Goal: Answer question/provide support

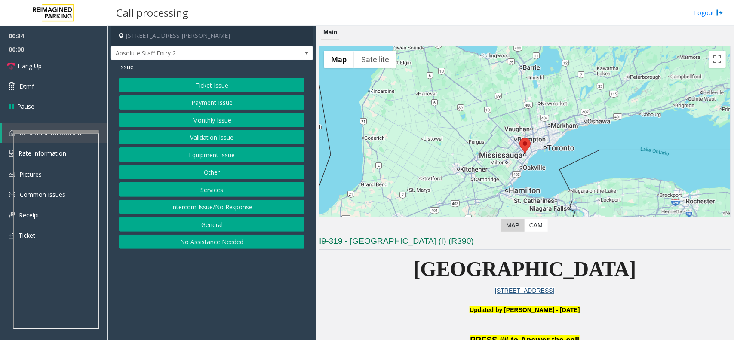
click at [233, 157] on button "Equipment Issue" at bounding box center [211, 155] width 185 height 15
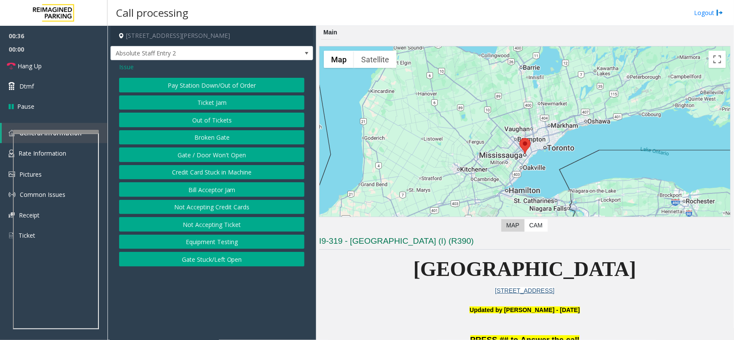
click at [233, 157] on button "Gate / Door Won't Open" at bounding box center [211, 155] width 185 height 15
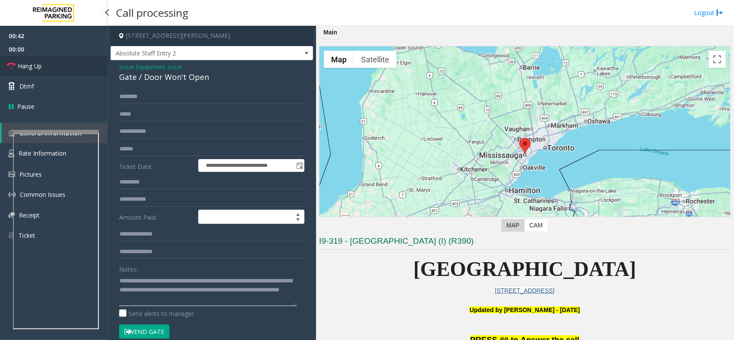
type textarea "**********"
click at [35, 66] on span "Hang Up" at bounding box center [30, 65] width 24 height 9
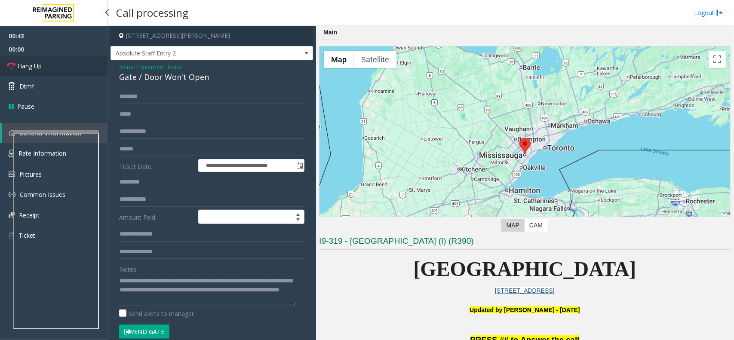
click at [35, 66] on span "Hang Up" at bounding box center [30, 65] width 24 height 9
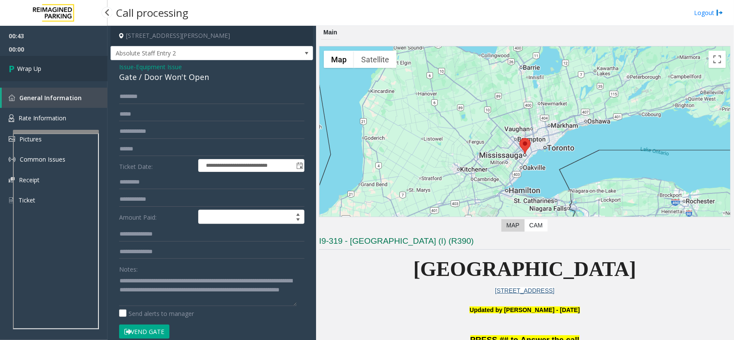
click at [35, 66] on span "Wrap Up" at bounding box center [29, 68] width 24 height 9
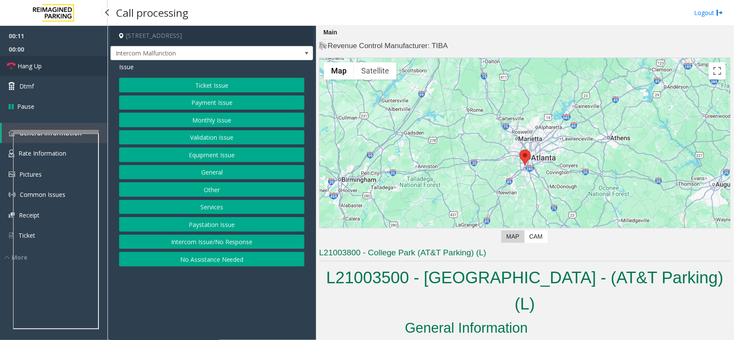
click at [92, 65] on link "Hang Up" at bounding box center [54, 66] width 108 height 20
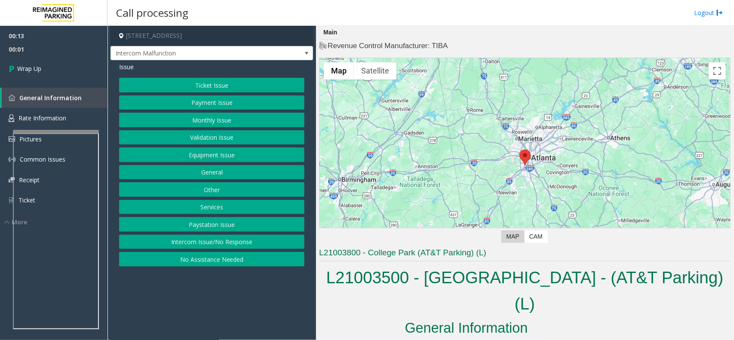
click at [198, 243] on button "Intercom Issue/No Response" at bounding box center [211, 242] width 185 height 15
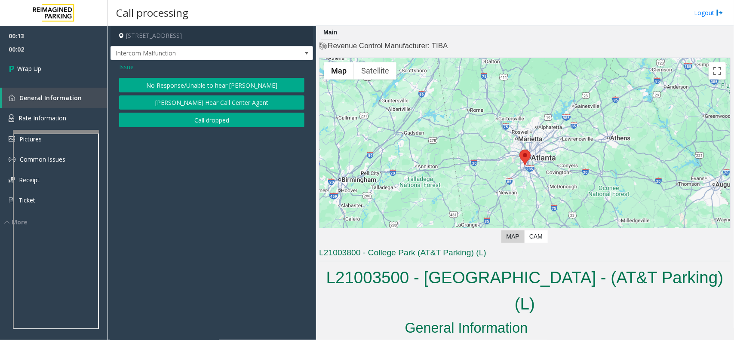
click at [186, 117] on button "Call dropped" at bounding box center [211, 120] width 185 height 15
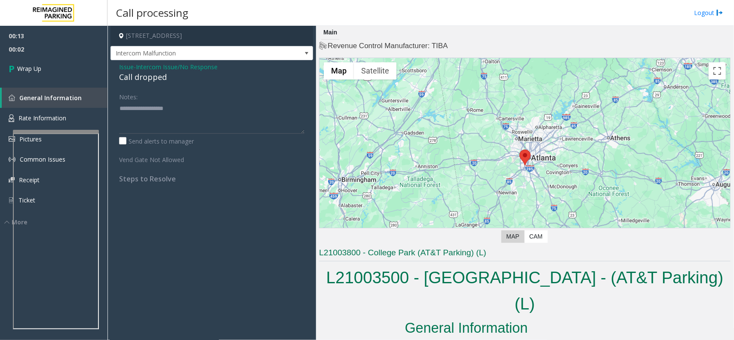
click at [135, 73] on div "Call dropped" at bounding box center [211, 77] width 185 height 12
click at [136, 75] on div "Call dropped" at bounding box center [211, 77] width 185 height 12
type textarea "**********"
click at [70, 70] on link "Wrap Up" at bounding box center [54, 68] width 108 height 25
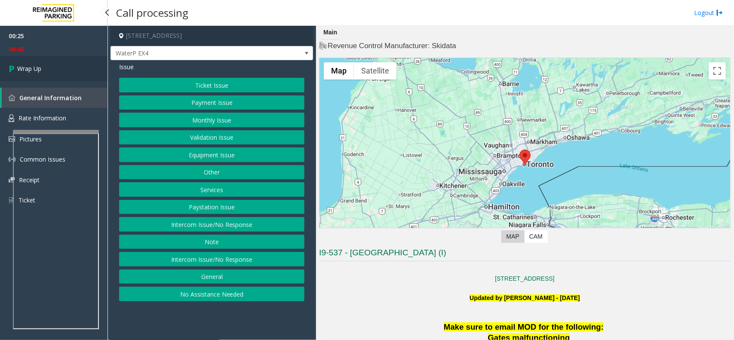
click at [42, 67] on link "Wrap Up" at bounding box center [54, 68] width 108 height 25
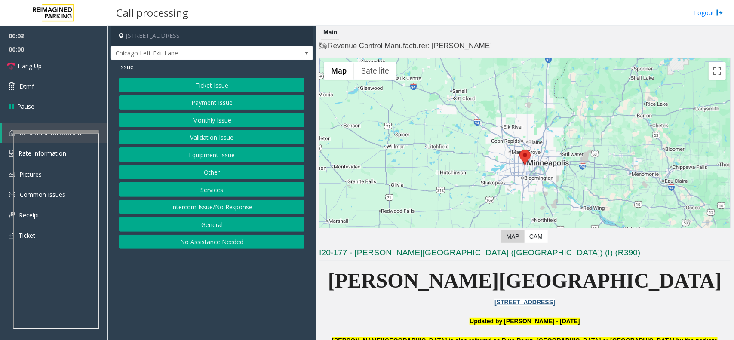
click at [216, 156] on button "Equipment Issue" at bounding box center [211, 155] width 185 height 15
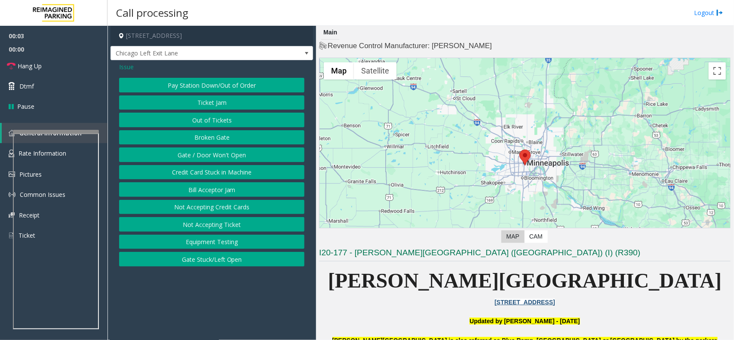
click at [216, 156] on button "Gate / Door Won't Open" at bounding box center [211, 155] width 185 height 15
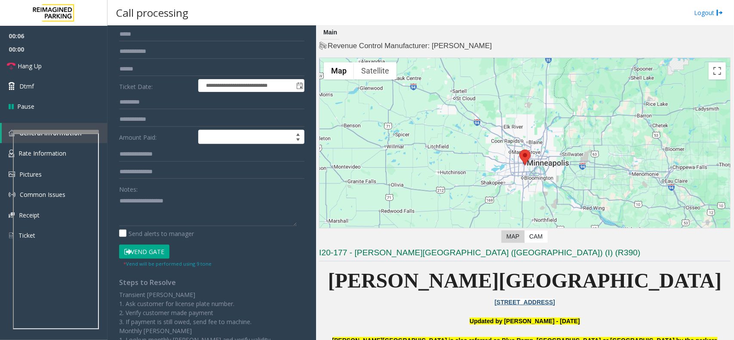
scroll to position [156, 0]
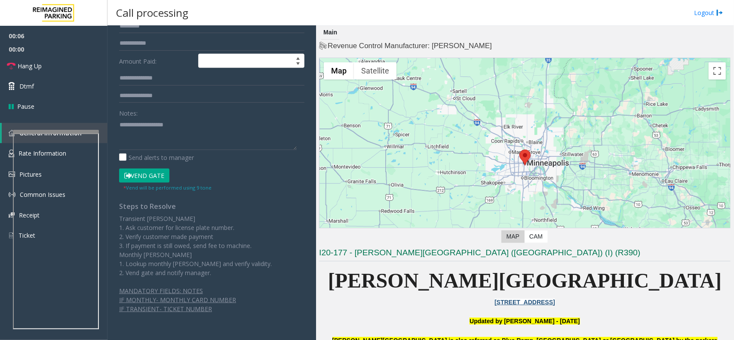
click at [151, 177] on button "Vend Gate" at bounding box center [144, 176] width 50 height 15
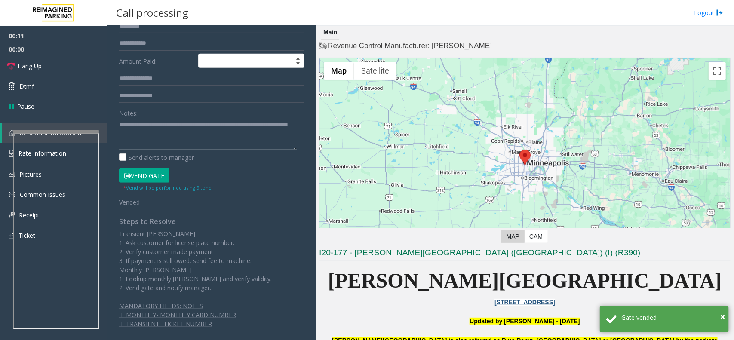
scroll to position [0, 0]
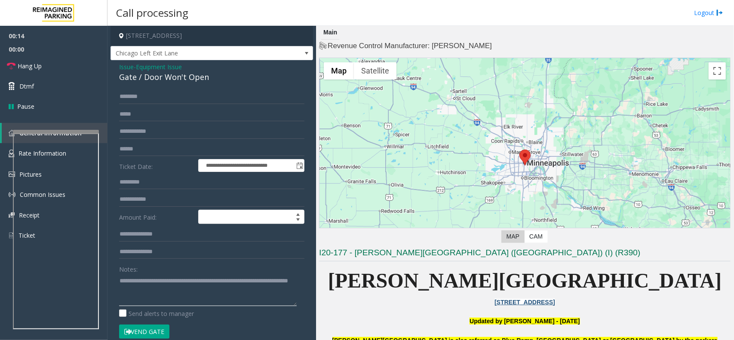
type textarea "**********"
click at [54, 61] on link "Hang Up" at bounding box center [54, 66] width 108 height 20
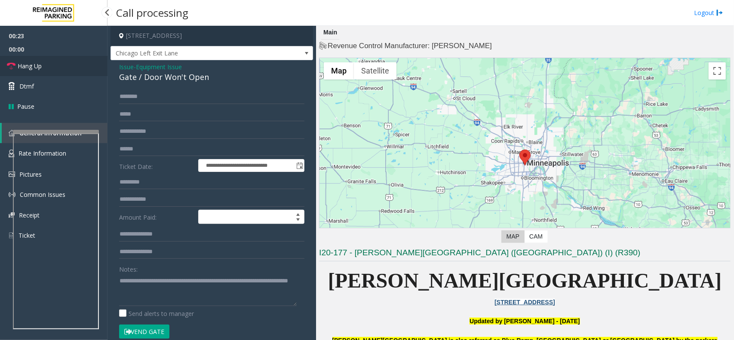
click at [54, 61] on link "Hang Up" at bounding box center [54, 66] width 108 height 20
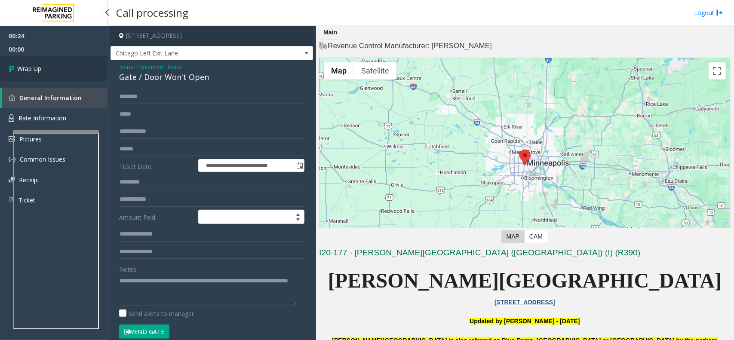
click at [54, 59] on link "Wrap Up" at bounding box center [54, 68] width 108 height 25
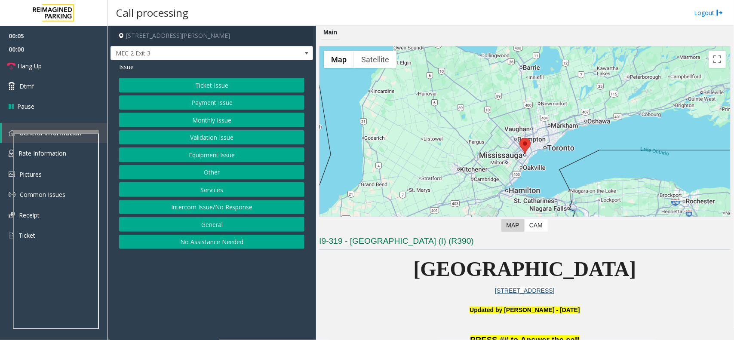
click at [258, 89] on button "Ticket Issue" at bounding box center [211, 85] width 185 height 15
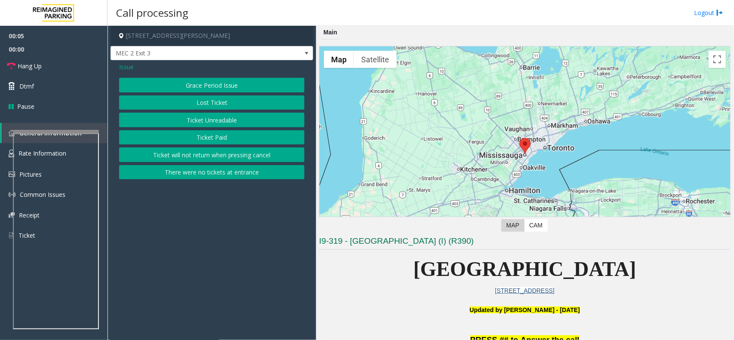
click at [247, 118] on button "Ticket Unreadable" at bounding box center [211, 120] width 185 height 15
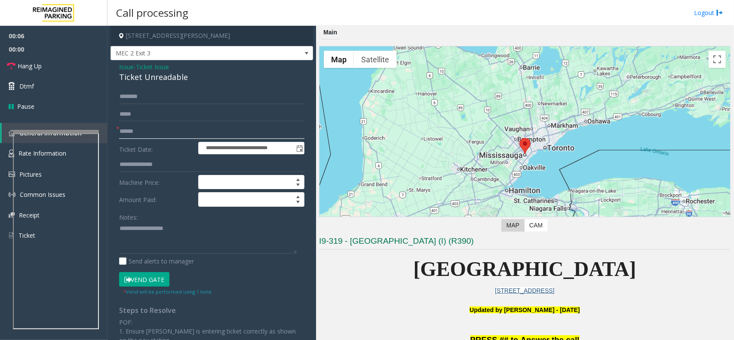
click at [134, 133] on input "text" at bounding box center [211, 131] width 185 height 15
type input "********"
drag, startPoint x: 190, startPoint y: 76, endPoint x: 113, endPoint y: 63, distance: 77.7
click at [113, 63] on div "**********" at bounding box center [212, 256] width 203 height 393
click at [184, 237] on textarea at bounding box center [208, 238] width 178 height 32
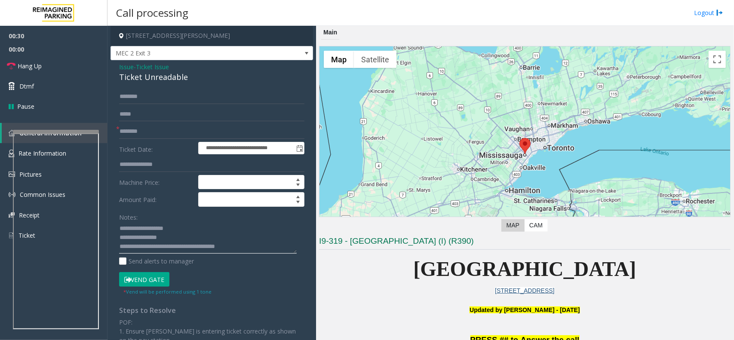
type textarea "**********"
click at [158, 283] on button "Vend Gate" at bounding box center [144, 279] width 50 height 15
click at [44, 67] on link "Hang Up" at bounding box center [54, 66] width 108 height 20
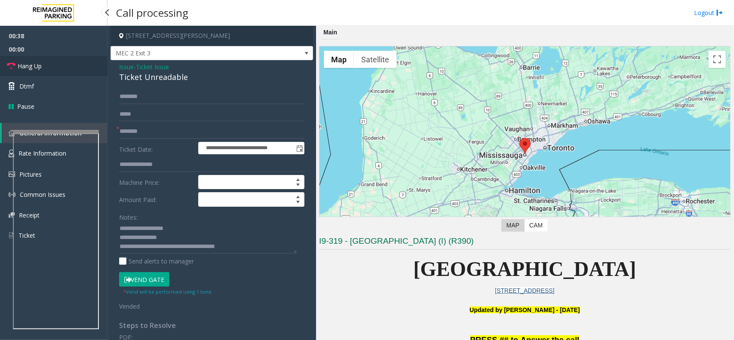
click at [44, 67] on link "Hang Up" at bounding box center [54, 66] width 108 height 20
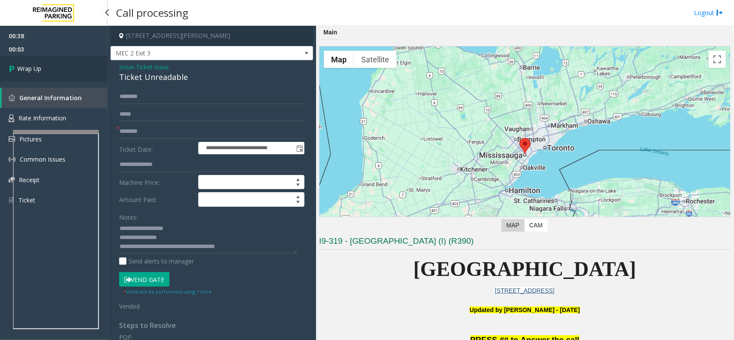
click at [46, 65] on link "Wrap Up" at bounding box center [54, 68] width 108 height 25
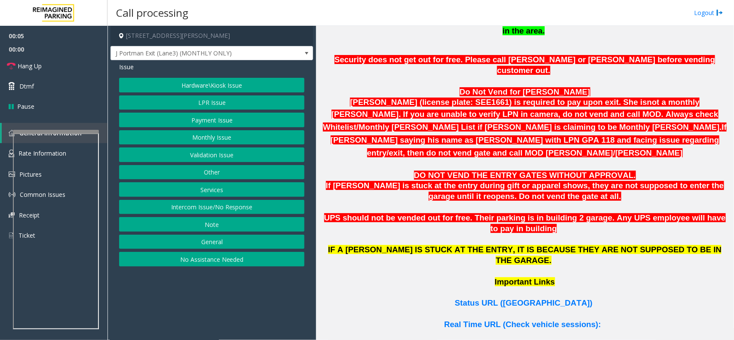
scroll to position [484, 0]
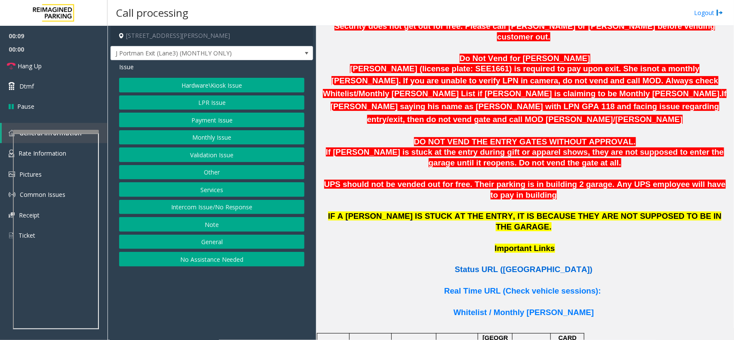
click at [510, 265] on span "Status URL ([GEOGRAPHIC_DATA])" at bounding box center [524, 269] width 138 height 9
click at [221, 246] on button "General" at bounding box center [211, 242] width 185 height 15
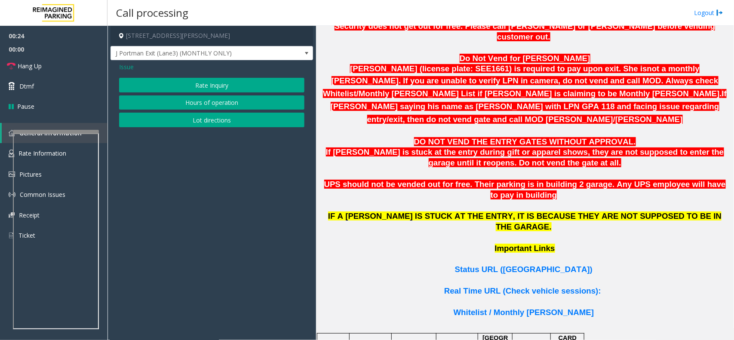
drag, startPoint x: 122, startPoint y: 69, endPoint x: 125, endPoint y: 76, distance: 7.5
click at [123, 71] on span "Issue" at bounding box center [126, 66] width 15 height 9
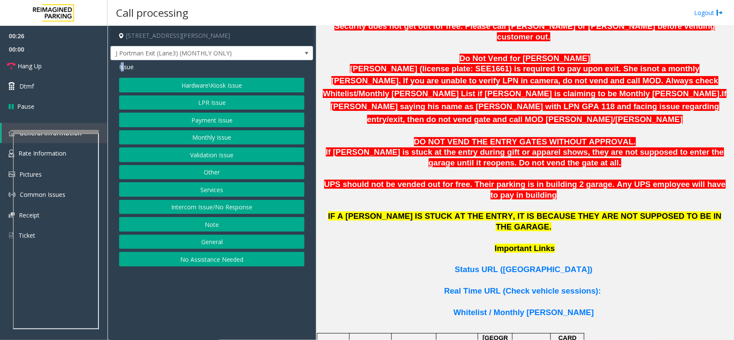
click at [227, 175] on button "Other" at bounding box center [211, 172] width 185 height 15
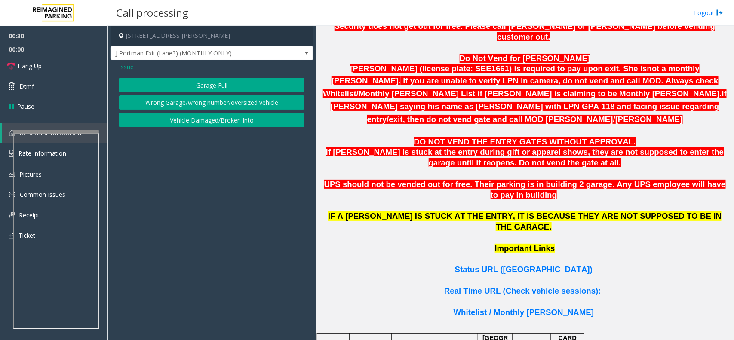
click at [128, 67] on span "Issue" at bounding box center [126, 66] width 15 height 9
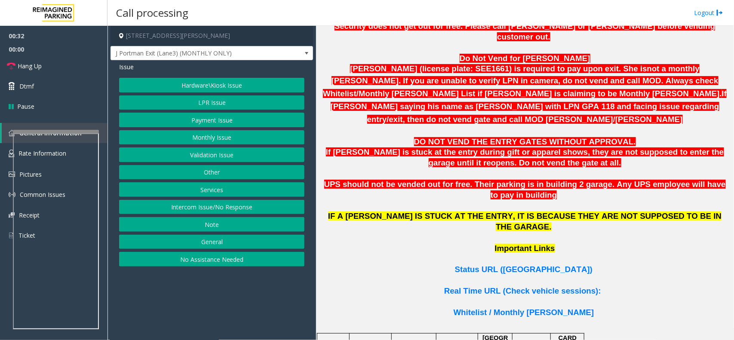
click at [220, 172] on button "Other" at bounding box center [211, 172] width 185 height 15
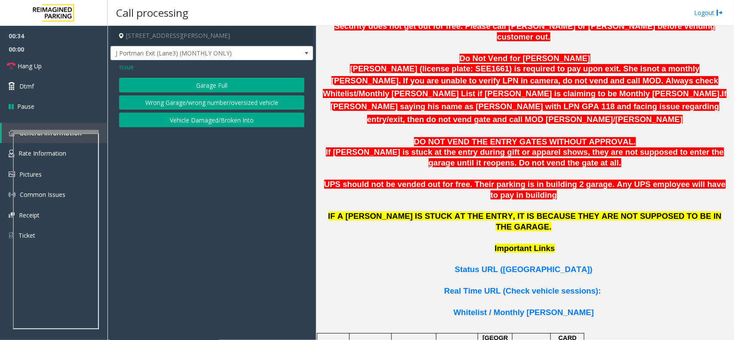
click at [124, 68] on span "Issue" at bounding box center [126, 66] width 15 height 9
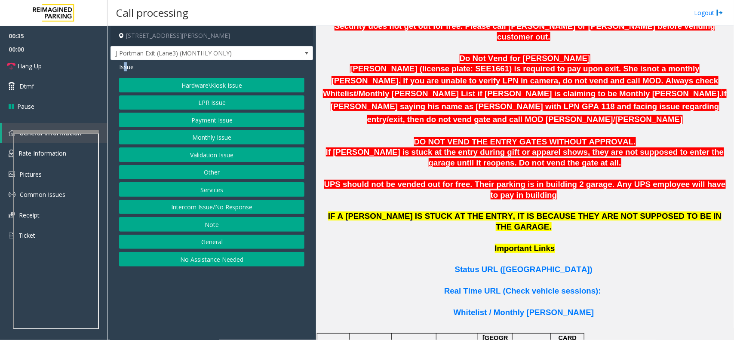
click at [226, 185] on button "Services" at bounding box center [211, 189] width 185 height 15
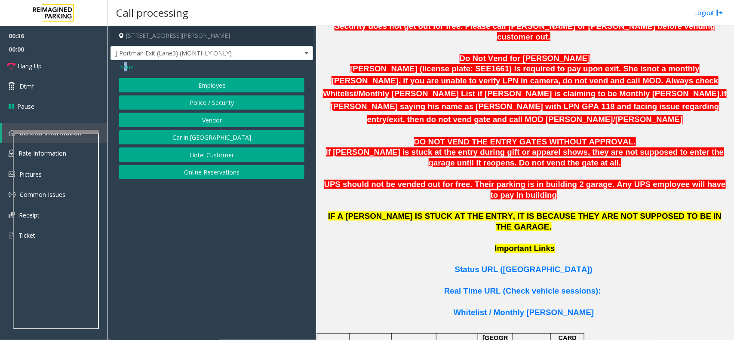
click at [127, 68] on span "Issue" at bounding box center [126, 66] width 15 height 9
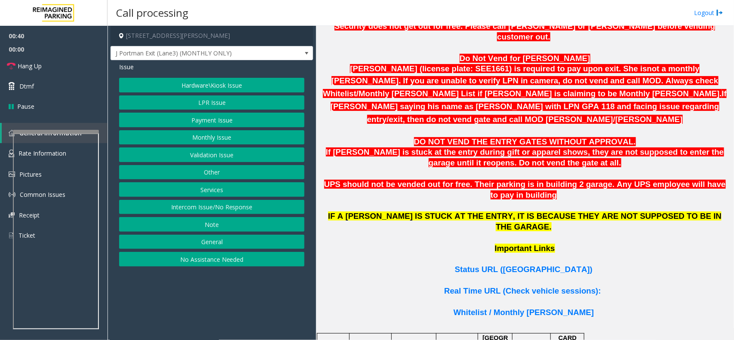
click at [228, 186] on button "Services" at bounding box center [211, 189] width 185 height 15
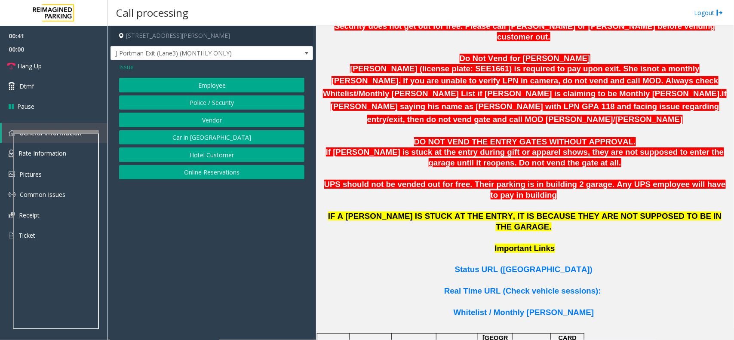
click at [125, 65] on span "Issue" at bounding box center [126, 66] width 15 height 9
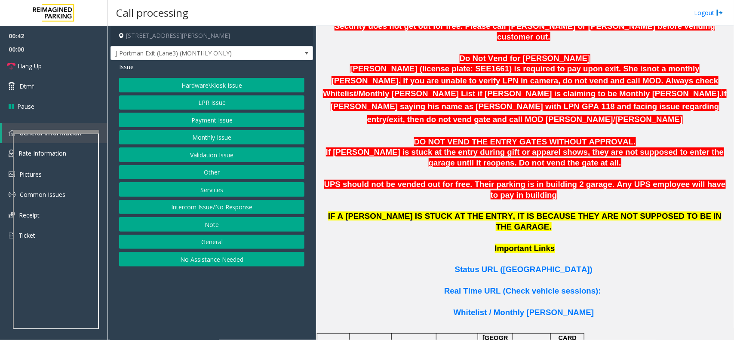
click at [227, 170] on button "Other" at bounding box center [211, 172] width 185 height 15
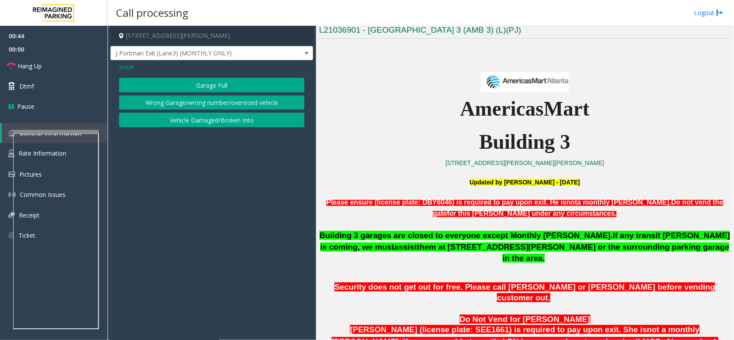
scroll to position [215, 0]
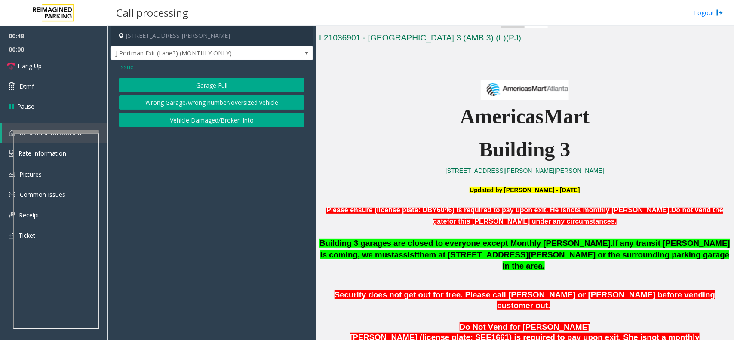
click at [224, 108] on button "Wrong Garage/wrong number/oversized vehicle" at bounding box center [211, 102] width 185 height 15
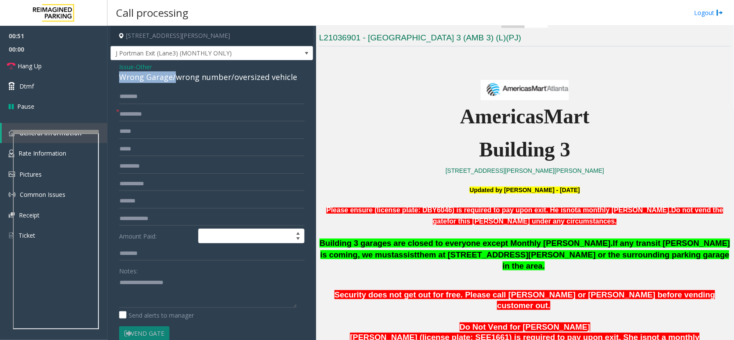
drag, startPoint x: 172, startPoint y: 78, endPoint x: 121, endPoint y: 71, distance: 51.6
click at [111, 72] on div "Issue - Other Wrong Garage/wrong number/oversized vehicle * Amount Paid: Notes:…" at bounding box center [212, 247] width 203 height 374
click at [120, 283] on textarea at bounding box center [208, 292] width 178 height 32
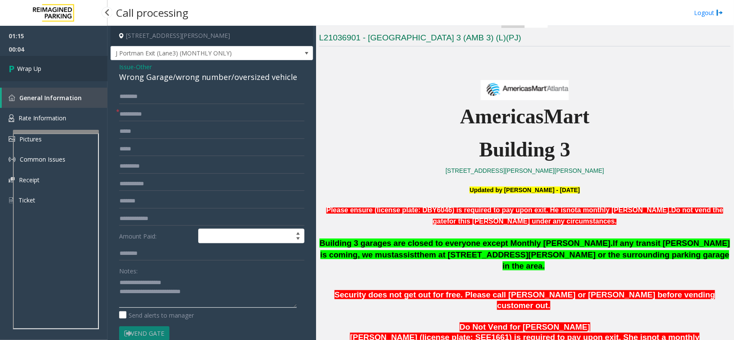
type textarea "**********"
click at [53, 67] on link "Wrap Up" at bounding box center [54, 68] width 108 height 25
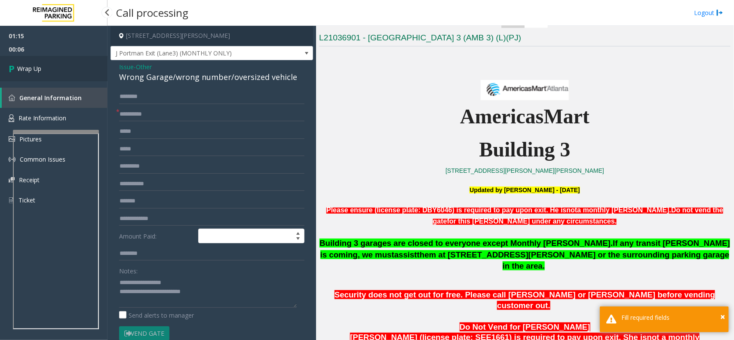
click at [54, 67] on link "Wrap Up" at bounding box center [54, 68] width 108 height 25
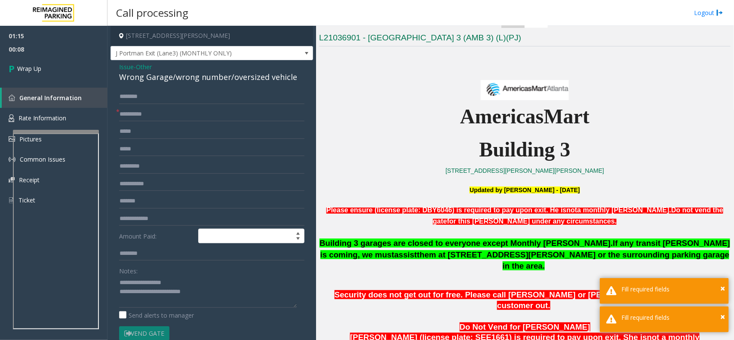
drag, startPoint x: 155, startPoint y: 106, endPoint x: 160, endPoint y: 116, distance: 11.0
click at [155, 108] on form "* Amount Paid: Notes: Send alerts to manager Vend Gate * Please setup Vend code…" at bounding box center [211, 223] width 185 height 269
click at [134, 118] on input "text" at bounding box center [211, 114] width 185 height 15
type input "***"
click at [66, 98] on span "General Information" at bounding box center [50, 98] width 62 height 8
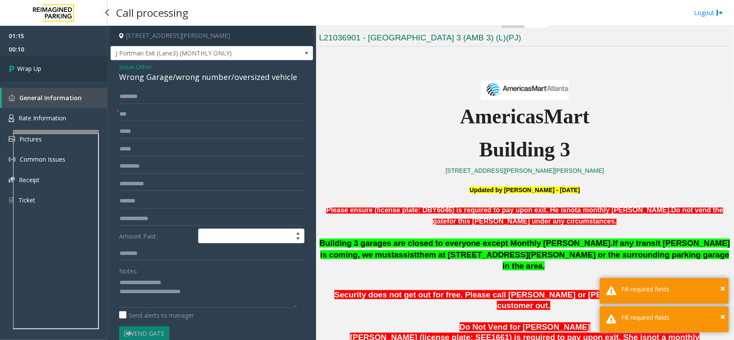
click at [57, 80] on link "Wrap Up" at bounding box center [54, 68] width 108 height 25
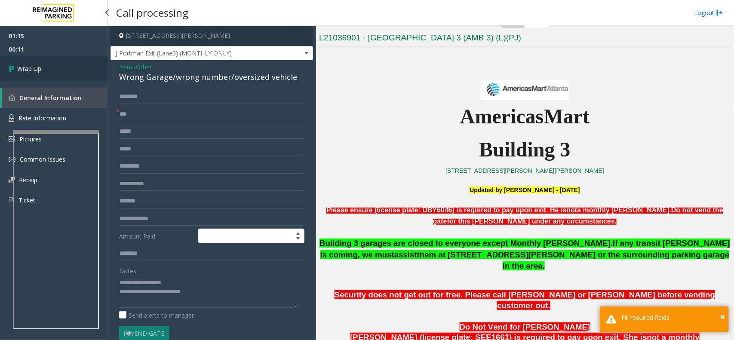
click at [57, 80] on link "Wrap Up" at bounding box center [54, 68] width 108 height 25
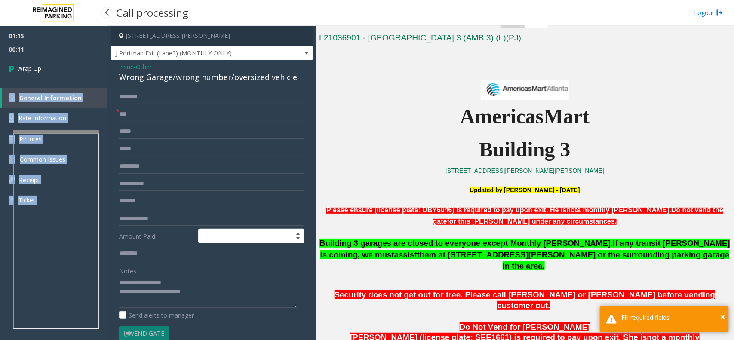
click at [57, 80] on div "01:15 00:11 Wrap Up General Information Rate Information Pictures Common Issues…" at bounding box center [54, 196] width 108 height 340
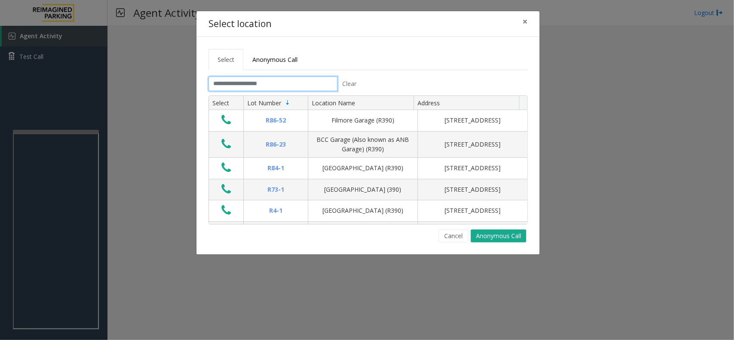
click at [220, 85] on input "text" at bounding box center [273, 84] width 129 height 15
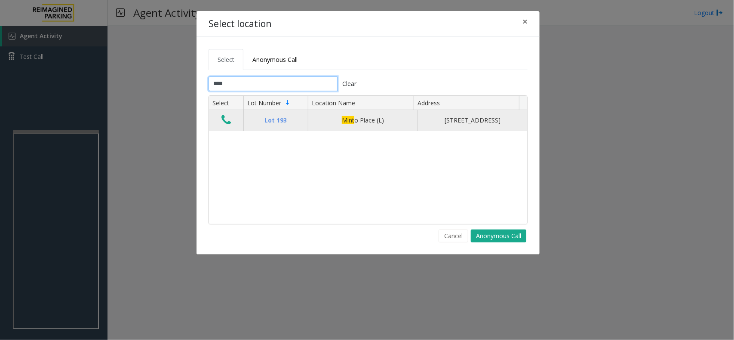
type input "****"
click at [228, 126] on icon "Data table" at bounding box center [225, 120] width 9 height 12
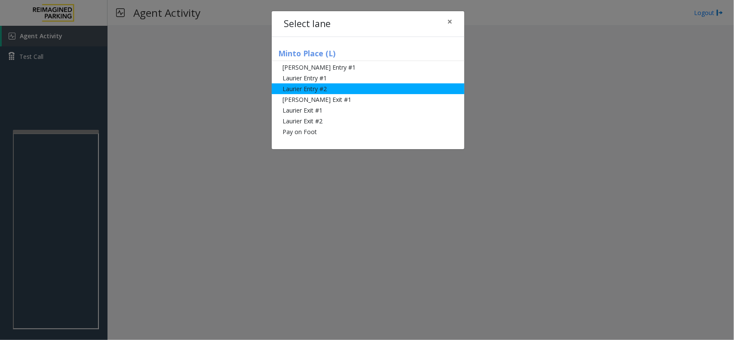
click at [316, 91] on li "Laurier Entry #2" at bounding box center [368, 88] width 193 height 11
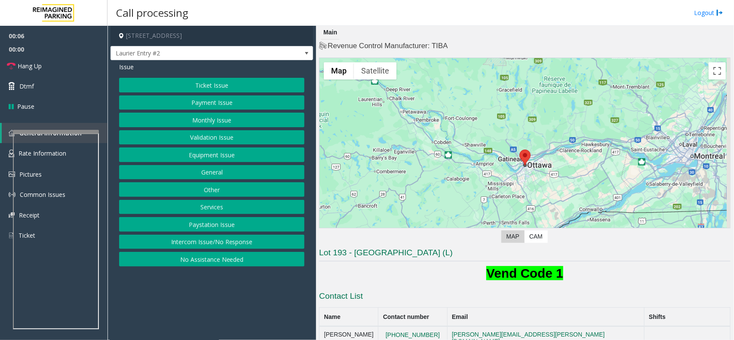
click at [235, 134] on button "Validation Issue" at bounding box center [211, 137] width 185 height 15
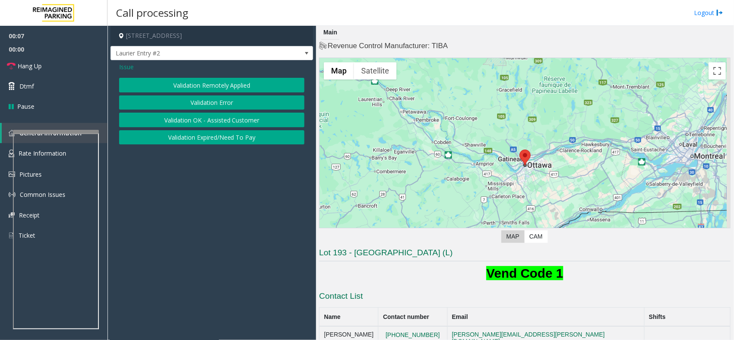
click at [218, 102] on button "Validation Error" at bounding box center [211, 102] width 185 height 15
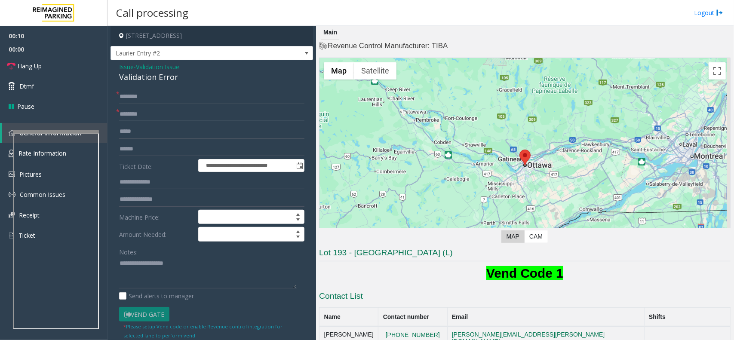
click at [136, 117] on input "text" at bounding box center [211, 114] width 185 height 15
type input "**********"
click at [143, 76] on div "Validation Error" at bounding box center [211, 77] width 185 height 12
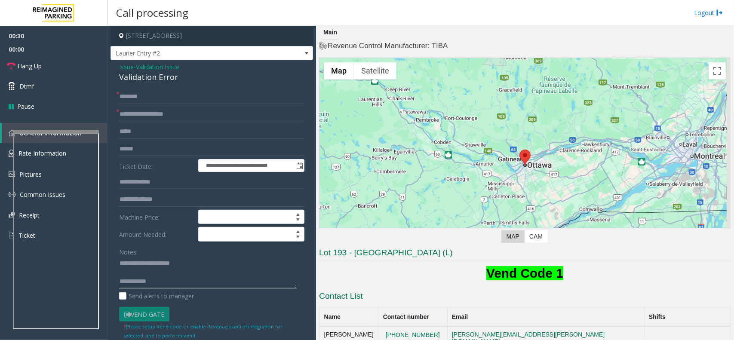
click at [144, 273] on textarea at bounding box center [208, 273] width 178 height 32
click at [151, 271] on textarea at bounding box center [208, 273] width 178 height 32
click at [181, 276] on textarea at bounding box center [208, 273] width 178 height 32
click at [155, 285] on textarea at bounding box center [208, 273] width 178 height 32
type textarea "**********"
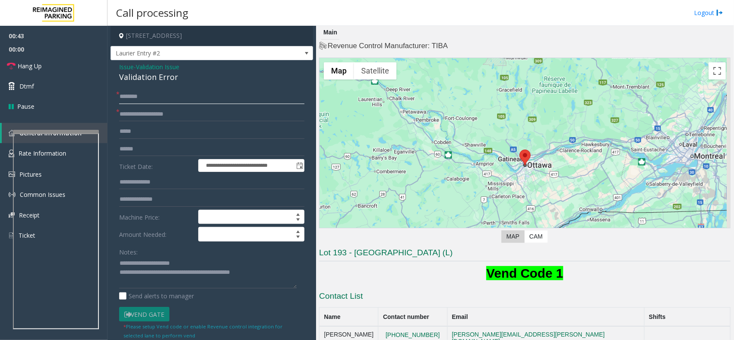
click at [156, 94] on input "text" at bounding box center [211, 96] width 185 height 15
type input "********"
click at [144, 149] on input "text" at bounding box center [211, 149] width 185 height 15
click at [161, 280] on textarea at bounding box center [208, 273] width 178 height 32
type textarea "**********"
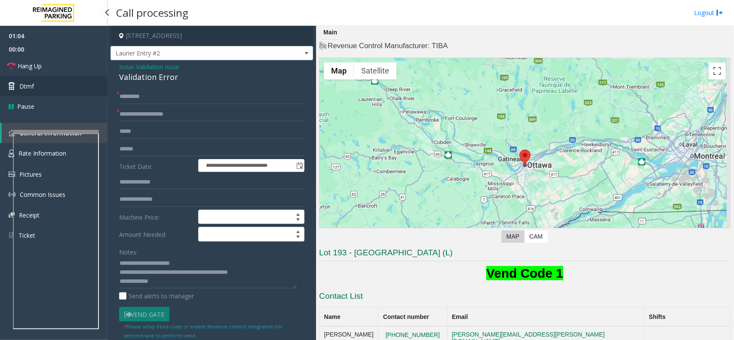
click at [74, 90] on link "Dtmf" at bounding box center [54, 86] width 108 height 20
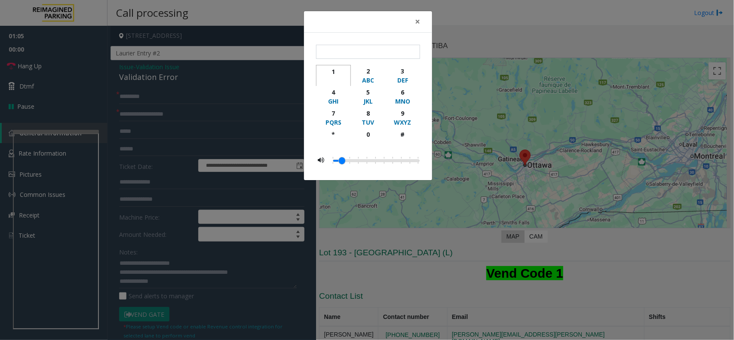
click at [336, 72] on div "1" at bounding box center [334, 71] width 24 height 9
type input "*"
click at [420, 23] on span "×" at bounding box center [417, 21] width 5 height 12
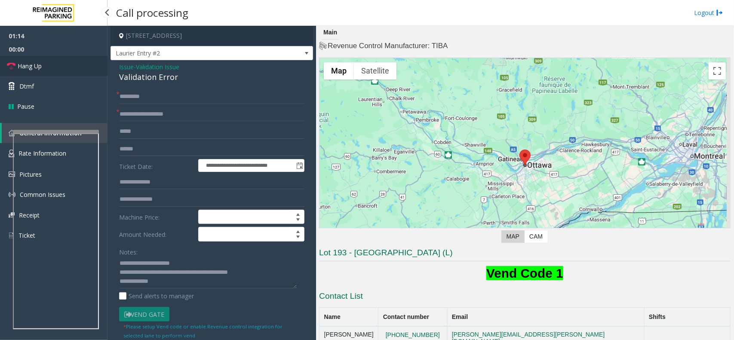
click at [43, 63] on link "Hang Up" at bounding box center [54, 66] width 108 height 20
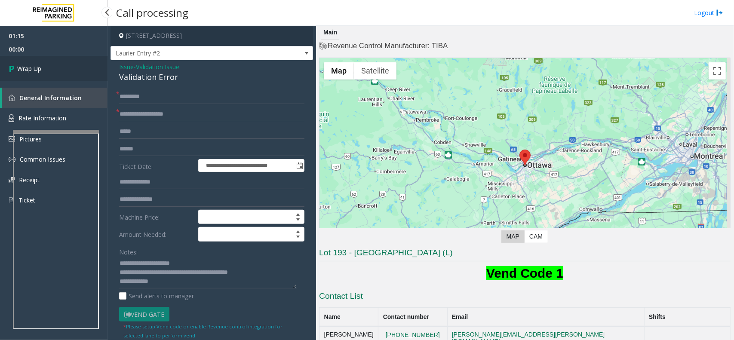
click at [43, 63] on link "Wrap Up" at bounding box center [54, 68] width 108 height 25
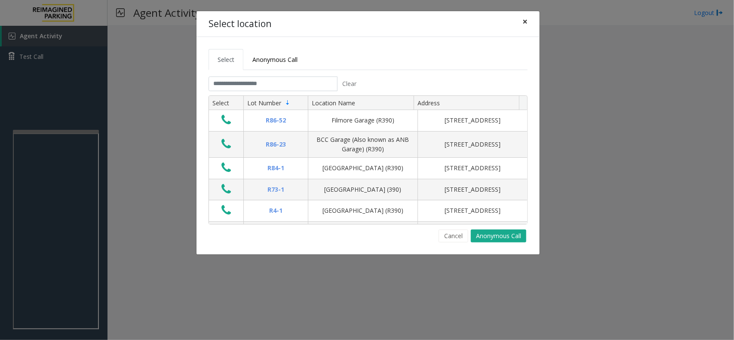
click at [526, 23] on span "×" at bounding box center [525, 21] width 5 height 12
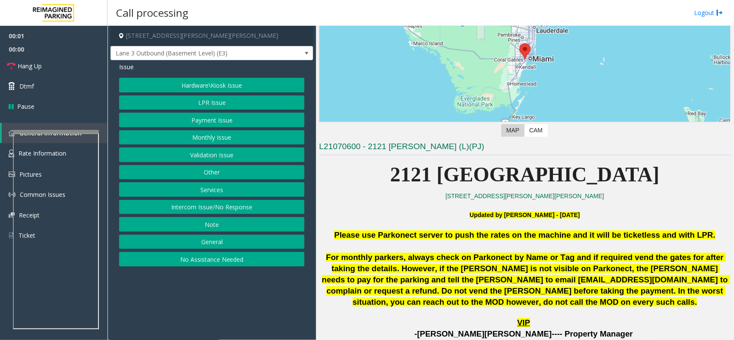
scroll to position [108, 0]
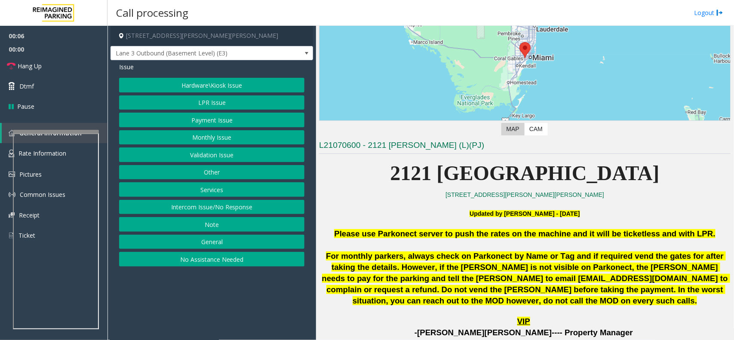
click at [206, 210] on button "Intercom Issue/No Response" at bounding box center [211, 207] width 185 height 15
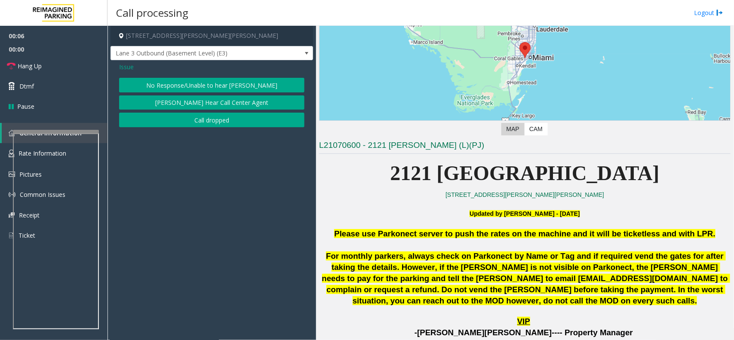
click at [193, 85] on button "No Response/Unable to hear [PERSON_NAME]" at bounding box center [211, 85] width 185 height 15
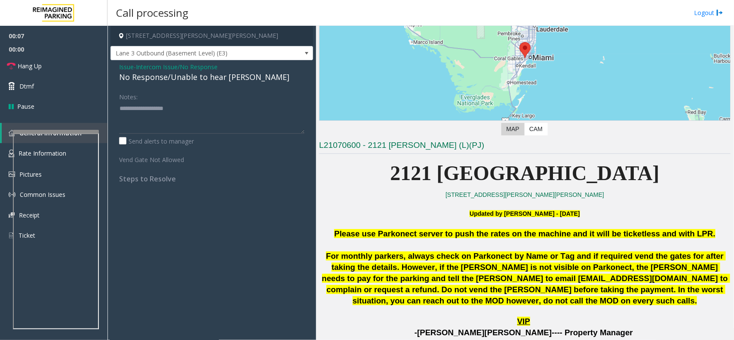
click at [188, 79] on div "No Response/Unable to hear [PERSON_NAME]" at bounding box center [211, 77] width 185 height 12
drag, startPoint x: 196, startPoint y: 117, endPoint x: 178, endPoint y: 99, distance: 24.9
click at [196, 121] on div "Issue - Intercom Issue/No Response No Response/Unable to hear [PERSON_NAME] Not…" at bounding box center [212, 126] width 203 height 132
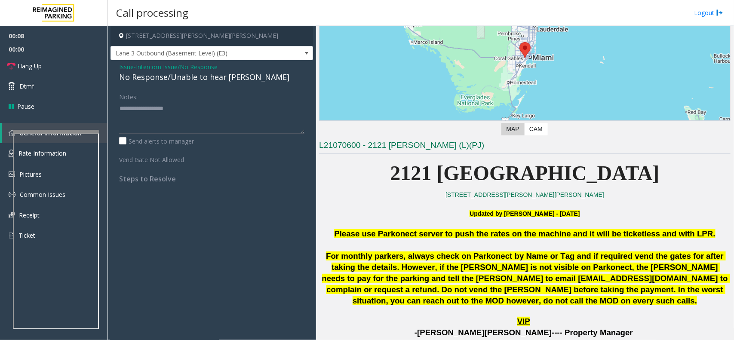
click at [173, 79] on div "No Response/Unable to hear [PERSON_NAME]" at bounding box center [211, 77] width 185 height 12
type textarea "**********"
click at [56, 65] on link "Hang Up" at bounding box center [54, 66] width 108 height 20
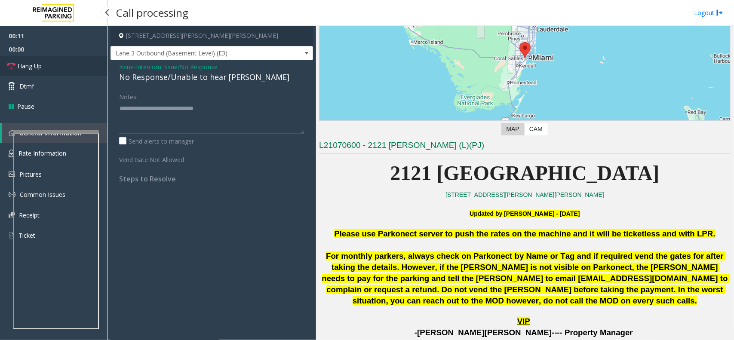
click at [56, 65] on link "Hang Up" at bounding box center [54, 66] width 108 height 20
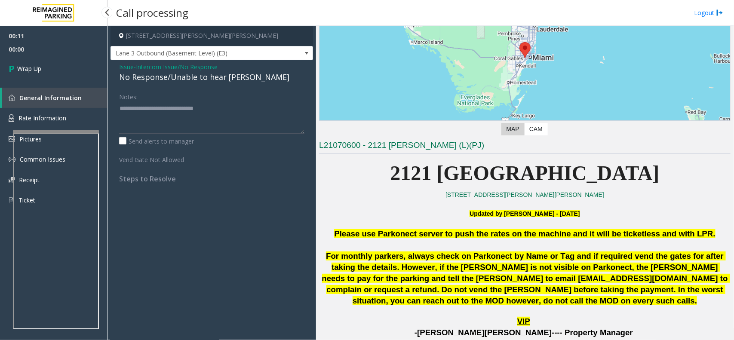
click at [56, 65] on link "Wrap Up" at bounding box center [54, 68] width 108 height 25
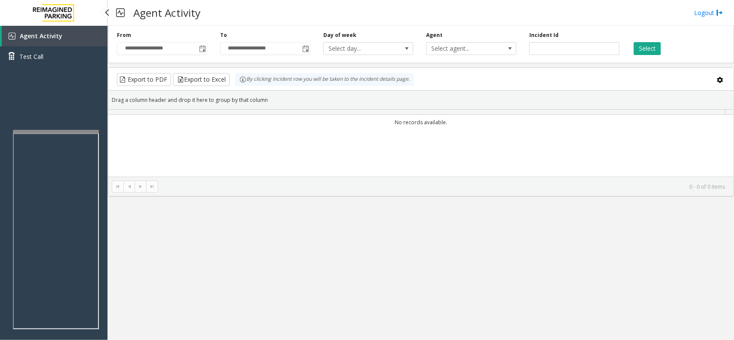
click at [56, 65] on link "Test Call" at bounding box center [54, 56] width 108 height 20
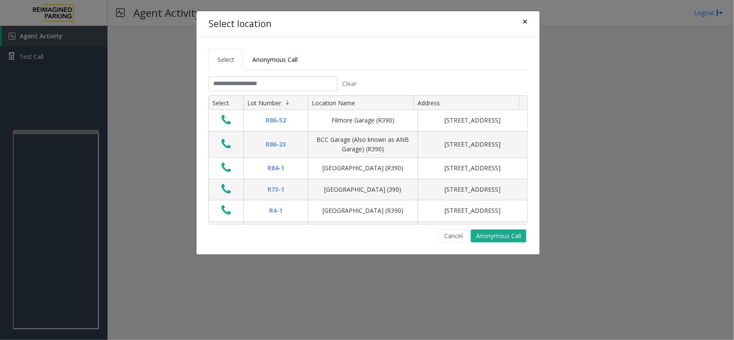
click at [523, 25] on span "×" at bounding box center [525, 21] width 5 height 12
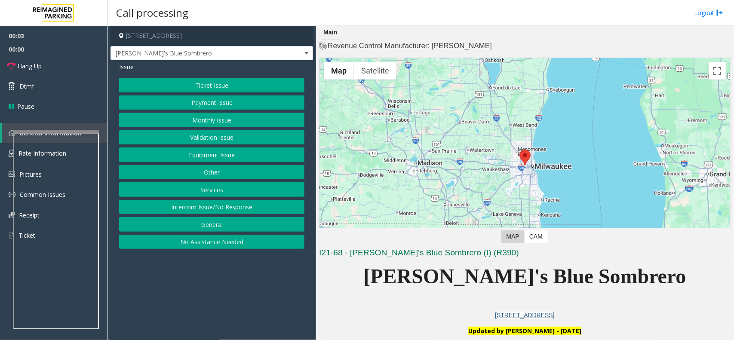
click at [224, 155] on button "Equipment Issue" at bounding box center [211, 155] width 185 height 15
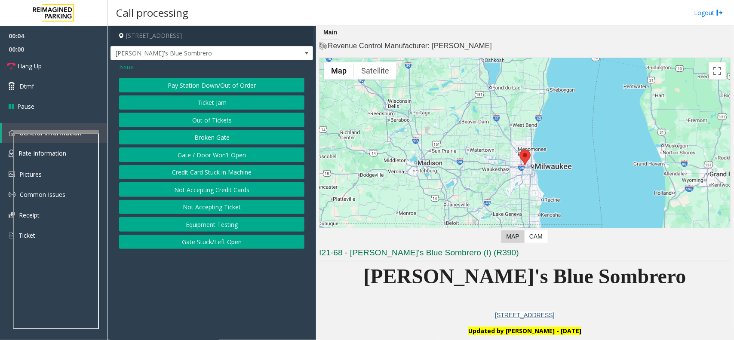
click at [220, 156] on button "Gate / Door Won't Open" at bounding box center [211, 155] width 185 height 15
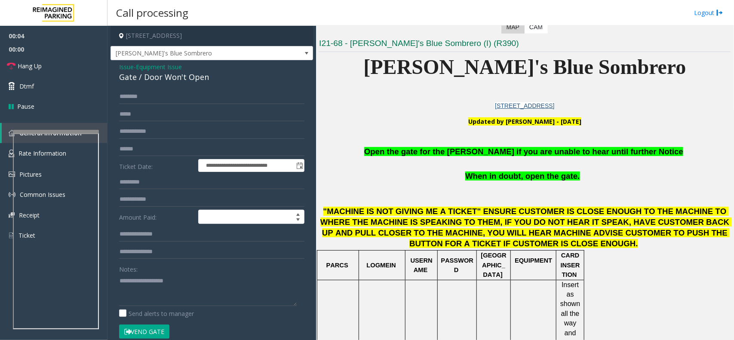
scroll to position [215, 0]
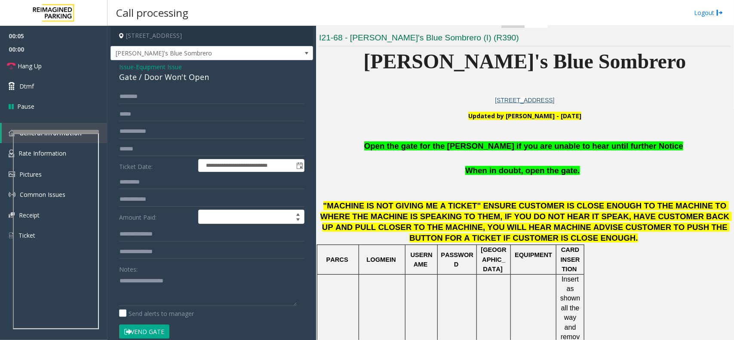
click at [447, 152] on p at bounding box center [525, 158] width 412 height 13
click at [446, 148] on span "Open the gate for the [PERSON_NAME] if you are unable to hear until further Not…" at bounding box center [523, 145] width 319 height 9
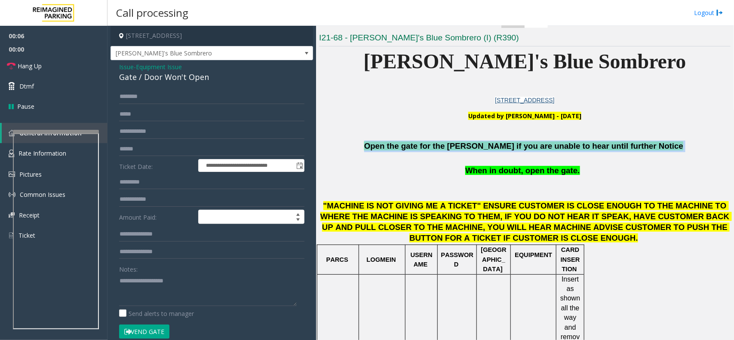
click at [446, 148] on span "Open the gate for the [PERSON_NAME] if you are unable to hear until further Not…" at bounding box center [523, 145] width 319 height 9
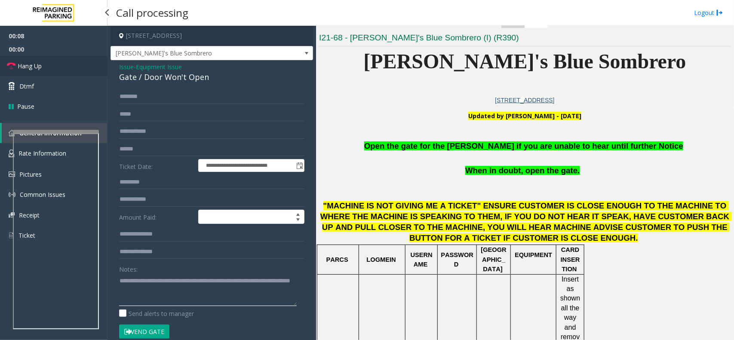
type textarea "**********"
click at [72, 66] on link "Hang Up" at bounding box center [54, 66] width 108 height 20
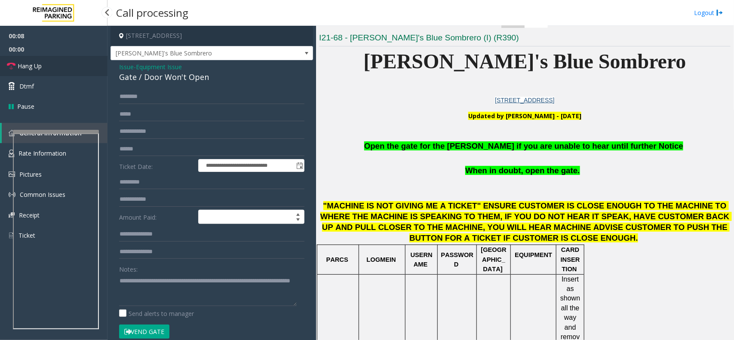
click at [72, 66] on link "Hang Up" at bounding box center [54, 66] width 108 height 20
click at [71, 66] on link "Hang Up" at bounding box center [54, 66] width 108 height 20
click at [72, 65] on link "Hang Up" at bounding box center [54, 66] width 108 height 20
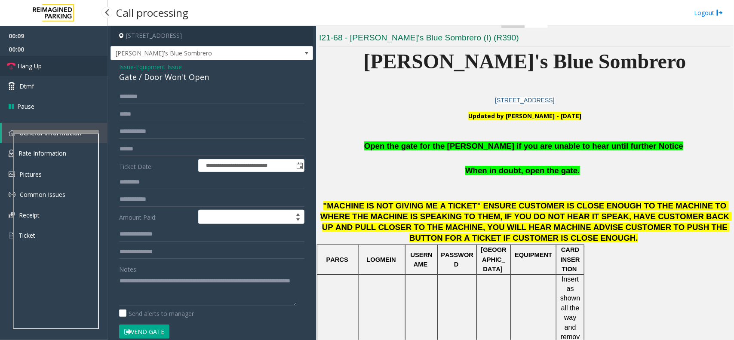
click at [72, 65] on link "Hang Up" at bounding box center [54, 66] width 108 height 20
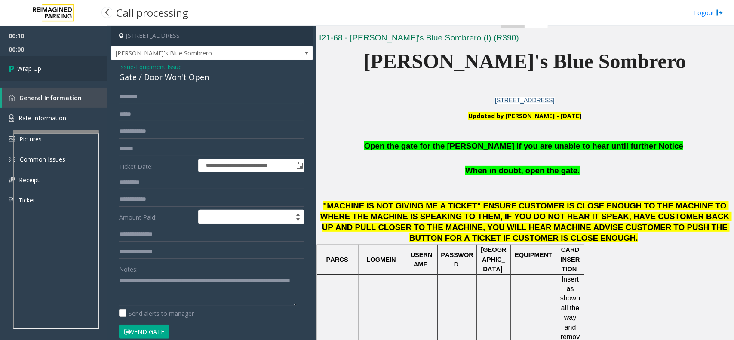
drag, startPoint x: 72, startPoint y: 65, endPoint x: 72, endPoint y: 59, distance: 6.0
click at [72, 63] on link "Wrap Up" at bounding box center [54, 68] width 108 height 25
click at [73, 59] on link "Wrap Up" at bounding box center [54, 68] width 108 height 25
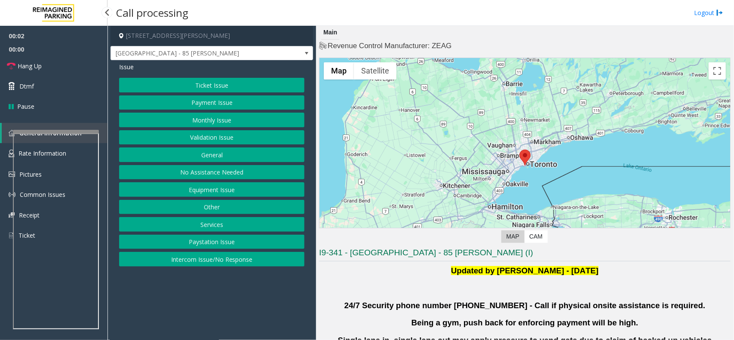
drag, startPoint x: 85, startPoint y: 100, endPoint x: 203, endPoint y: 138, distance: 123.6
click at [203, 138] on button "Validation Issue" at bounding box center [211, 137] width 185 height 15
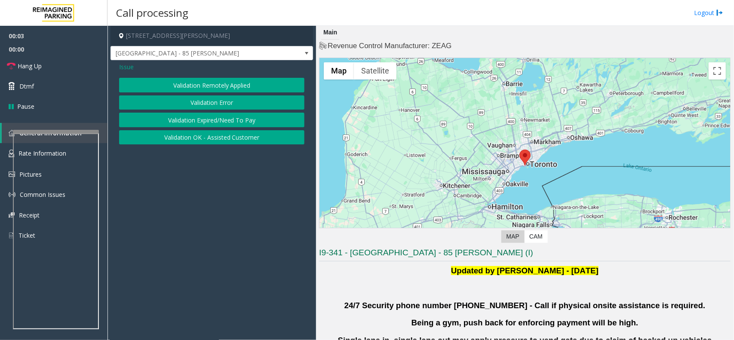
click at [220, 100] on button "Validation Error" at bounding box center [211, 102] width 185 height 15
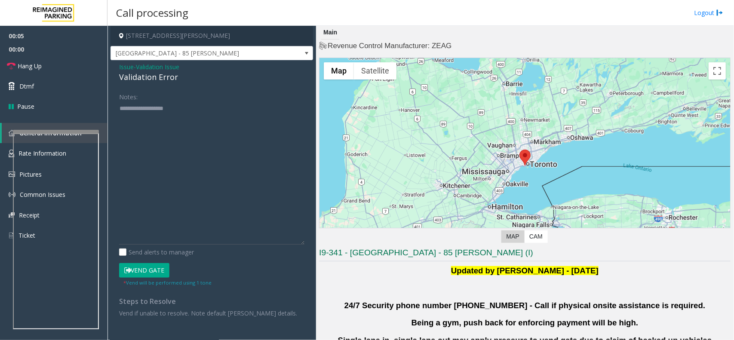
drag, startPoint x: 302, startPoint y: 128, endPoint x: 287, endPoint y: 238, distance: 110.7
click at [302, 245] on textarea at bounding box center [211, 172] width 185 height 143
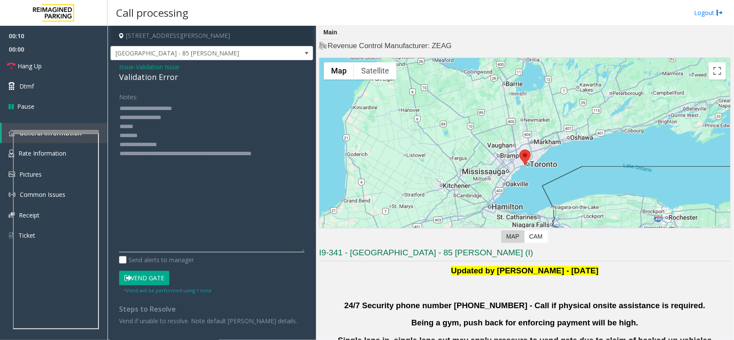
click at [162, 135] on textarea at bounding box center [211, 176] width 185 height 151
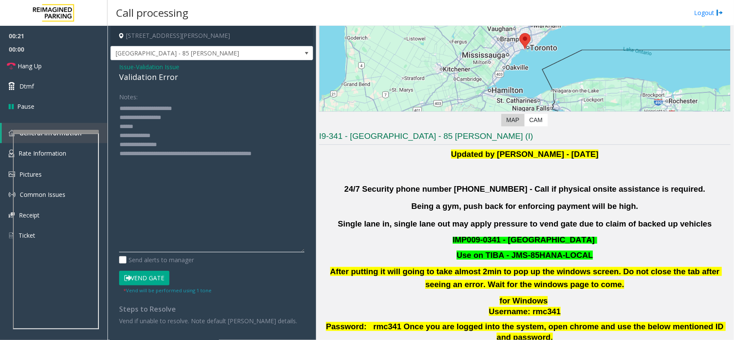
scroll to position [323, 0]
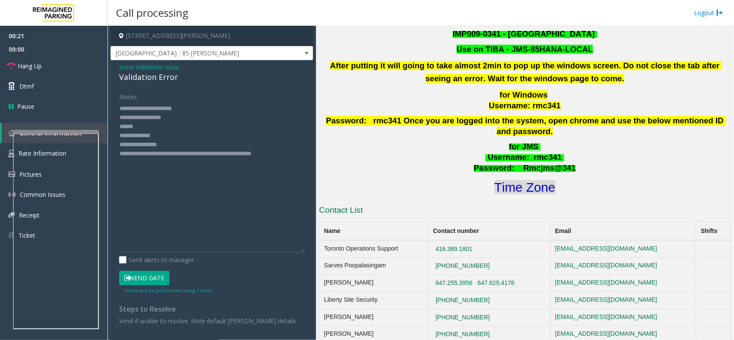
click at [519, 180] on font "Time Zone" at bounding box center [525, 187] width 61 height 14
drag, startPoint x: 177, startPoint y: 144, endPoint x: 154, endPoint y: 145, distance: 22.8
click at [154, 145] on textarea at bounding box center [211, 176] width 185 height 151
click at [143, 128] on textarea at bounding box center [211, 176] width 185 height 151
drag, startPoint x: 147, startPoint y: 279, endPoint x: 152, endPoint y: 267, distance: 13.1
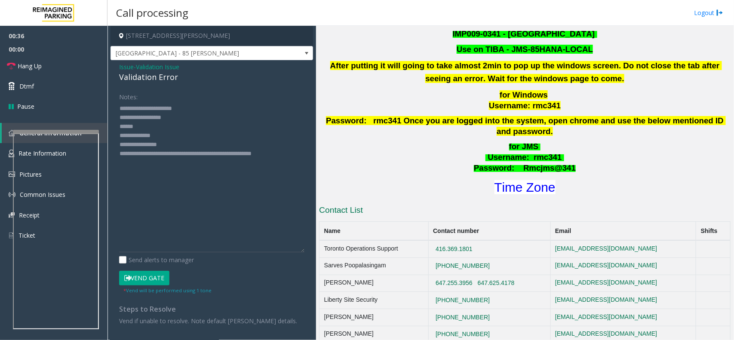
click at [148, 276] on button "Vend Gate" at bounding box center [144, 278] width 50 height 15
click at [159, 129] on textarea at bounding box center [211, 176] width 185 height 151
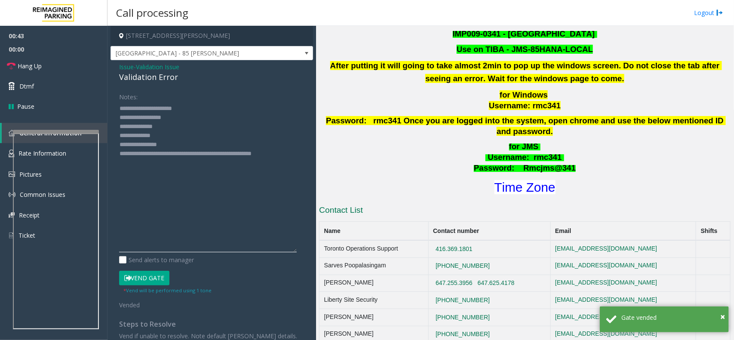
drag, startPoint x: 163, startPoint y: 130, endPoint x: 156, endPoint y: 126, distance: 8.5
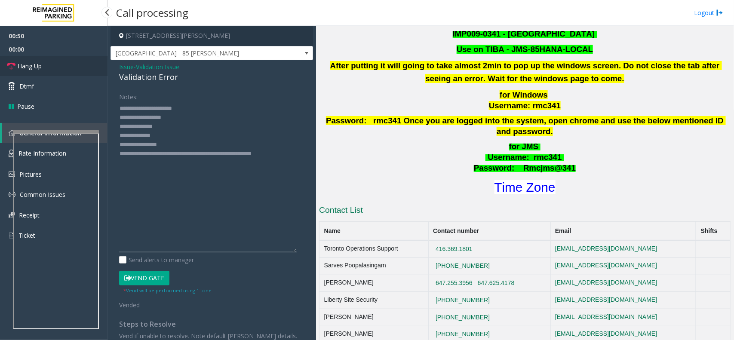
type textarea "**********"
click at [58, 68] on link "Hang Up" at bounding box center [54, 66] width 108 height 20
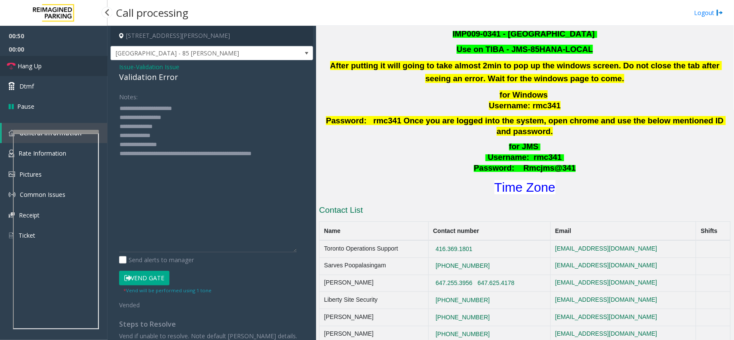
click at [58, 68] on link "Hang Up" at bounding box center [54, 66] width 108 height 20
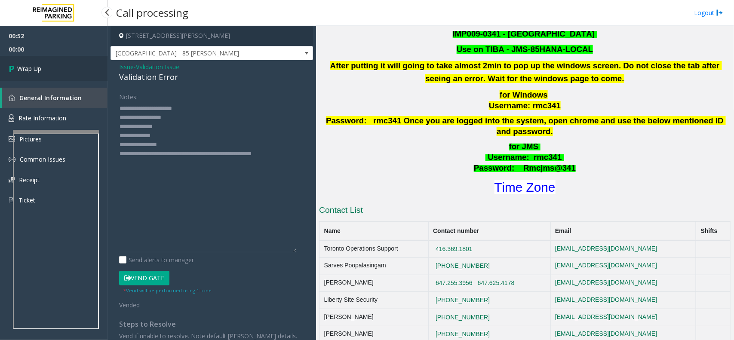
click at [58, 68] on link "Wrap Up" at bounding box center [54, 68] width 108 height 25
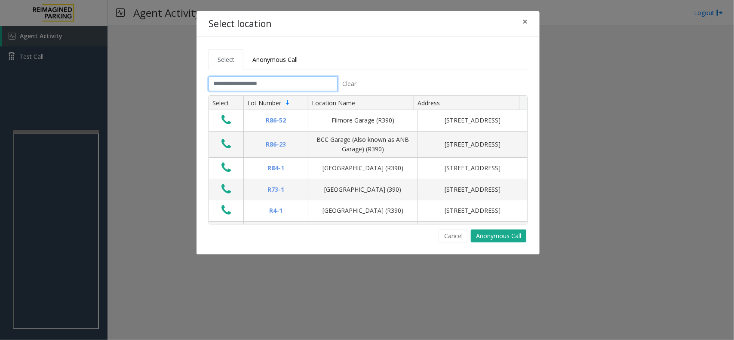
click at [259, 88] on input "text" at bounding box center [273, 84] width 129 height 15
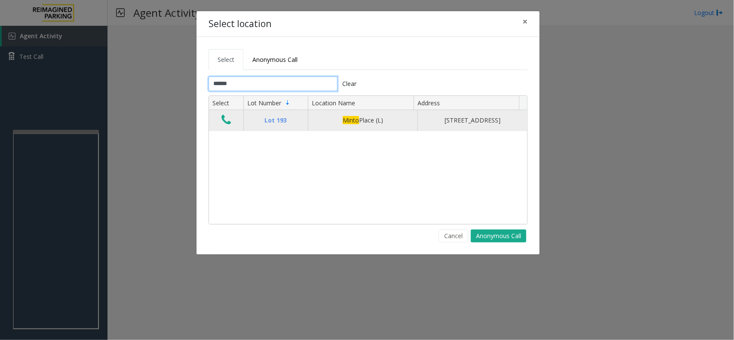
type input "*****"
click at [226, 125] on icon "Data table" at bounding box center [225, 120] width 9 height 12
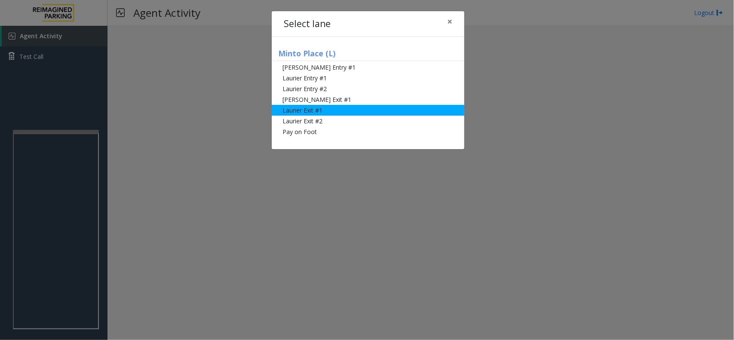
click at [314, 105] on li "Laurier Exit #1" at bounding box center [368, 110] width 193 height 11
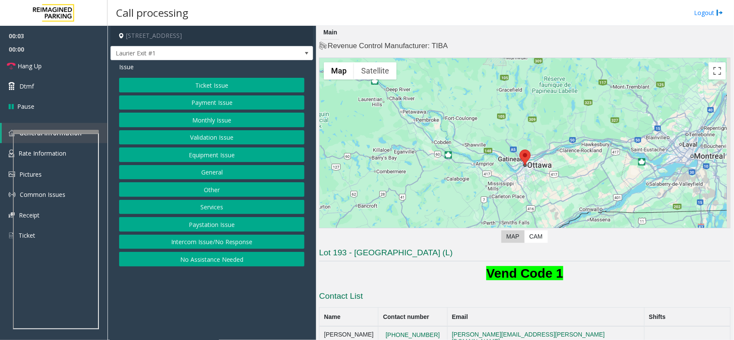
click at [226, 137] on button "Validation Issue" at bounding box center [211, 137] width 185 height 15
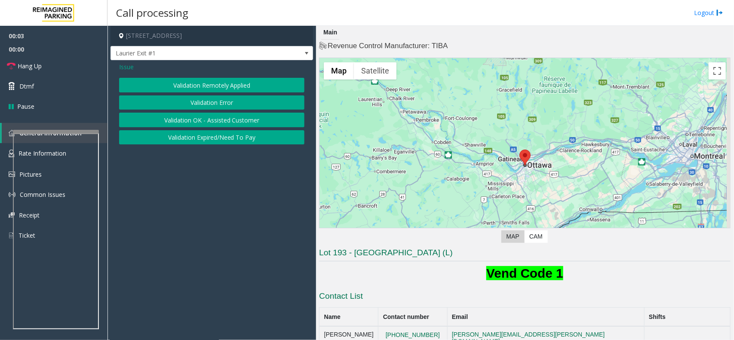
click at [203, 105] on button "Validation Error" at bounding box center [211, 102] width 185 height 15
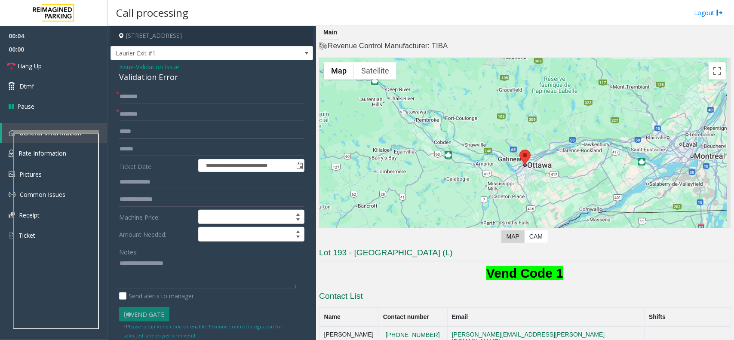
click at [154, 115] on input "text" at bounding box center [211, 114] width 185 height 15
type input "**********"
click at [141, 148] on input "text" at bounding box center [211, 149] width 185 height 15
click at [141, 78] on div "Validation Error" at bounding box center [211, 77] width 185 height 12
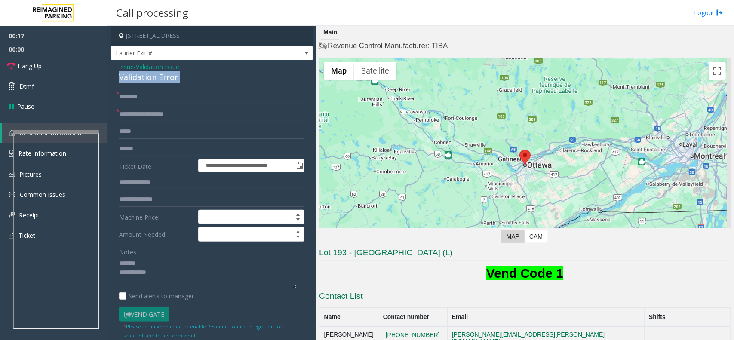
click at [141, 78] on div "Validation Error" at bounding box center [211, 77] width 185 height 12
click at [141, 272] on textarea at bounding box center [208, 273] width 178 height 32
type textarea "**********"
click at [138, 143] on input "text" at bounding box center [211, 149] width 185 height 15
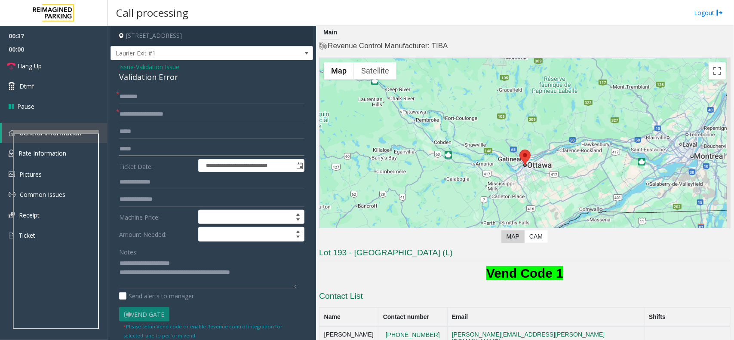
type input "*****"
click at [145, 91] on input "text" at bounding box center [211, 96] width 185 height 15
drag, startPoint x: 130, startPoint y: 97, endPoint x: 124, endPoint y: 96, distance: 6.2
click at [124, 96] on input "*******" at bounding box center [211, 96] width 185 height 15
drag, startPoint x: 129, startPoint y: 96, endPoint x: 162, endPoint y: 91, distance: 32.6
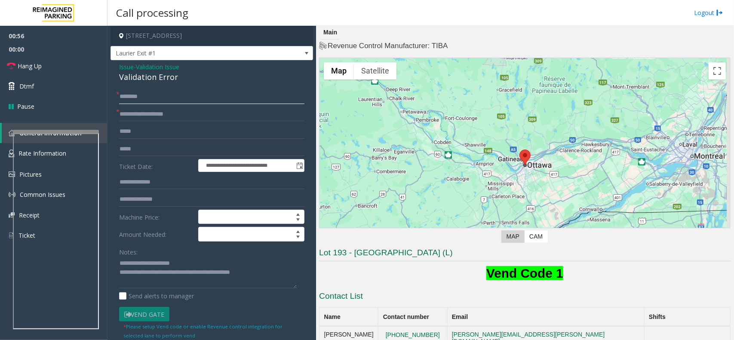
click at [162, 91] on input "*******" at bounding box center [211, 96] width 185 height 15
click at [136, 98] on input "*******" at bounding box center [211, 96] width 185 height 15
drag, startPoint x: 136, startPoint y: 98, endPoint x: 125, endPoint y: 98, distance: 11.2
type input "*******"
drag, startPoint x: 125, startPoint y: 98, endPoint x: 284, endPoint y: 86, distance: 159.1
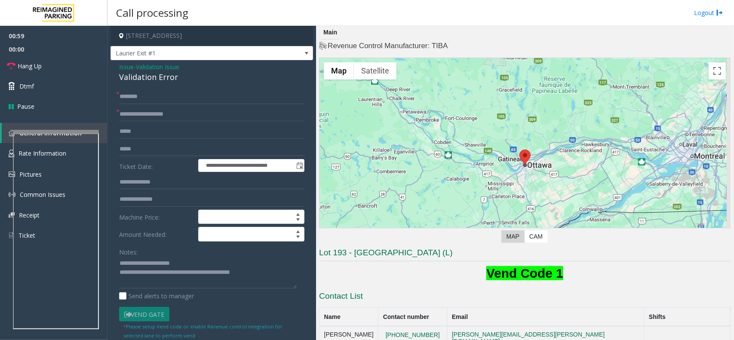
click at [284, 86] on div "**********" at bounding box center [212, 314] width 203 height 509
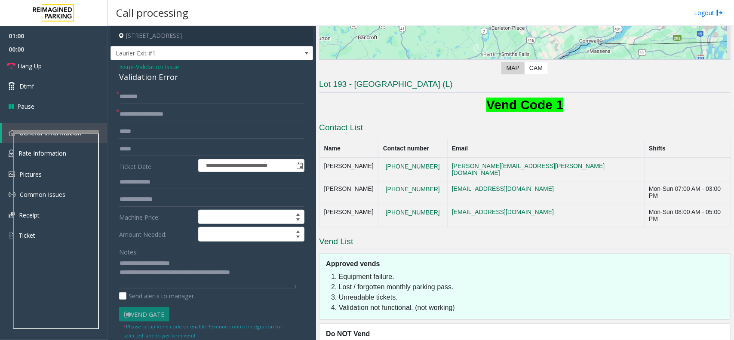
scroll to position [179, 0]
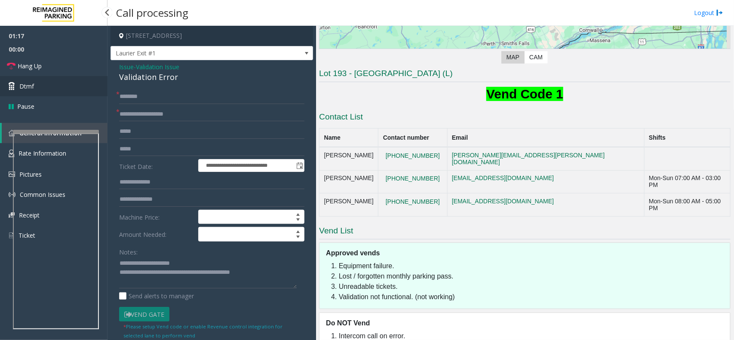
click at [56, 89] on link "Dtmf" at bounding box center [54, 86] width 108 height 20
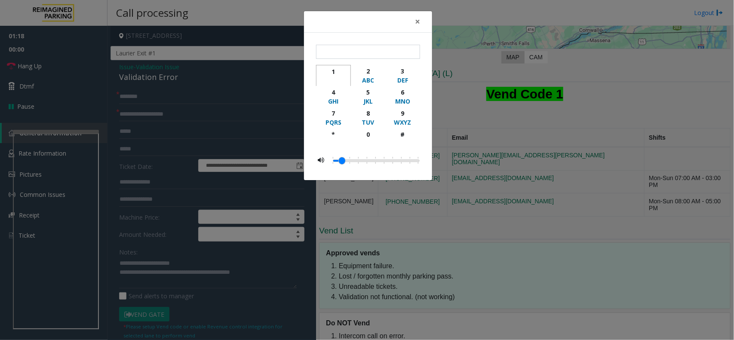
click at [341, 71] on div "1" at bounding box center [334, 71] width 24 height 9
type input "*"
click at [418, 26] on span "×" at bounding box center [417, 21] width 5 height 12
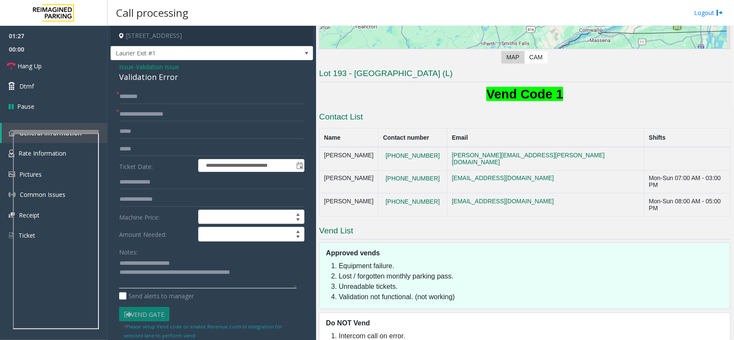
click at [271, 276] on textarea at bounding box center [208, 273] width 178 height 32
click at [69, 70] on link "Hang Up" at bounding box center [54, 66] width 108 height 20
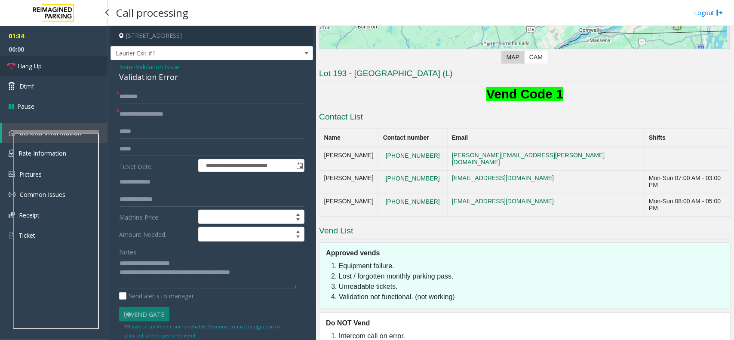
click at [69, 70] on link "Hang Up" at bounding box center [54, 66] width 108 height 20
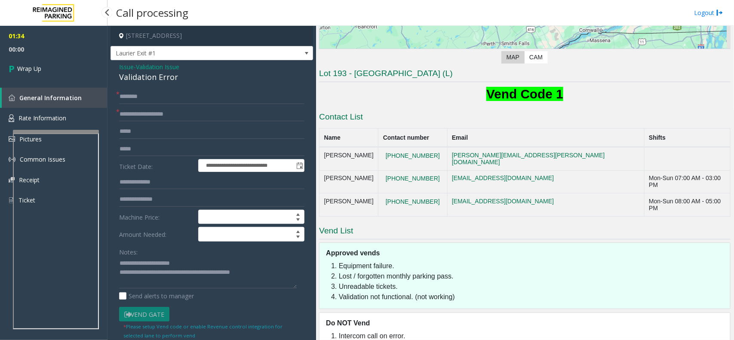
click at [69, 70] on link "Wrap Up" at bounding box center [54, 68] width 108 height 25
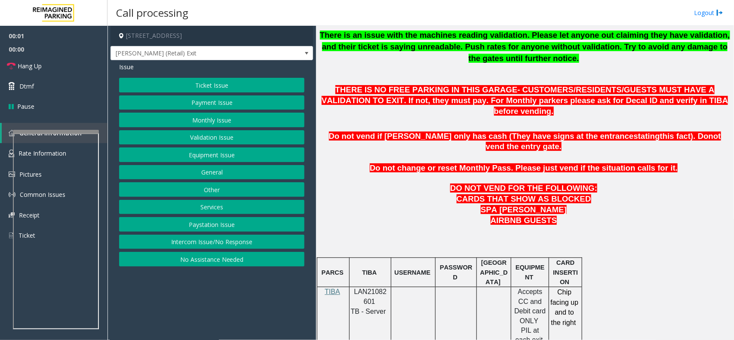
scroll to position [430, 0]
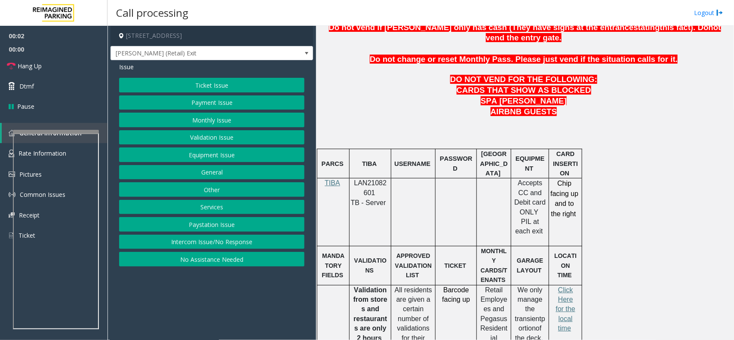
click at [366, 179] on span "LAN21082601" at bounding box center [370, 187] width 33 height 17
copy p "LAN21082601"
click at [46, 65] on link "Hang Up" at bounding box center [54, 66] width 108 height 20
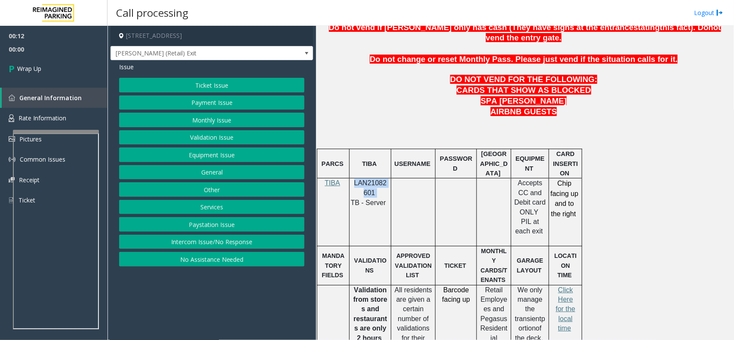
click at [233, 238] on button "Intercom Issue/No Response" at bounding box center [211, 242] width 185 height 15
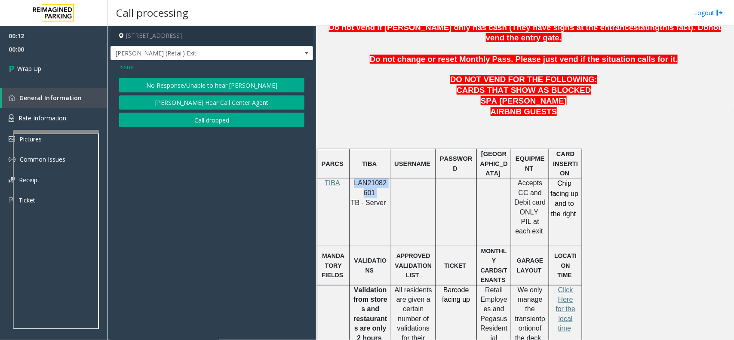
click at [189, 89] on button "No Response/Unable to hear [PERSON_NAME]" at bounding box center [211, 85] width 185 height 15
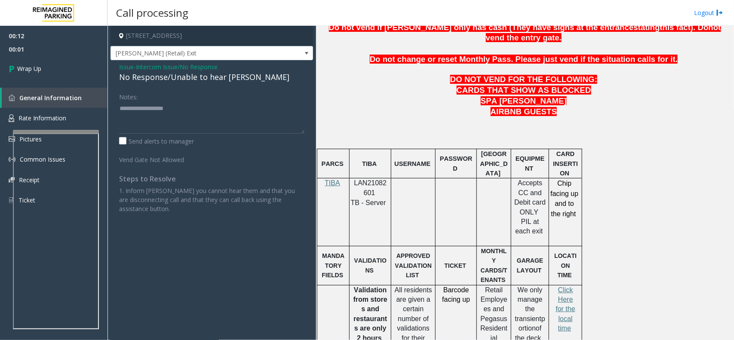
click at [181, 82] on div "No Response/Unable to hear [PERSON_NAME]" at bounding box center [211, 77] width 185 height 12
copy div "No Response/Unable to hear [PERSON_NAME]"
click at [156, 117] on textarea at bounding box center [211, 117] width 185 height 32
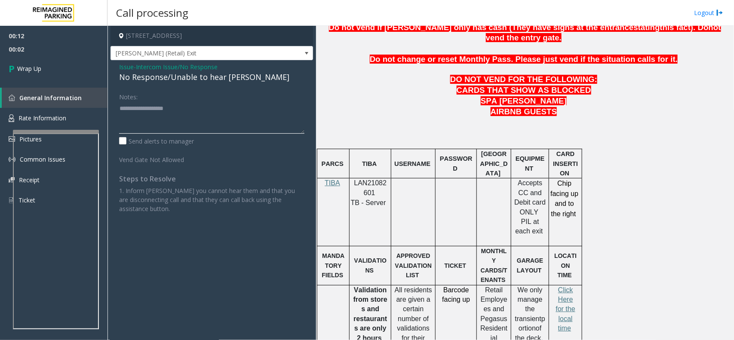
paste textarea "**********"
type textarea "**********"
click at [42, 63] on link "Wrap Up" at bounding box center [54, 68] width 108 height 25
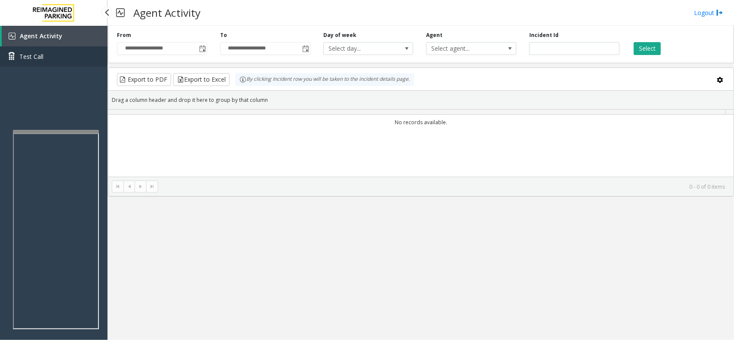
click at [43, 65] on link "Test Call" at bounding box center [54, 56] width 108 height 20
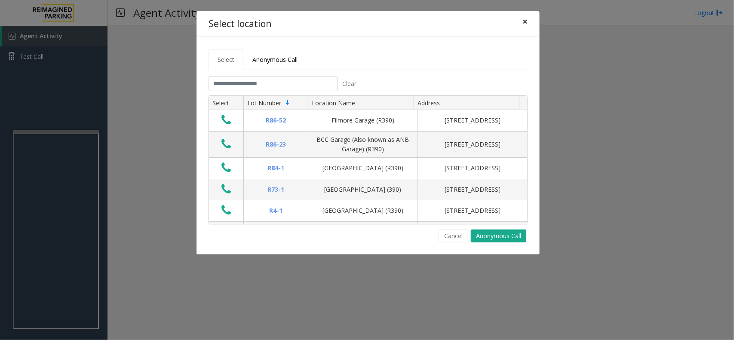
click at [523, 21] on span "×" at bounding box center [525, 21] width 5 height 12
click at [525, 25] on span "×" at bounding box center [525, 21] width 5 height 12
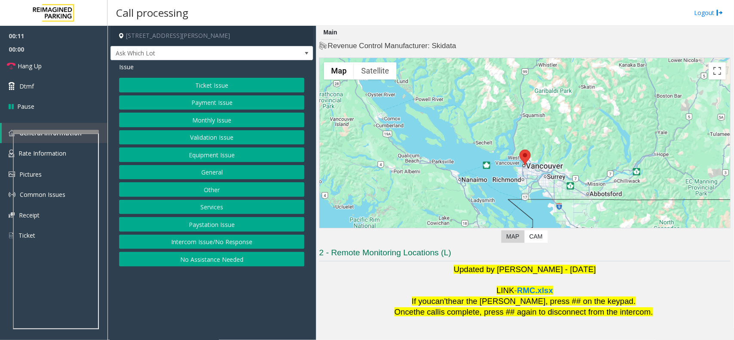
click at [209, 87] on button "Ticket Issue" at bounding box center [211, 85] width 185 height 15
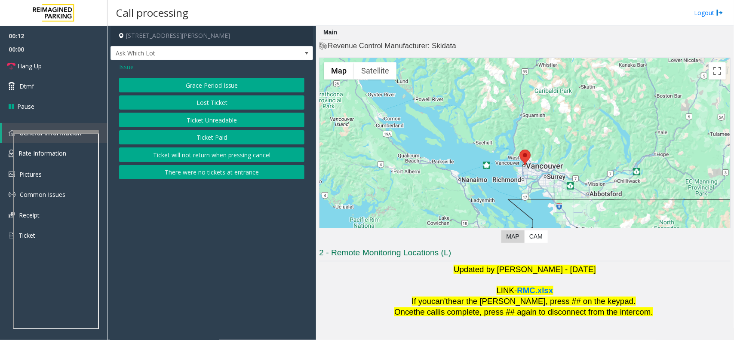
click at [213, 118] on button "Ticket Unreadable" at bounding box center [211, 120] width 185 height 15
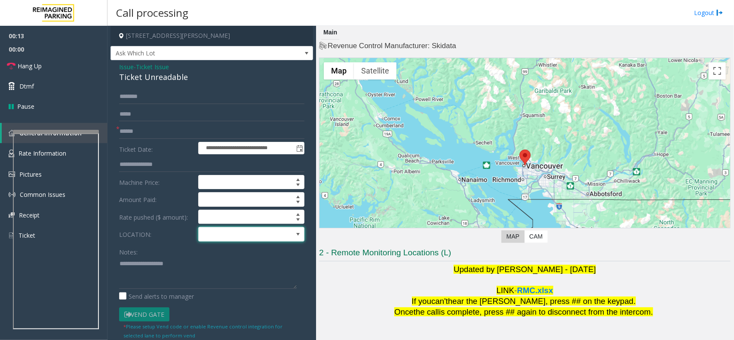
click at [262, 237] on span at bounding box center [241, 234] width 84 height 14
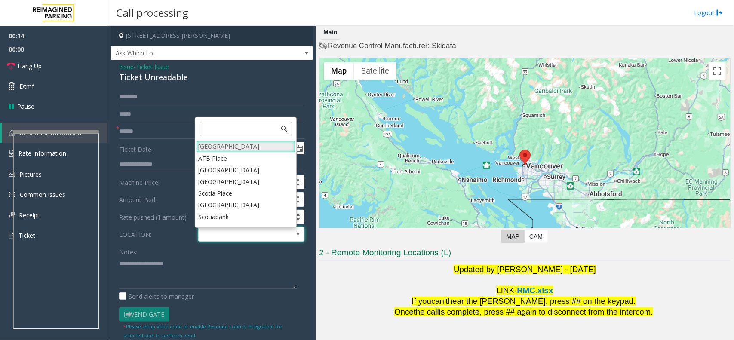
click at [248, 149] on Village "[GEOGRAPHIC_DATA]" at bounding box center [245, 147] width 99 height 12
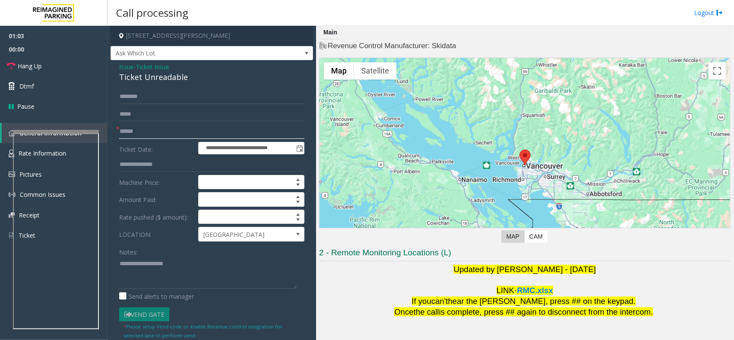
click at [220, 132] on input "text" at bounding box center [211, 131] width 185 height 15
type input "*******"
drag, startPoint x: 181, startPoint y: 78, endPoint x: 111, endPoint y: 70, distance: 70.6
click at [111, 70] on div "**********" at bounding box center [212, 264] width 203 height 409
copy div "Issue - Ticket Issue Ticket Unreadable"
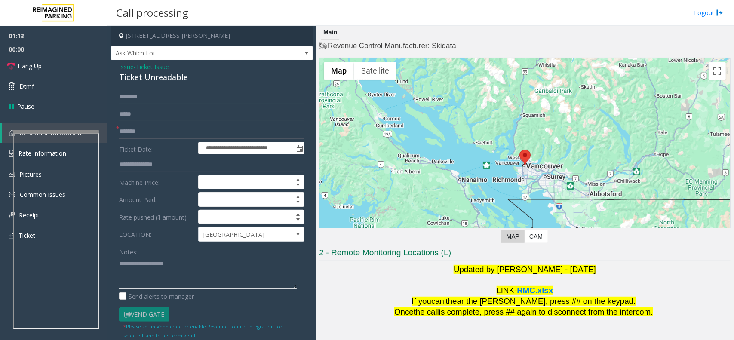
click at [151, 269] on textarea at bounding box center [208, 273] width 178 height 32
paste textarea "**********"
click at [147, 286] on textarea at bounding box center [208, 273] width 178 height 32
paste textarea "**********"
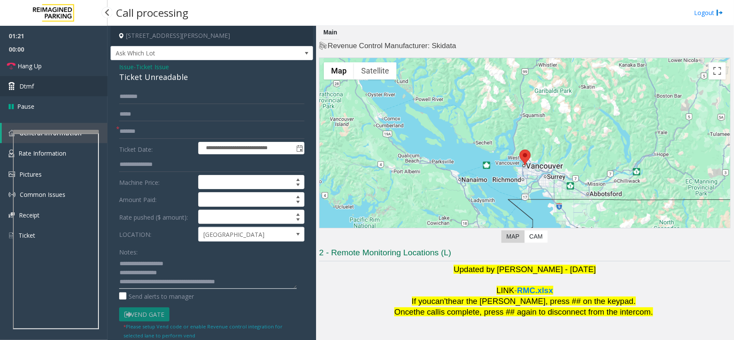
type textarea "**********"
click at [59, 83] on link "Dtmf" at bounding box center [54, 86] width 108 height 20
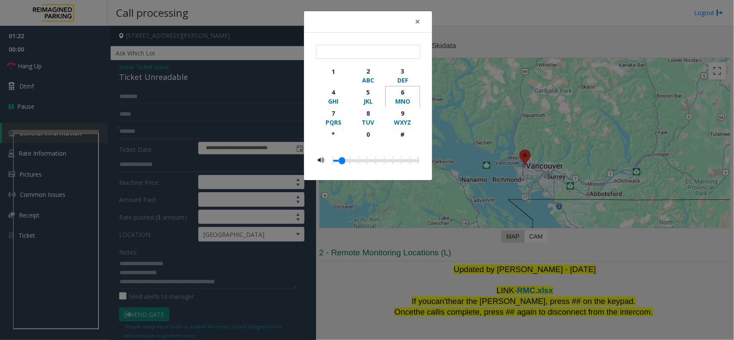
drag, startPoint x: 403, startPoint y: 92, endPoint x: 412, endPoint y: 54, distance: 39.3
click at [402, 88] on div "6" at bounding box center [403, 92] width 24 height 9
type input "*"
click at [418, 24] on span "×" at bounding box center [417, 21] width 5 height 12
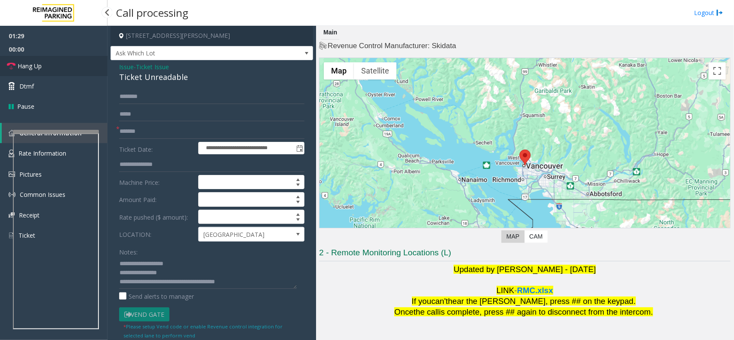
click at [59, 67] on link "Hang Up" at bounding box center [54, 66] width 108 height 20
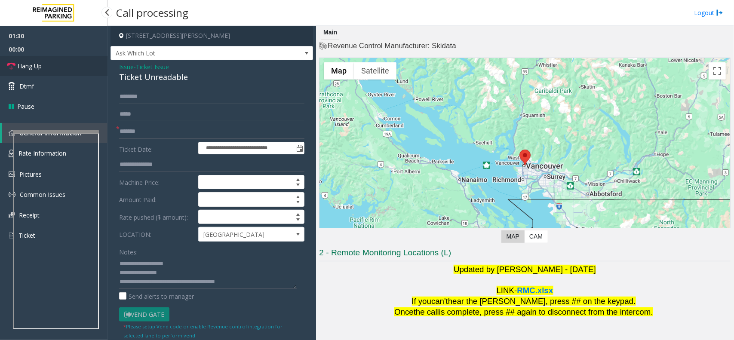
click at [59, 67] on link "Hang Up" at bounding box center [54, 66] width 108 height 20
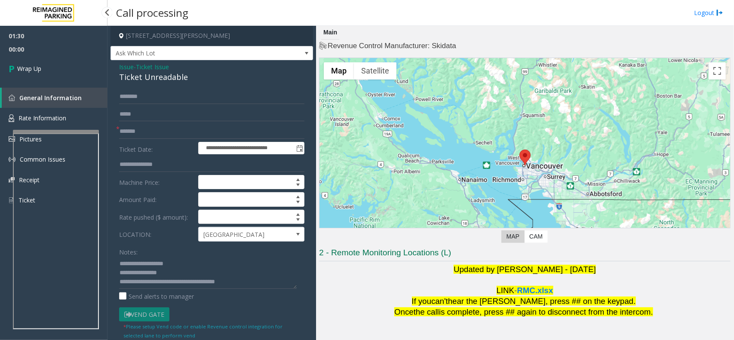
click at [59, 67] on link "Wrap Up" at bounding box center [54, 68] width 108 height 25
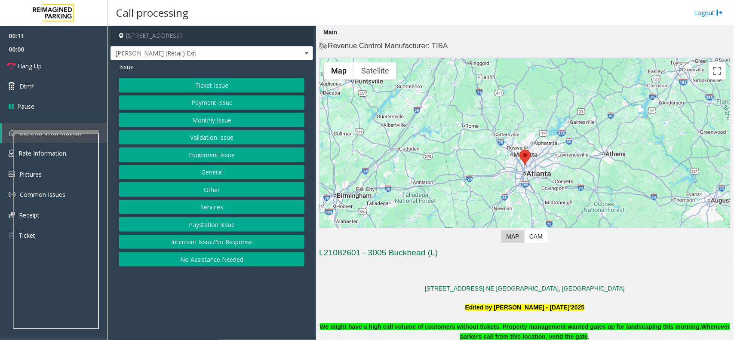
click at [208, 239] on button "Intercom Issue/No Response" at bounding box center [211, 242] width 185 height 15
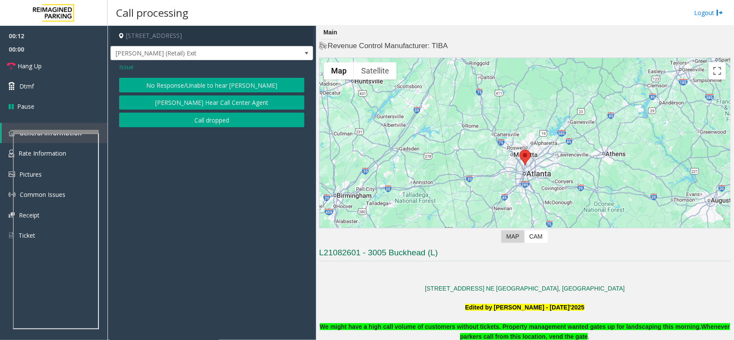
click at [229, 82] on button "No Response/Unable to hear [PERSON_NAME]" at bounding box center [211, 85] width 185 height 15
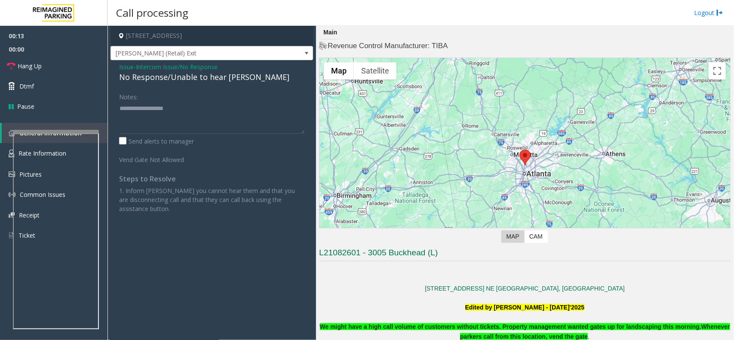
click at [187, 80] on div "No Response/Unable to hear [PERSON_NAME]" at bounding box center [211, 77] width 185 height 12
click at [186, 80] on div "No Response/Unable to hear [PERSON_NAME]" at bounding box center [211, 77] width 185 height 12
type textarea "**********"
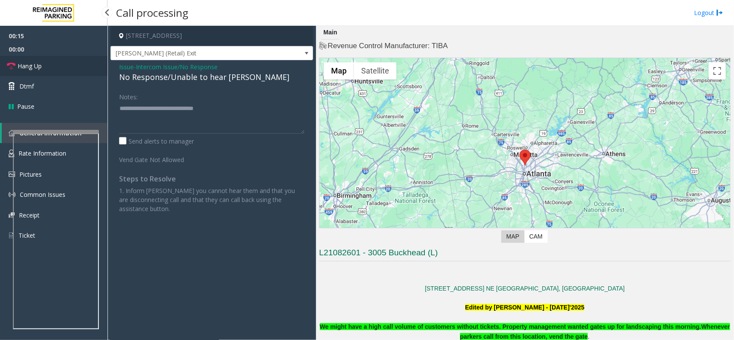
click at [58, 59] on link "Hang Up" at bounding box center [54, 66] width 108 height 20
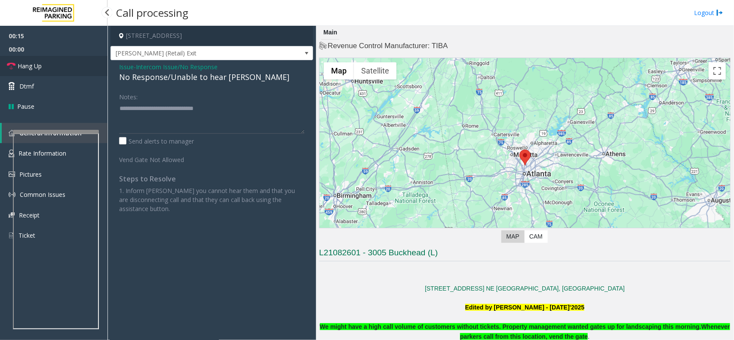
click at [58, 59] on link "Hang Up" at bounding box center [54, 66] width 108 height 20
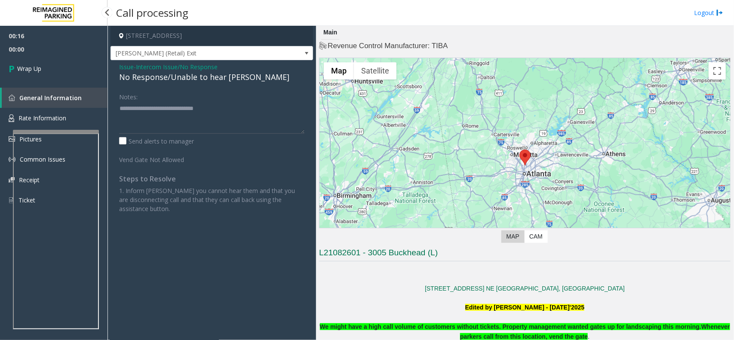
click at [58, 59] on link "Wrap Up" at bounding box center [54, 68] width 108 height 25
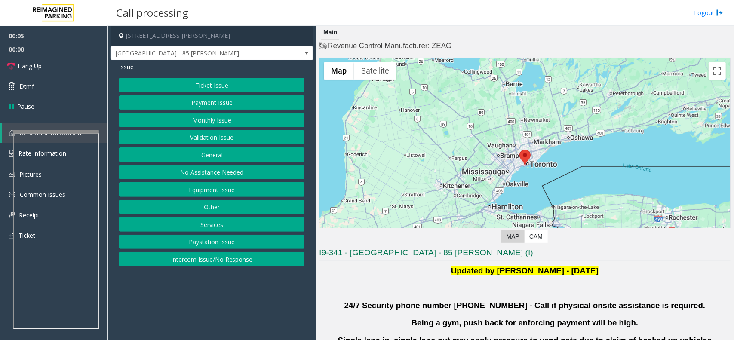
click at [244, 138] on button "Validation Issue" at bounding box center [211, 137] width 185 height 15
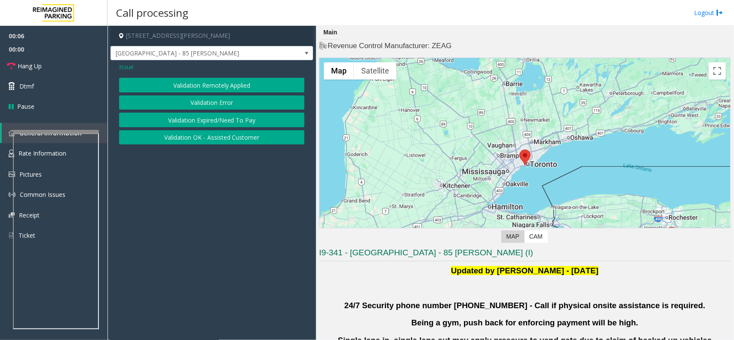
click at [248, 101] on button "Validation Error" at bounding box center [211, 102] width 185 height 15
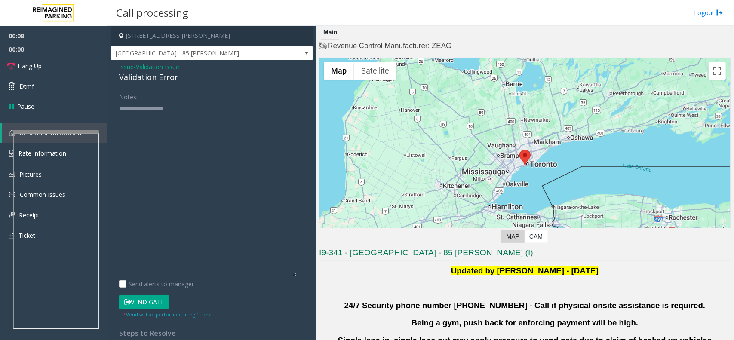
drag, startPoint x: 300, startPoint y: 128, endPoint x: 298, endPoint y: 276, distance: 147.5
click at [297, 286] on div "Notes: Send alerts to manager Vend Gate * Vend will be performed using 1 tone S…" at bounding box center [212, 219] width 198 height 260
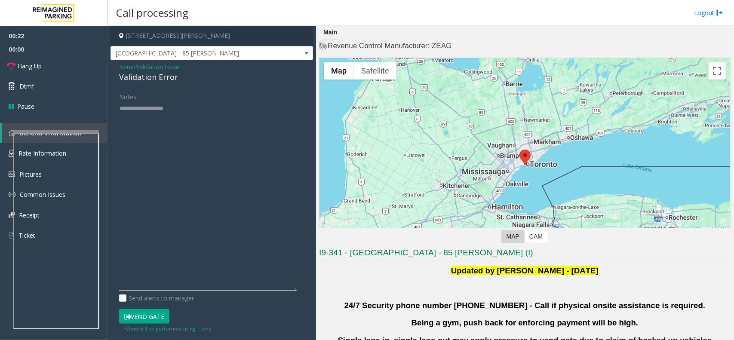
click at [138, 148] on textarea at bounding box center [208, 195] width 178 height 189
paste textarea "**********"
click at [156, 138] on textarea at bounding box center [208, 195] width 178 height 189
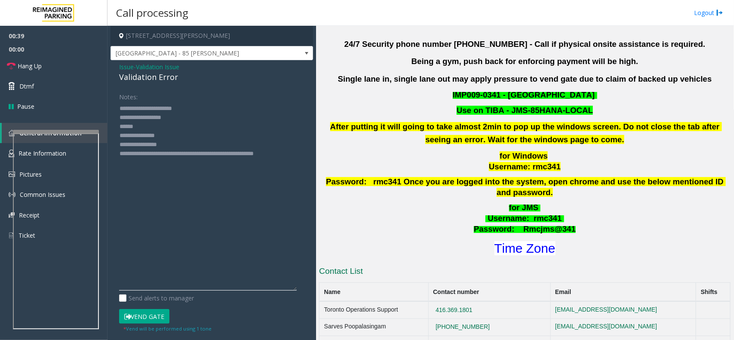
scroll to position [269, 0]
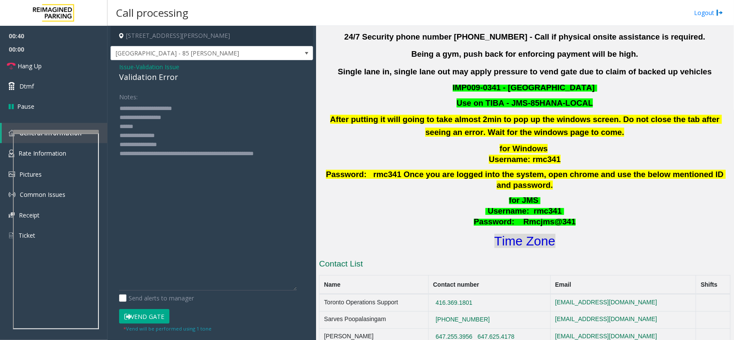
click at [527, 234] on font "Time Zone" at bounding box center [525, 241] width 61 height 14
drag, startPoint x: 175, startPoint y: 147, endPoint x: 155, endPoint y: 141, distance: 21.4
click at [155, 141] on textarea at bounding box center [208, 195] width 178 height 189
click at [172, 128] on textarea at bounding box center [208, 195] width 178 height 189
click at [168, 318] on button "Vend Gate" at bounding box center [144, 316] width 50 height 15
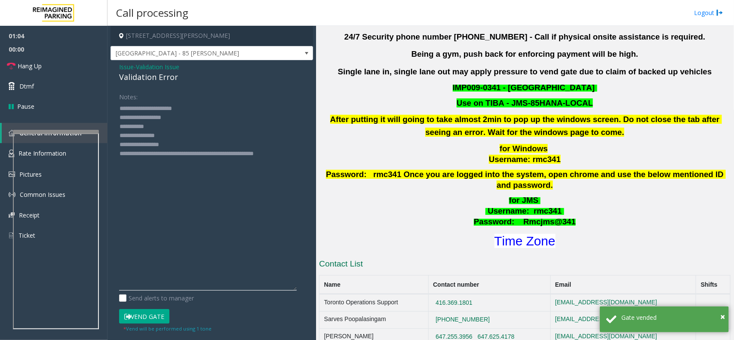
drag, startPoint x: 151, startPoint y: 133, endPoint x: 148, endPoint y: 126, distance: 8.7
click at [170, 126] on textarea at bounding box center [208, 195] width 178 height 189
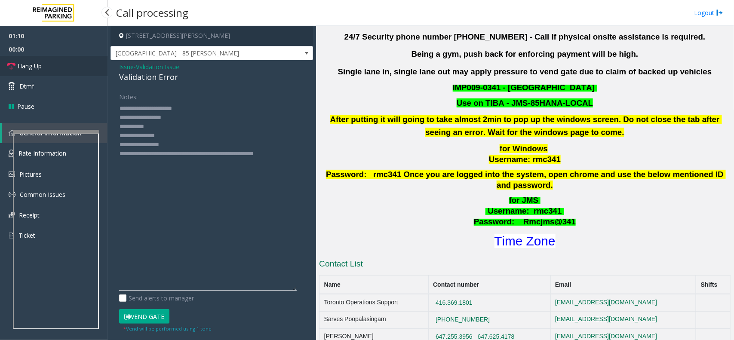
type textarea "**********"
click at [67, 61] on link "Hang Up" at bounding box center [54, 66] width 108 height 20
click at [67, 64] on link "Hang Up" at bounding box center [54, 66] width 108 height 20
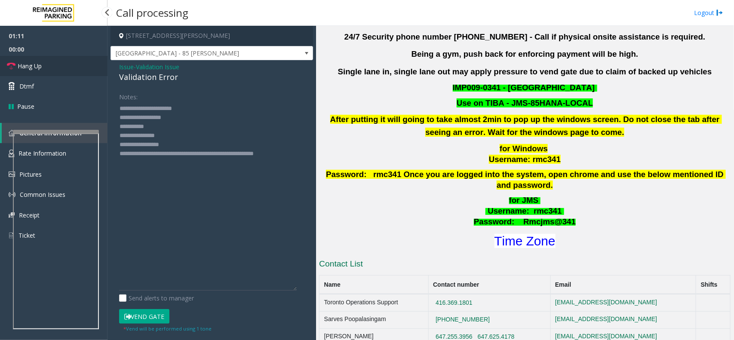
click at [67, 64] on link "Hang Up" at bounding box center [54, 66] width 108 height 20
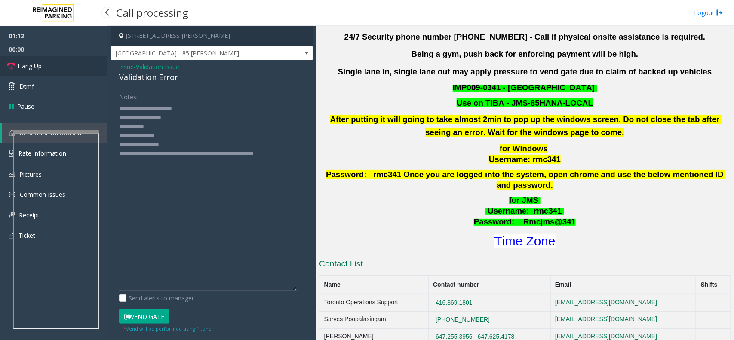
click at [67, 64] on link "Hang Up" at bounding box center [54, 66] width 108 height 20
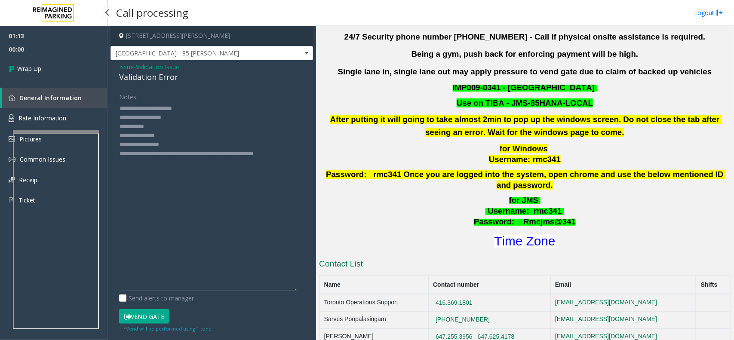
click at [67, 65] on link "Wrap Up" at bounding box center [54, 68] width 108 height 25
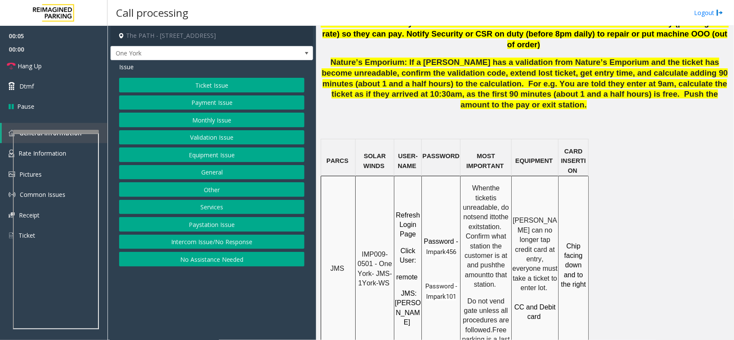
scroll to position [645, 0]
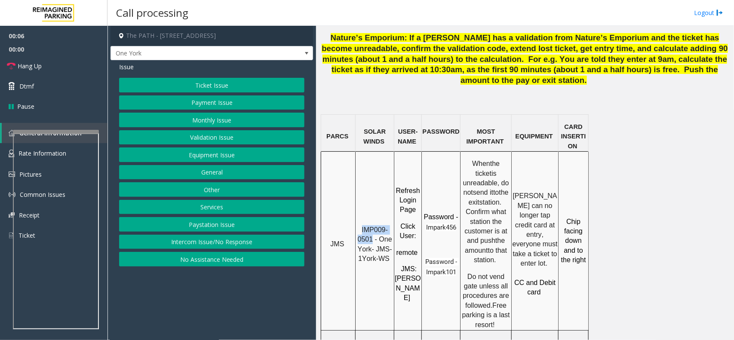
drag, startPoint x: 372, startPoint y: 175, endPoint x: 361, endPoint y: 166, distance: 13.8
click at [361, 225] on p "IMP009-0501 - One York- JMS-1York-WS" at bounding box center [374, 244] width 37 height 39
copy span "IMP009-0501"
click at [252, 246] on button "Intercom Issue/No Response" at bounding box center [211, 242] width 185 height 15
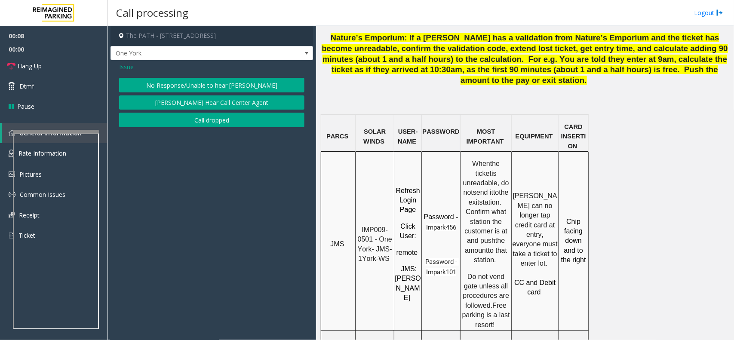
click at [165, 95] on div "No Response/Unable to hear [PERSON_NAME] Cannot Hear Call Center Agent Call dro…" at bounding box center [211, 102] width 185 height 49
click at [166, 87] on button "No Response/Unable to hear [PERSON_NAME]" at bounding box center [211, 85] width 185 height 15
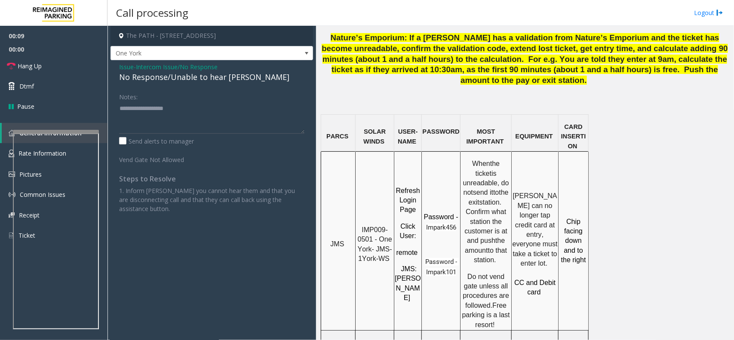
click at [166, 80] on div "No Response/Unable to hear [PERSON_NAME]" at bounding box center [211, 77] width 185 height 12
copy div "No Response/Unable to hear [PERSON_NAME]"
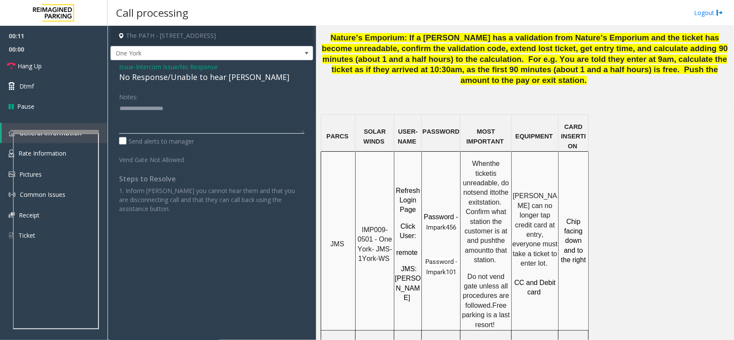
click at [162, 111] on textarea at bounding box center [211, 117] width 185 height 32
paste textarea "**********"
type textarea "**********"
click at [34, 72] on link "Hang Up" at bounding box center [54, 66] width 108 height 20
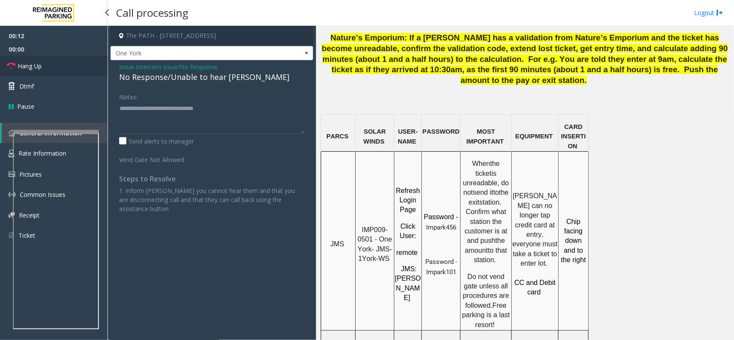
click at [34, 72] on link "Hang Up" at bounding box center [54, 66] width 108 height 20
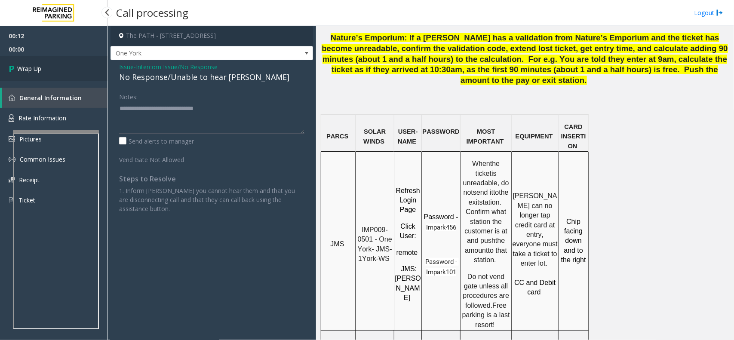
click at [34, 72] on span "Wrap Up" at bounding box center [29, 68] width 24 height 9
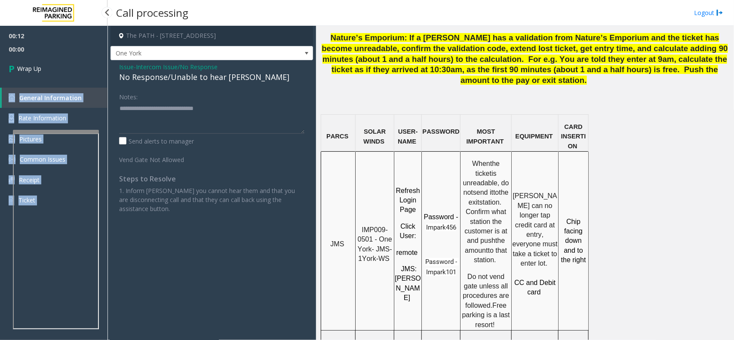
click at [34, 72] on div "00:12 00:00 Wrap Up General Information Rate Information Pictures Common Issues…" at bounding box center [54, 122] width 108 height 192
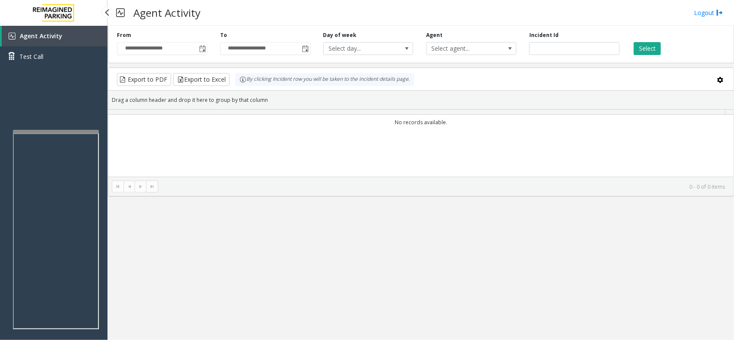
click at [157, 188] on kendo-pager-next-buttons at bounding box center [146, 187] width 23 height 12
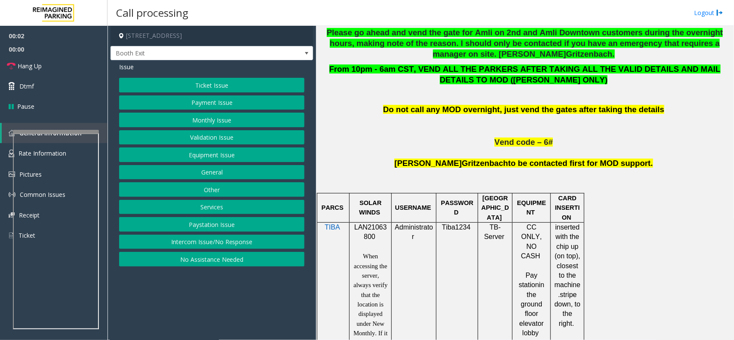
scroll to position [430, 0]
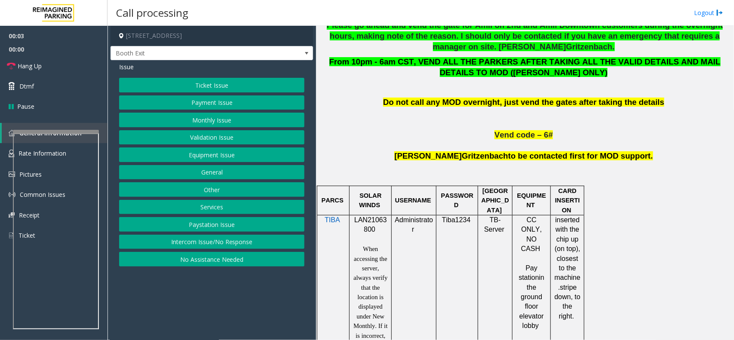
click at [376, 218] on span "LAN21063800" at bounding box center [370, 224] width 33 height 17
copy p "LAN21063800"
click at [233, 137] on button "Validation Issue" at bounding box center [211, 137] width 185 height 15
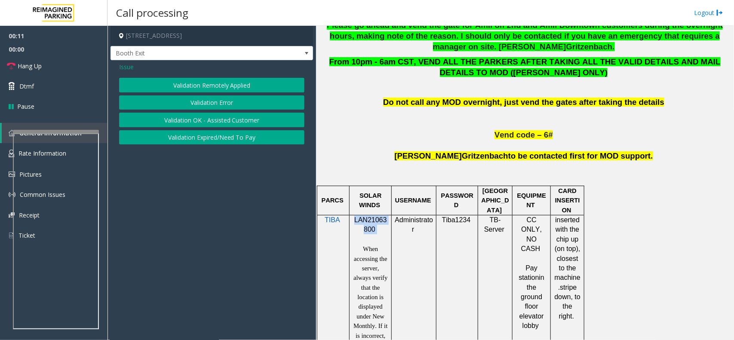
click at [222, 103] on button "Validation Error" at bounding box center [211, 102] width 185 height 15
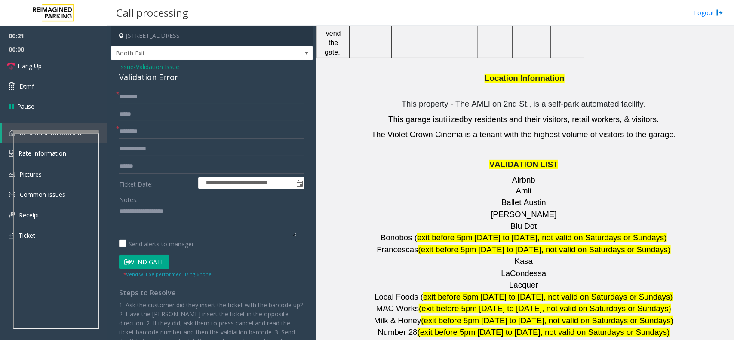
scroll to position [1236, 0]
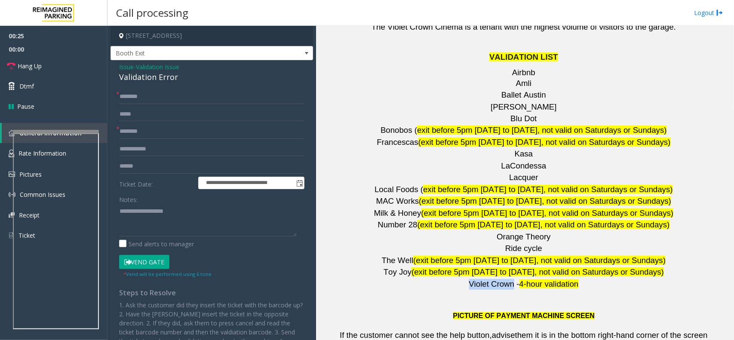
drag, startPoint x: 468, startPoint y: 234, endPoint x: 510, endPoint y: 236, distance: 41.8
click at [510, 280] on span "Violet Crown -" at bounding box center [494, 284] width 50 height 9
copy span "Violet Crown"
click at [183, 134] on input "text" at bounding box center [211, 131] width 185 height 15
paste input "**********"
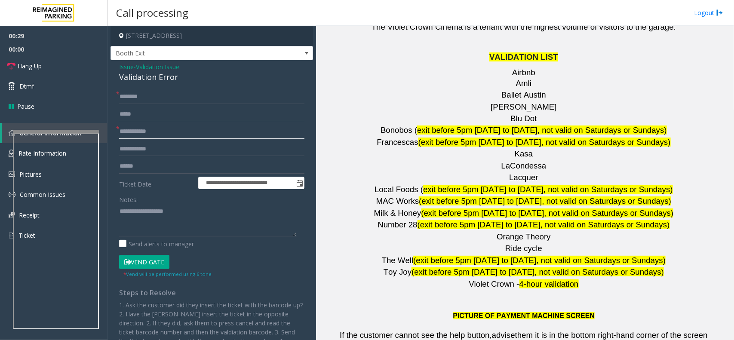
type input "**********"
click at [147, 168] on input "text" at bounding box center [211, 166] width 185 height 15
type input "*******"
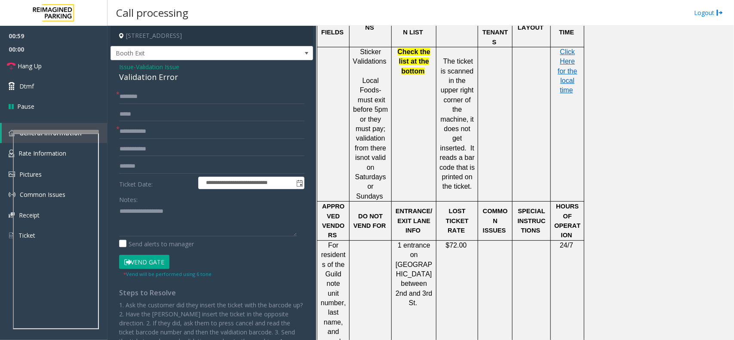
scroll to position [699, 0]
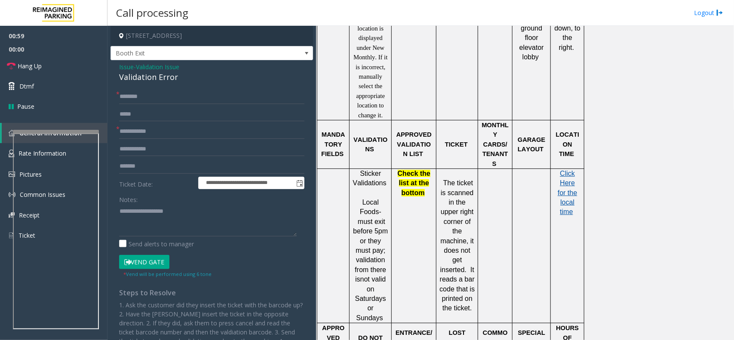
click at [568, 188] on span "Click Here for the local time" at bounding box center [567, 193] width 19 height 46
click at [157, 267] on button "Vend Gate" at bounding box center [144, 262] width 50 height 15
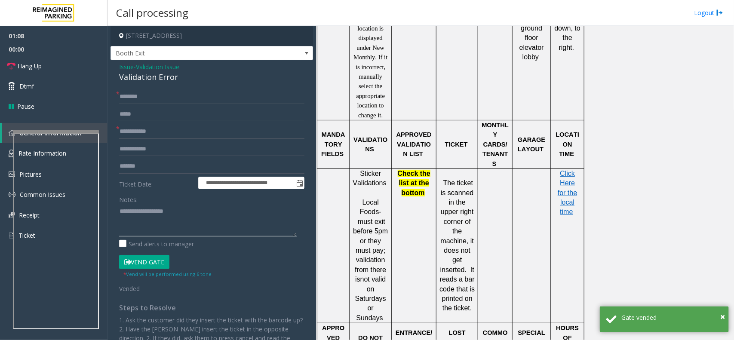
click at [141, 212] on textarea at bounding box center [208, 220] width 178 height 32
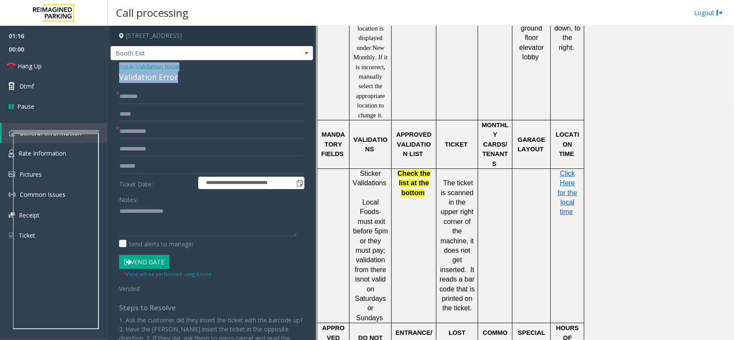
drag, startPoint x: 178, startPoint y: 79, endPoint x: 120, endPoint y: 67, distance: 59.3
click at [120, 67] on div "Issue - Validation Issue Validation Error" at bounding box center [211, 72] width 185 height 21
click at [185, 84] on div "**********" at bounding box center [212, 237] width 203 height 354
drag, startPoint x: 186, startPoint y: 79, endPoint x: 111, endPoint y: 67, distance: 76.1
click at [111, 67] on div "**********" at bounding box center [212, 237] width 203 height 354
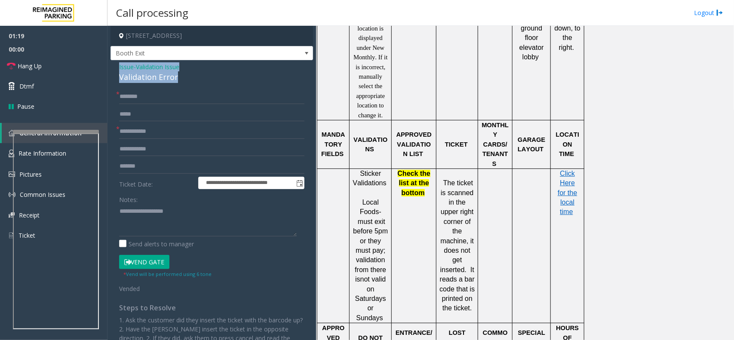
copy div "Issue - Validation Issue Validation Error"
click at [126, 212] on textarea at bounding box center [208, 220] width 178 height 32
paste textarea "**********"
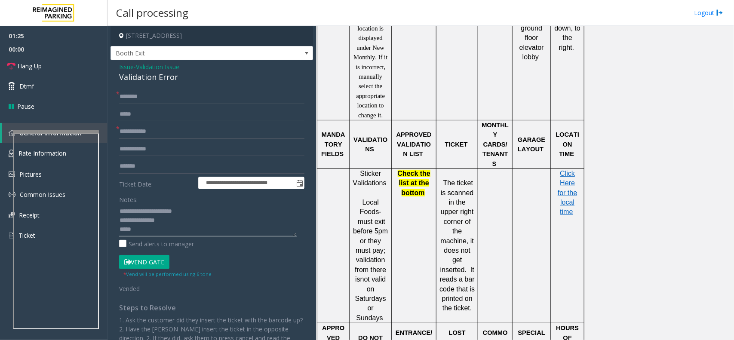
type textarea "**********"
click at [154, 95] on input "text" at bounding box center [211, 96] width 185 height 15
type input "*"
type input "*****"
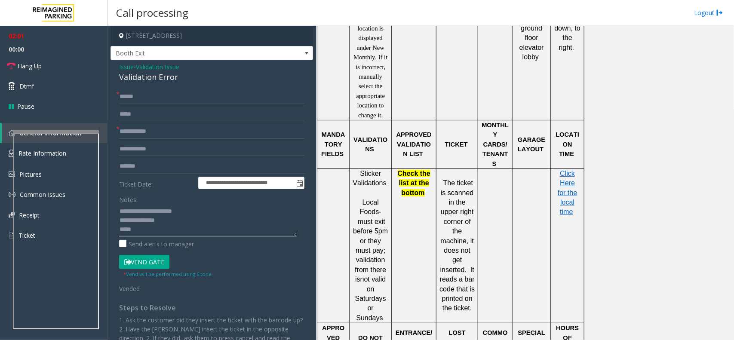
paste textarea "**********"
click at [154, 235] on textarea at bounding box center [208, 220] width 178 height 32
click at [155, 257] on button "Vend Gate" at bounding box center [144, 262] width 50 height 15
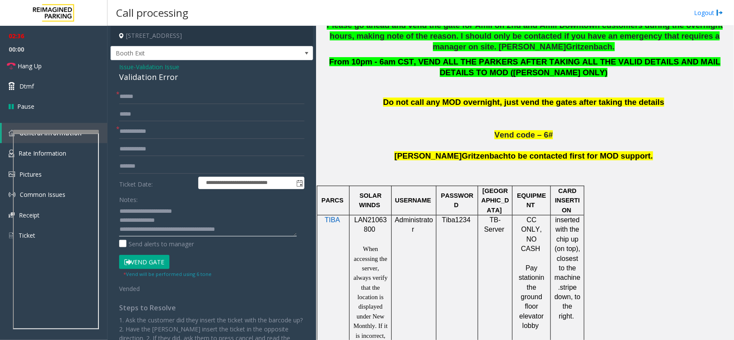
scroll to position [9, 0]
drag, startPoint x: 249, startPoint y: 226, endPoint x: 242, endPoint y: 220, distance: 8.8
click at [242, 220] on textarea at bounding box center [208, 220] width 178 height 32
click at [251, 227] on textarea at bounding box center [208, 220] width 178 height 32
click at [252, 221] on textarea at bounding box center [208, 220] width 178 height 32
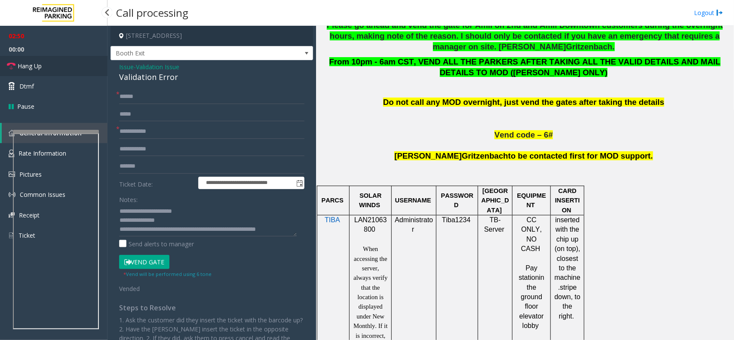
click at [73, 61] on link "Hang Up" at bounding box center [54, 66] width 108 height 20
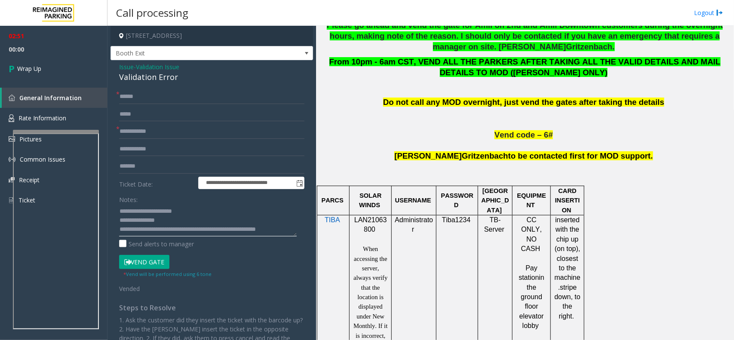
click at [187, 234] on textarea at bounding box center [208, 220] width 178 height 32
type textarea "**********"
click at [39, 49] on span "00:03" at bounding box center [54, 49] width 108 height 13
click at [39, 63] on link "Wrap Up" at bounding box center [54, 68] width 108 height 25
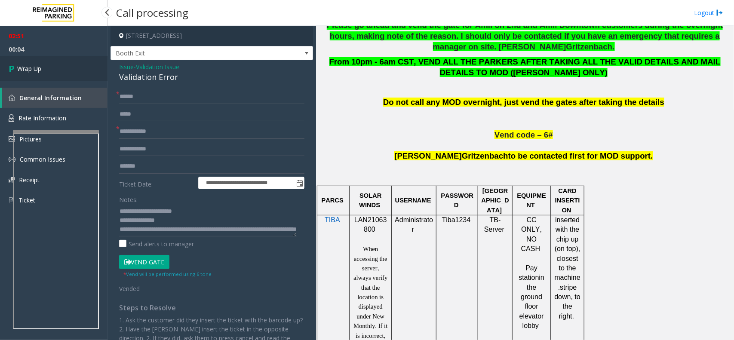
click at [39, 63] on link "Wrap Up" at bounding box center [54, 68] width 108 height 25
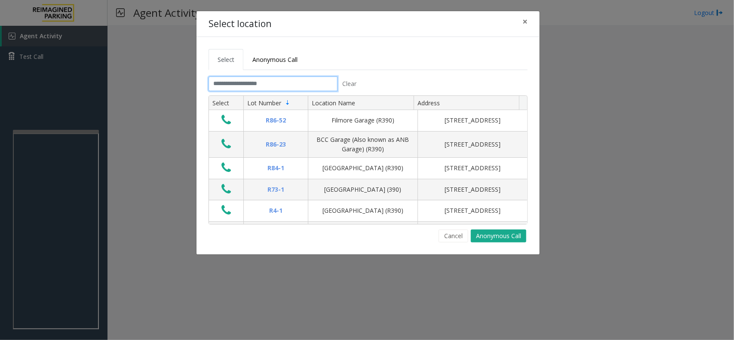
click at [261, 84] on input "text" at bounding box center [273, 84] width 129 height 15
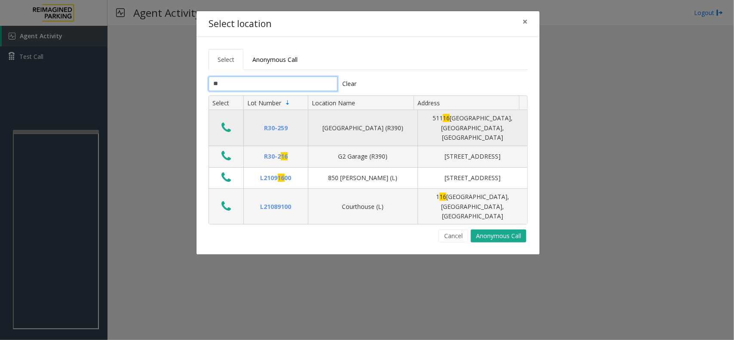
type input "**"
click at [224, 123] on icon "Data table" at bounding box center [225, 128] width 9 height 12
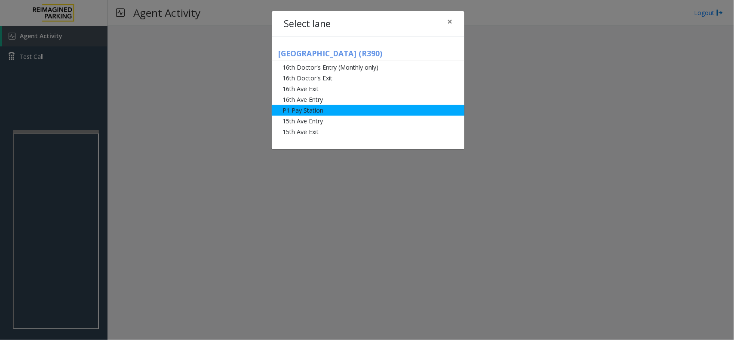
click at [317, 111] on li "P1 Pay Station" at bounding box center [368, 110] width 193 height 11
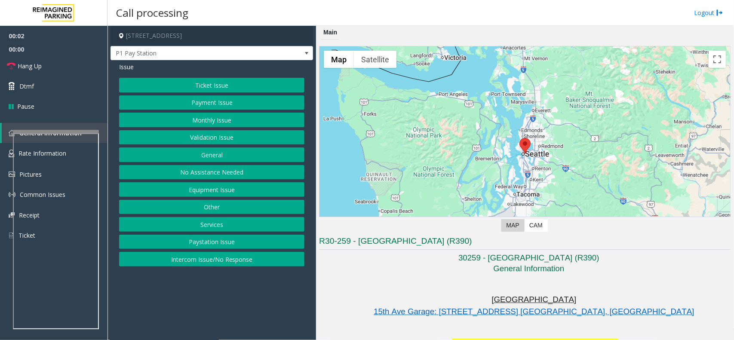
click at [217, 87] on button "Ticket Issue" at bounding box center [211, 85] width 185 height 15
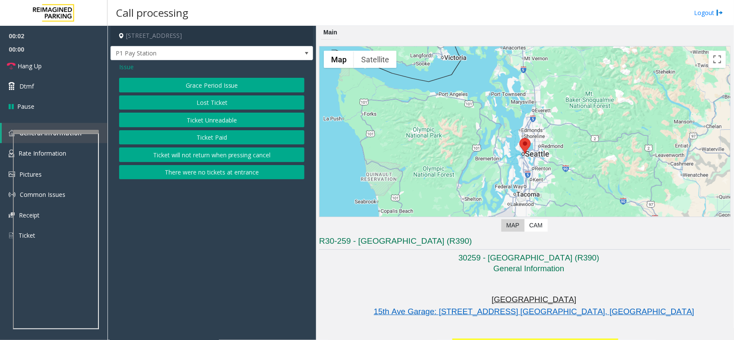
click at [229, 124] on button "Ticket Unreadable" at bounding box center [211, 120] width 185 height 15
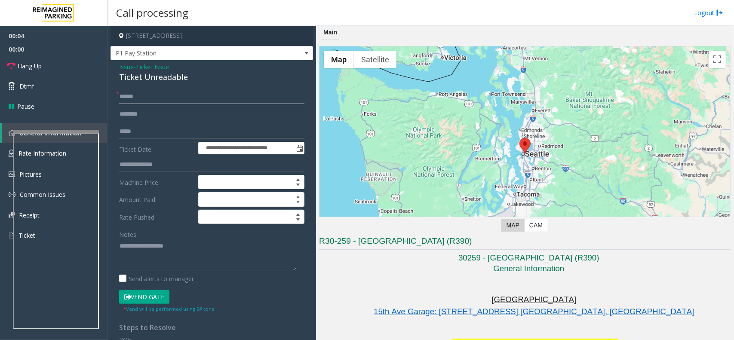
click at [129, 95] on input "text" at bounding box center [211, 96] width 185 height 15
drag, startPoint x: 192, startPoint y: 77, endPoint x: 113, endPoint y: 69, distance: 79.2
click at [113, 69] on div "**********" at bounding box center [212, 274] width 203 height 428
click at [160, 95] on input "text" at bounding box center [211, 96] width 185 height 15
click at [149, 246] on textarea at bounding box center [208, 255] width 178 height 32
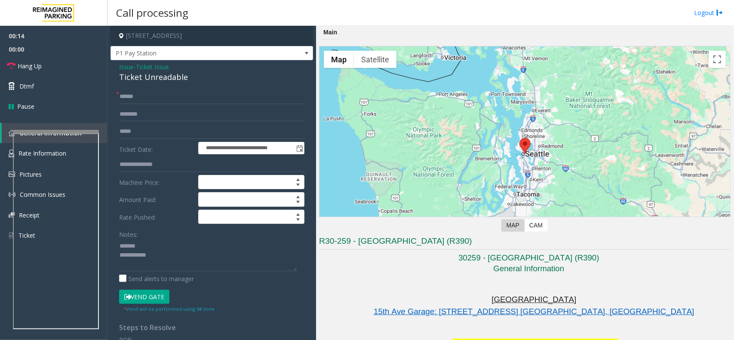
click at [142, 76] on div "Ticket Unreadable" at bounding box center [211, 77] width 185 height 12
click at [164, 254] on textarea at bounding box center [208, 255] width 178 height 32
click at [160, 266] on textarea at bounding box center [208, 255] width 178 height 32
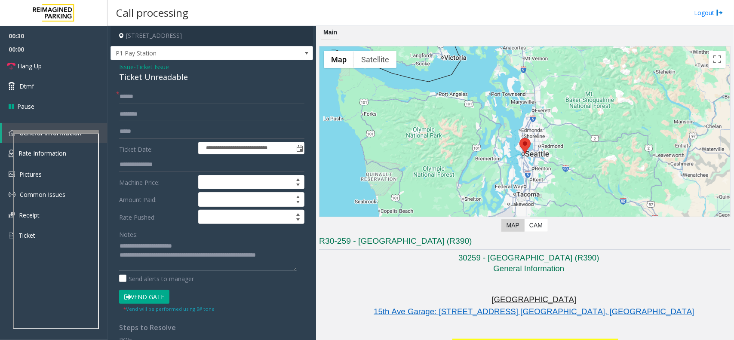
type textarea "**********"
click at [136, 95] on input "text" at bounding box center [211, 96] width 185 height 15
type input "**"
click at [69, 64] on link "Hang Up" at bounding box center [54, 66] width 108 height 20
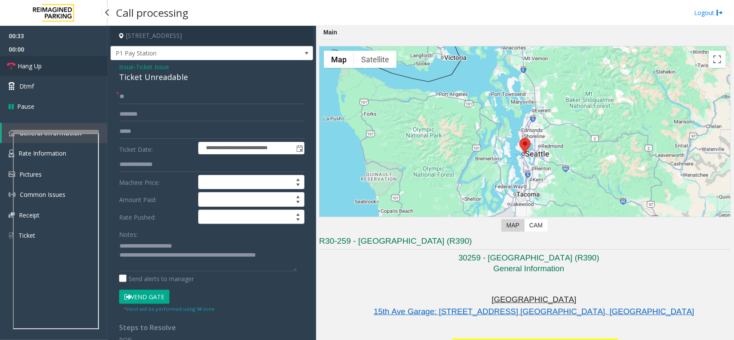
click at [69, 64] on link "Hang Up" at bounding box center [54, 66] width 108 height 20
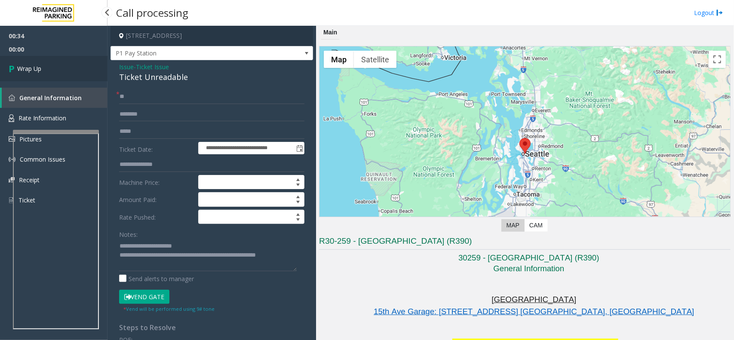
click at [69, 63] on link "Wrap Up" at bounding box center [54, 68] width 108 height 25
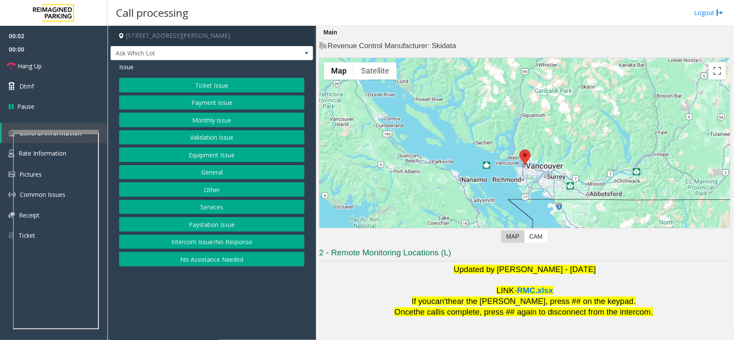
click at [245, 189] on button "Other" at bounding box center [211, 189] width 185 height 15
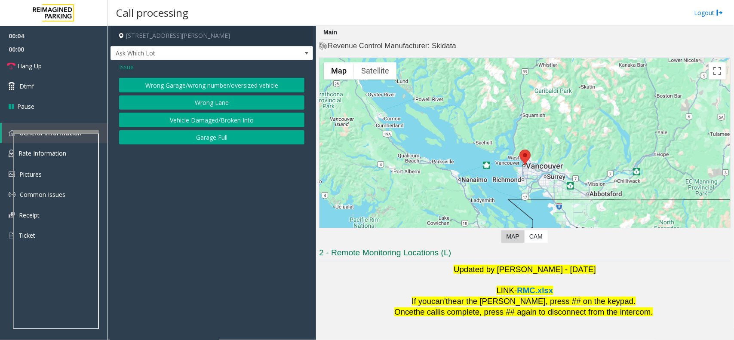
click at [238, 142] on button "Garage Full" at bounding box center [211, 137] width 185 height 15
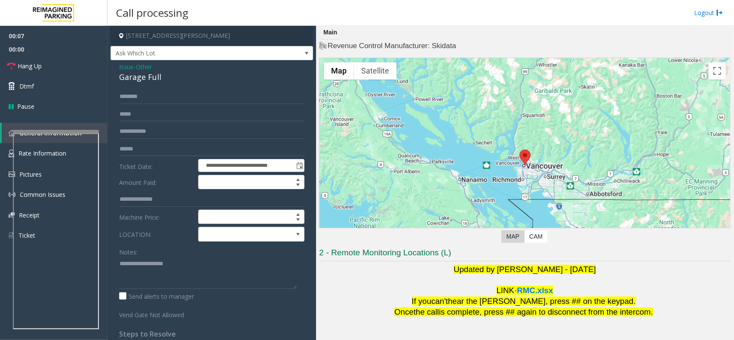
click at [141, 66] on span "Other" at bounding box center [144, 66] width 16 height 9
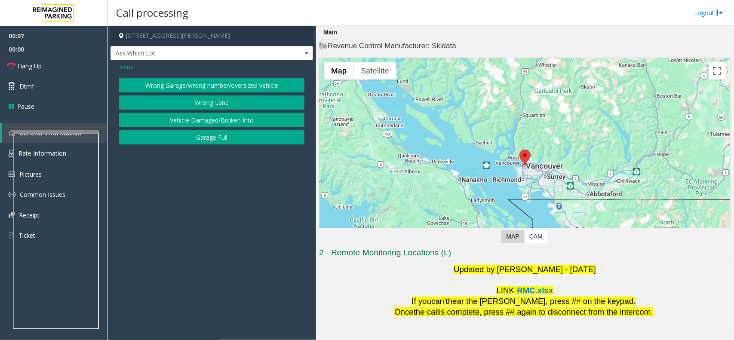
click at [127, 70] on span "Issue" at bounding box center [126, 66] width 15 height 9
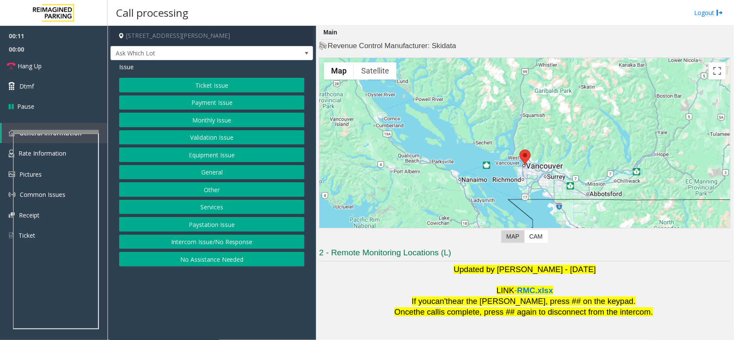
click at [243, 244] on button "Intercom Issue/No Response" at bounding box center [211, 242] width 185 height 15
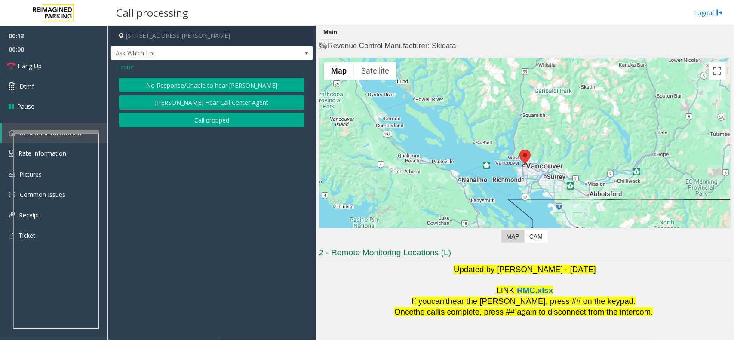
click at [205, 82] on button "No Response/Unable to hear [PERSON_NAME]" at bounding box center [211, 85] width 185 height 15
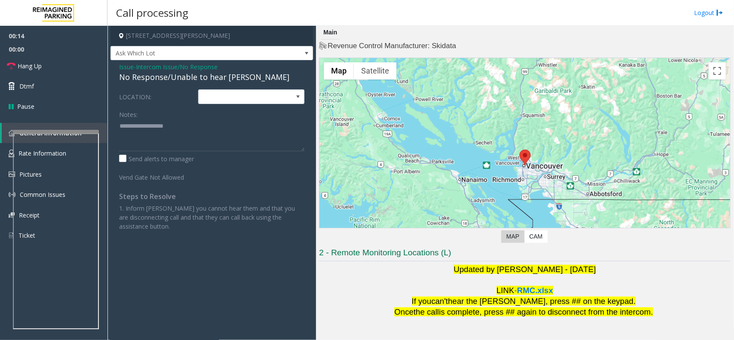
click at [200, 79] on div "No Response/Unable to hear [PERSON_NAME]" at bounding box center [211, 77] width 185 height 12
drag, startPoint x: 205, startPoint y: 82, endPoint x: 201, endPoint y: 80, distance: 4.8
click at [201, 80] on div "No Response/Unable to hear [PERSON_NAME]" at bounding box center [211, 77] width 185 height 12
type textarea "**********"
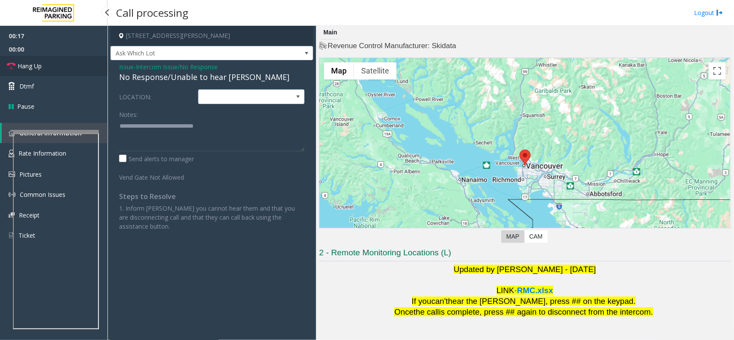
click at [58, 63] on link "Hang Up" at bounding box center [54, 66] width 108 height 20
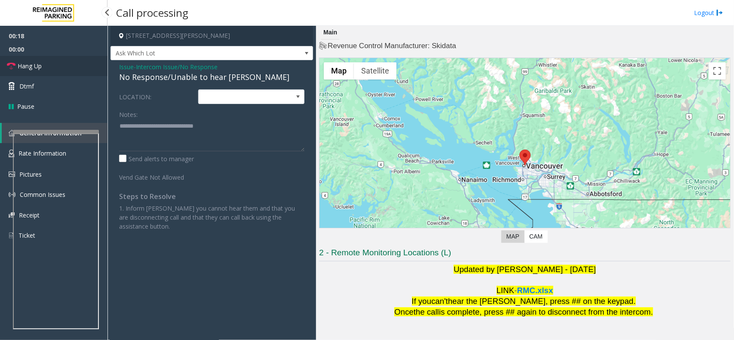
click at [58, 63] on link "Hang Up" at bounding box center [54, 66] width 108 height 20
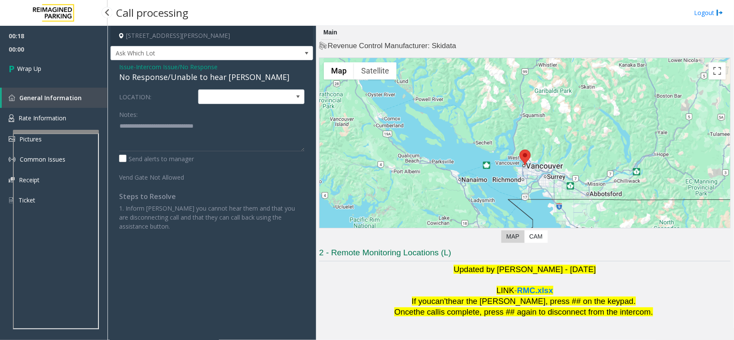
click at [58, 63] on link "Wrap Up" at bounding box center [54, 68] width 108 height 25
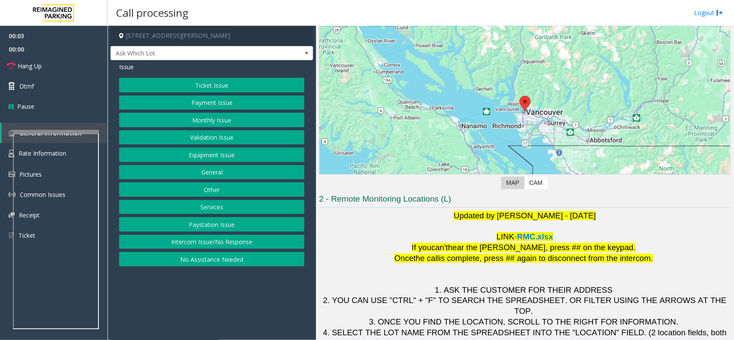
scroll to position [71, 0]
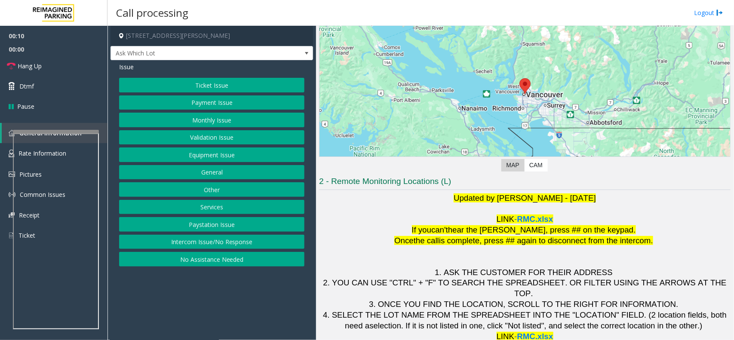
click at [216, 244] on button "Intercom Issue/No Response" at bounding box center [211, 242] width 185 height 15
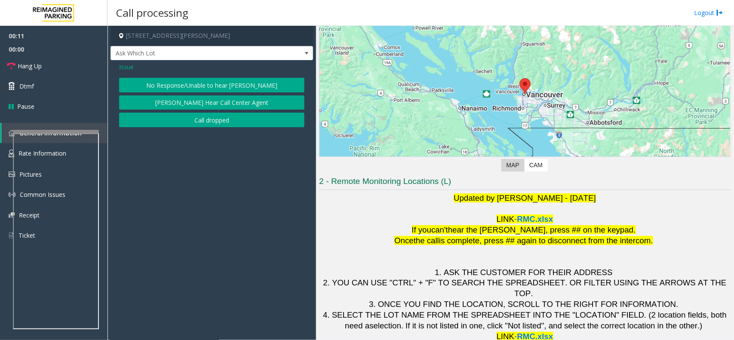
click at [230, 88] on button "No Response/Unable to hear [PERSON_NAME]" at bounding box center [211, 85] width 185 height 15
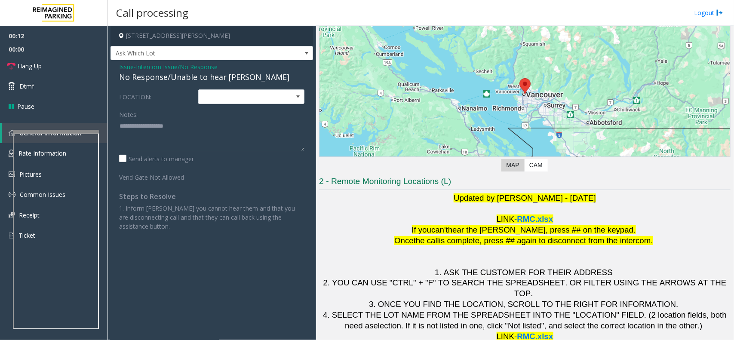
click at [209, 75] on div "No Response/Unable to hear [PERSON_NAME]" at bounding box center [211, 77] width 185 height 12
click at [166, 63] on span "Intercom Issue/No Response" at bounding box center [177, 66] width 82 height 9
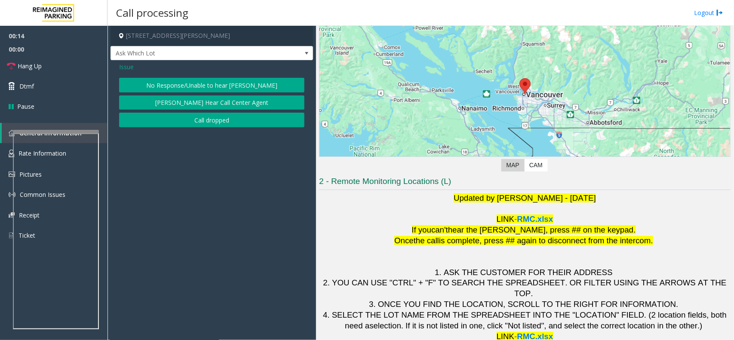
click at [130, 67] on span "Issue" at bounding box center [126, 66] width 15 height 9
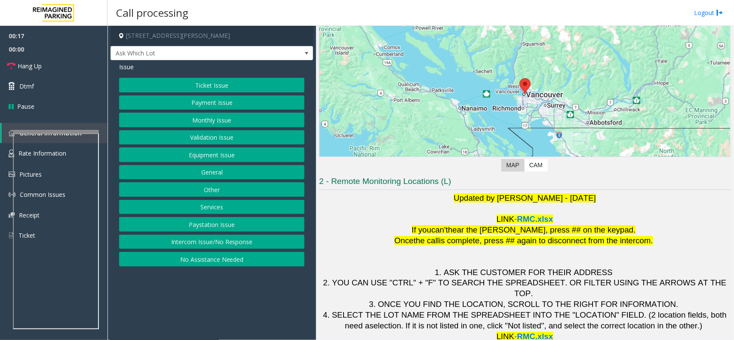
click at [227, 86] on button "Ticket Issue" at bounding box center [211, 85] width 185 height 15
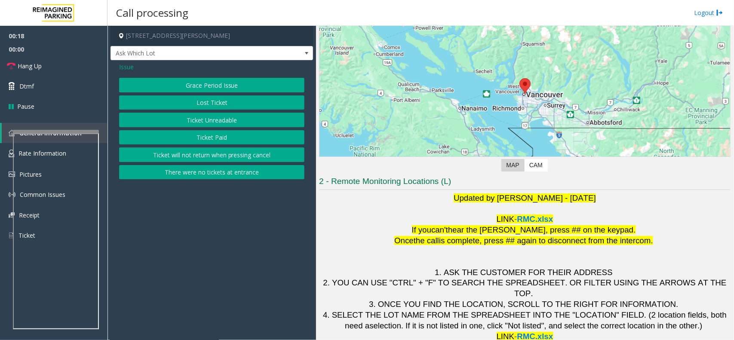
click at [226, 114] on button "Ticket Unreadable" at bounding box center [211, 120] width 185 height 15
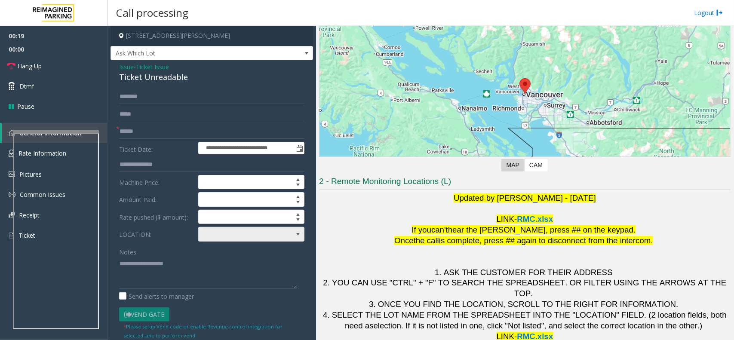
click at [235, 234] on span at bounding box center [241, 234] width 84 height 14
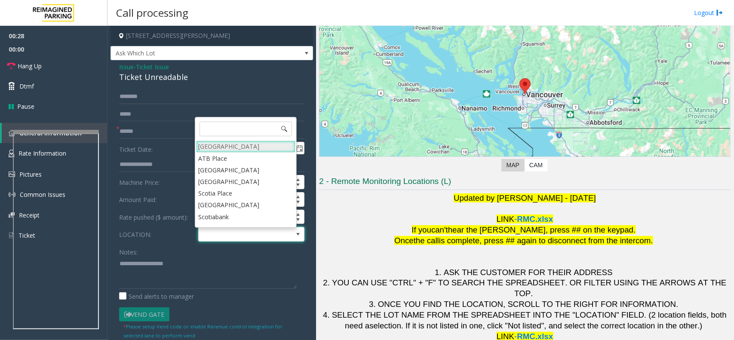
click at [209, 148] on Village "[GEOGRAPHIC_DATA]" at bounding box center [245, 147] width 99 height 12
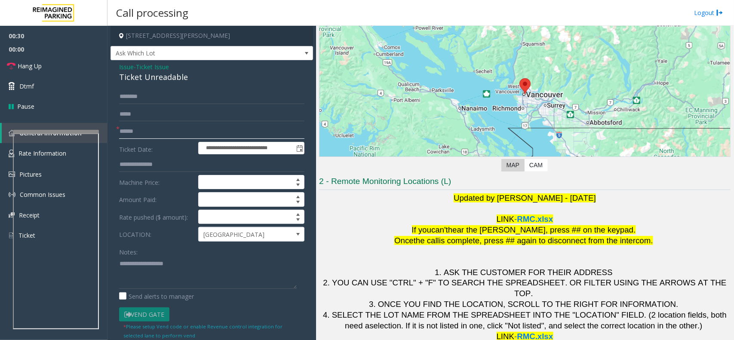
click at [166, 131] on input "text" at bounding box center [211, 131] width 185 height 15
click at [138, 78] on div "Ticket Unreadable" at bounding box center [211, 77] width 185 height 12
click at [143, 277] on textarea at bounding box center [208, 273] width 178 height 32
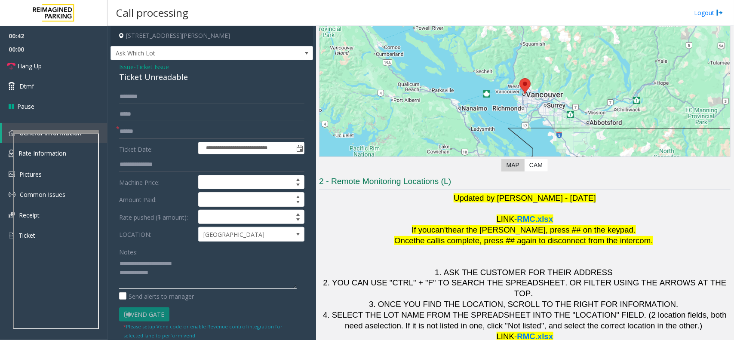
type textarea "**********"
click at [151, 134] on input "text" at bounding box center [211, 131] width 185 height 15
type input "******"
type textarea "**********"
click at [52, 87] on link "Dtmf" at bounding box center [54, 86] width 108 height 20
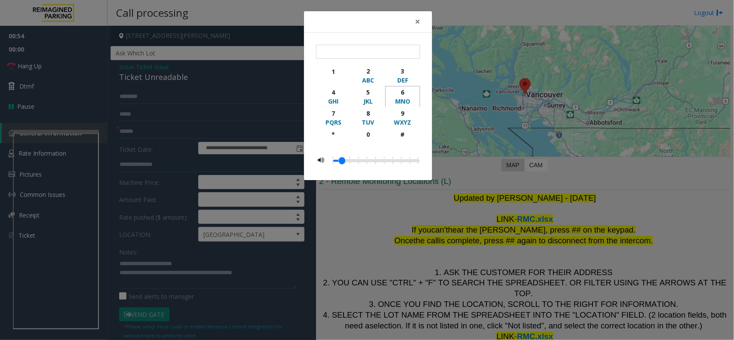
click at [405, 94] on div "6" at bounding box center [403, 92] width 24 height 9
type input "*"
click at [421, 24] on button "×" at bounding box center [417, 21] width 17 height 21
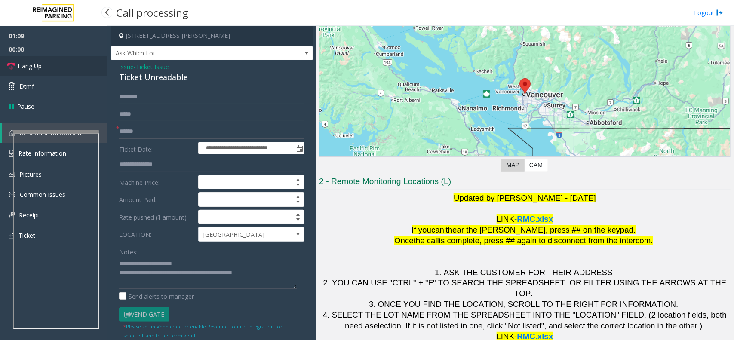
click at [77, 69] on link "Hang Up" at bounding box center [54, 66] width 108 height 20
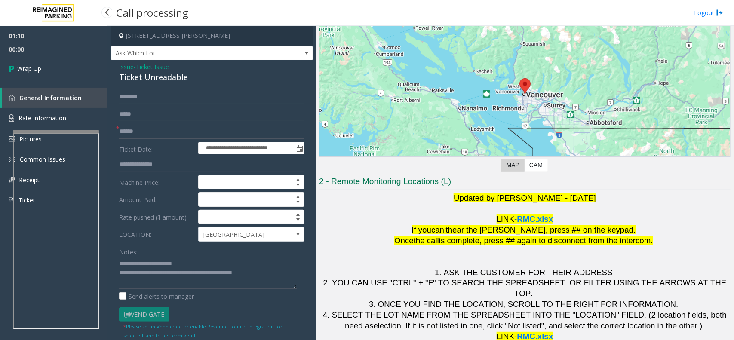
click at [77, 69] on link "Wrap Up" at bounding box center [54, 68] width 108 height 25
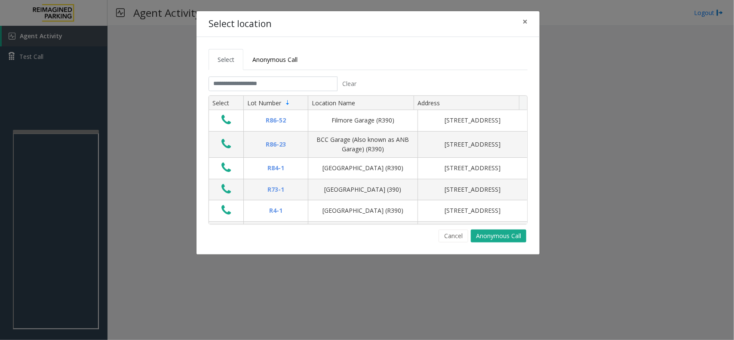
click at [529, 6] on div "Select location × Select Anonymous Call Clear Select Lot Number Location Name A…" at bounding box center [367, 170] width 734 height 340
click at [528, 22] on button "×" at bounding box center [524, 21] width 17 height 21
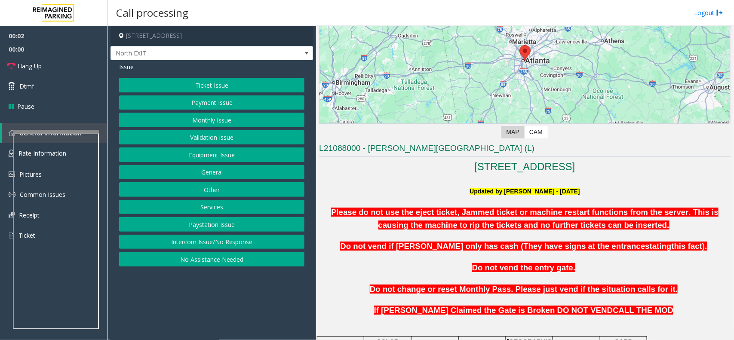
scroll to position [269, 0]
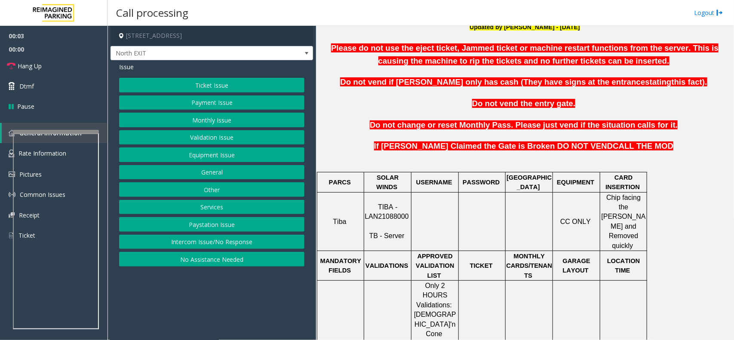
click at [377, 206] on span "TIBA - LAN21088000" at bounding box center [387, 211] width 44 height 17
copy p "LAN21088000"
click at [216, 87] on button "Ticket Issue" at bounding box center [211, 85] width 185 height 15
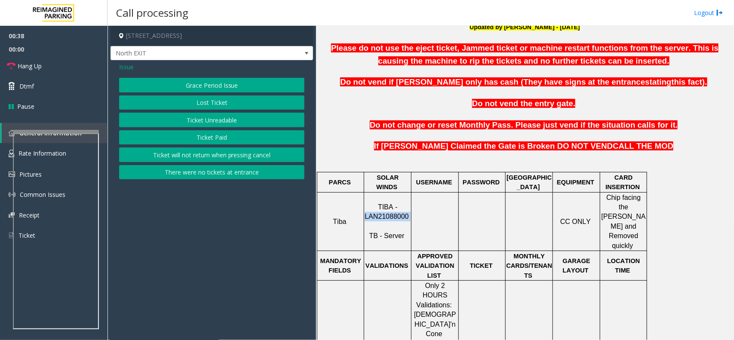
click at [217, 123] on button "Ticket Unreadable" at bounding box center [211, 120] width 185 height 15
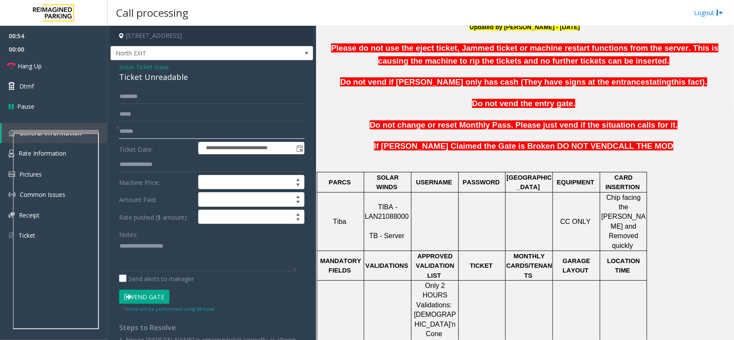
click at [155, 134] on input "text" at bounding box center [211, 131] width 185 height 15
type input "*******"
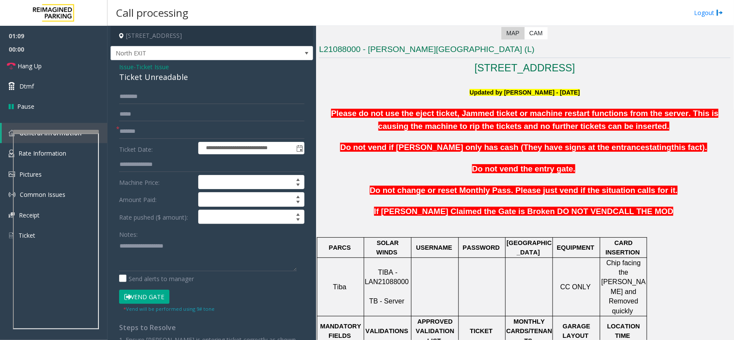
scroll to position [108, 0]
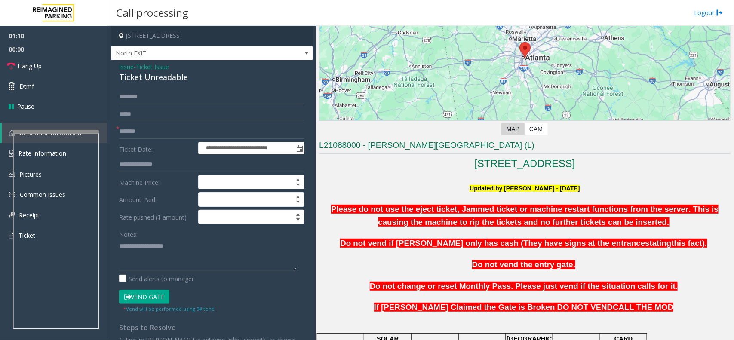
click at [385, 148] on h3 "L21088000 - [PERSON_NAME][GEOGRAPHIC_DATA] (L)" at bounding box center [525, 147] width 412 height 14
copy h3 "Modera"
click at [154, 69] on span "Ticket Issue" at bounding box center [152, 66] width 33 height 9
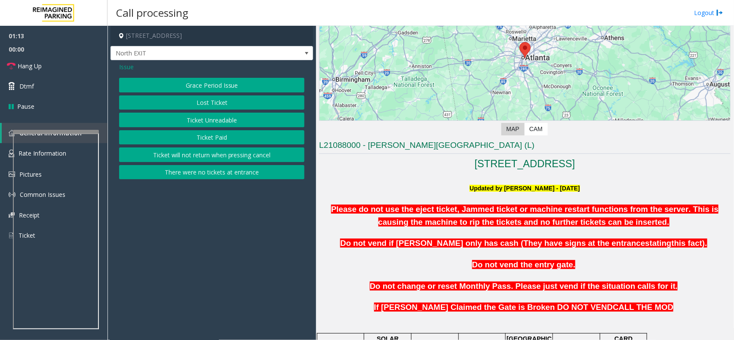
click at [133, 69] on span "Issue" at bounding box center [126, 66] width 15 height 9
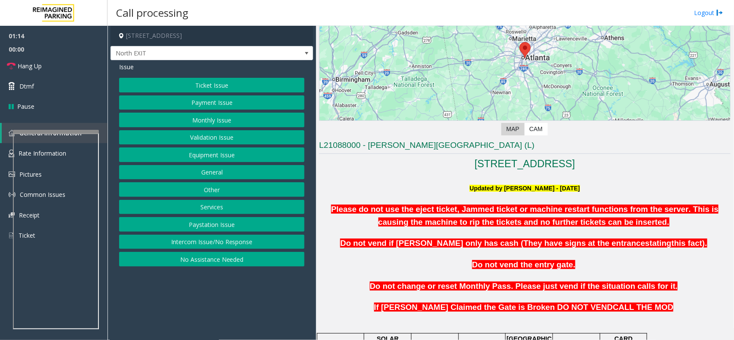
click at [198, 137] on button "Validation Issue" at bounding box center [211, 137] width 185 height 15
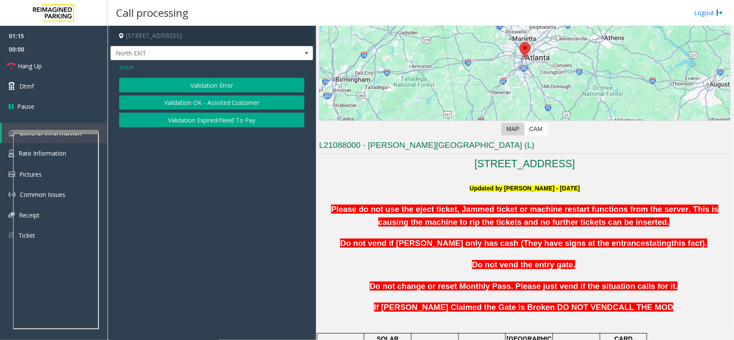
click at [197, 86] on button "Validation Error" at bounding box center [211, 85] width 185 height 15
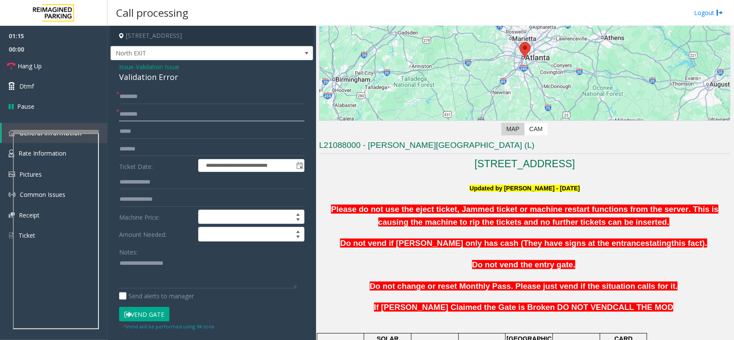
click at [141, 117] on input "text" at bounding box center [211, 114] width 185 height 15
paste input "******"
type input "******"
drag, startPoint x: 158, startPoint y: 149, endPoint x: 154, endPoint y: 147, distance: 4.6
click at [154, 147] on input "*******" at bounding box center [211, 149] width 185 height 15
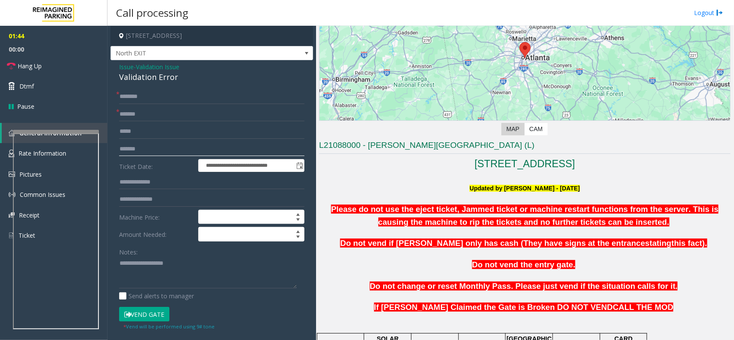
click at [160, 151] on input "*******" at bounding box center [211, 149] width 185 height 15
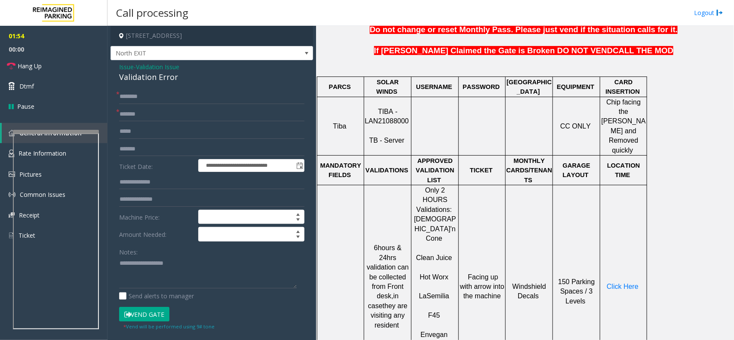
scroll to position [376, 0]
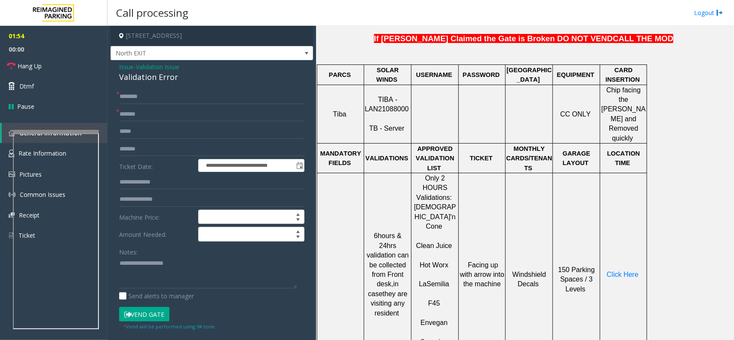
click at [631, 270] on p "Click Here" at bounding box center [624, 274] width 46 height 9
click at [628, 271] on span "Click Here" at bounding box center [623, 274] width 32 height 7
click at [145, 278] on textarea at bounding box center [208, 273] width 178 height 32
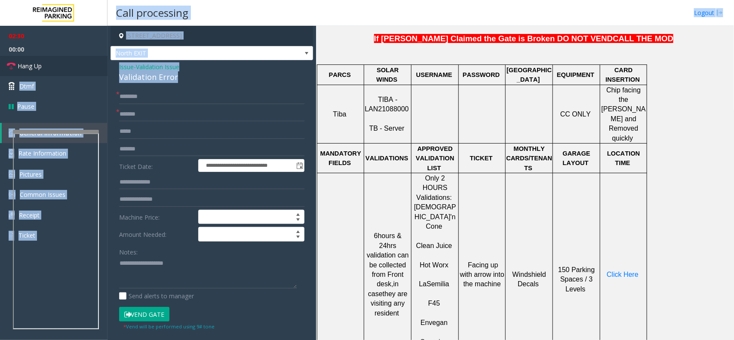
drag, startPoint x: 190, startPoint y: 80, endPoint x: 105, endPoint y: 71, distance: 86.1
click at [105, 71] on app-root "**********" at bounding box center [367, 170] width 734 height 340
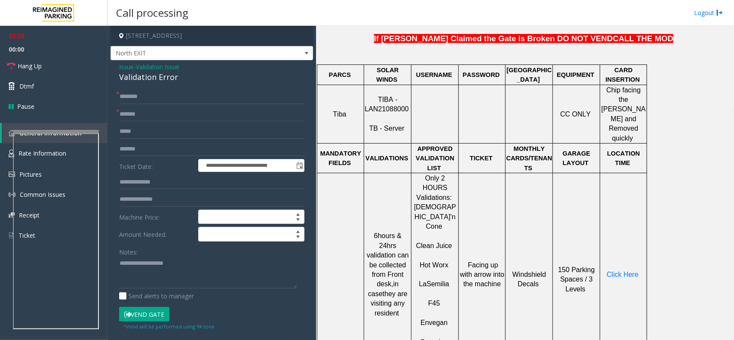
click at [188, 88] on div "**********" at bounding box center [212, 310] width 203 height 500
drag, startPoint x: 188, startPoint y: 82, endPoint x: 114, endPoint y: 70, distance: 74.9
click at [114, 70] on div "**********" at bounding box center [212, 310] width 203 height 500
click at [140, 262] on textarea at bounding box center [208, 273] width 178 height 32
paste textarea "**********"
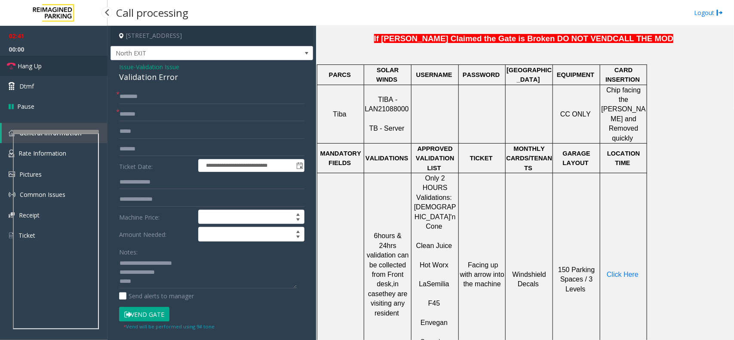
click at [35, 68] on span "Hang Up" at bounding box center [30, 65] width 24 height 9
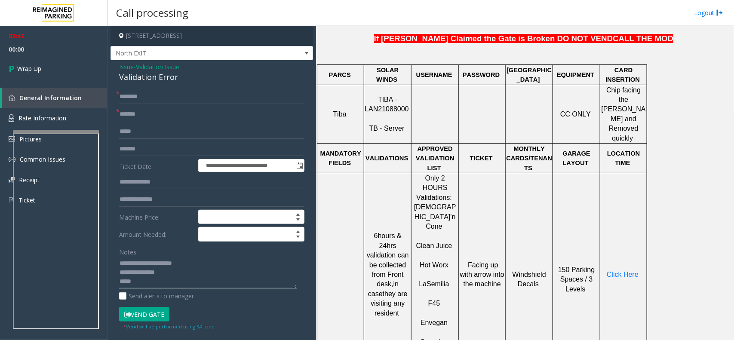
click at [148, 283] on textarea at bounding box center [208, 273] width 178 height 32
type textarea "**********"
click at [57, 62] on link "Wrap Up" at bounding box center [54, 68] width 108 height 25
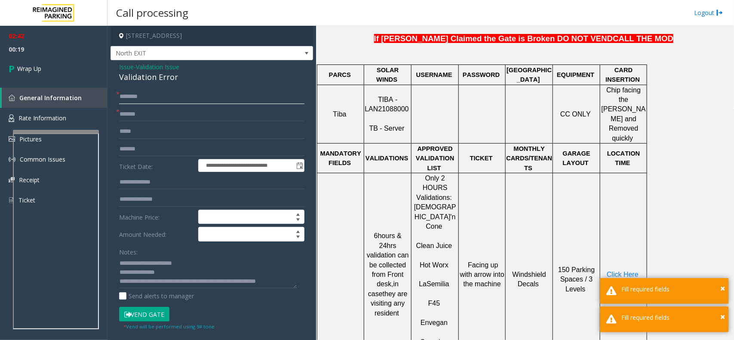
click at [160, 98] on input "text" at bounding box center [211, 96] width 185 height 15
type input "**"
click at [53, 74] on link "Wrap Up" at bounding box center [54, 68] width 108 height 25
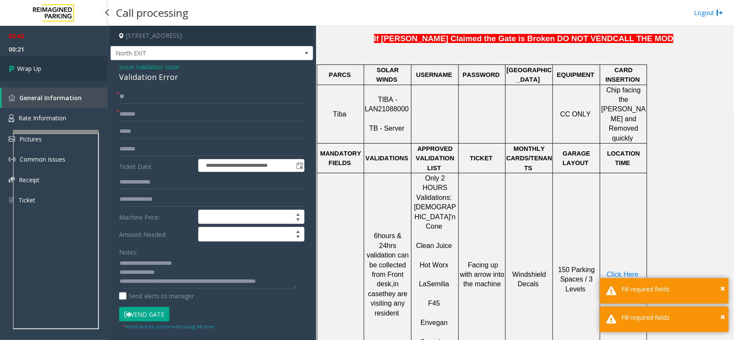
click at [53, 74] on link "Wrap Up" at bounding box center [54, 68] width 108 height 25
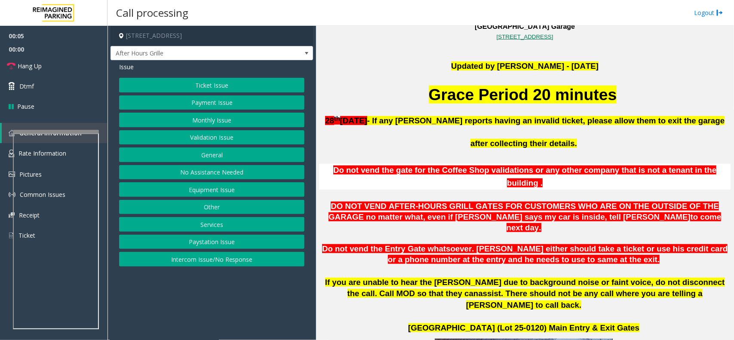
scroll to position [269, 0]
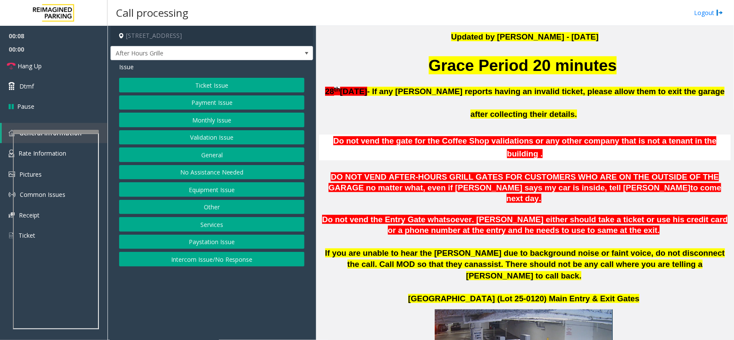
click at [247, 258] on button "Intercom Issue/No Response" at bounding box center [211, 259] width 185 height 15
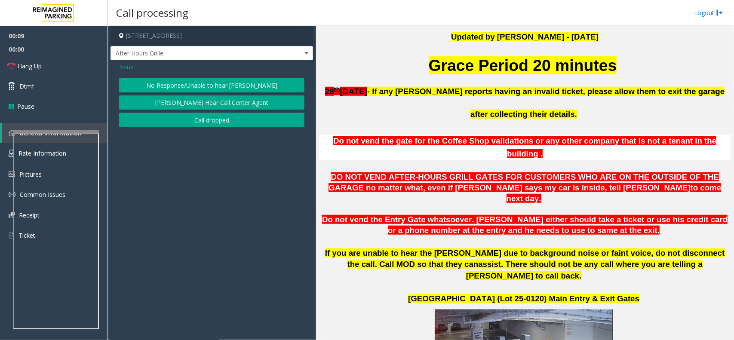
click at [201, 84] on button "No Response/Unable to hear [PERSON_NAME]" at bounding box center [211, 85] width 185 height 15
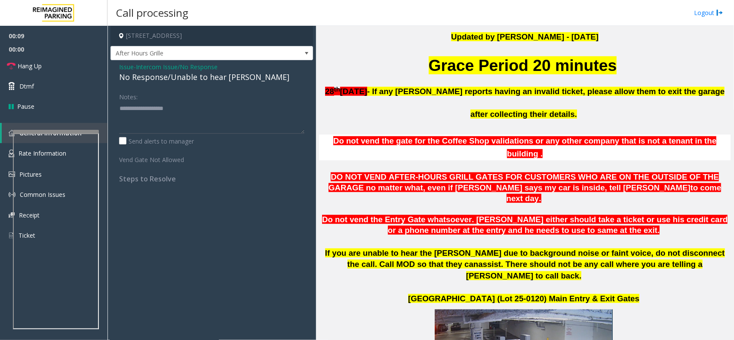
click at [200, 78] on div "No Response/Unable to hear [PERSON_NAME]" at bounding box center [211, 77] width 185 height 12
type textarea "**********"
click at [24, 58] on link "Hang Up" at bounding box center [54, 66] width 108 height 20
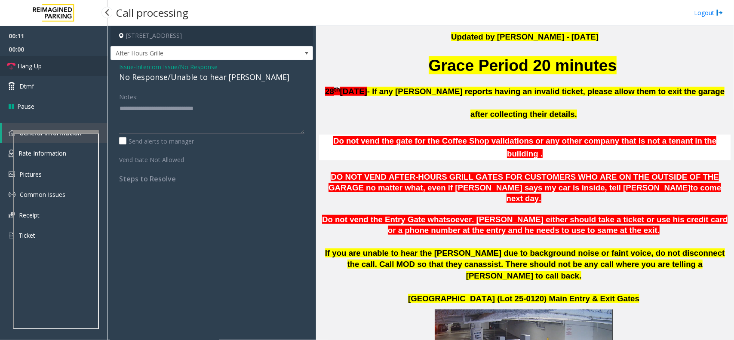
click at [24, 58] on link "Hang Up" at bounding box center [54, 66] width 108 height 20
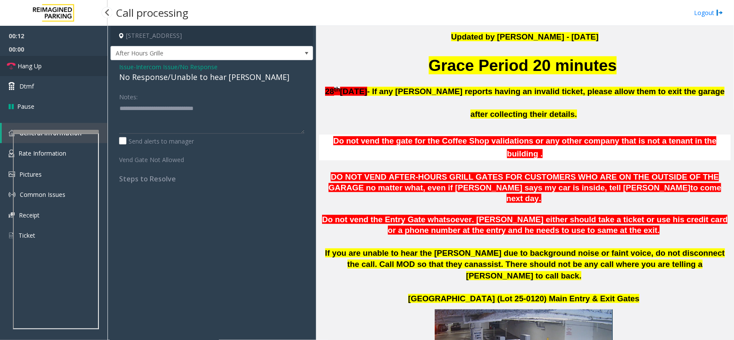
click at [24, 58] on link "Hang Up" at bounding box center [54, 66] width 108 height 20
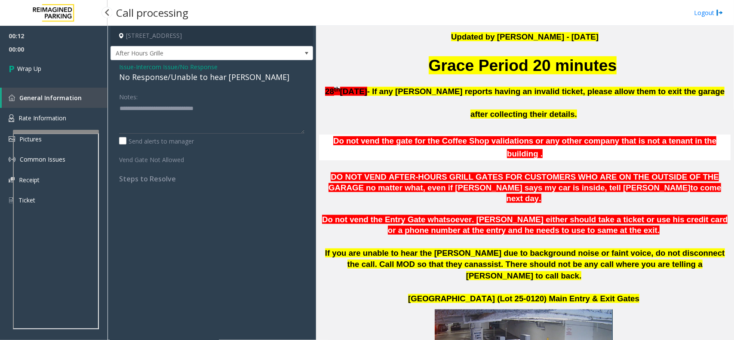
click at [24, 58] on link "Wrap Up" at bounding box center [54, 68] width 108 height 25
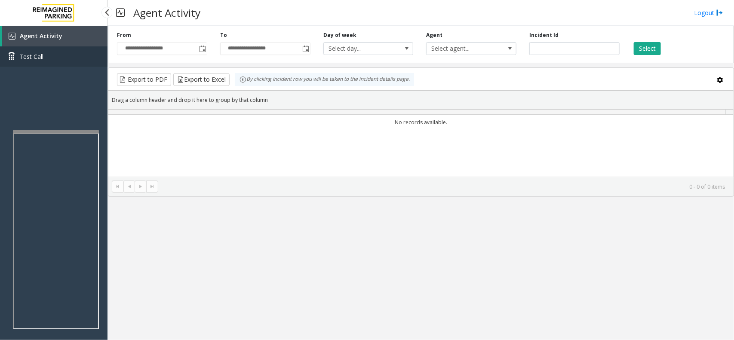
click at [31, 59] on span "Test Call" at bounding box center [31, 56] width 24 height 9
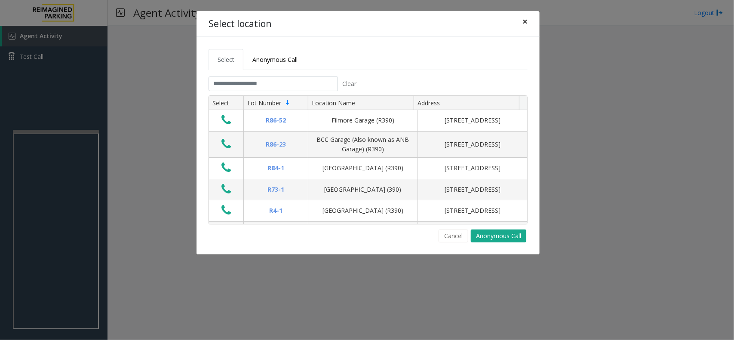
click at [528, 25] on button "×" at bounding box center [524, 21] width 17 height 21
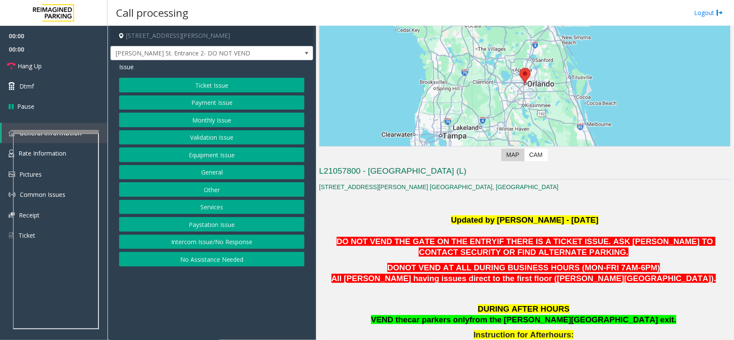
scroll to position [215, 0]
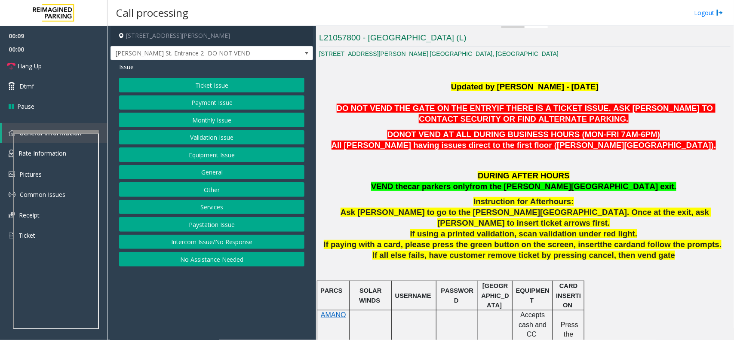
click at [212, 154] on button "Equipment Issue" at bounding box center [211, 155] width 185 height 15
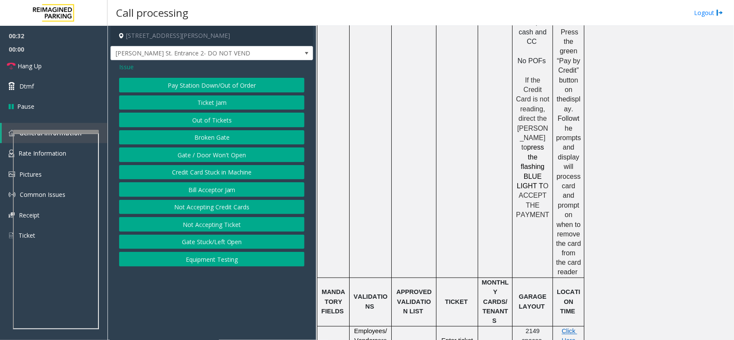
scroll to position [591, 0]
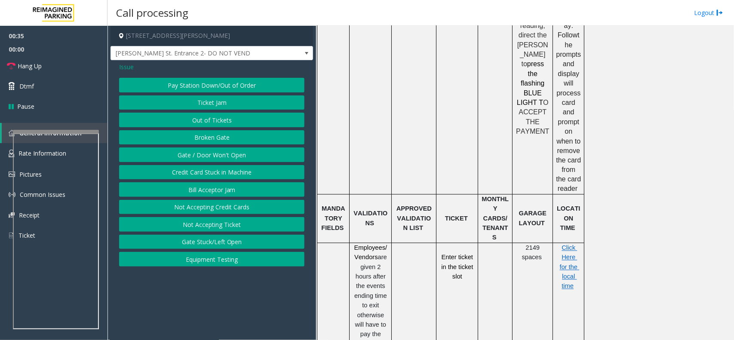
click at [128, 68] on span "Issue" at bounding box center [126, 66] width 15 height 9
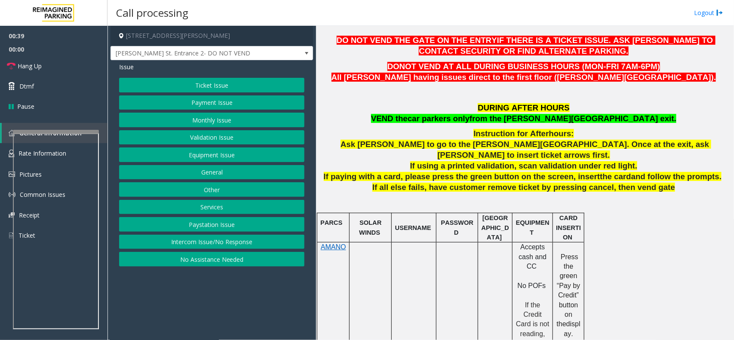
scroll to position [269, 0]
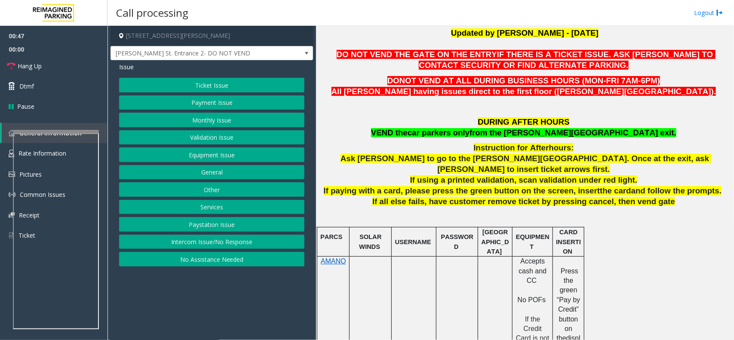
click at [212, 151] on button "Equipment Issue" at bounding box center [211, 155] width 185 height 15
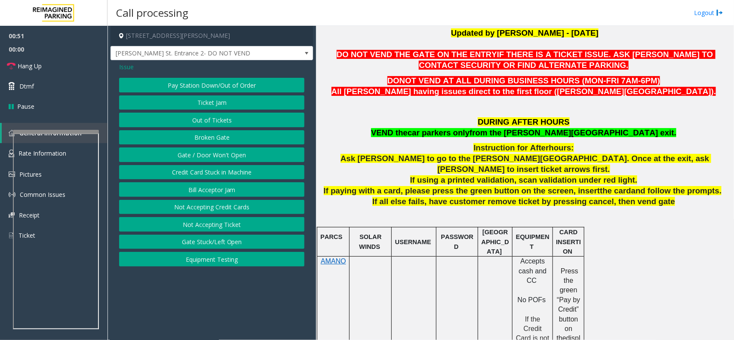
click at [211, 151] on button "Gate / Door Won't Open" at bounding box center [211, 155] width 185 height 15
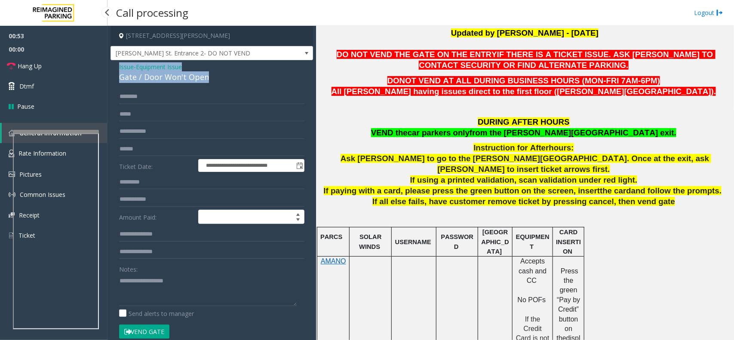
drag, startPoint x: 212, startPoint y: 75, endPoint x: 108, endPoint y: 68, distance: 104.4
click at [108, 68] on div "**********" at bounding box center [421, 183] width 627 height 314
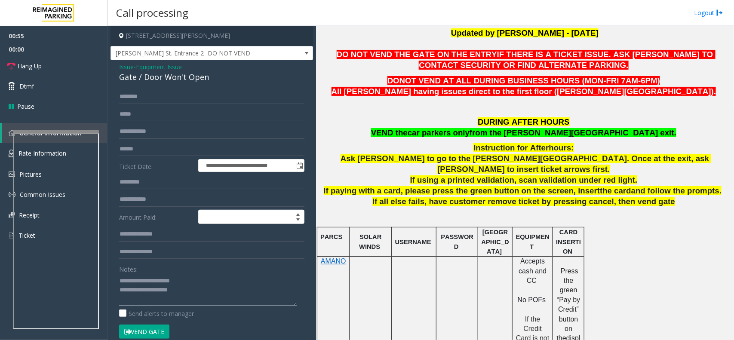
click at [213, 297] on textarea at bounding box center [208, 290] width 178 height 32
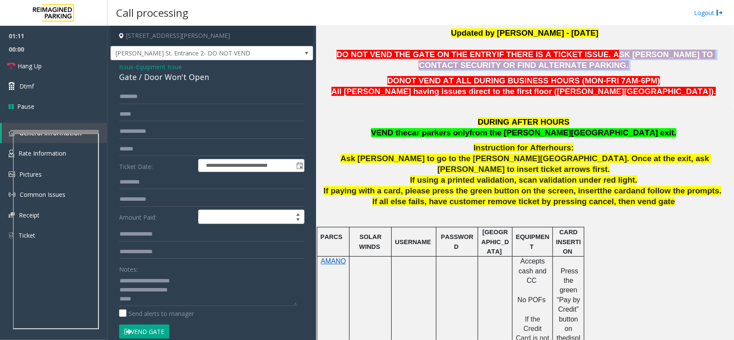
drag, startPoint x: 562, startPoint y: 52, endPoint x: 558, endPoint y: 66, distance: 14.0
click at [558, 66] on p "DO NOT VEND THE GATE ON THE ENTRY IF THERE IS A TICKET ISSUE. ASK [PERSON_NAME]…" at bounding box center [525, 60] width 412 height 22
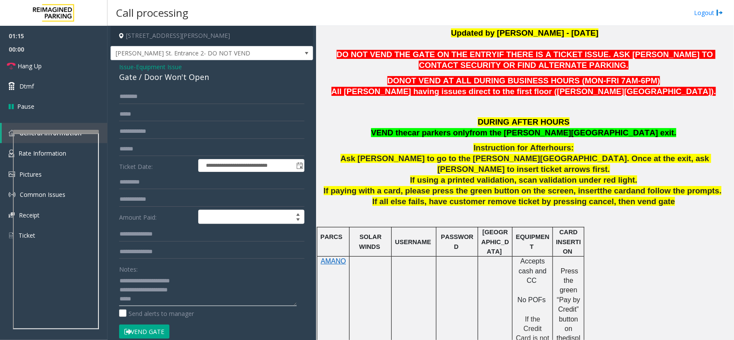
paste textarea "**********"
type textarea "**********"
click at [56, 74] on link "Hang Up" at bounding box center [54, 66] width 108 height 20
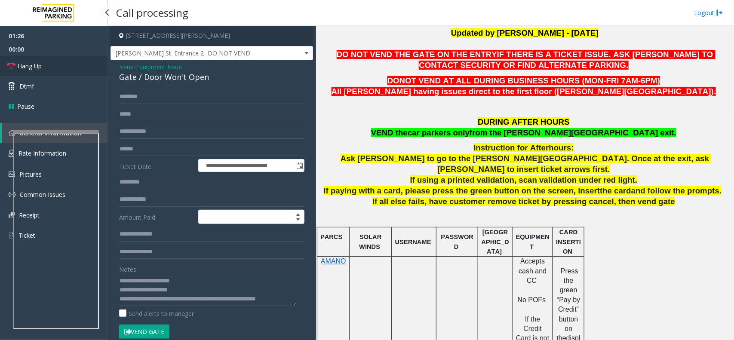
click at [56, 74] on link "Hang Up" at bounding box center [54, 66] width 108 height 20
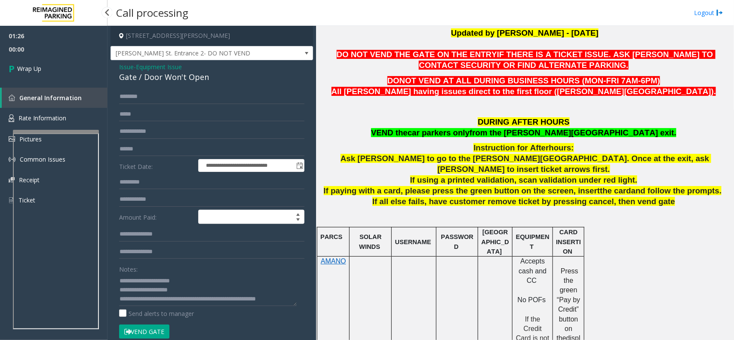
click at [56, 74] on link "Wrap Up" at bounding box center [54, 68] width 108 height 25
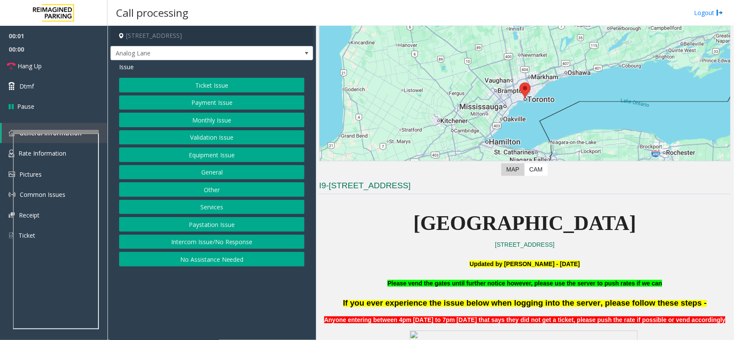
scroll to position [161, 0]
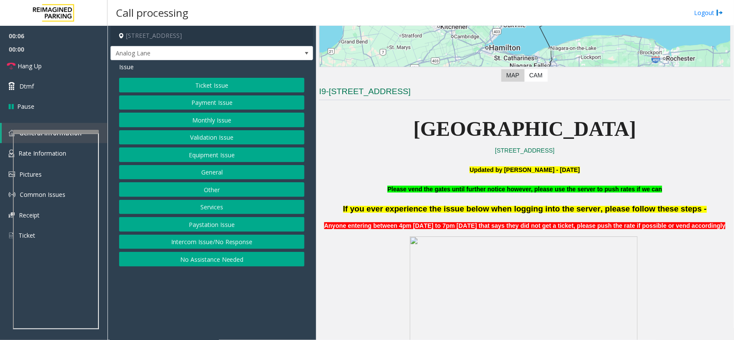
click at [243, 239] on button "Intercom Issue/No Response" at bounding box center [211, 242] width 185 height 15
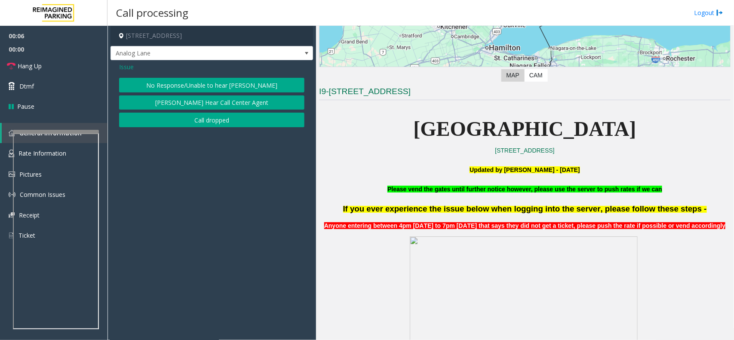
click at [198, 82] on button "No Response/Unable to hear [PERSON_NAME]" at bounding box center [211, 85] width 185 height 15
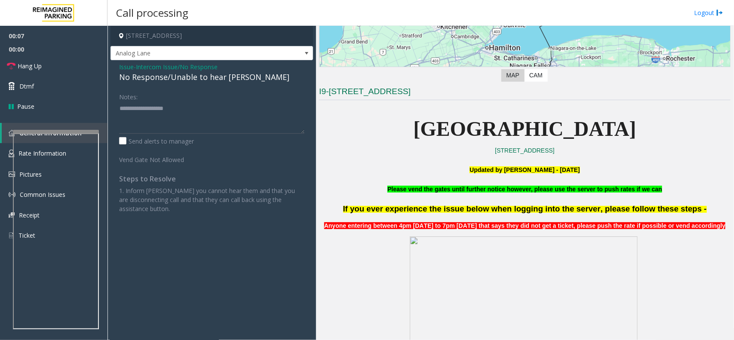
click at [198, 80] on div "No Response/Unable to hear [PERSON_NAME]" at bounding box center [211, 77] width 185 height 12
type textarea "**********"
click at [74, 69] on link "Hang Up" at bounding box center [54, 66] width 108 height 20
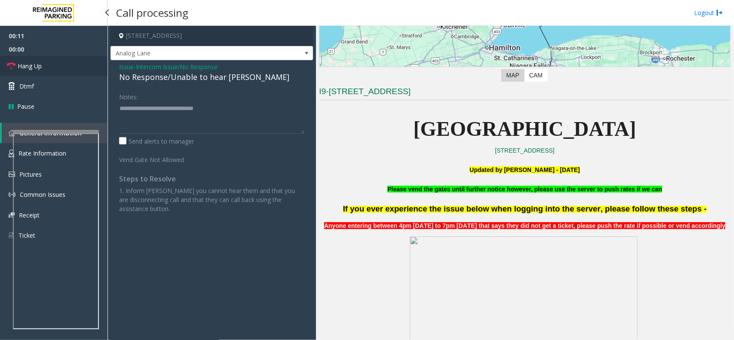
click at [74, 69] on link "Hang Up" at bounding box center [54, 66] width 108 height 20
click at [74, 68] on link "Hang Up" at bounding box center [54, 66] width 108 height 20
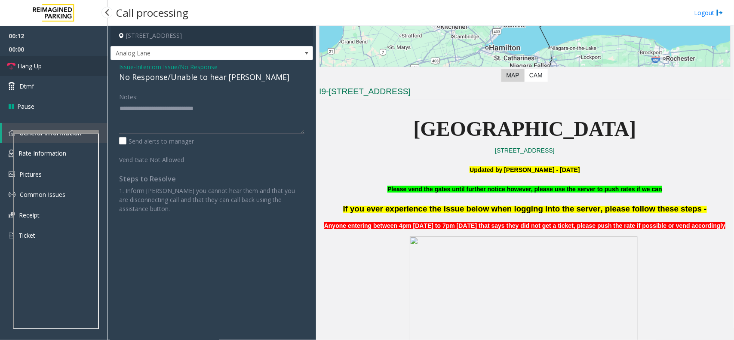
click at [74, 68] on link "Hang Up" at bounding box center [54, 66] width 108 height 20
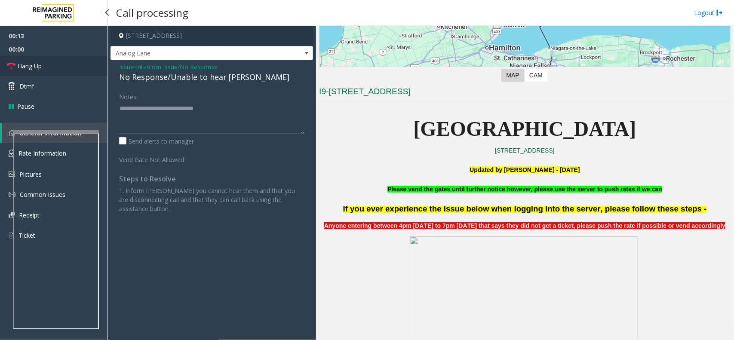
click at [74, 68] on link "Hang Up" at bounding box center [54, 66] width 108 height 20
click at [75, 67] on link "Hang Up" at bounding box center [54, 66] width 108 height 20
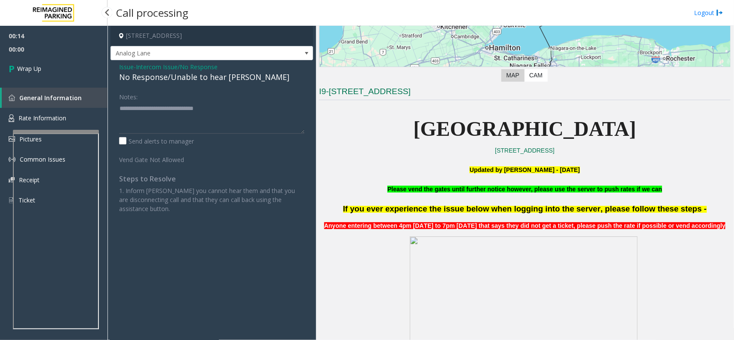
click at [75, 67] on link "Wrap Up" at bounding box center [54, 68] width 108 height 25
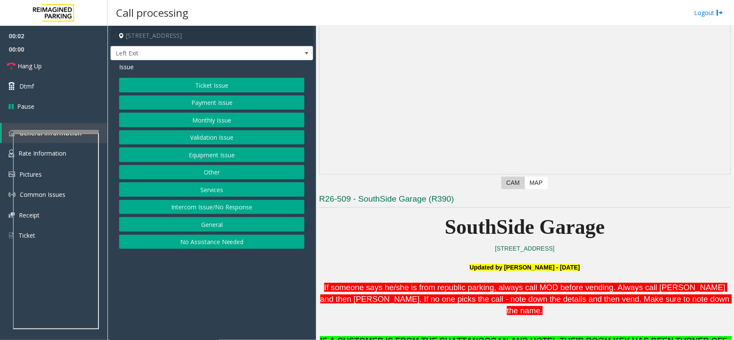
scroll to position [108, 0]
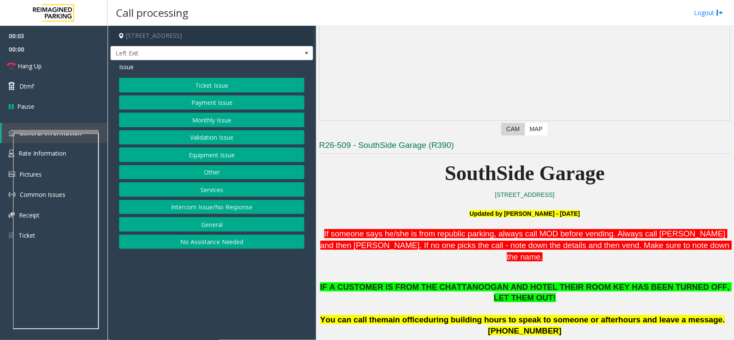
click at [181, 190] on button "Services" at bounding box center [211, 189] width 185 height 15
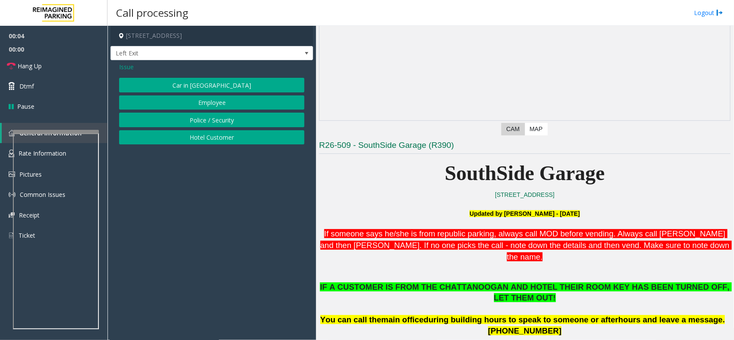
click at [214, 134] on button "Hotel Customer" at bounding box center [211, 137] width 185 height 15
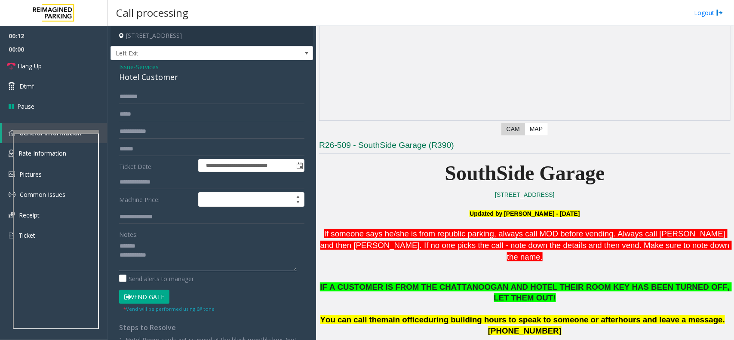
click at [142, 240] on textarea at bounding box center [208, 255] width 178 height 32
type textarea "**********"
click at [140, 67] on span "Services" at bounding box center [147, 66] width 23 height 9
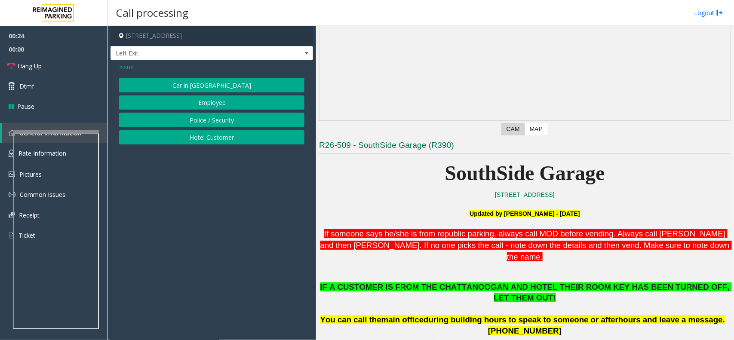
click at [125, 67] on span "Issue" at bounding box center [126, 66] width 15 height 9
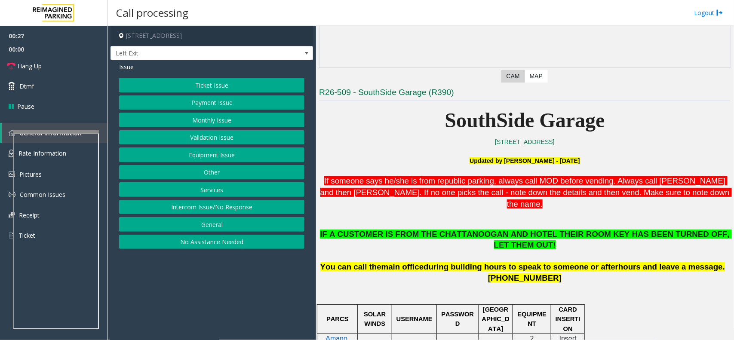
scroll to position [161, 0]
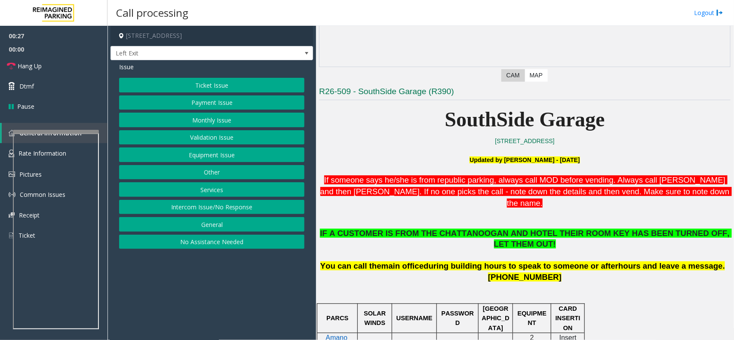
click at [168, 83] on button "Ticket Issue" at bounding box center [211, 85] width 185 height 15
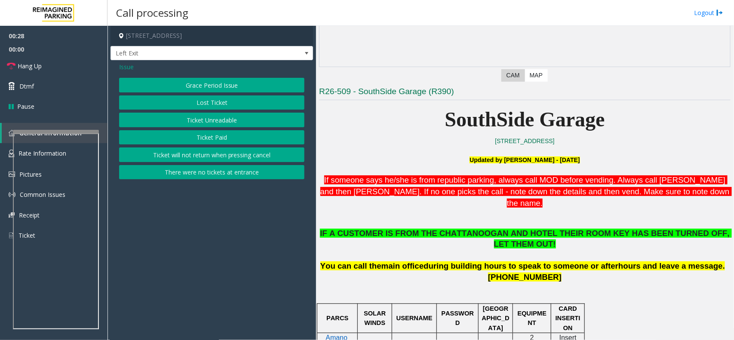
click at [178, 117] on button "Ticket Unreadable" at bounding box center [211, 120] width 185 height 15
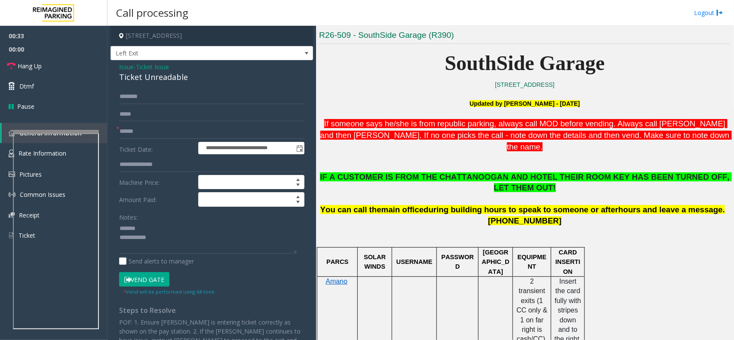
scroll to position [430, 0]
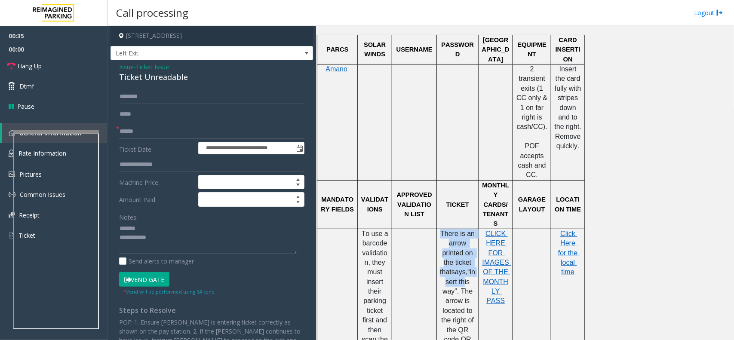
drag, startPoint x: 442, startPoint y: 186, endPoint x: 467, endPoint y: 236, distance: 55.8
click at [467, 236] on p "There is an arrow printed on the ticket that says, “insert this way ”. The arro…" at bounding box center [457, 301] width 35 height 144
click at [461, 288] on span "The arrow is located to the right of the QR code." at bounding box center [459, 315] width 34 height 55
click at [143, 132] on input "text" at bounding box center [211, 131] width 185 height 15
type input "******"
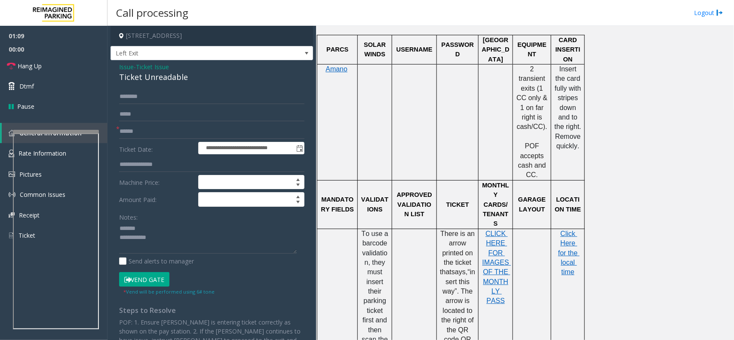
click at [143, 282] on button "Vend Gate" at bounding box center [144, 279] width 50 height 15
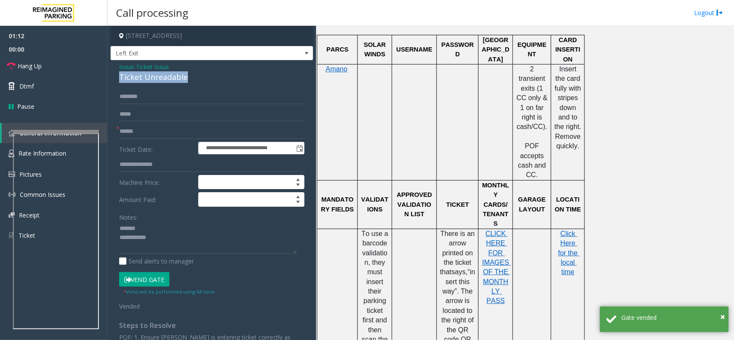
drag, startPoint x: 191, startPoint y: 75, endPoint x: 117, endPoint y: 78, distance: 73.2
click at [117, 78] on div "**********" at bounding box center [212, 264] width 203 height 408
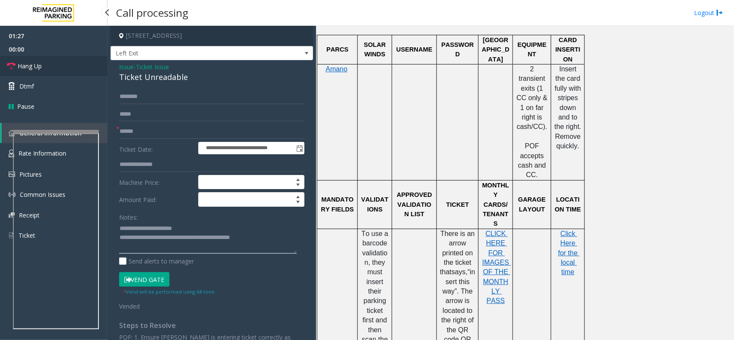
type textarea "**********"
click at [72, 60] on link "Hang Up" at bounding box center [54, 66] width 108 height 20
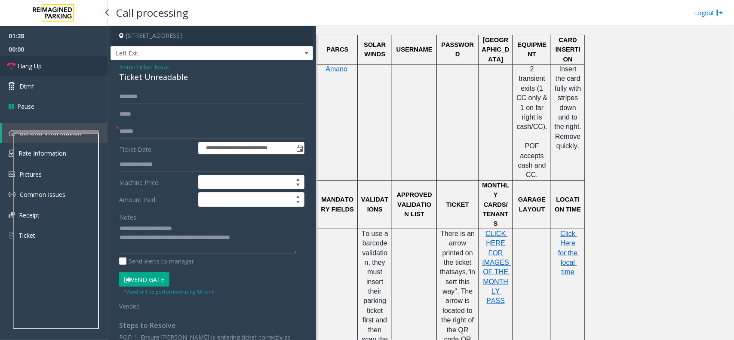
click at [72, 60] on link "Hang Up" at bounding box center [54, 66] width 108 height 20
click at [71, 59] on link "Hang Up" at bounding box center [54, 66] width 108 height 20
click at [71, 58] on link "Hang Up" at bounding box center [54, 66] width 108 height 20
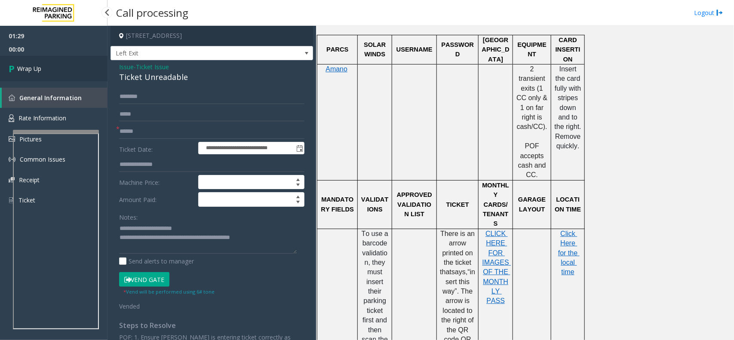
click at [71, 58] on link "Wrap Up" at bounding box center [54, 68] width 108 height 25
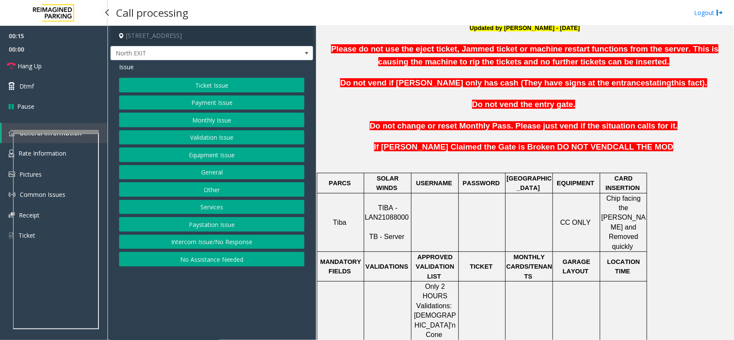
scroll to position [269, 0]
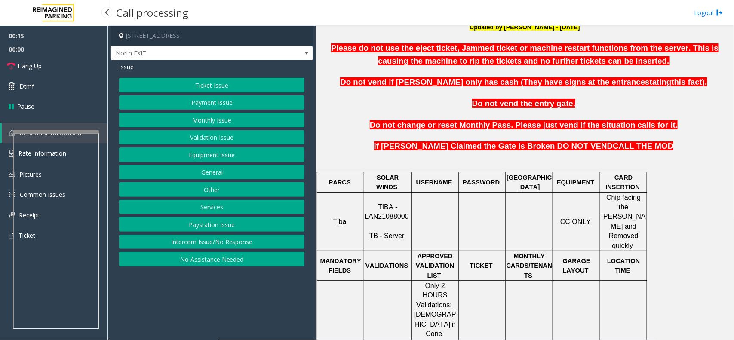
click at [400, 209] on span "TIBA - LAN21088000" at bounding box center [387, 211] width 44 height 17
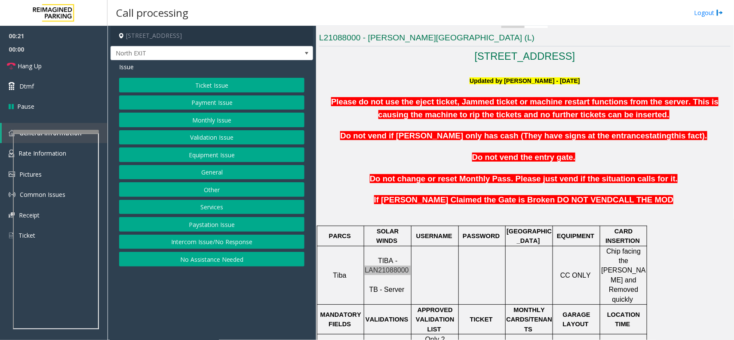
scroll to position [108, 0]
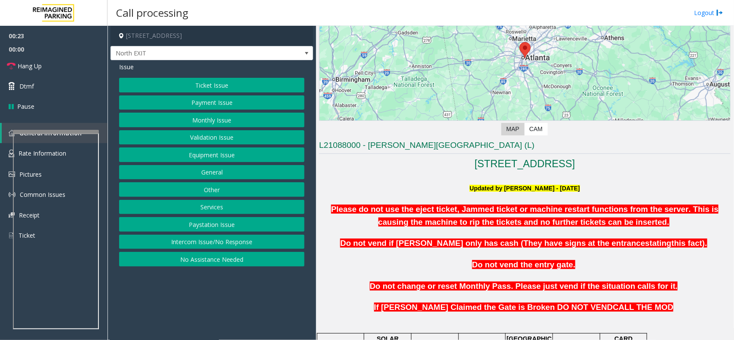
drag, startPoint x: 218, startPoint y: 136, endPoint x: 215, endPoint y: 132, distance: 4.9
click at [218, 136] on button "Validation Issue" at bounding box center [211, 137] width 185 height 15
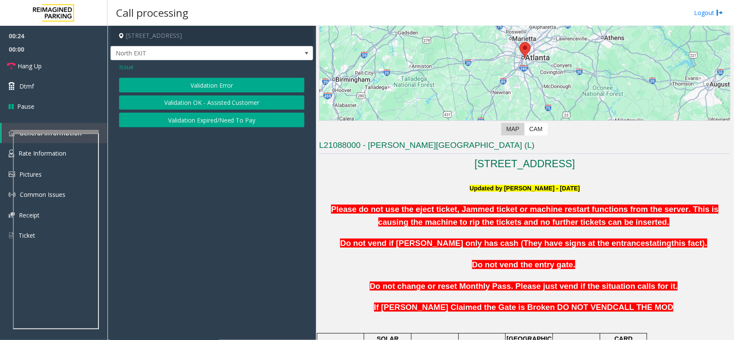
click at [209, 84] on button "Validation Error" at bounding box center [211, 85] width 185 height 15
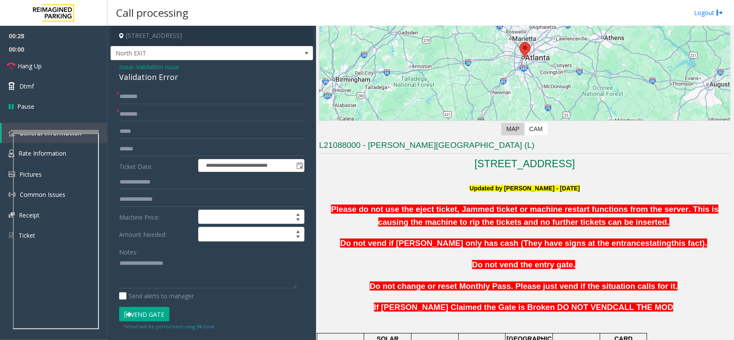
click at [385, 144] on h3 "L21088000 - [PERSON_NAME][GEOGRAPHIC_DATA] (L)" at bounding box center [525, 147] width 412 height 14
paste input "******"
click at [131, 119] on input "text" at bounding box center [211, 114] width 185 height 15
type input "******"
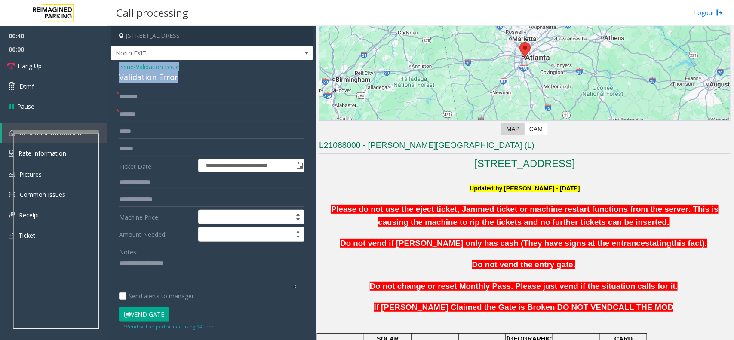
drag, startPoint x: 178, startPoint y: 75, endPoint x: 113, endPoint y: 64, distance: 65.5
click at [113, 64] on div "**********" at bounding box center [212, 310] width 203 height 500
click at [42, 71] on link "Hang Up" at bounding box center [54, 66] width 108 height 20
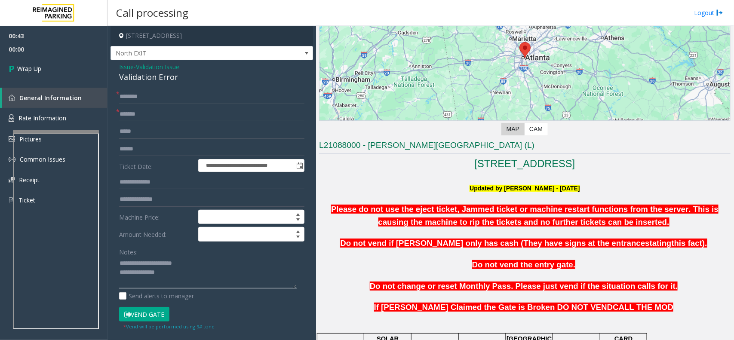
click at [174, 275] on textarea at bounding box center [208, 273] width 178 height 32
click at [149, 277] on textarea at bounding box center [208, 273] width 178 height 32
paste textarea "**********"
click at [153, 287] on textarea at bounding box center [208, 273] width 178 height 32
paste textarea "**********"
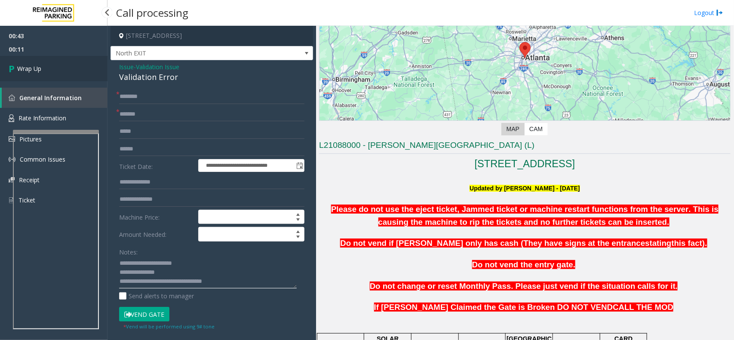
type textarea "**********"
click at [46, 69] on link "Wrap Up" at bounding box center [54, 68] width 108 height 25
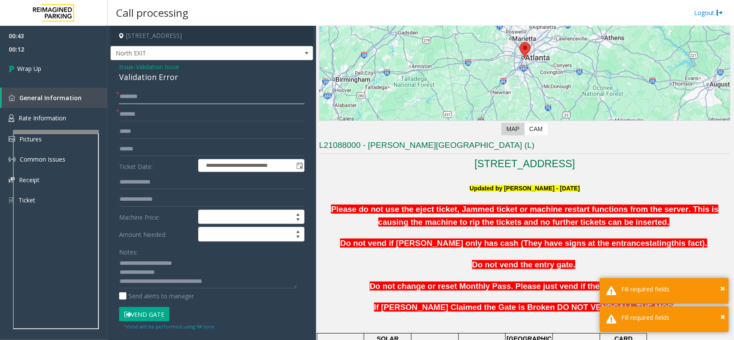
click at [132, 98] on input "text" at bounding box center [211, 96] width 185 height 15
type input "**"
click at [63, 70] on link "Wrap Up" at bounding box center [54, 68] width 108 height 25
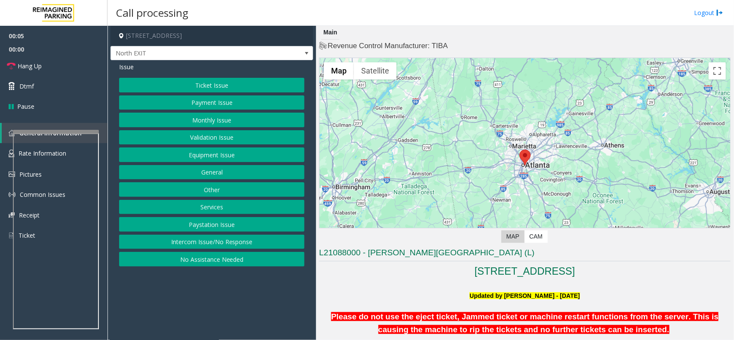
click at [216, 135] on button "Validation Issue" at bounding box center [211, 137] width 185 height 15
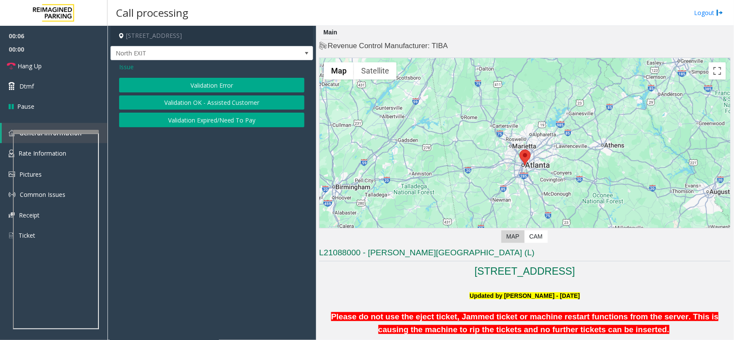
click at [214, 85] on button "Validation Error" at bounding box center [211, 85] width 185 height 15
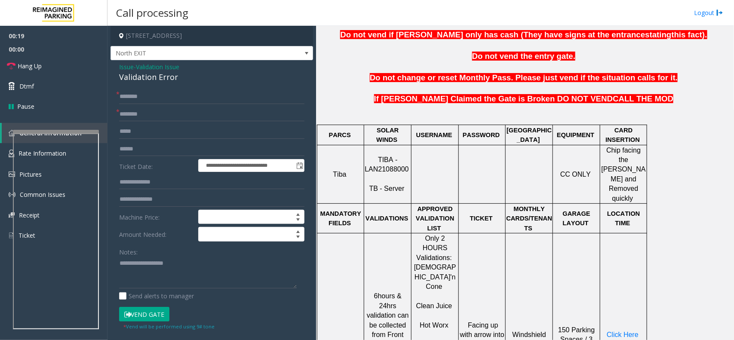
scroll to position [323, 0]
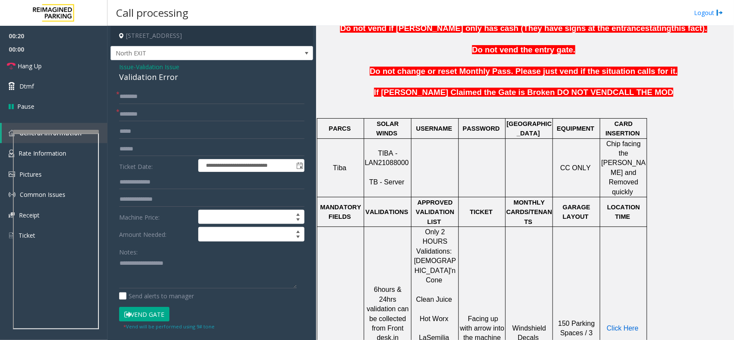
click at [618, 325] on span "Click Here" at bounding box center [623, 328] width 32 height 7
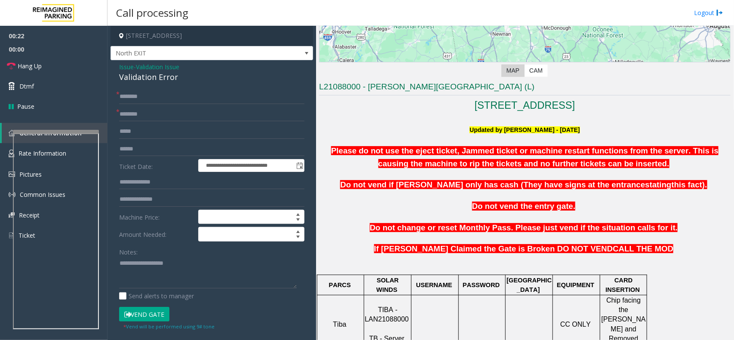
scroll to position [161, 0]
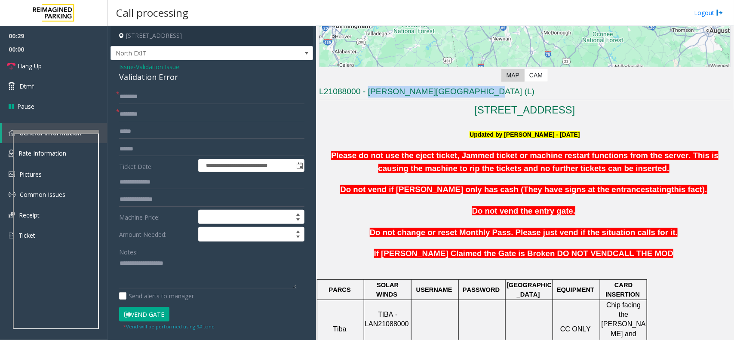
drag, startPoint x: 369, startPoint y: 88, endPoint x: 491, endPoint y: 91, distance: 122.6
click at [491, 91] on h3 "L21088000 - [PERSON_NAME][GEOGRAPHIC_DATA] (L)" at bounding box center [525, 93] width 412 height 14
type input "**********"
click at [143, 150] on input "text" at bounding box center [211, 149] width 185 height 15
drag, startPoint x: 162, startPoint y: 151, endPoint x: 116, endPoint y: 146, distance: 45.8
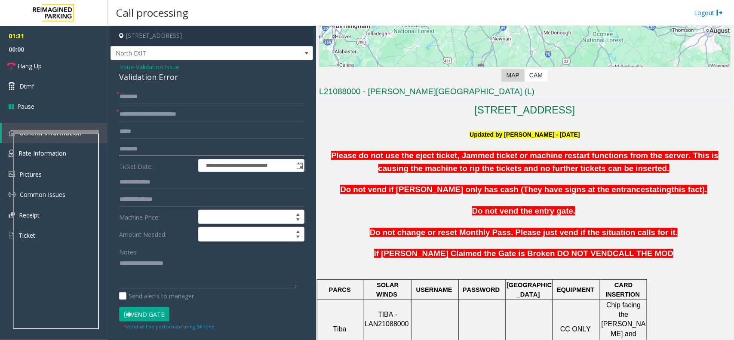
click at [116, 146] on div "**********" at bounding box center [212, 320] width 198 height 462
type input "*******"
drag, startPoint x: 181, startPoint y: 78, endPoint x: 117, endPoint y: 70, distance: 65.4
click at [117, 70] on div "**********" at bounding box center [212, 310] width 203 height 500
click at [177, 277] on textarea at bounding box center [208, 273] width 178 height 32
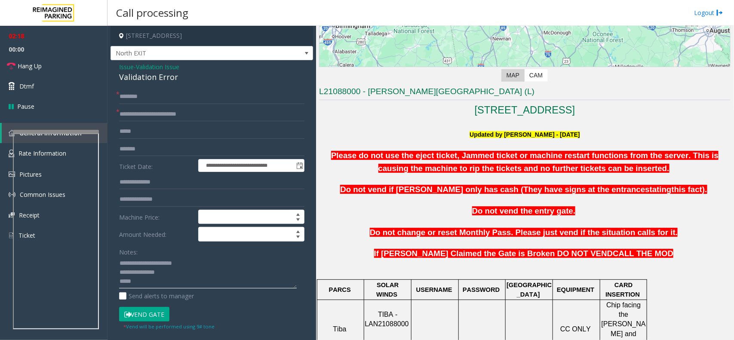
type textarea "**********"
click at [166, 96] on input "text" at bounding box center [211, 96] width 185 height 15
click at [147, 97] on input "text" at bounding box center [211, 96] width 185 height 15
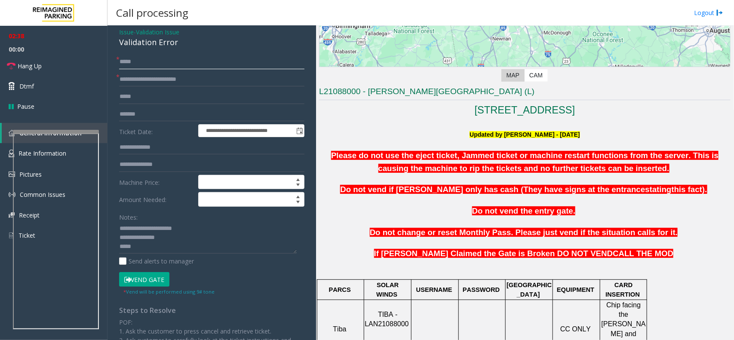
scroll to position [108, 0]
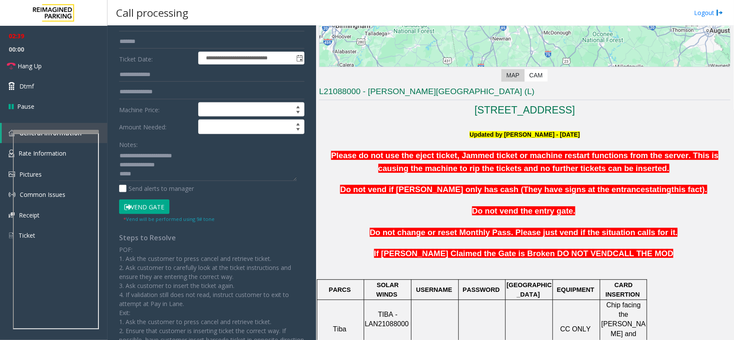
type input "****"
click at [162, 175] on textarea at bounding box center [208, 165] width 178 height 32
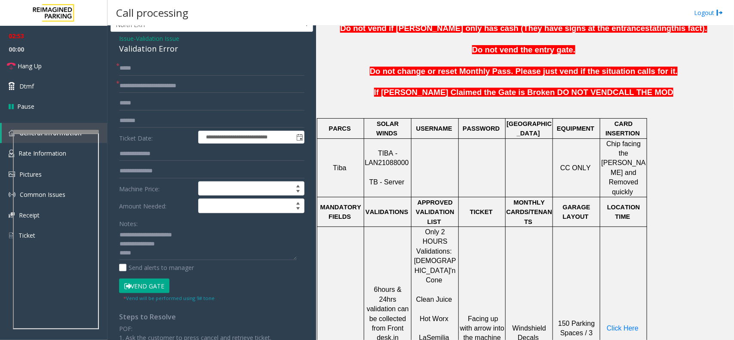
scroll to position [54, 0]
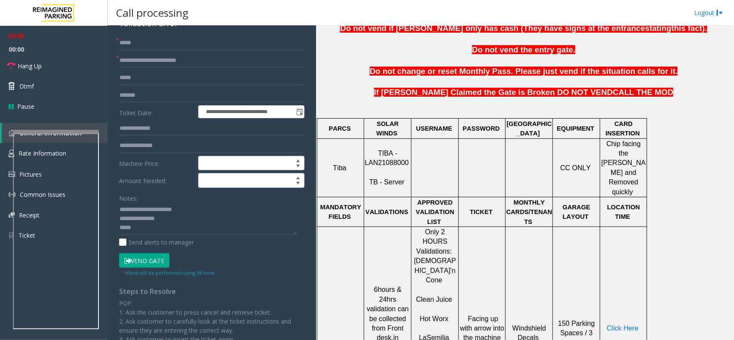
click at [151, 262] on button "Vend Gate" at bounding box center [144, 260] width 50 height 15
click at [158, 228] on textarea at bounding box center [208, 219] width 178 height 32
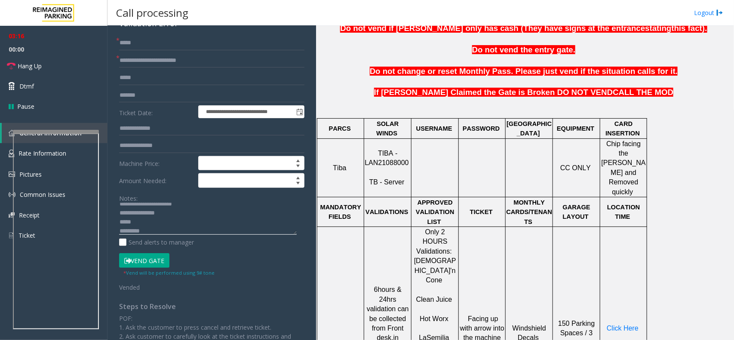
click at [152, 227] on textarea at bounding box center [208, 219] width 178 height 32
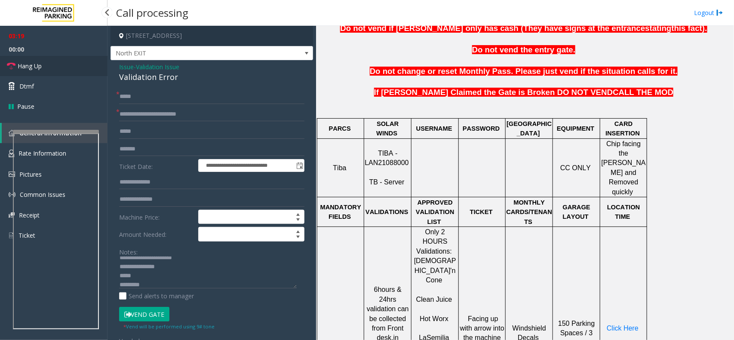
click at [62, 66] on link "Hang Up" at bounding box center [54, 66] width 108 height 20
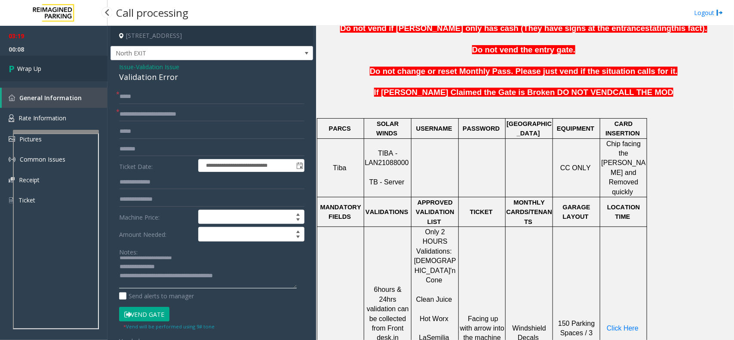
type textarea "**********"
click at [42, 58] on link "Wrap Up" at bounding box center [54, 68] width 108 height 25
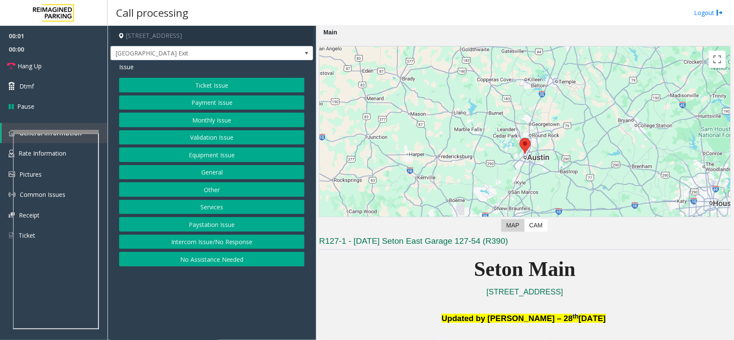
click at [221, 155] on button "Equipment Issue" at bounding box center [211, 155] width 185 height 15
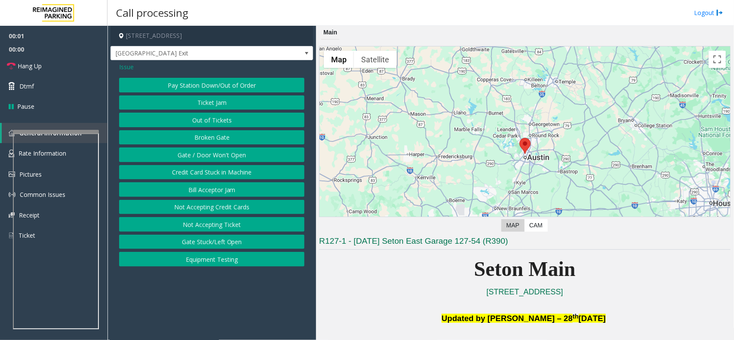
click at [221, 155] on button "Gate / Door Won't Open" at bounding box center [211, 155] width 185 height 15
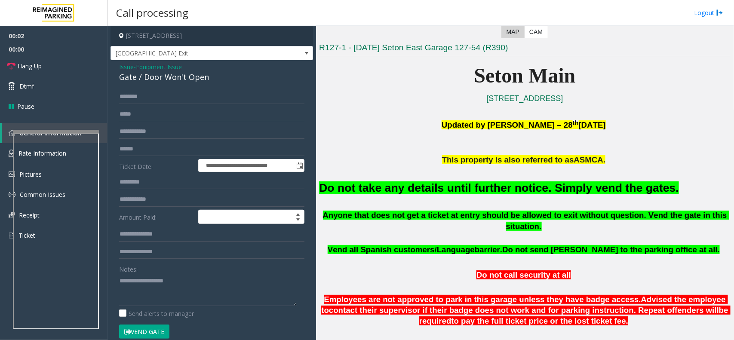
scroll to position [215, 0]
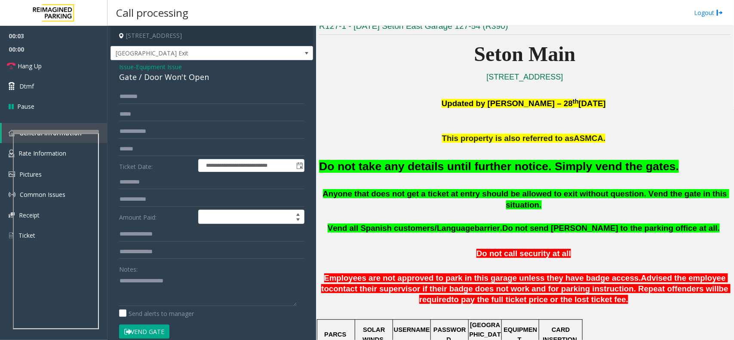
click at [462, 170] on font "Do not take any details until further notice. Simply vend the gates." at bounding box center [499, 166] width 360 height 13
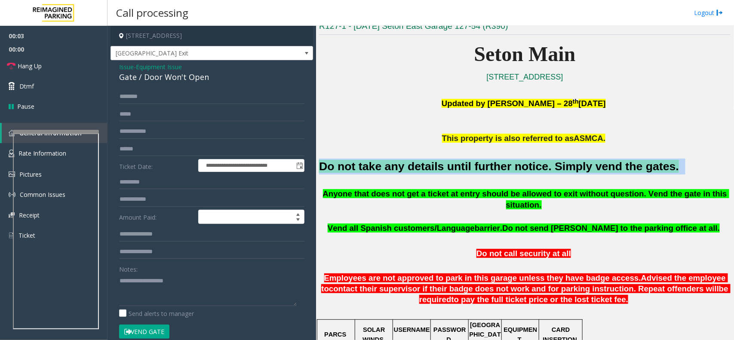
click at [462, 170] on font "Do not take any details until further notice. Simply vend the gates." at bounding box center [499, 166] width 360 height 13
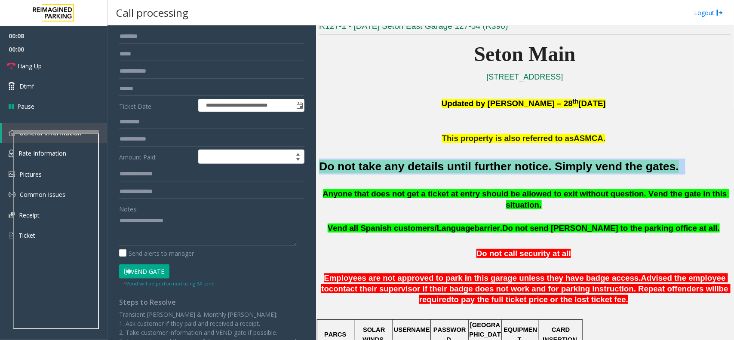
scroll to position [0, 0]
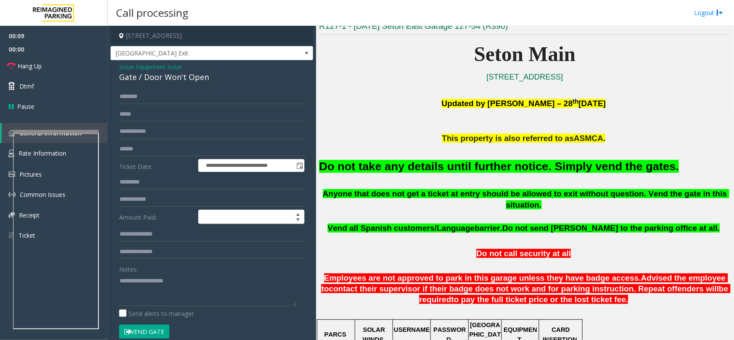
click at [156, 66] on span "Equipment Issue" at bounding box center [159, 66] width 46 height 9
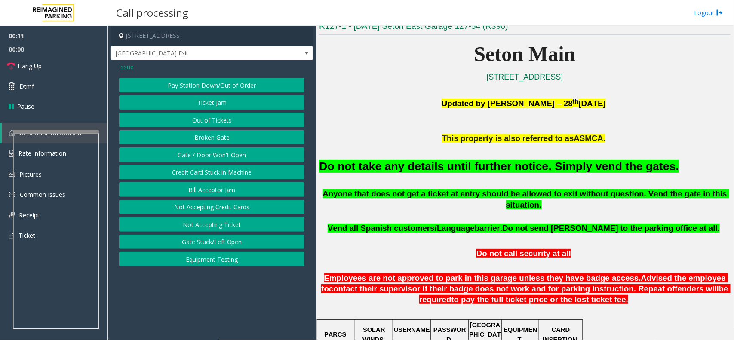
click at [126, 66] on span "Issue" at bounding box center [126, 66] width 15 height 9
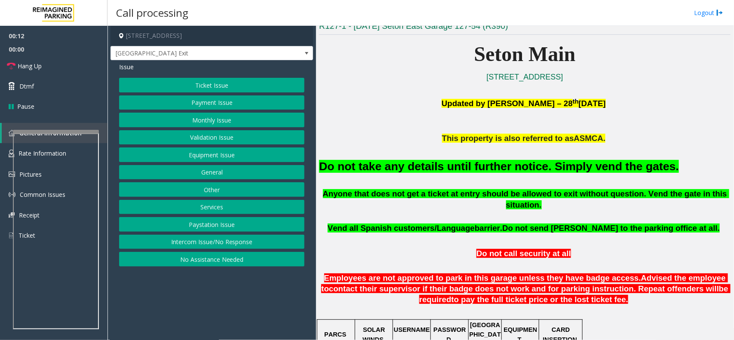
drag, startPoint x: 200, startPoint y: 246, endPoint x: 188, endPoint y: 162, distance: 84.8
click at [199, 242] on button "Intercom Issue/No Response" at bounding box center [211, 242] width 185 height 15
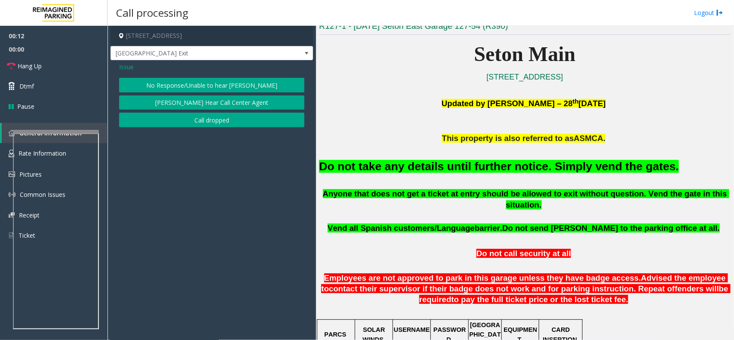
click at [178, 85] on button "No Response/Unable to hear [PERSON_NAME]" at bounding box center [211, 85] width 185 height 15
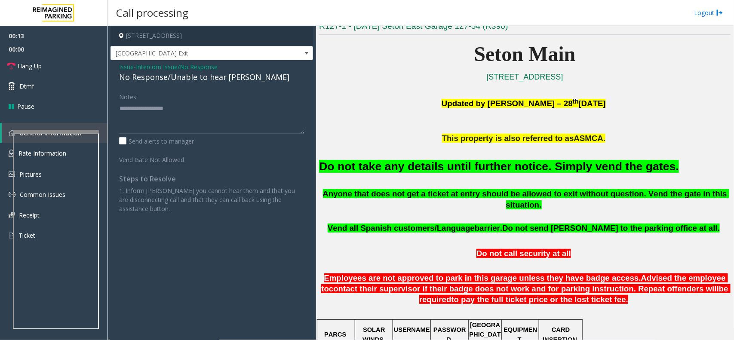
click at [174, 79] on div "No Response/Unable to hear [PERSON_NAME]" at bounding box center [211, 77] width 185 height 12
type textarea "**********"
click at [84, 68] on link "Hang Up" at bounding box center [54, 66] width 108 height 20
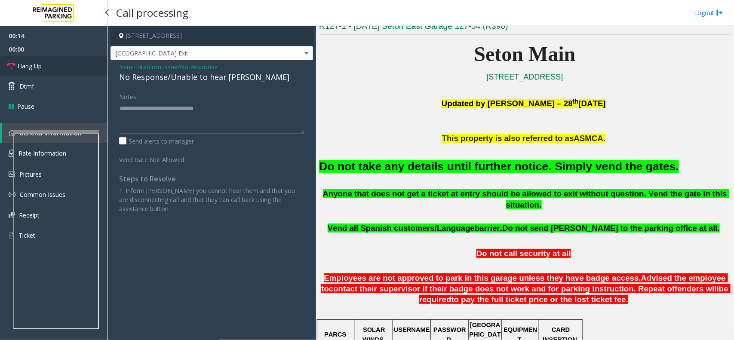
click at [84, 68] on link "Hang Up" at bounding box center [54, 66] width 108 height 20
click at [84, 69] on link "Hang Up" at bounding box center [54, 66] width 108 height 20
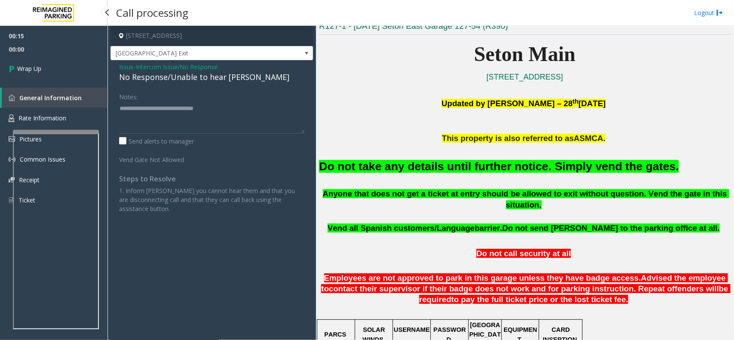
click at [84, 69] on link "Wrap Up" at bounding box center [54, 68] width 108 height 25
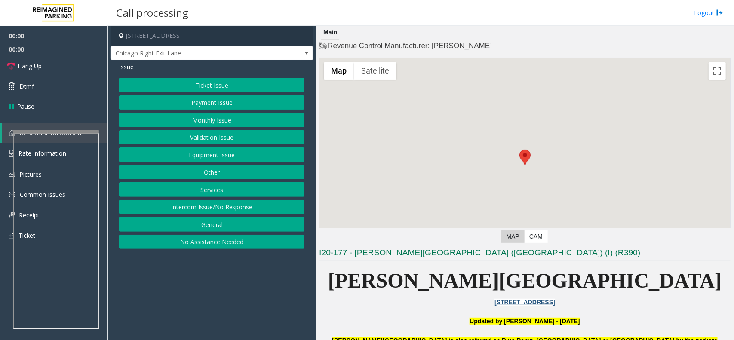
scroll to position [161, 0]
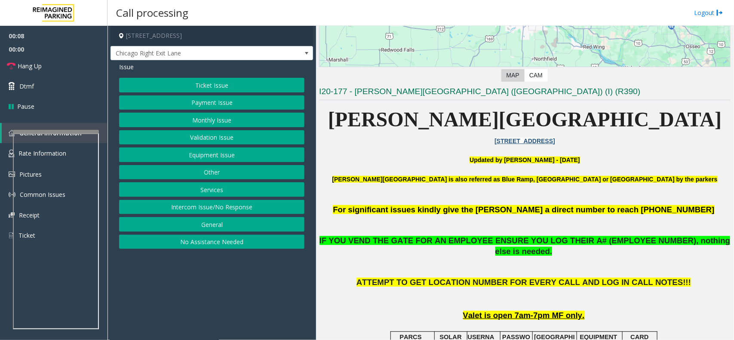
drag, startPoint x: 231, startPoint y: 209, endPoint x: 232, endPoint y: 198, distance: 10.8
click at [231, 202] on button "Intercom Issue/No Response" at bounding box center [211, 207] width 185 height 15
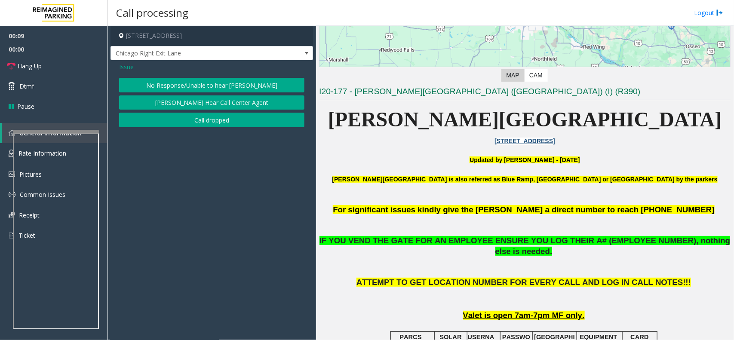
click at [202, 86] on button "No Response/Unable to hear [PERSON_NAME]" at bounding box center [211, 85] width 185 height 15
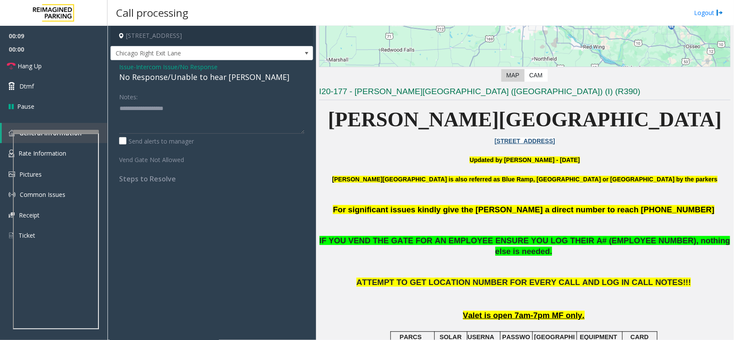
click at [197, 74] on div "No Response/Unable to hear [PERSON_NAME]" at bounding box center [211, 77] width 185 height 12
click at [178, 108] on textarea at bounding box center [211, 117] width 185 height 32
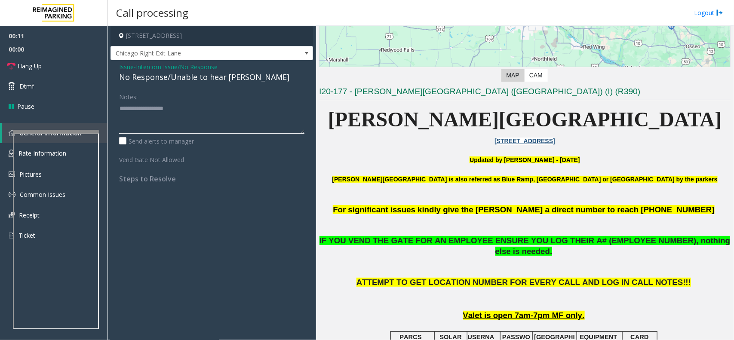
paste textarea "**********"
type textarea "**********"
click at [65, 62] on link "Hang Up" at bounding box center [54, 66] width 108 height 20
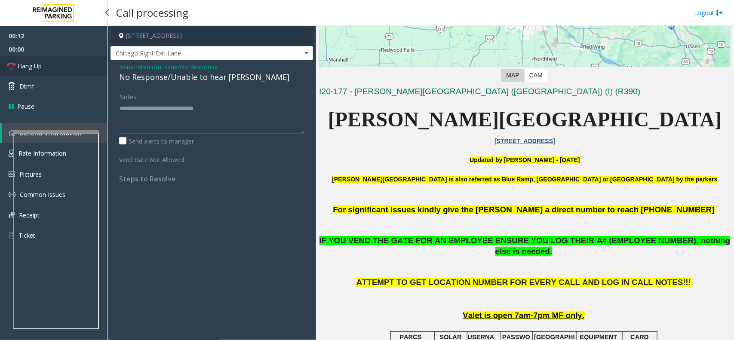
click at [65, 62] on link "Hang Up" at bounding box center [54, 66] width 108 height 20
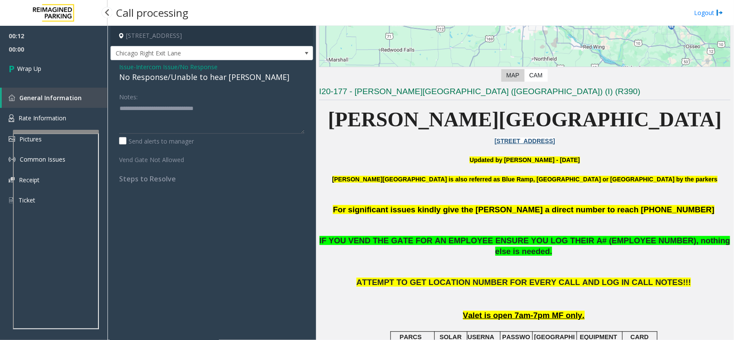
click at [65, 62] on link "Wrap Up" at bounding box center [54, 68] width 108 height 25
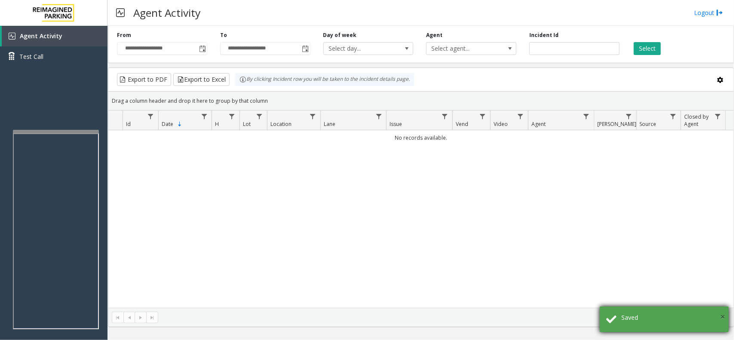
click at [723, 319] on span "×" at bounding box center [722, 317] width 5 height 12
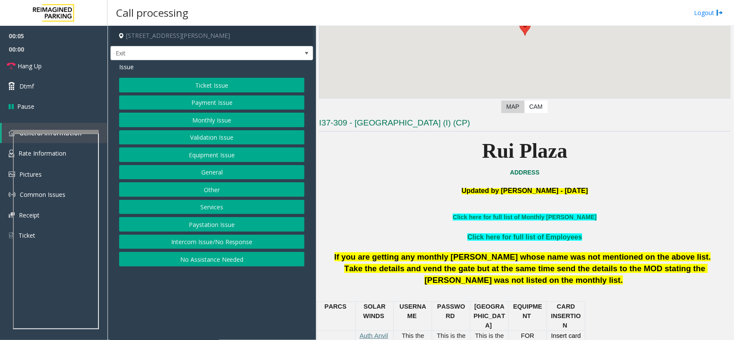
scroll to position [161, 0]
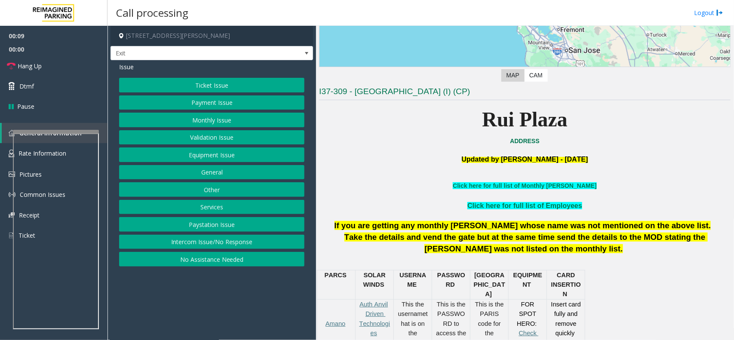
click at [208, 83] on button "Ticket Issue" at bounding box center [211, 85] width 185 height 15
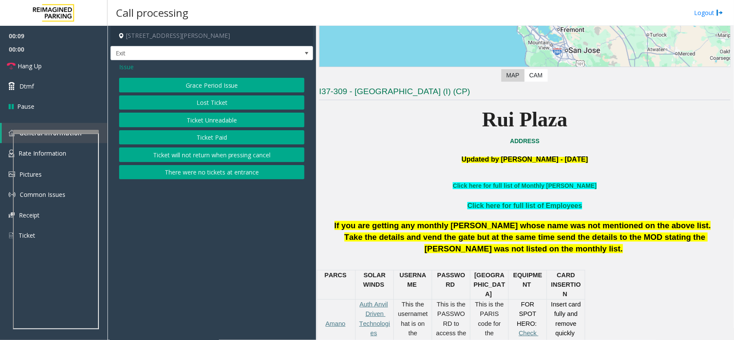
click at [213, 121] on button "Ticket Unreadable" at bounding box center [211, 120] width 185 height 15
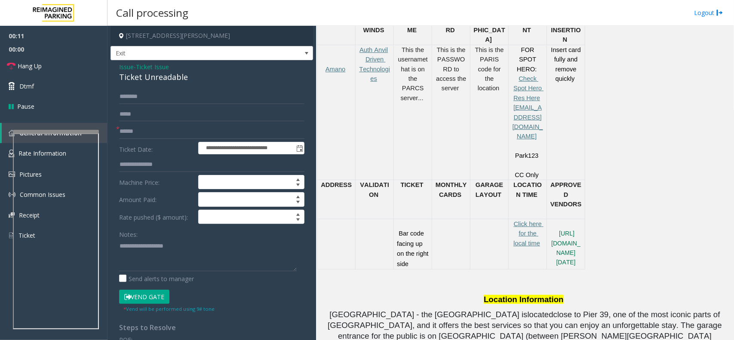
scroll to position [430, 0]
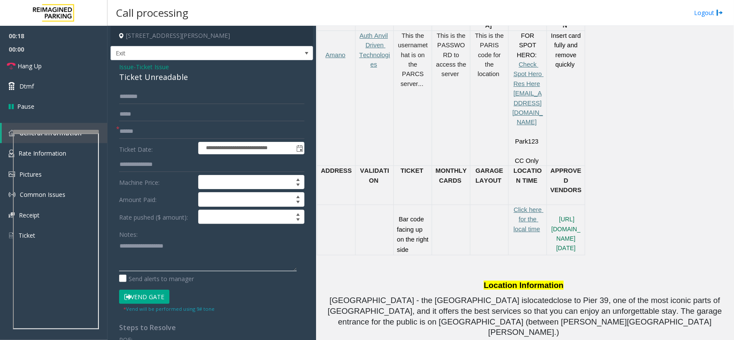
paste textarea "**********"
drag, startPoint x: 136, startPoint y: 249, endPoint x: 142, endPoint y: 249, distance: 6.0
click at [138, 249] on textarea at bounding box center [208, 255] width 178 height 32
click at [143, 80] on div "Ticket Unreadable" at bounding box center [211, 77] width 185 height 12
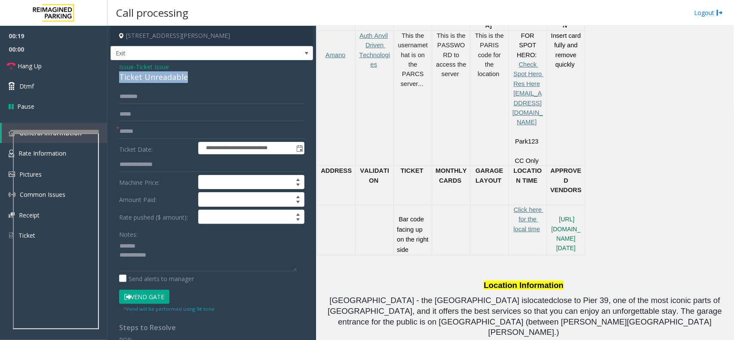
click at [143, 80] on div "Ticket Unreadable" at bounding box center [211, 77] width 185 height 12
click at [151, 251] on textarea at bounding box center [208, 255] width 178 height 32
paste textarea "**********"
click at [166, 252] on textarea at bounding box center [208, 255] width 178 height 32
click at [158, 259] on textarea at bounding box center [208, 255] width 178 height 32
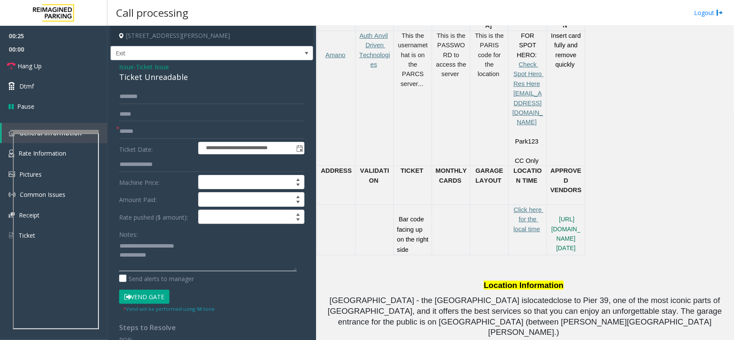
paste textarea "**********"
click at [260, 264] on textarea at bounding box center [208, 255] width 178 height 32
type textarea "**********"
click at [127, 127] on input "text" at bounding box center [211, 131] width 185 height 15
type input "********"
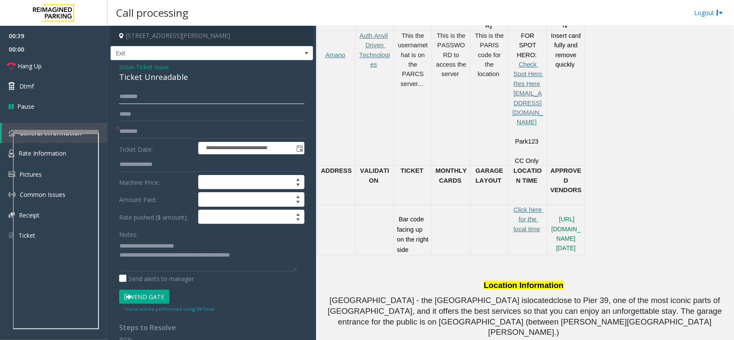
click at [142, 97] on input "text" at bounding box center [211, 96] width 185 height 15
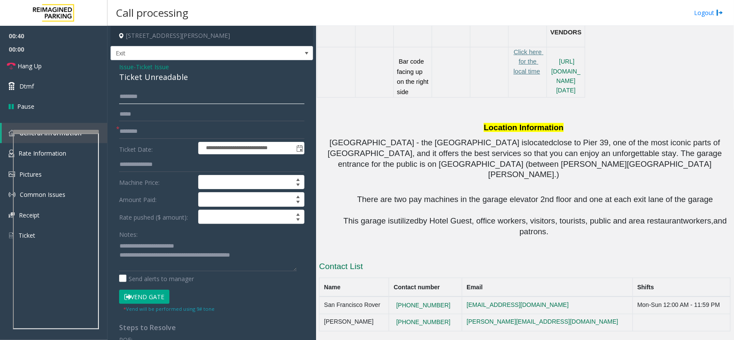
scroll to position [768, 0]
drag, startPoint x: 127, startPoint y: 95, endPoint x: 267, endPoint y: 98, distance: 139.8
click at [273, 95] on input "******" at bounding box center [211, 96] width 185 height 15
type input "******"
click at [153, 294] on button "Vend Gate" at bounding box center [144, 297] width 50 height 15
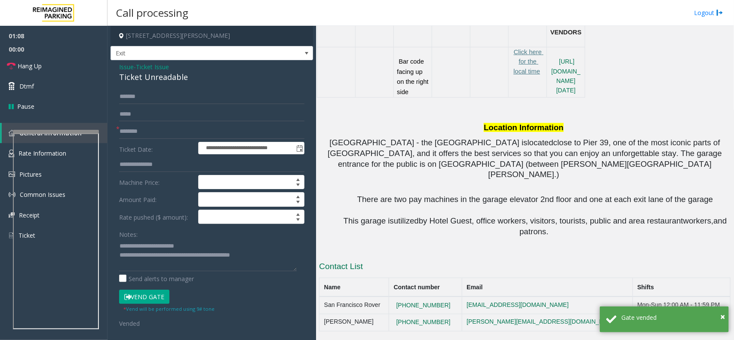
scroll to position [553, 0]
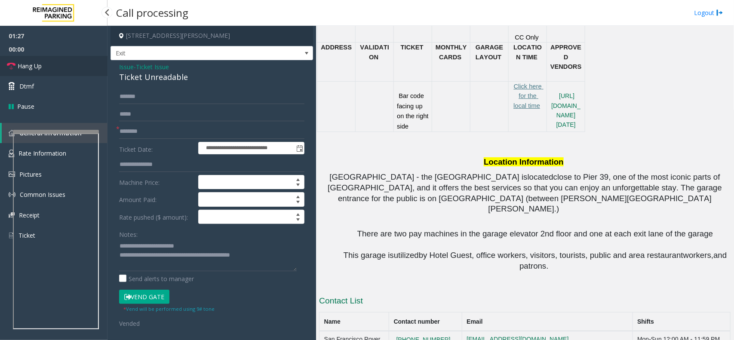
click at [55, 65] on link "Hang Up" at bounding box center [54, 66] width 108 height 20
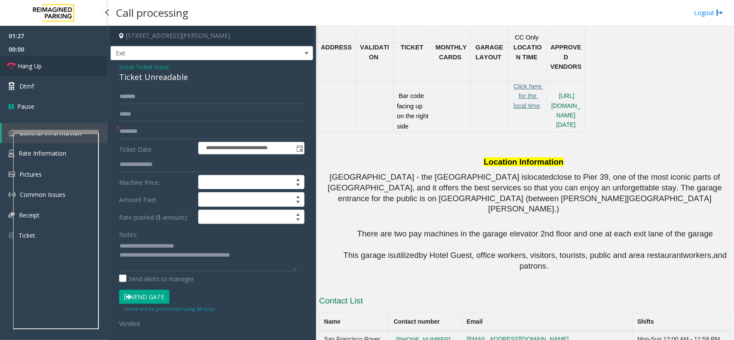
drag, startPoint x: 55, startPoint y: 65, endPoint x: 55, endPoint y: 71, distance: 6.5
click at [55, 71] on link "Hang Up" at bounding box center [54, 66] width 108 height 20
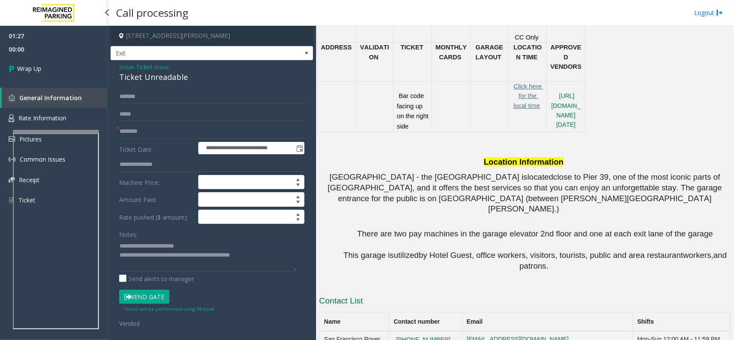
click at [55, 71] on link "Wrap Up" at bounding box center [54, 68] width 108 height 25
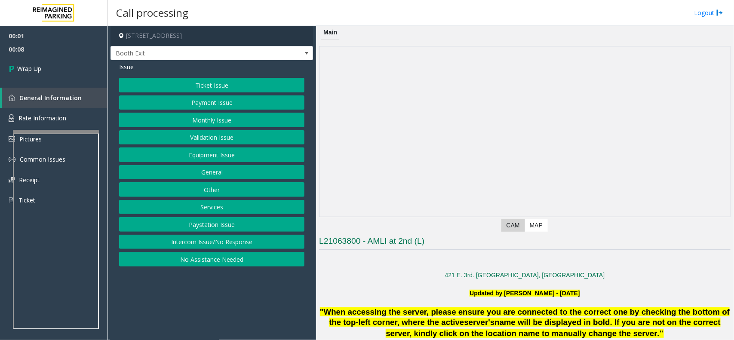
click at [230, 243] on button "Intercom Issue/No Response" at bounding box center [211, 242] width 185 height 15
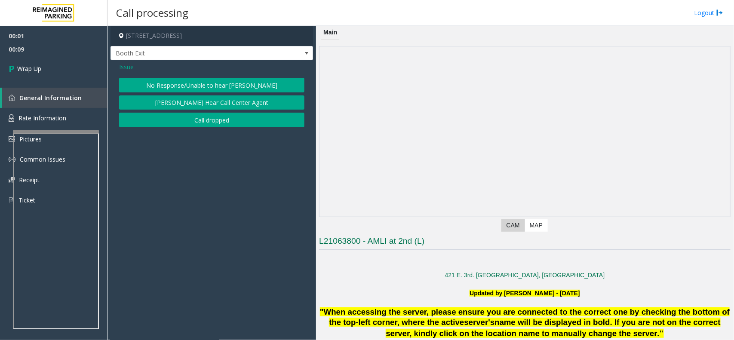
click at [218, 123] on button "Call dropped" at bounding box center [211, 120] width 185 height 15
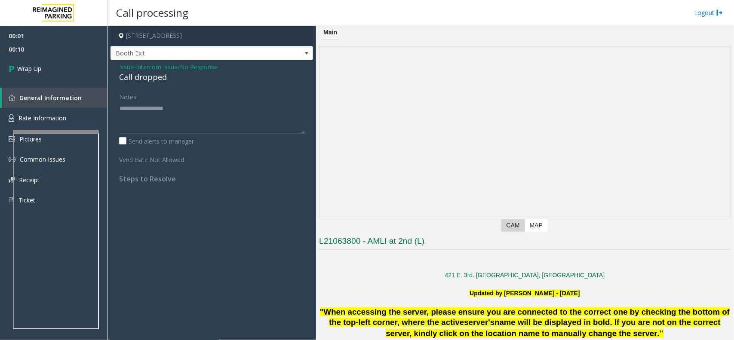
click at [156, 78] on div "Call dropped" at bounding box center [211, 77] width 185 height 12
paste textarea "**********"
click at [154, 109] on textarea at bounding box center [211, 117] width 185 height 32
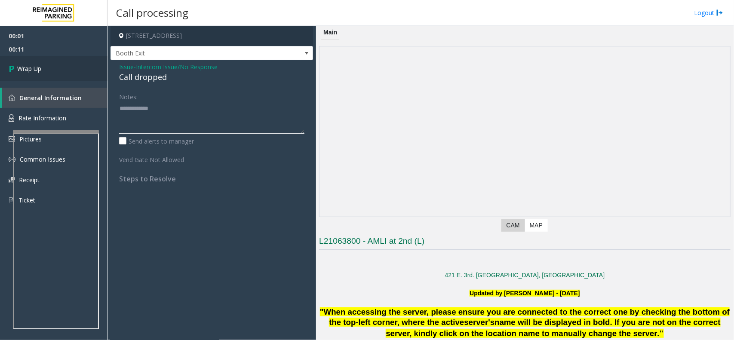
type textarea "**********"
click at [61, 69] on link "Wrap Up" at bounding box center [54, 68] width 108 height 25
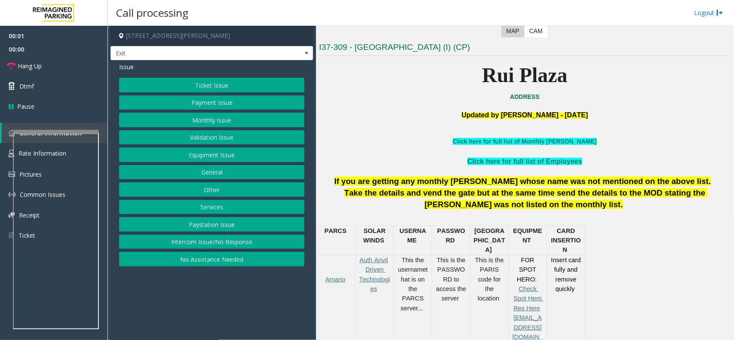
scroll to position [215, 0]
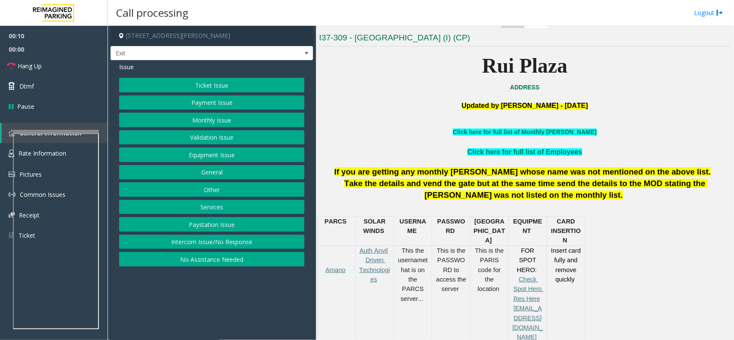
click at [215, 87] on button "Ticket Issue" at bounding box center [211, 85] width 185 height 15
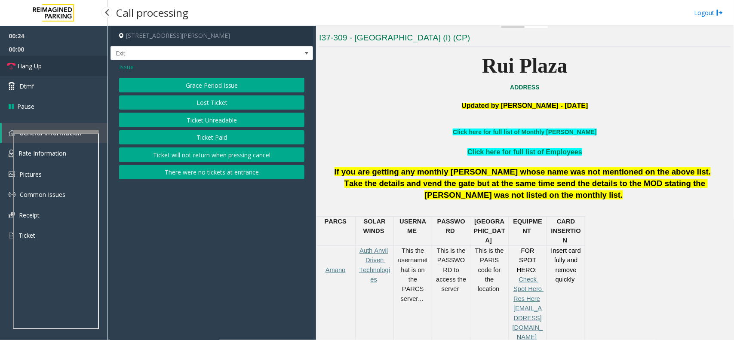
click at [68, 61] on link "Hang Up" at bounding box center [54, 66] width 108 height 20
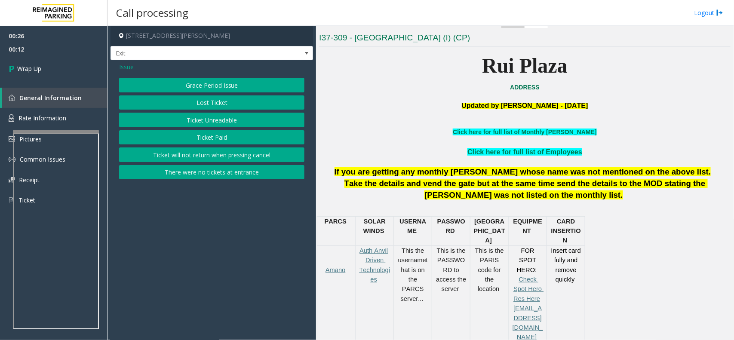
click at [206, 120] on button "Ticket Unreadable" at bounding box center [211, 120] width 185 height 15
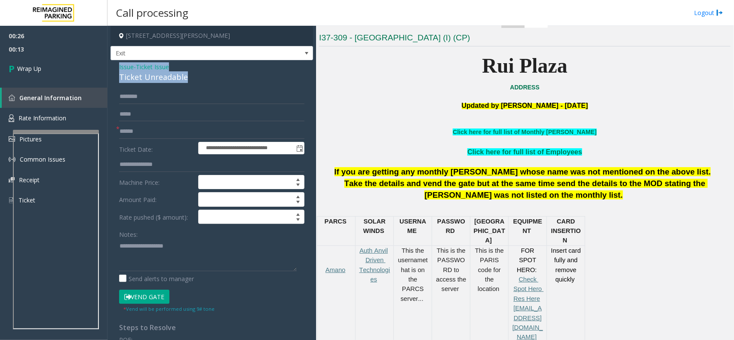
drag, startPoint x: 188, startPoint y: 81, endPoint x: 116, endPoint y: 67, distance: 73.1
click at [116, 67] on div "**********" at bounding box center [212, 274] width 203 height 428
click at [137, 257] on textarea at bounding box center [208, 255] width 178 height 32
paste textarea "**********"
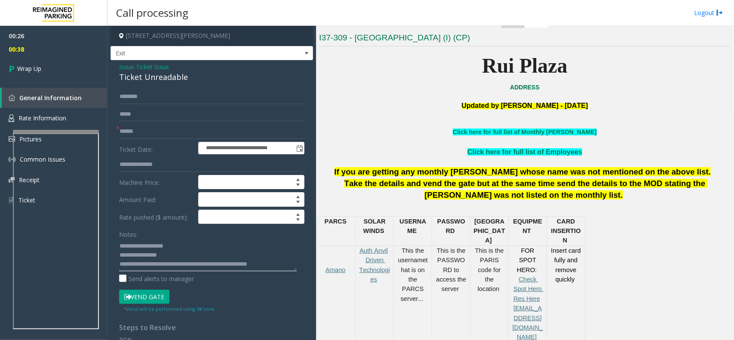
click at [255, 265] on textarea at bounding box center [208, 255] width 178 height 32
click at [182, 246] on textarea at bounding box center [208, 255] width 178 height 32
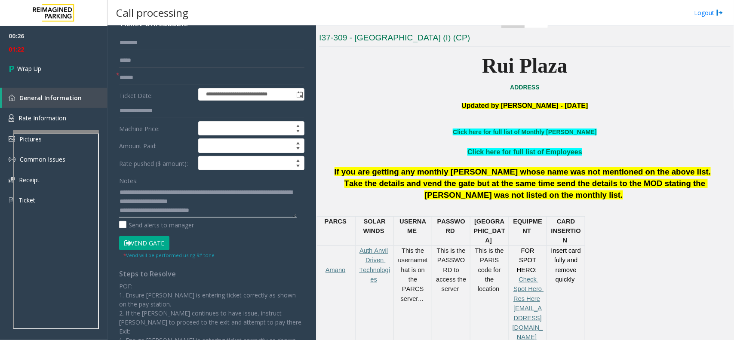
scroll to position [0, 0]
type textarea "**********"
click at [40, 59] on link "Wrap Up" at bounding box center [54, 68] width 108 height 25
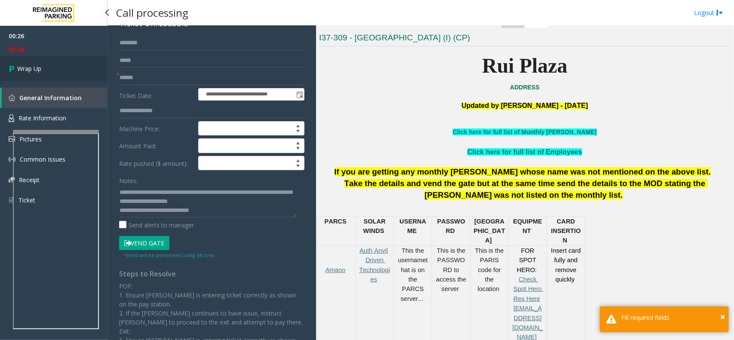
click at [40, 59] on link "Wrap Up" at bounding box center [54, 68] width 108 height 25
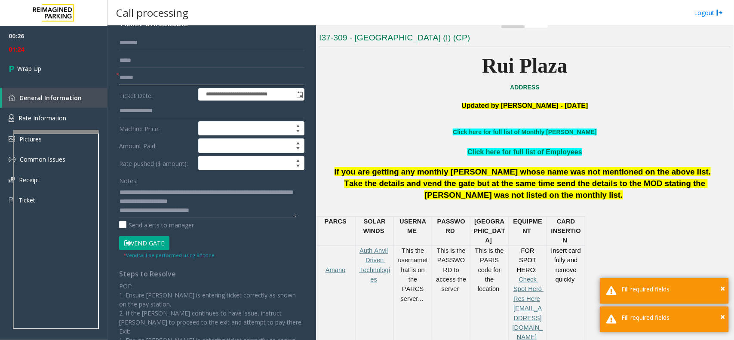
click at [143, 77] on input "text" at bounding box center [211, 78] width 185 height 15
type input "*"
type input "**"
click at [30, 44] on span "01:27" at bounding box center [54, 49] width 108 height 13
click at [33, 62] on link "Wrap Up" at bounding box center [54, 68] width 108 height 25
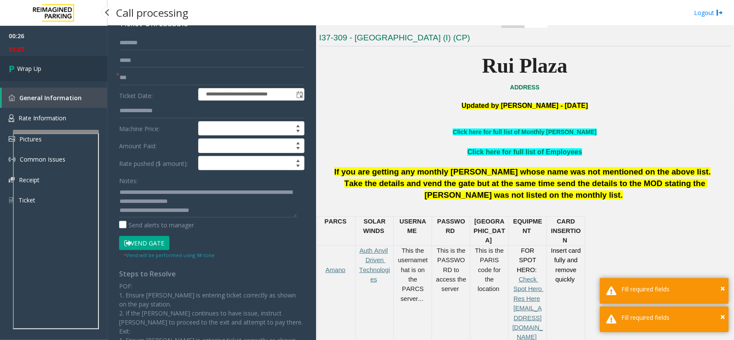
click at [33, 62] on link "Wrap Up" at bounding box center [54, 68] width 108 height 25
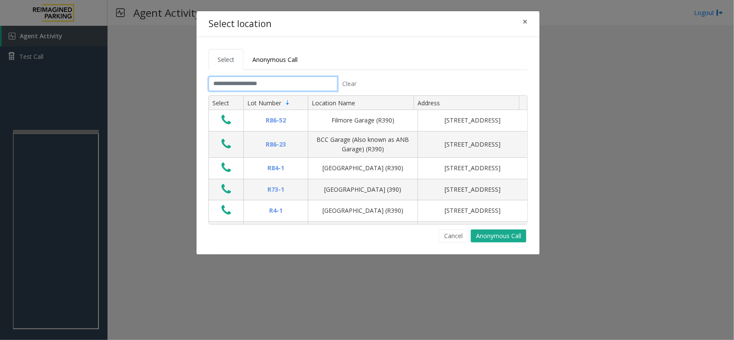
click at [270, 85] on input "text" at bounding box center [273, 84] width 129 height 15
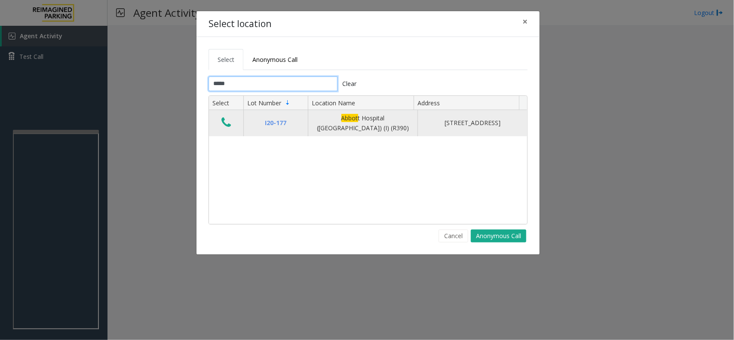
type input "*****"
click at [224, 122] on icon "Data table" at bounding box center [225, 123] width 9 height 12
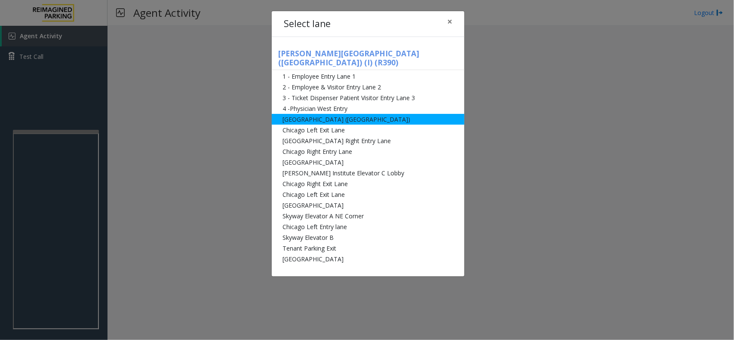
click at [329, 114] on li "[GEOGRAPHIC_DATA] ([GEOGRAPHIC_DATA])" at bounding box center [368, 119] width 193 height 11
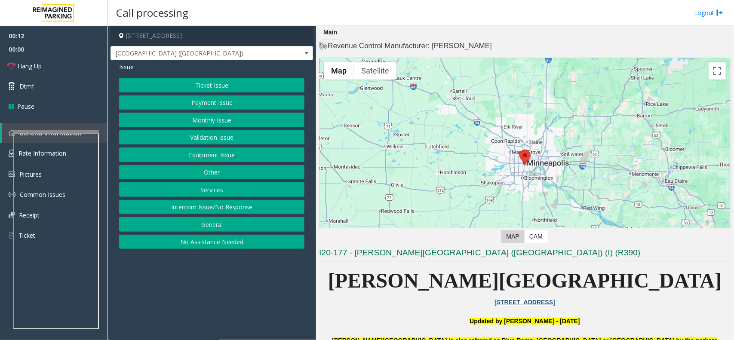
click at [234, 152] on button "Equipment Issue" at bounding box center [211, 155] width 185 height 15
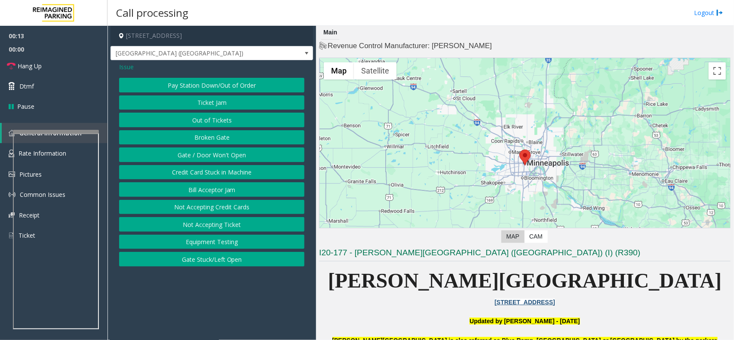
click at [234, 152] on button "Gate / Door Won't Open" at bounding box center [211, 155] width 185 height 15
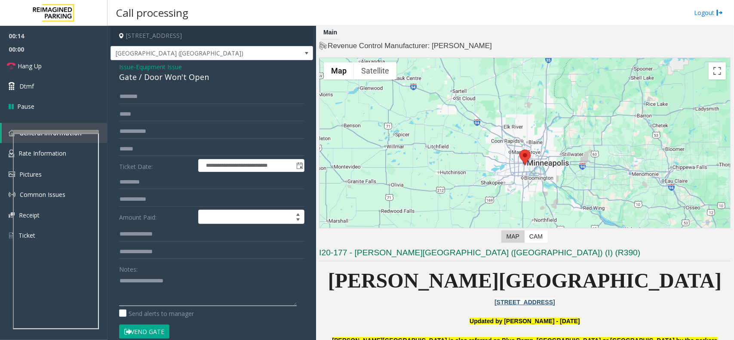
click at [158, 293] on textarea at bounding box center [208, 290] width 178 height 32
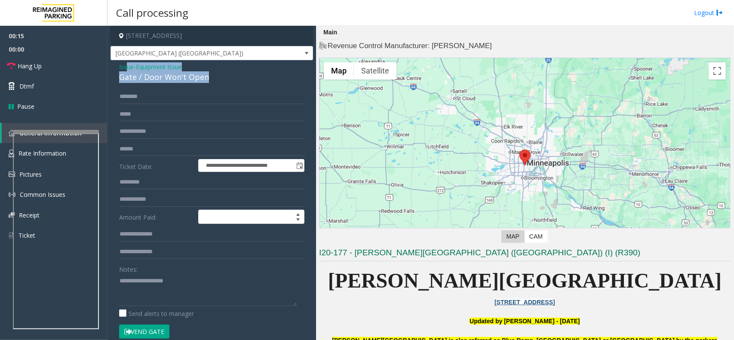
drag, startPoint x: 224, startPoint y: 73, endPoint x: 127, endPoint y: 67, distance: 97.0
click at [127, 67] on div "Issue - Equipment Issue Gate / Door Won't Open" at bounding box center [211, 72] width 185 height 21
click at [129, 67] on span "Issue" at bounding box center [126, 66] width 15 height 9
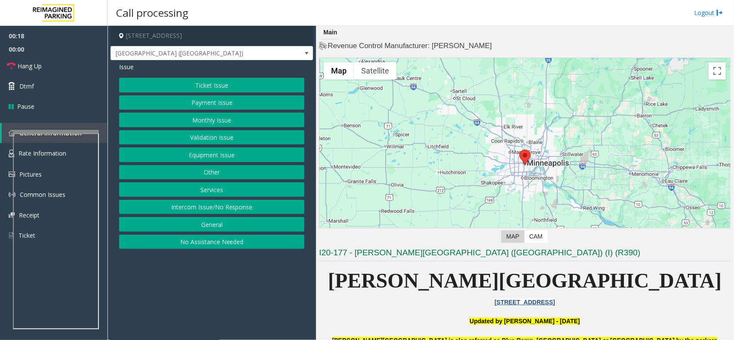
click at [197, 106] on button "Payment Issue" at bounding box center [211, 102] width 185 height 15
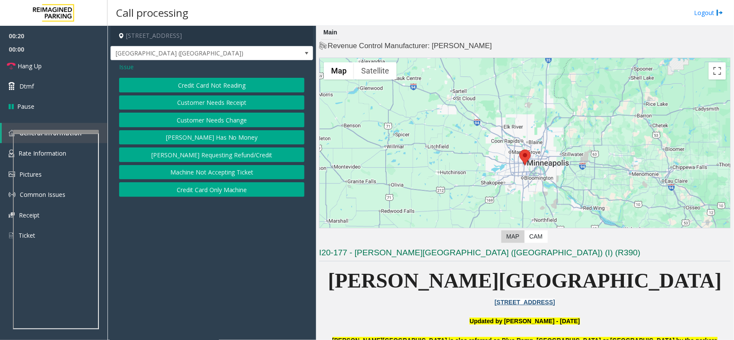
click at [225, 89] on button "Credit Card Not Reading" at bounding box center [211, 85] width 185 height 15
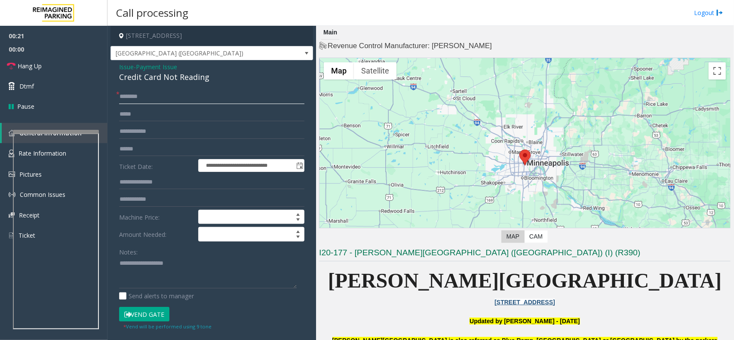
click at [166, 96] on input "text" at bounding box center [211, 96] width 185 height 15
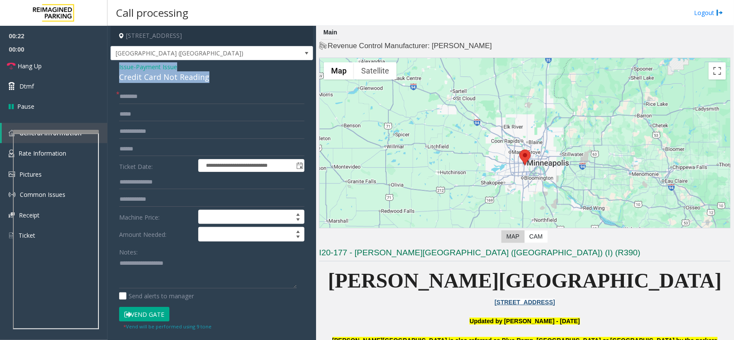
drag, startPoint x: 170, startPoint y: 75, endPoint x: 117, endPoint y: 67, distance: 53.9
click at [117, 67] on div "**********" at bounding box center [212, 273] width 203 height 427
click at [134, 267] on textarea at bounding box center [208, 273] width 178 height 32
paste textarea "**********"
drag, startPoint x: 145, startPoint y: 315, endPoint x: 177, endPoint y: 277, distance: 50.1
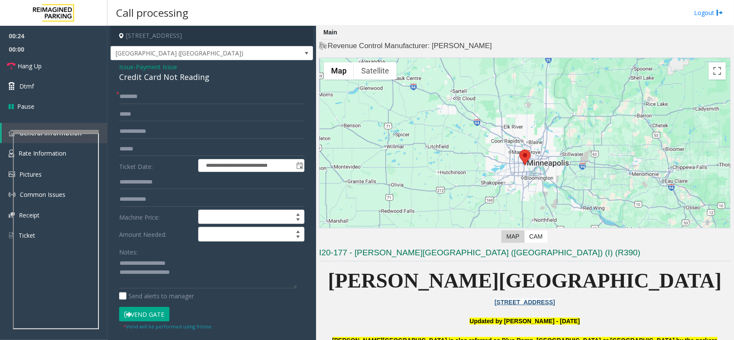
click at [153, 310] on button "Vend Gate" at bounding box center [144, 314] width 50 height 15
click at [129, 272] on textarea at bounding box center [208, 273] width 178 height 32
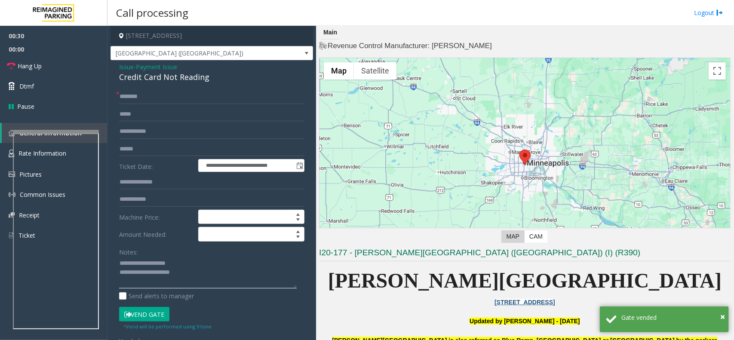
click at [129, 271] on textarea at bounding box center [208, 273] width 178 height 32
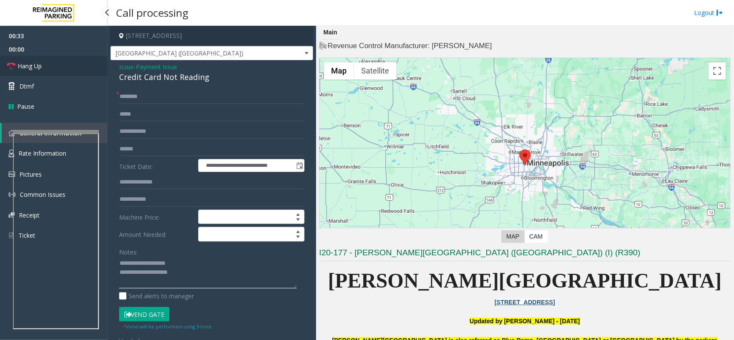
type textarea "**********"
click at [48, 65] on link "Hang Up" at bounding box center [54, 66] width 108 height 20
click at [132, 98] on input "text" at bounding box center [211, 96] width 185 height 15
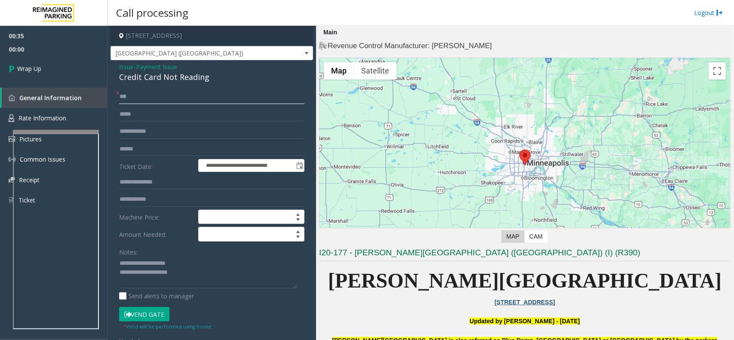
type input "**"
click at [199, 270] on textarea at bounding box center [208, 273] width 178 height 32
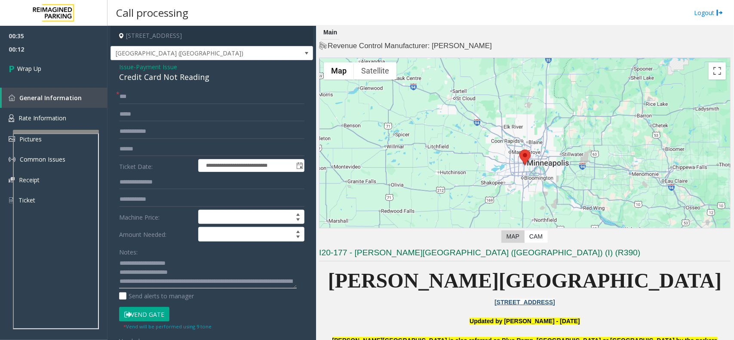
type textarea "**********"
drag, startPoint x: 139, startPoint y: 93, endPoint x: 150, endPoint y: 104, distance: 15.2
click at [140, 93] on input "**" at bounding box center [211, 96] width 185 height 15
click at [24, 65] on span "Wrap Up" at bounding box center [29, 68] width 24 height 9
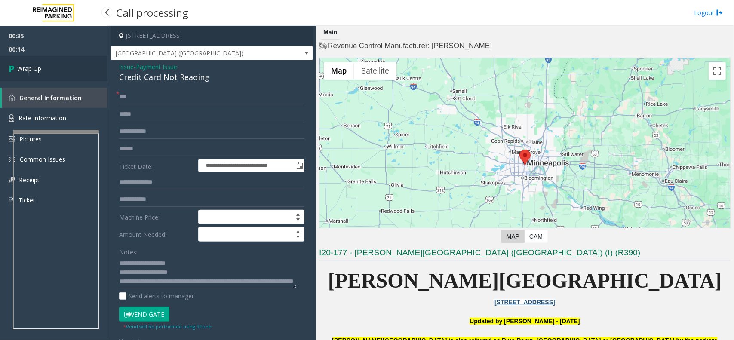
click at [24, 65] on span "Wrap Up" at bounding box center [29, 68] width 24 height 9
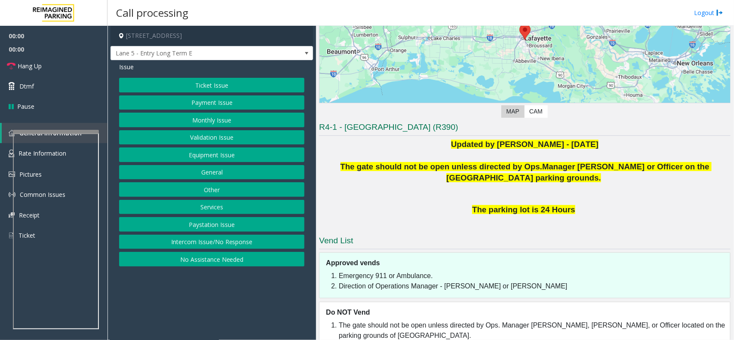
scroll to position [131, 0]
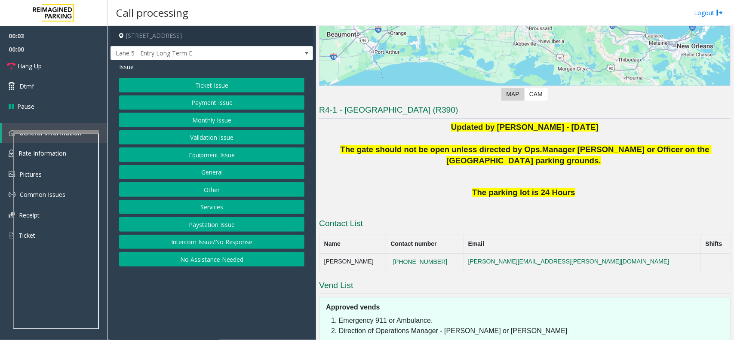
drag, startPoint x: 218, startPoint y: 239, endPoint x: 216, endPoint y: 231, distance: 7.9
click at [218, 239] on button "Intercom Issue/No Response" at bounding box center [211, 242] width 185 height 15
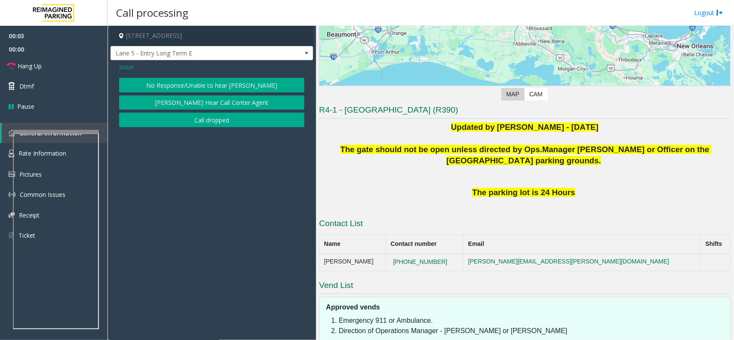
click at [199, 87] on button "No Response/Unable to hear [PERSON_NAME]" at bounding box center [211, 85] width 185 height 15
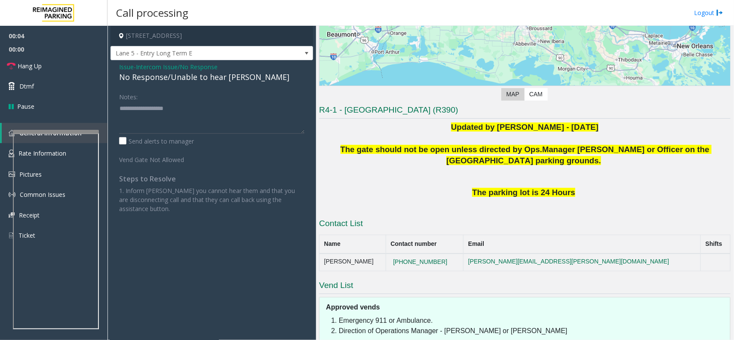
click at [195, 80] on div "No Response/Unable to hear [PERSON_NAME]" at bounding box center [211, 77] width 185 height 12
click at [192, 70] on span "Intercom Issue/No Response" at bounding box center [177, 66] width 82 height 9
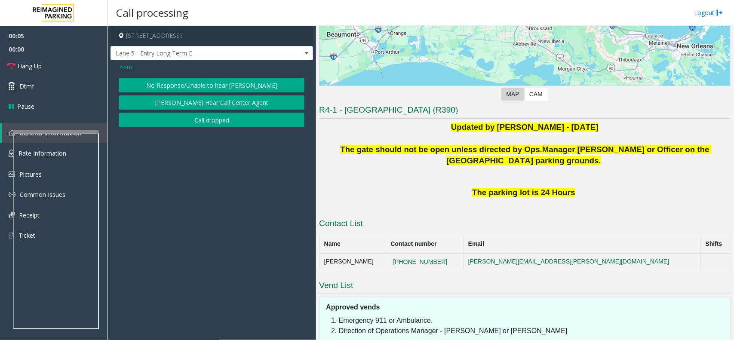
click at [190, 69] on div "Issue" at bounding box center [211, 66] width 185 height 9
drag, startPoint x: 132, startPoint y: 64, endPoint x: 127, endPoint y: 64, distance: 4.7
click at [130, 65] on span "Issue" at bounding box center [126, 66] width 15 height 9
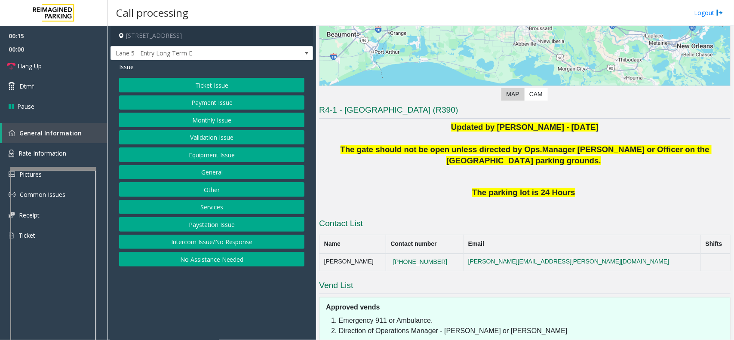
click at [56, 167] on div at bounding box center [53, 168] width 86 height 3
click at [59, 149] on span "Rate Information" at bounding box center [42, 153] width 48 height 8
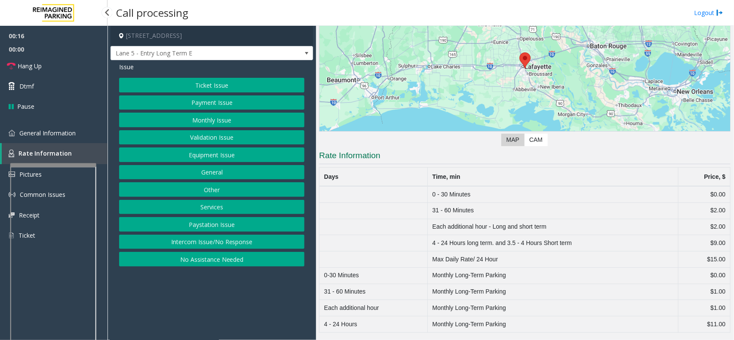
scroll to position [86, 0]
drag, startPoint x: 472, startPoint y: 194, endPoint x: 427, endPoint y: 195, distance: 45.2
click at [428, 195] on td "0 - 30 Minutes" at bounding box center [553, 194] width 251 height 16
click at [434, 207] on td "31 - 60 Minutes" at bounding box center [553, 211] width 251 height 16
click at [70, 131] on span "General Information" at bounding box center [47, 133] width 56 height 8
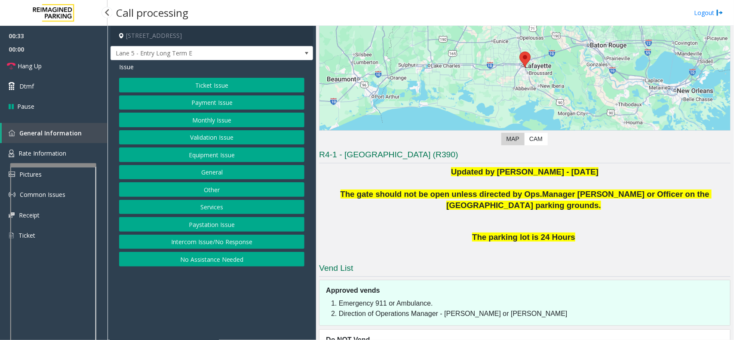
scroll to position [131, 0]
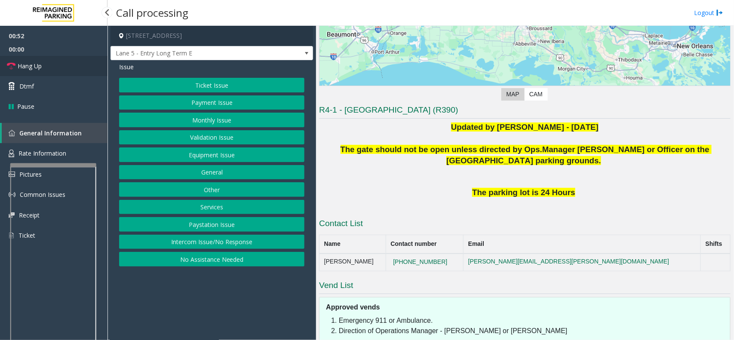
click at [41, 72] on link "Hang Up" at bounding box center [54, 66] width 108 height 20
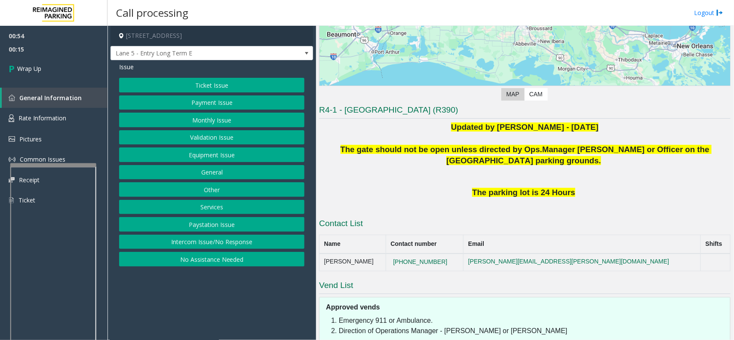
click at [194, 84] on button "Ticket Issue" at bounding box center [211, 85] width 185 height 15
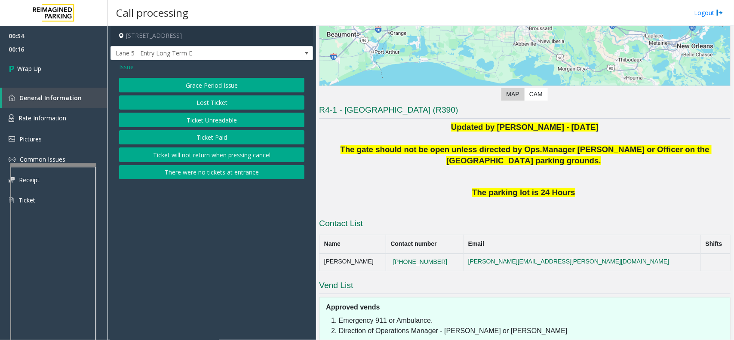
click at [211, 85] on button "Grace Period Issue" at bounding box center [211, 85] width 185 height 15
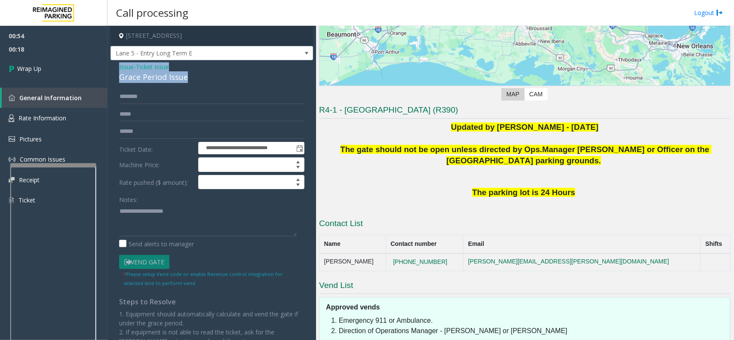
drag, startPoint x: 197, startPoint y: 77, endPoint x: 114, endPoint y: 70, distance: 82.8
click at [114, 70] on div "**********" at bounding box center [212, 216] width 203 height 312
click at [154, 209] on textarea at bounding box center [208, 220] width 178 height 32
paste textarea "**********"
type textarea "**********"
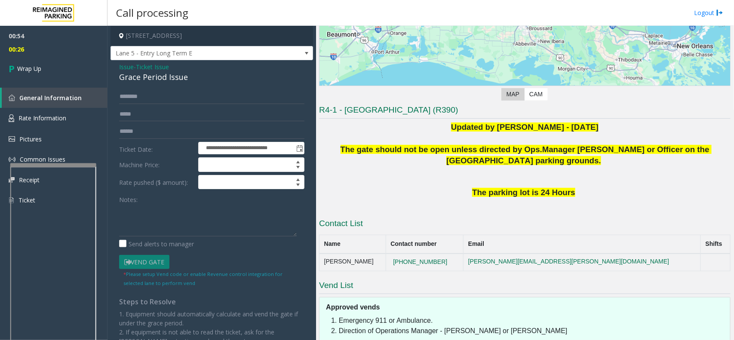
click at [134, 68] on span "- Ticket Issue" at bounding box center [151, 67] width 35 height 8
click at [153, 70] on span "Ticket Issue" at bounding box center [152, 66] width 33 height 9
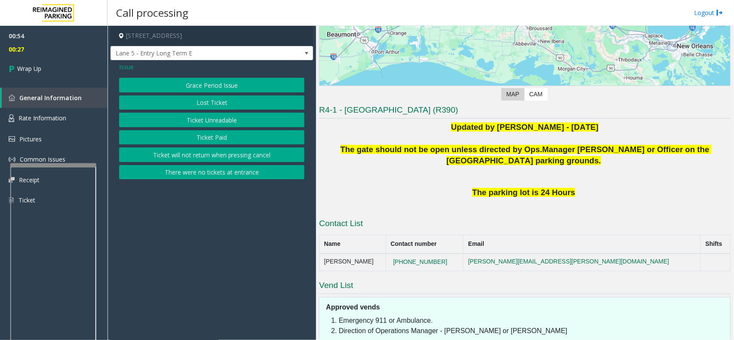
drag, startPoint x: 126, startPoint y: 66, endPoint x: 124, endPoint y: 74, distance: 8.4
click at [127, 70] on span "Issue" at bounding box center [126, 66] width 15 height 9
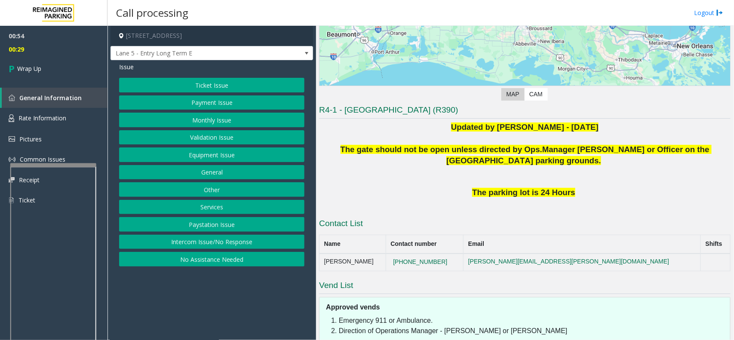
click at [207, 207] on button "Services" at bounding box center [211, 207] width 185 height 15
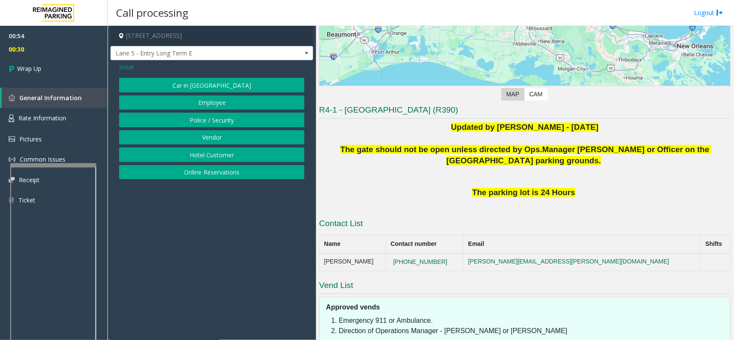
click at [124, 65] on span "Issue" at bounding box center [126, 66] width 15 height 9
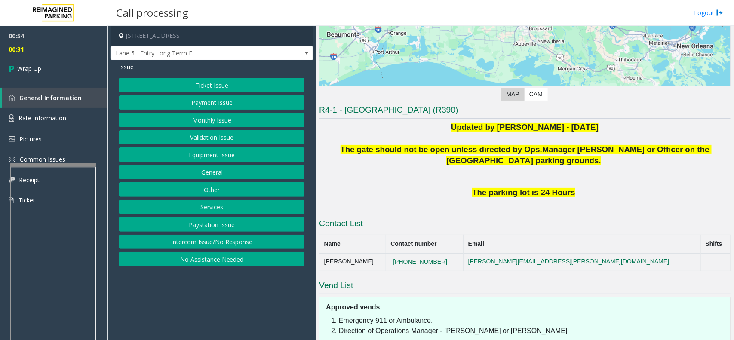
click at [206, 172] on button "General" at bounding box center [211, 172] width 185 height 15
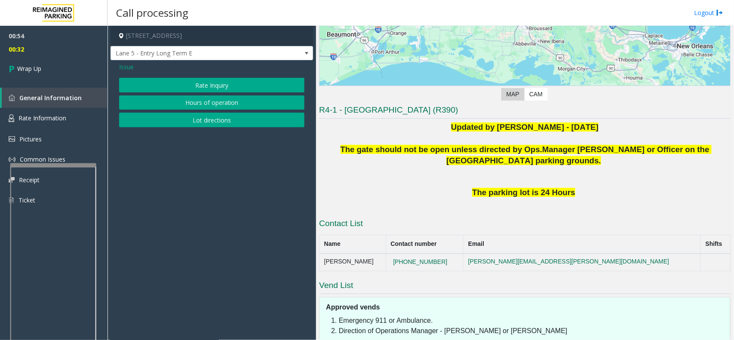
click at [197, 102] on button "Hours of operation" at bounding box center [211, 102] width 185 height 15
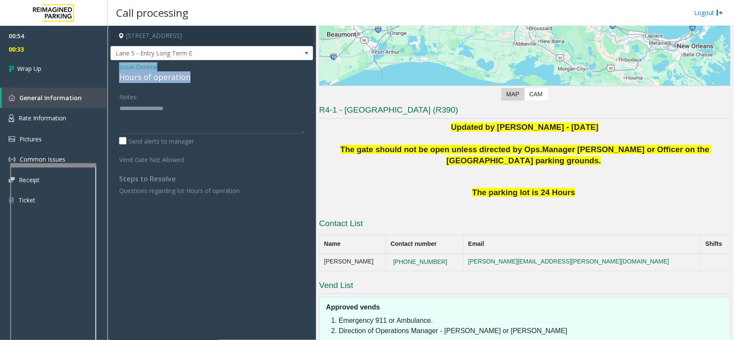
drag, startPoint x: 196, startPoint y: 77, endPoint x: 117, endPoint y: 71, distance: 79.8
click at [117, 71] on div "Issue - General Hours of operation Notes: Send alerts to manager Vend Gate Not …" at bounding box center [212, 132] width 203 height 144
click at [148, 134] on textarea at bounding box center [211, 117] width 185 height 32
type textarea "*"
paste textarea "**********"
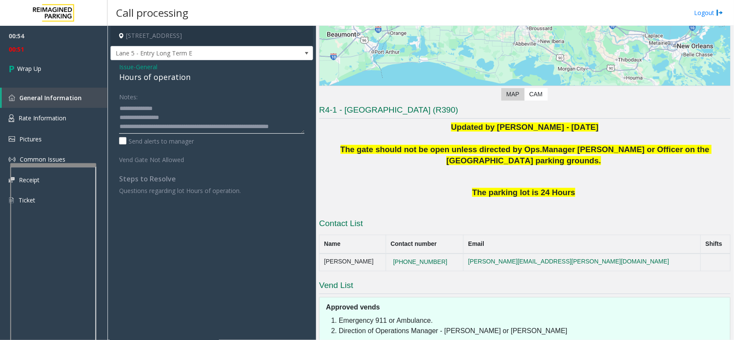
scroll to position [6, 0]
type textarea "**********"
click at [97, 69] on link "Wrap Up" at bounding box center [54, 68] width 108 height 25
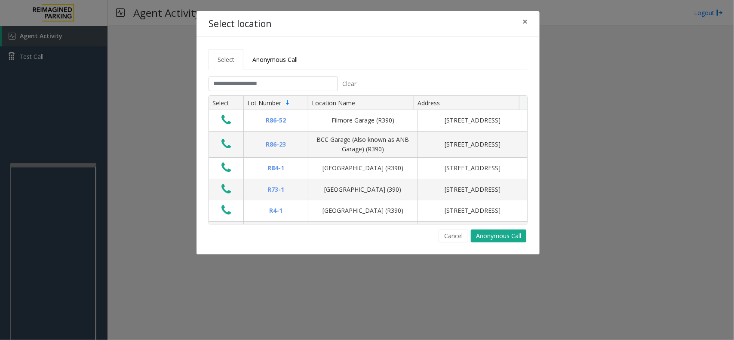
click at [246, 76] on tabset "Select Anonymous Call Clear Select Lot Number Location Name Address R86-52 Film…" at bounding box center [368, 146] width 319 height 194
click at [247, 82] on input "text" at bounding box center [273, 84] width 129 height 15
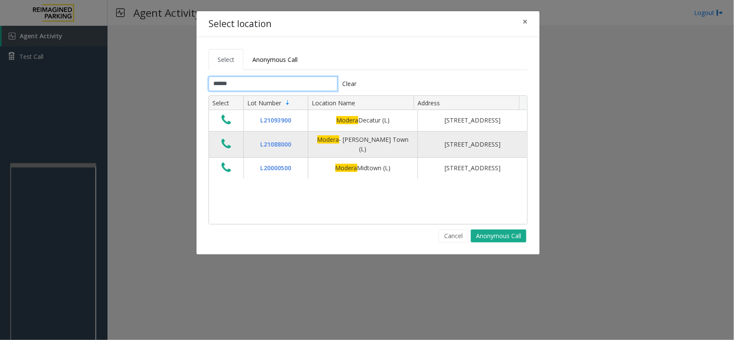
type input "******"
click at [228, 148] on icon "Data table" at bounding box center [225, 144] width 9 height 12
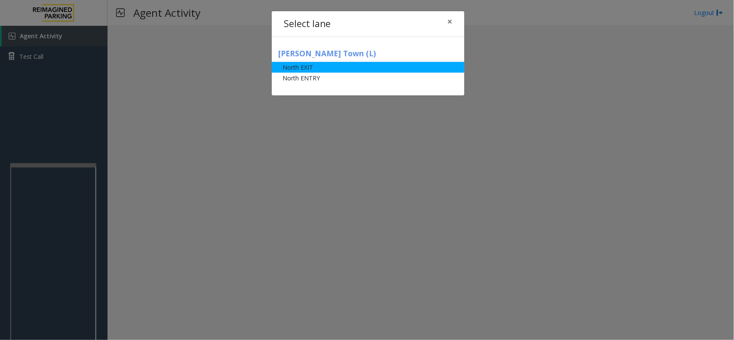
click at [315, 69] on li "North EXIT" at bounding box center [368, 67] width 193 height 11
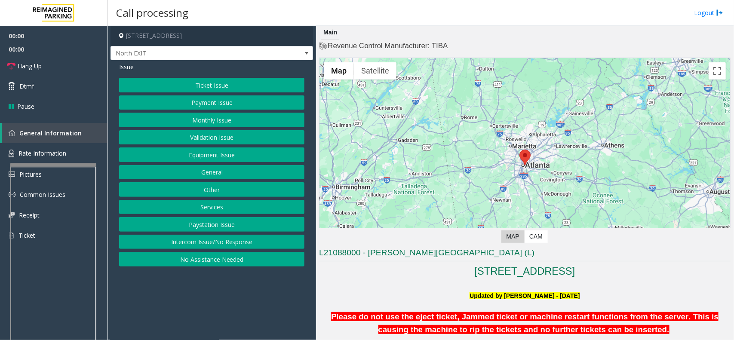
click at [209, 135] on button "Validation Issue" at bounding box center [211, 137] width 185 height 15
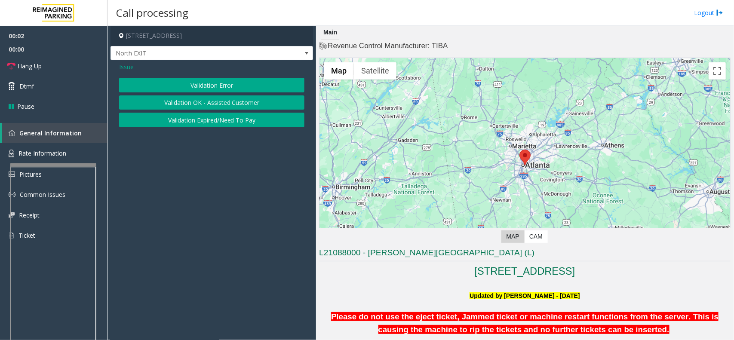
click at [221, 85] on button "Validation Error" at bounding box center [211, 85] width 185 height 15
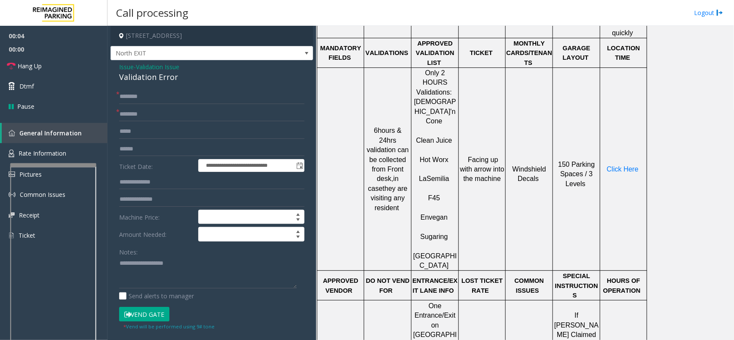
scroll to position [484, 0]
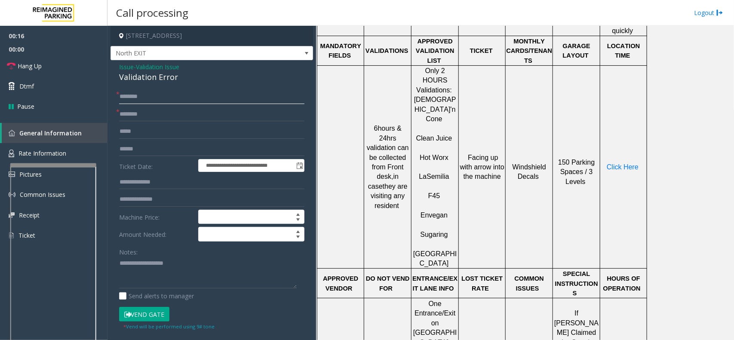
click at [134, 95] on input "text" at bounding box center [211, 96] width 185 height 15
type input "*"
type input "**"
drag, startPoint x: 169, startPoint y: 75, endPoint x: 115, endPoint y: 65, distance: 55.2
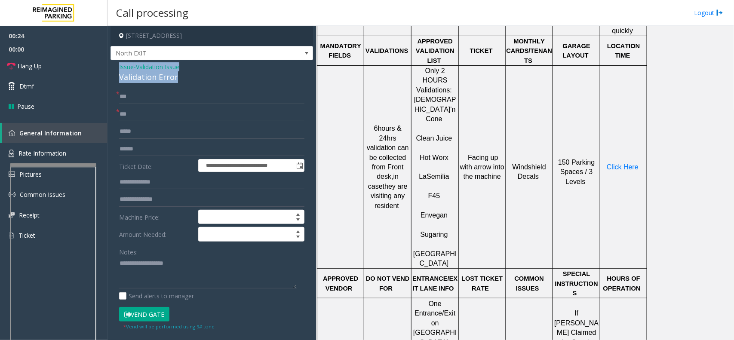
click at [115, 65] on div "**********" at bounding box center [212, 310] width 203 height 500
click at [155, 271] on textarea at bounding box center [208, 273] width 178 height 32
paste textarea "**********"
click at [52, 70] on link "Hang Up" at bounding box center [54, 66] width 108 height 20
click at [156, 293] on label "Send alerts to manager" at bounding box center [156, 296] width 75 height 9
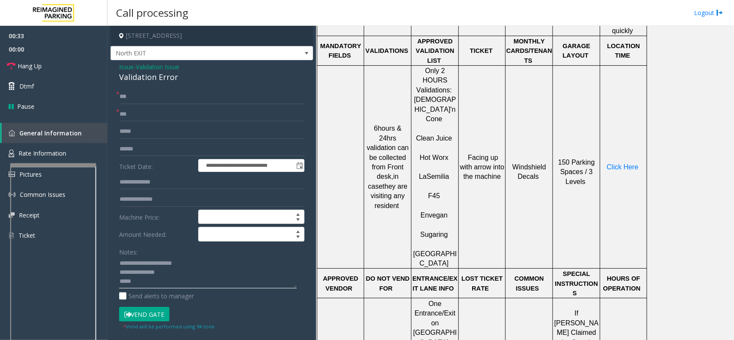
click at [156, 285] on textarea at bounding box center [208, 273] width 178 height 32
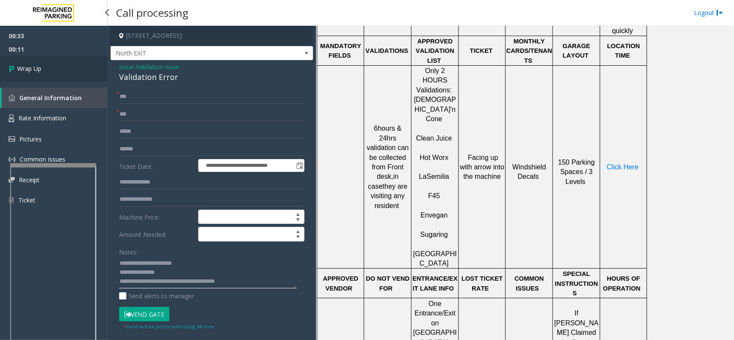
type textarea "**********"
click at [46, 70] on link "Wrap Up" at bounding box center [54, 68] width 108 height 25
drag, startPoint x: 46, startPoint y: 70, endPoint x: 107, endPoint y: 80, distance: 61.4
click at [50, 72] on link "Wrap Up" at bounding box center [54, 68] width 108 height 25
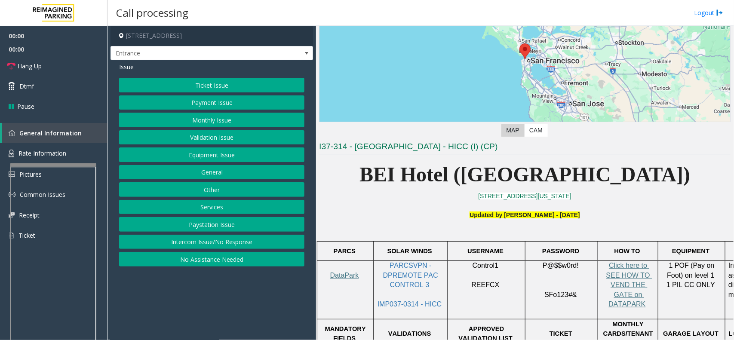
scroll to position [215, 0]
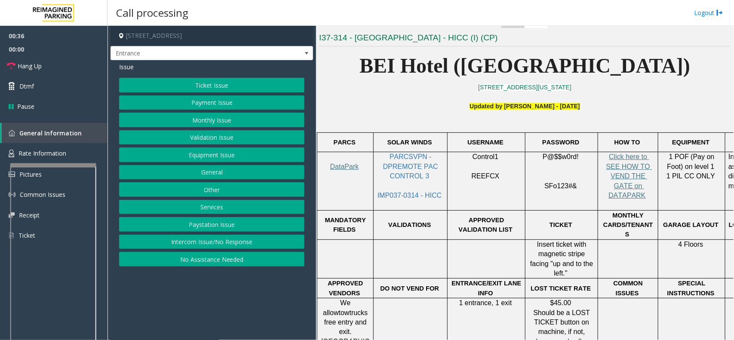
click at [230, 177] on button "General" at bounding box center [211, 172] width 185 height 15
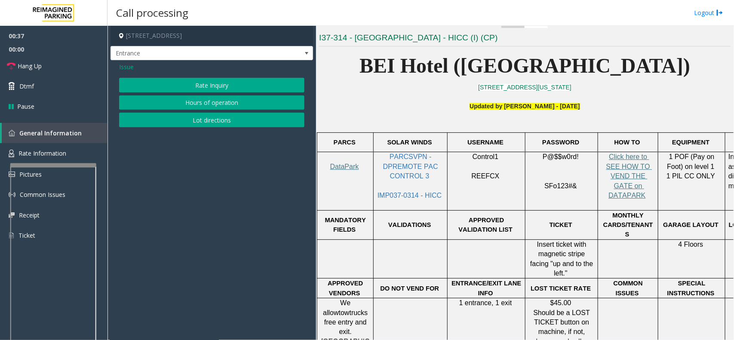
click at [127, 66] on span "Issue" at bounding box center [126, 66] width 15 height 9
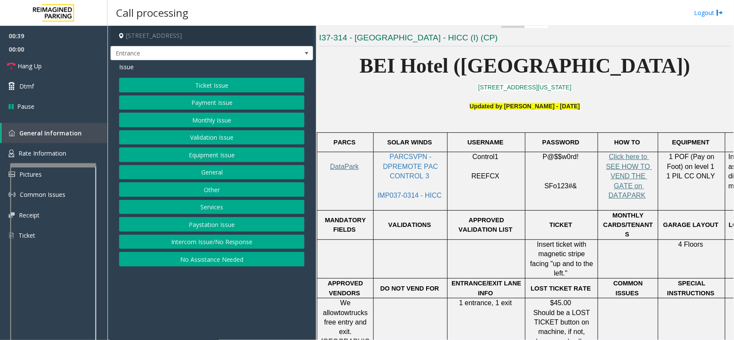
drag, startPoint x: 219, startPoint y: 210, endPoint x: 215, endPoint y: 205, distance: 6.7
click at [218, 209] on button "Services" at bounding box center [211, 207] width 185 height 15
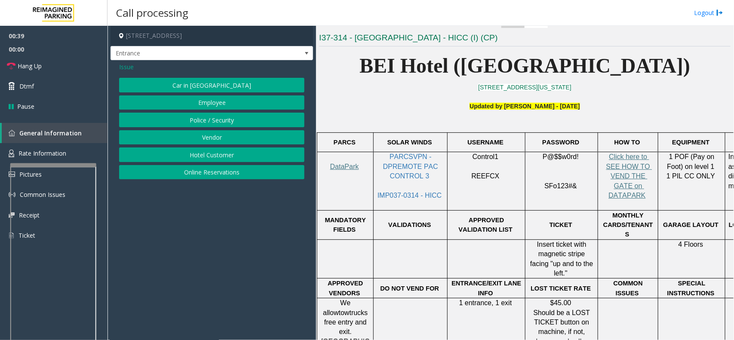
click at [214, 157] on button "Hotel Customer" at bounding box center [211, 155] width 185 height 15
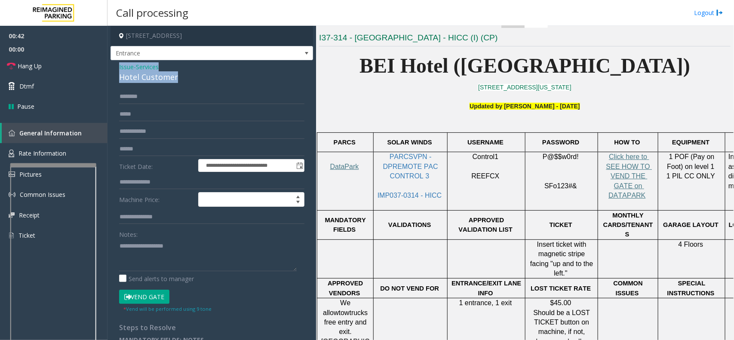
drag, startPoint x: 181, startPoint y: 76, endPoint x: 108, endPoint y: 67, distance: 73.3
click at [108, 67] on app-call-processing-form "**********" at bounding box center [212, 183] width 209 height 314
type textarea "**********"
click at [139, 181] on input "text" at bounding box center [211, 182] width 185 height 15
type input "***"
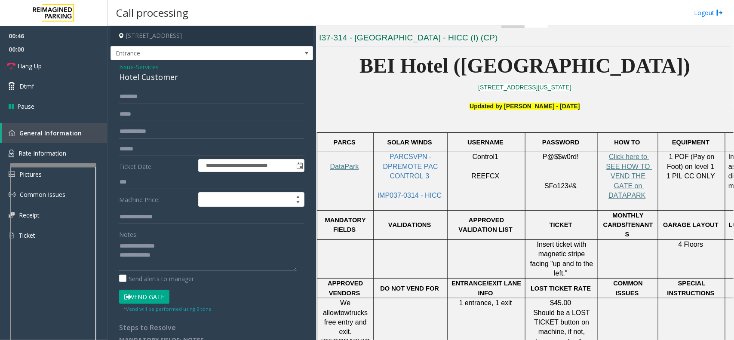
click at [169, 261] on textarea at bounding box center [208, 255] width 178 height 32
click at [155, 97] on input "text" at bounding box center [211, 96] width 185 height 15
click at [162, 299] on button "Vend Gate" at bounding box center [144, 297] width 50 height 15
type textarea "**********"
click at [53, 68] on link "Hang Up" at bounding box center [54, 66] width 108 height 20
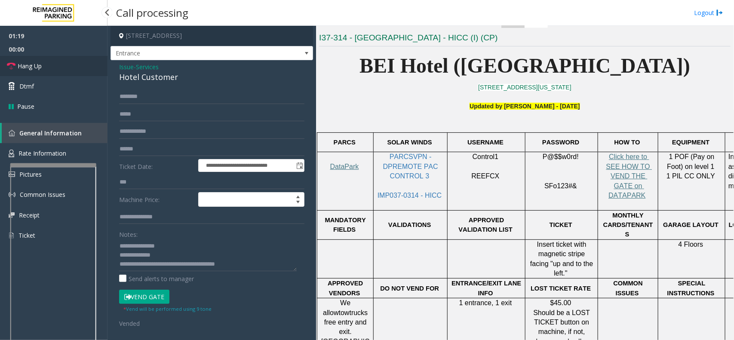
click at [53, 68] on link "Hang Up" at bounding box center [54, 66] width 108 height 20
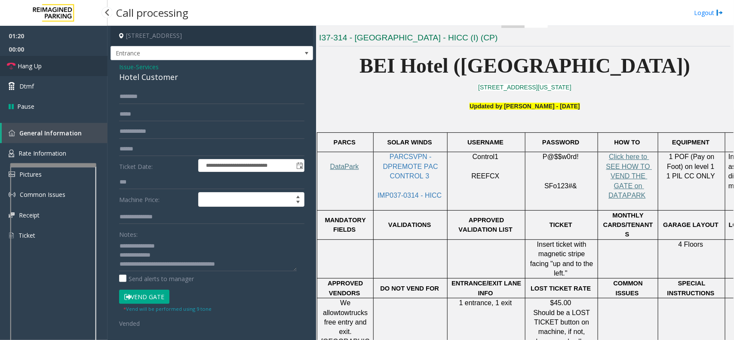
click at [53, 68] on link "Hang Up" at bounding box center [54, 66] width 108 height 20
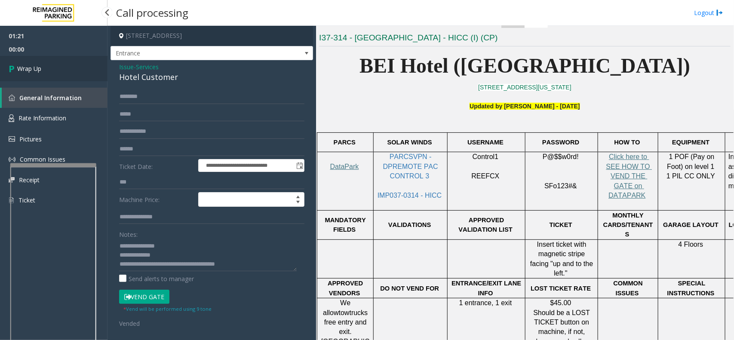
click at [53, 68] on link "Wrap Up" at bounding box center [54, 68] width 108 height 25
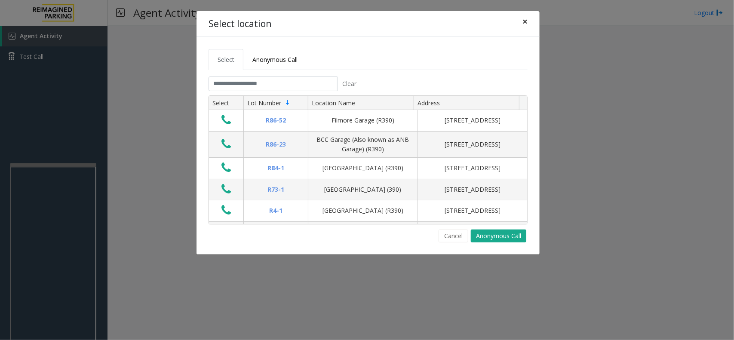
click at [523, 23] on span "×" at bounding box center [525, 21] width 5 height 12
click at [264, 87] on input "text" at bounding box center [273, 84] width 129 height 15
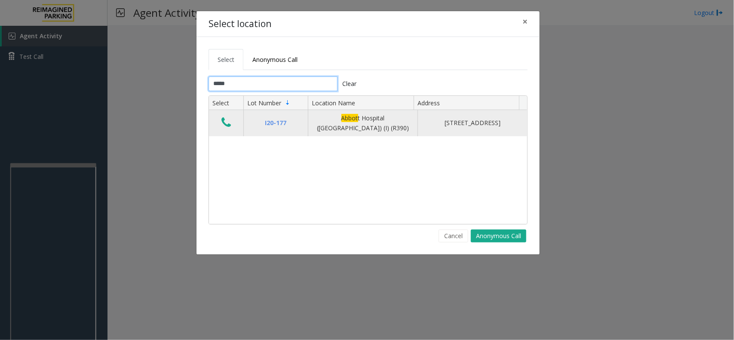
type input "*****"
click at [225, 125] on icon "Data table" at bounding box center [225, 123] width 9 height 12
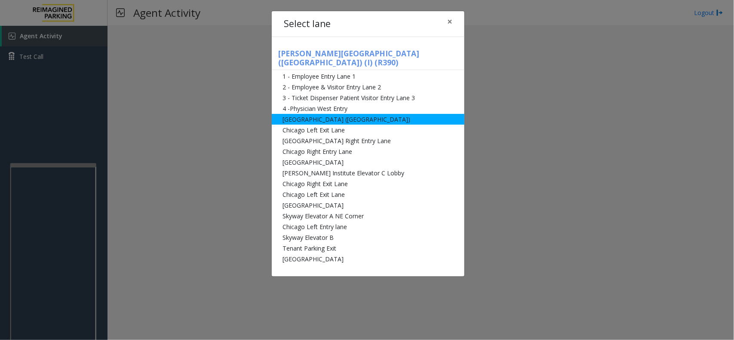
click at [348, 114] on li "[GEOGRAPHIC_DATA] ([GEOGRAPHIC_DATA])" at bounding box center [368, 119] width 193 height 11
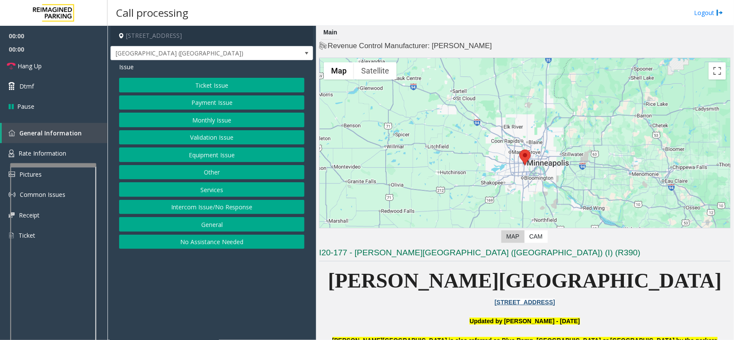
click at [200, 117] on button "Monthly Issue" at bounding box center [211, 120] width 185 height 15
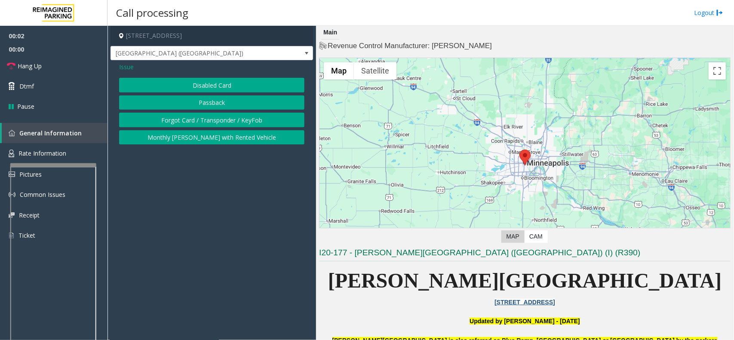
click at [205, 84] on button "Disabled Card" at bounding box center [211, 85] width 185 height 15
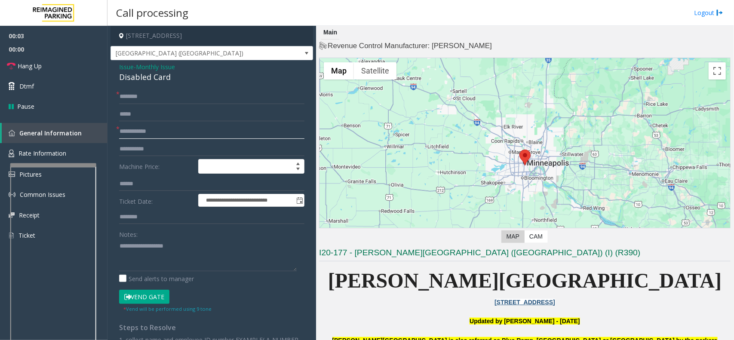
click at [158, 127] on input "text" at bounding box center [211, 131] width 185 height 15
type input "*****"
click at [162, 100] on input "text" at bounding box center [211, 96] width 185 height 15
drag, startPoint x: 175, startPoint y: 79, endPoint x: 111, endPoint y: 68, distance: 65.5
click at [111, 68] on div "**********" at bounding box center [212, 274] width 203 height 428
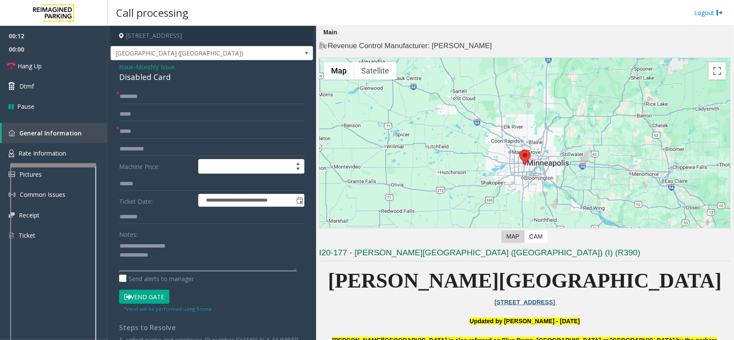
type textarea "**********"
click at [136, 100] on input "text" at bounding box center [211, 96] width 185 height 15
click at [145, 295] on button "Vend Gate" at bounding box center [144, 297] width 50 height 15
click at [136, 97] on input "******" at bounding box center [211, 96] width 185 height 15
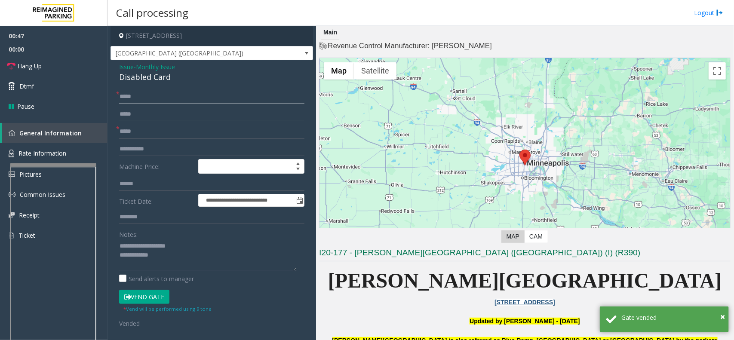
type input "*****"
click at [171, 257] on textarea at bounding box center [208, 255] width 178 height 32
click at [52, 67] on link "Hang Up" at bounding box center [54, 66] width 108 height 20
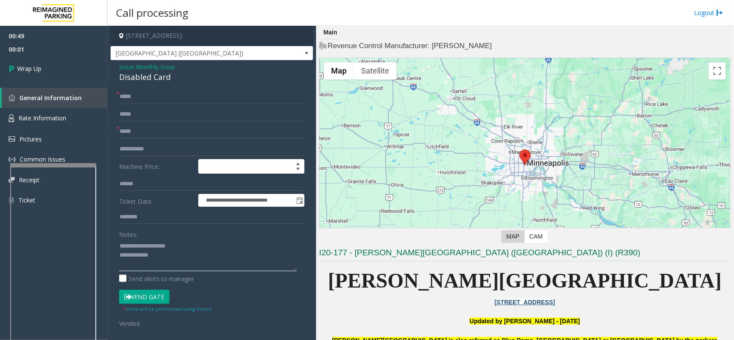
click at [171, 257] on textarea at bounding box center [208, 255] width 178 height 32
click at [135, 259] on textarea at bounding box center [208, 255] width 178 height 32
paste textarea "**********"
click at [149, 264] on textarea at bounding box center [208, 255] width 178 height 32
paste textarea "**********"
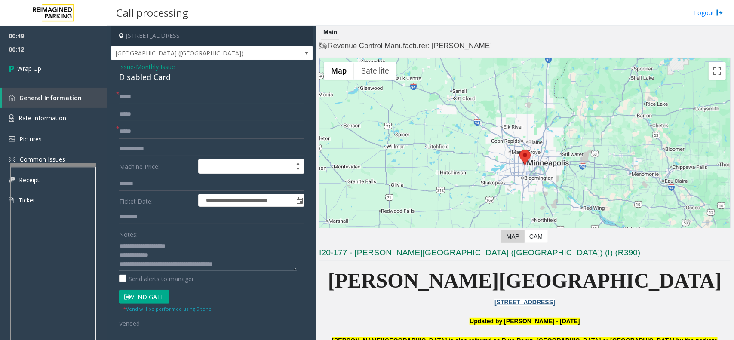
scroll to position [6, 0]
type textarea "**********"
click at [51, 61] on link "Wrap Up" at bounding box center [54, 68] width 108 height 25
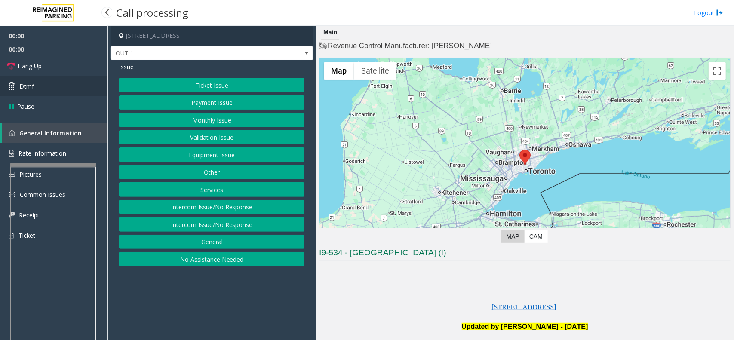
click at [48, 86] on link "Dtmf" at bounding box center [54, 86] width 108 height 20
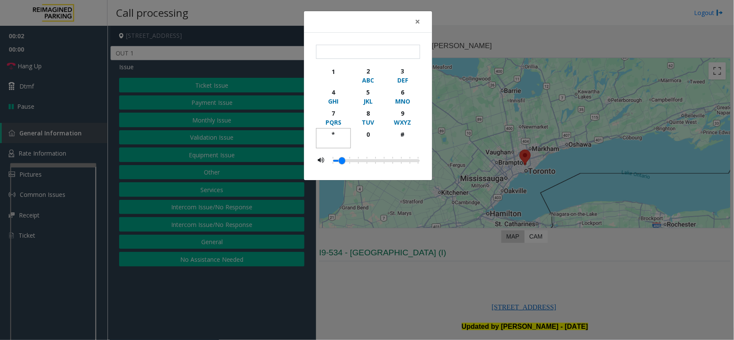
drag, startPoint x: 332, startPoint y: 132, endPoint x: 391, endPoint y: 116, distance: 61.6
click at [333, 132] on div "*" at bounding box center [334, 134] width 24 height 9
click at [401, 110] on div "9" at bounding box center [403, 113] width 24 height 9
click at [404, 135] on div "#" at bounding box center [403, 134] width 24 height 9
type input "***"
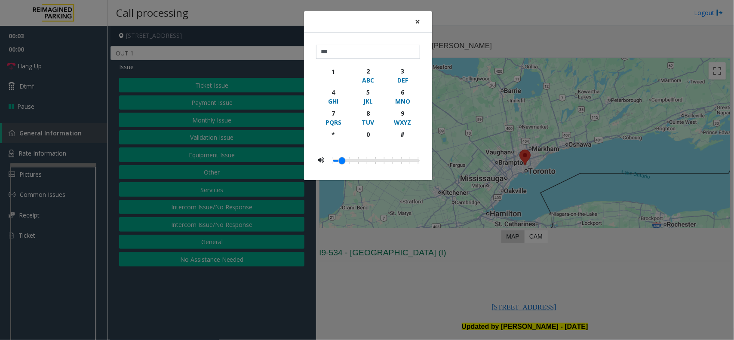
click at [420, 18] on span "×" at bounding box center [417, 21] width 5 height 12
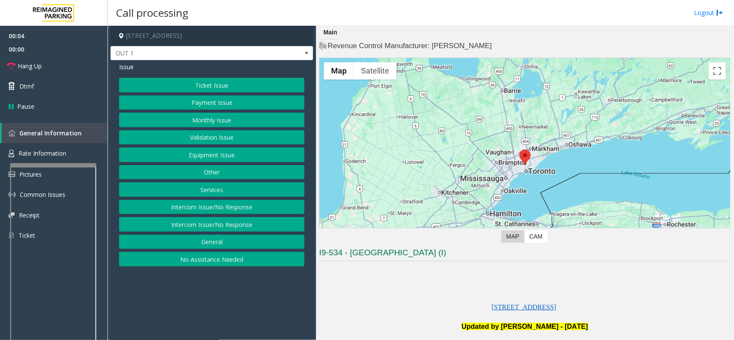
click at [229, 155] on button "Equipment Issue" at bounding box center [211, 155] width 185 height 15
click at [229, 155] on button "Gate / Door Won't Open" at bounding box center [211, 155] width 185 height 15
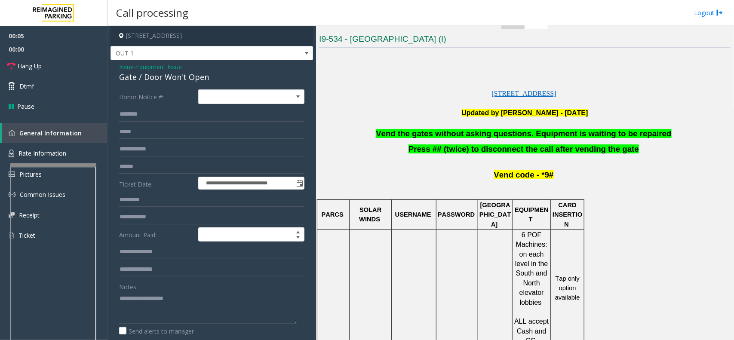
scroll to position [215, 0]
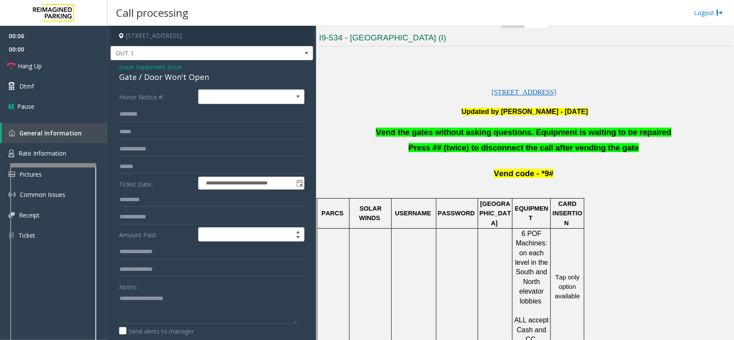
click at [414, 129] on span "Vend the gates without asking questions. Equipment is waiting to be repaired" at bounding box center [523, 132] width 295 height 9
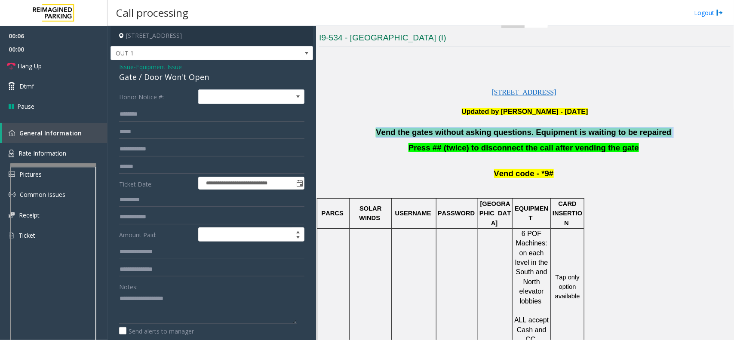
click at [414, 129] on span "Vend the gates without asking questions. Equipment is waiting to be repaired" at bounding box center [523, 132] width 295 height 9
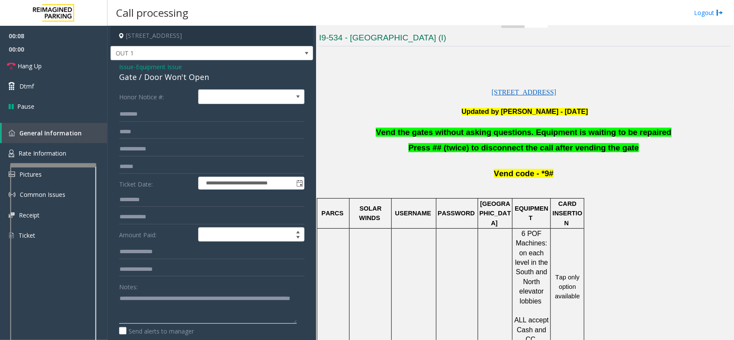
type textarea "**********"
click at [72, 74] on link "Hang Up" at bounding box center [54, 66] width 108 height 20
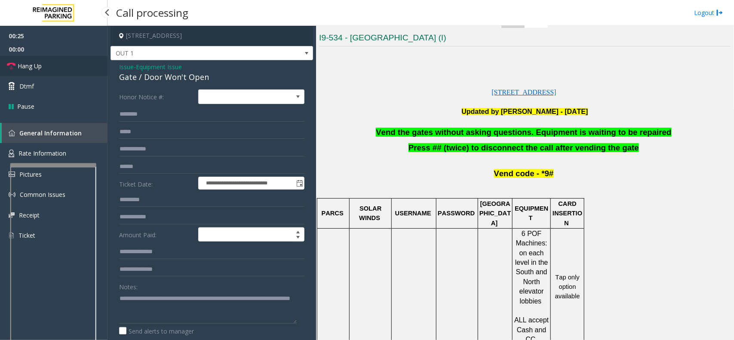
click at [72, 74] on link "Hang Up" at bounding box center [54, 66] width 108 height 20
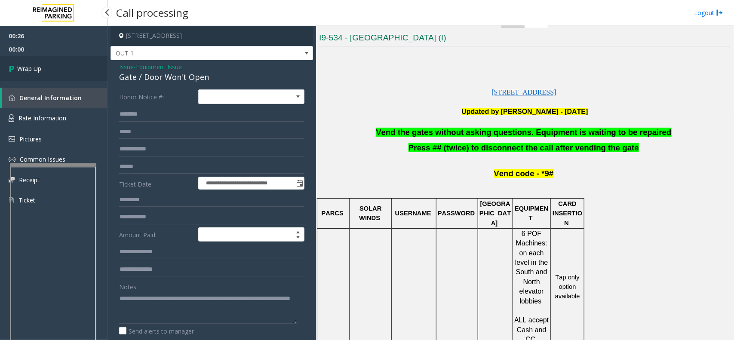
click at [72, 74] on link "Wrap Up" at bounding box center [54, 68] width 108 height 25
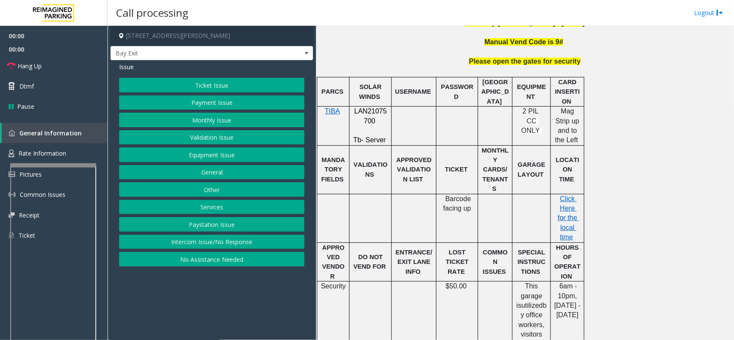
scroll to position [269, 0]
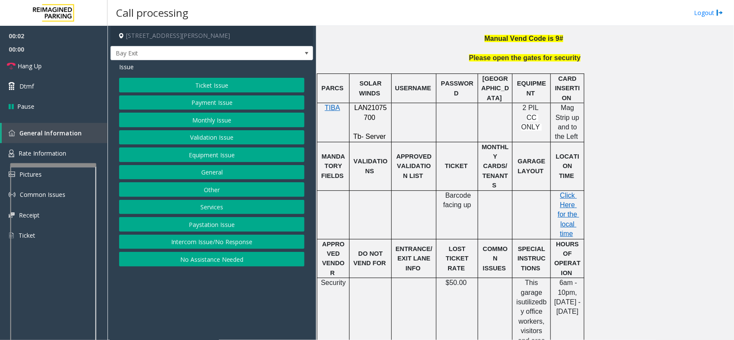
click at [227, 246] on button "Intercom Issue/No Response" at bounding box center [211, 242] width 185 height 15
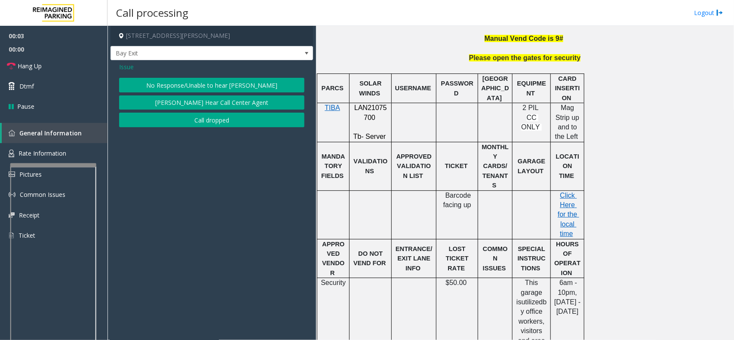
click at [160, 90] on button "No Response/Unable to hear [PERSON_NAME]" at bounding box center [211, 85] width 185 height 15
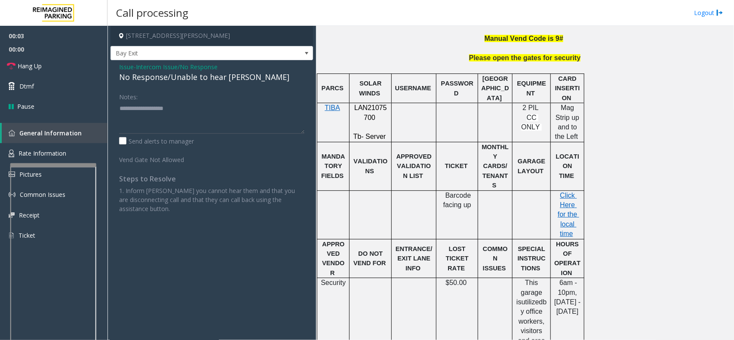
click at [157, 76] on div "No Response/Unable to hear [PERSON_NAME]" at bounding box center [211, 77] width 185 height 12
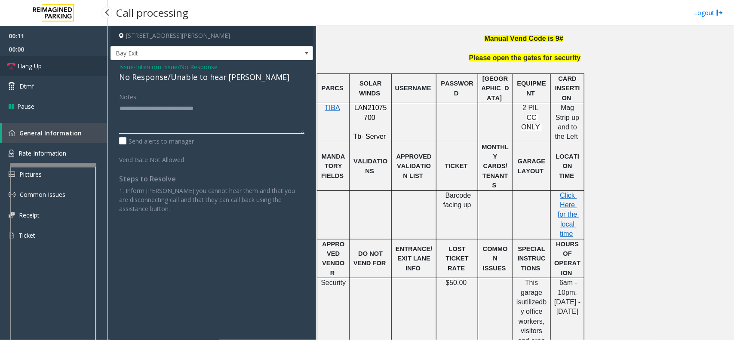
type textarea "**********"
click at [42, 65] on link "Hang Up" at bounding box center [54, 66] width 108 height 20
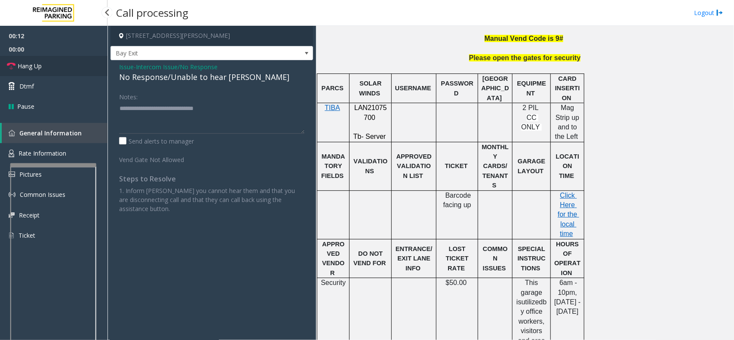
click at [42, 65] on link "Hang Up" at bounding box center [54, 66] width 108 height 20
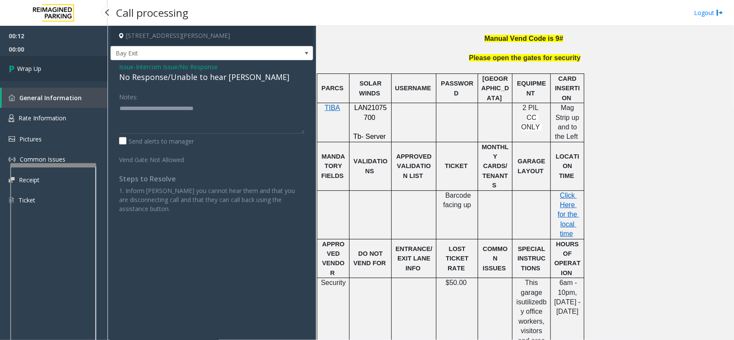
click at [42, 65] on link "Wrap Up" at bounding box center [54, 68] width 108 height 25
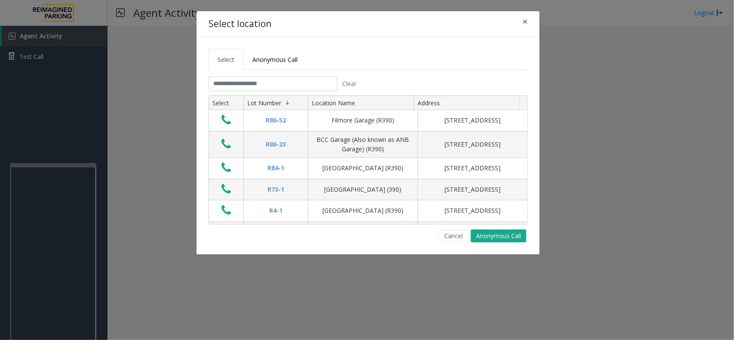
click at [274, 45] on div "Select Anonymous Call Clear Select Lot Number Location Name Address R86-52 Film…" at bounding box center [368, 146] width 343 height 218
click at [264, 58] on span "Anonymous Call" at bounding box center [274, 59] width 45 height 8
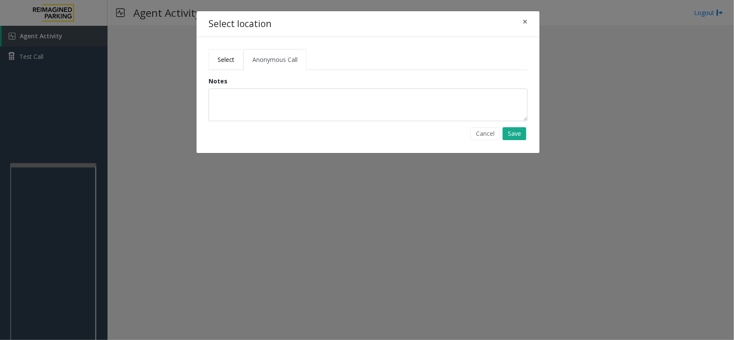
click at [219, 57] on span "Select" at bounding box center [226, 59] width 17 height 8
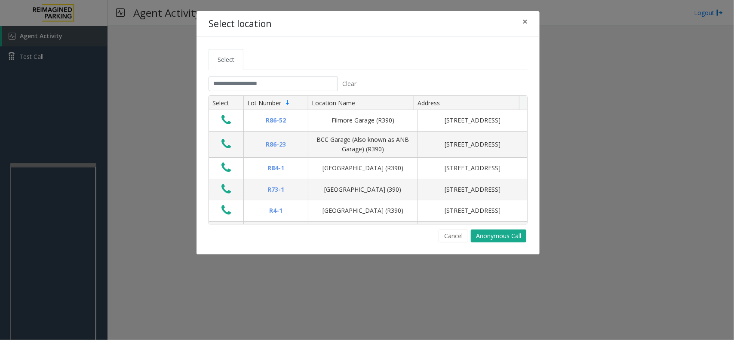
click at [245, 55] on ul "Select" at bounding box center [368, 59] width 319 height 21
click at [239, 87] on input "text" at bounding box center [273, 84] width 129 height 15
click at [526, 23] on span "×" at bounding box center [525, 21] width 5 height 12
click at [272, 84] on input "text" at bounding box center [273, 84] width 129 height 15
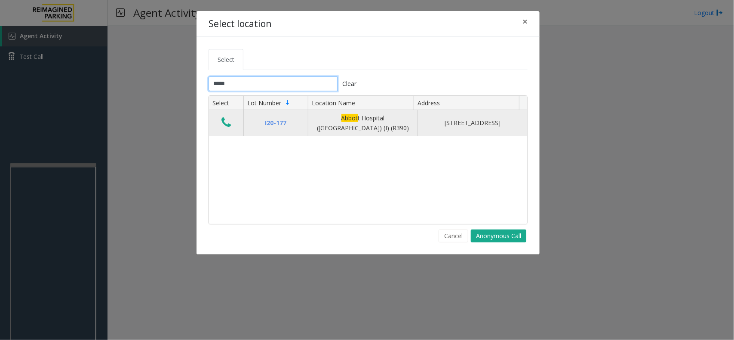
type input "*****"
click at [224, 123] on icon "Data table" at bounding box center [225, 123] width 9 height 12
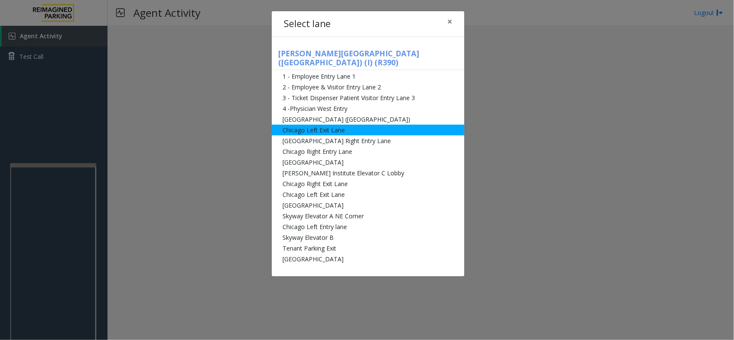
click at [319, 125] on li "Chicago Left Exit Lane" at bounding box center [368, 130] width 193 height 11
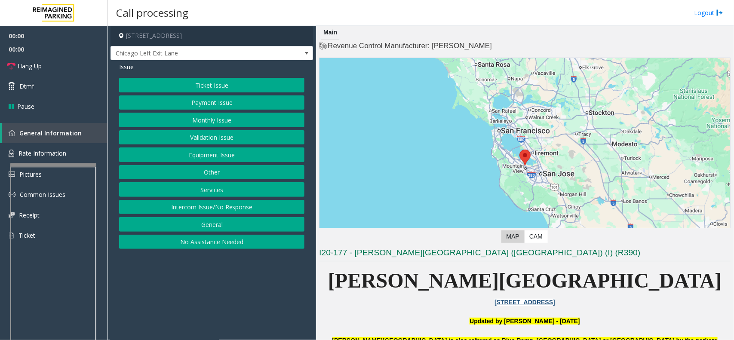
click at [209, 46] on span "Chicago Left Exit Lane" at bounding box center [212, 53] width 203 height 15
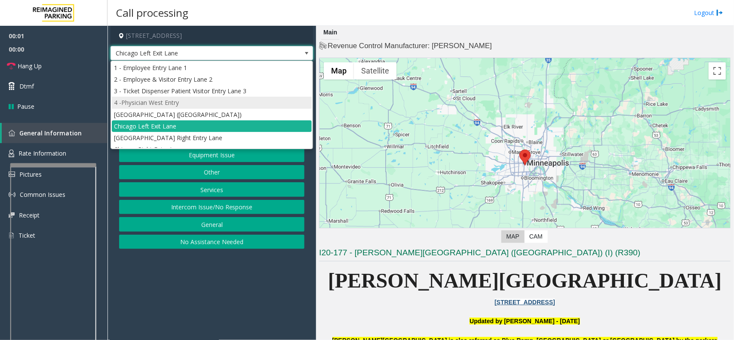
click at [212, 108] on li "4 -Physician West Entry" at bounding box center [212, 103] width 200 height 12
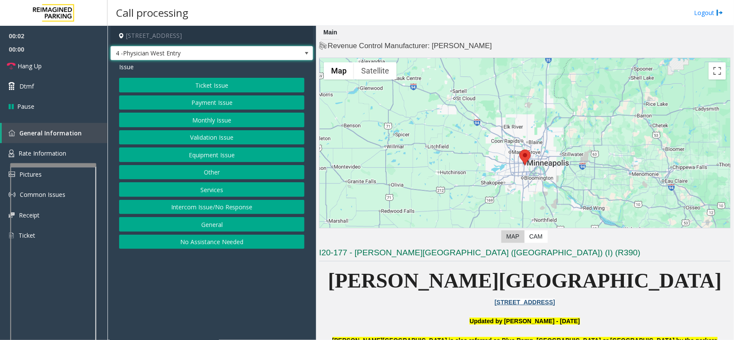
click at [194, 49] on span "4 -Physician West Entry" at bounding box center [191, 53] width 161 height 14
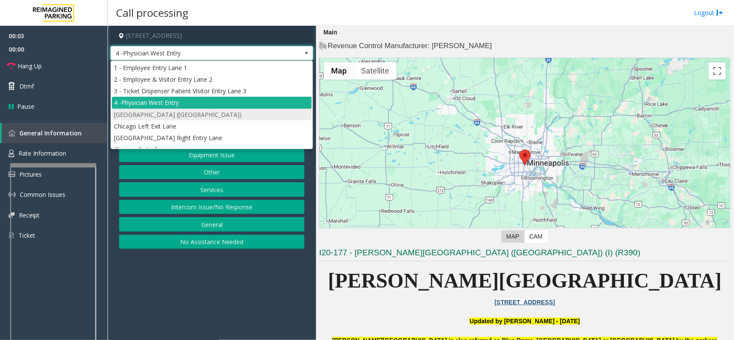
click at [192, 112] on li "[GEOGRAPHIC_DATA] ([GEOGRAPHIC_DATA])" at bounding box center [212, 115] width 200 height 12
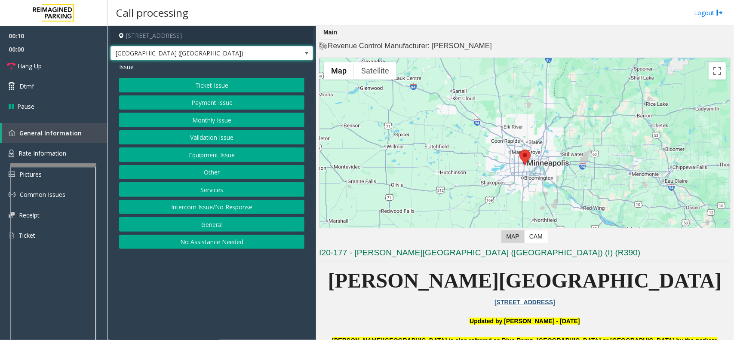
click at [203, 87] on button "Ticket Issue" at bounding box center [211, 85] width 185 height 15
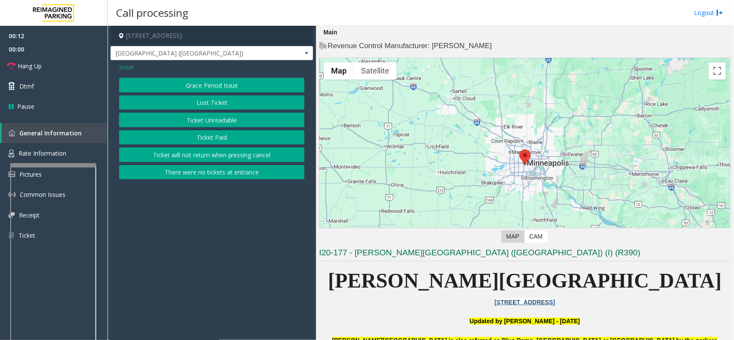
click at [128, 69] on span "Issue" at bounding box center [126, 66] width 15 height 9
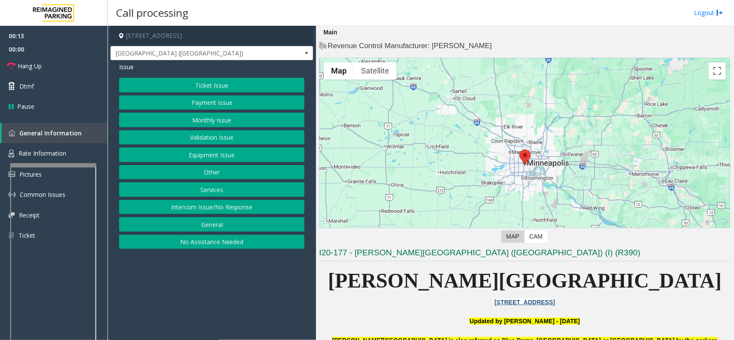
click at [207, 104] on button "Payment Issue" at bounding box center [211, 102] width 185 height 15
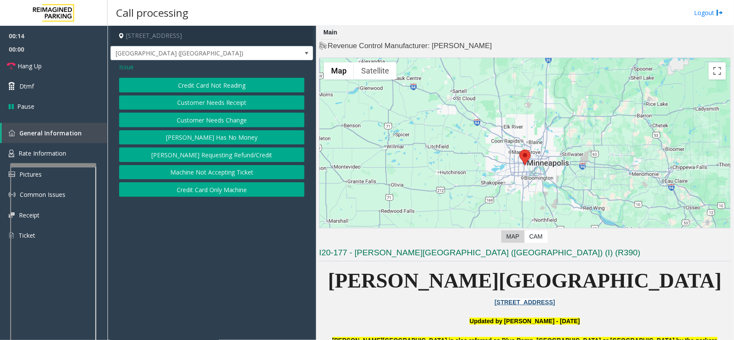
click at [223, 140] on button "[PERSON_NAME] Has No Money" at bounding box center [211, 137] width 185 height 15
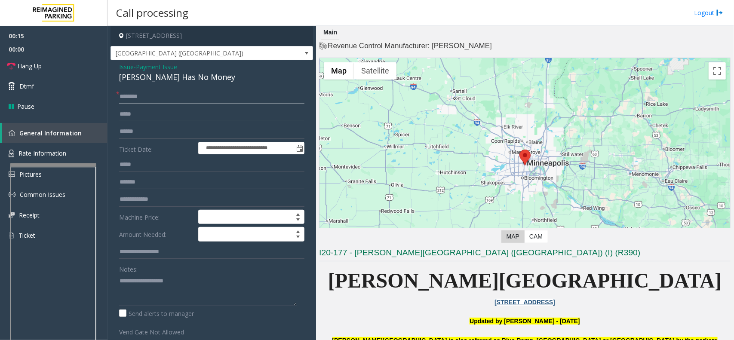
click at [161, 98] on input "text" at bounding box center [211, 96] width 185 height 15
drag, startPoint x: 199, startPoint y: 80, endPoint x: 109, endPoint y: 64, distance: 91.7
click at [109, 64] on app-call-processing-form "**********" at bounding box center [212, 183] width 209 height 314
click at [190, 292] on textarea at bounding box center [208, 290] width 178 height 32
type textarea "**********"
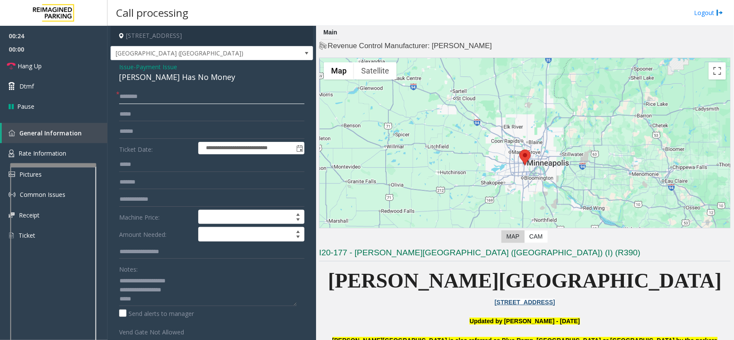
click at [124, 96] on input "text" at bounding box center [211, 96] width 185 height 15
click at [145, 65] on span "Payment Issue" at bounding box center [156, 66] width 41 height 9
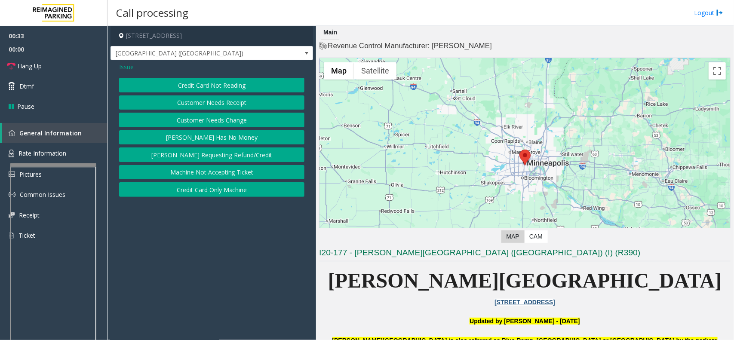
click at [178, 87] on button "Credit Card Not Reading" at bounding box center [211, 85] width 185 height 15
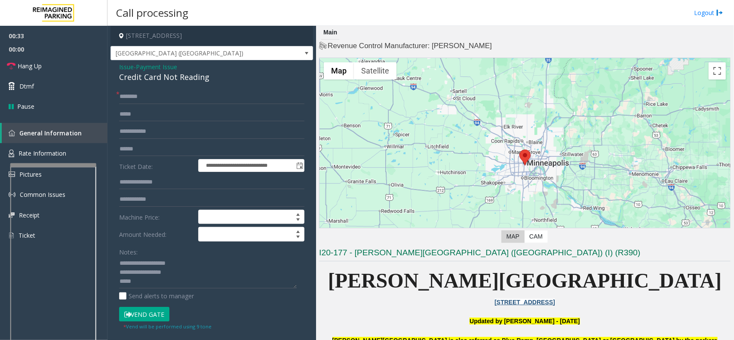
click at [166, 312] on button "Vend Gate" at bounding box center [144, 314] width 50 height 15
click at [132, 66] on span "Issue" at bounding box center [126, 66] width 15 height 9
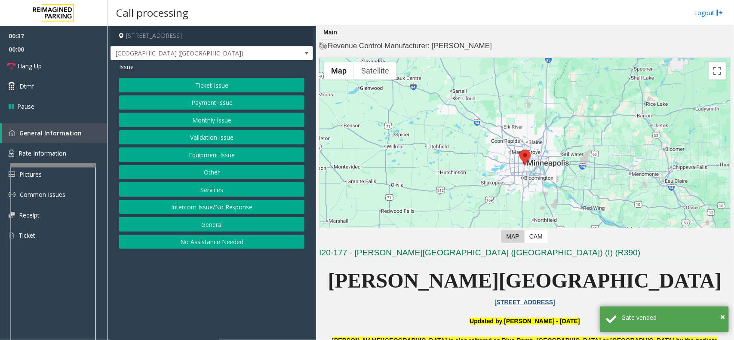
click at [166, 98] on button "Payment Issue" at bounding box center [211, 102] width 185 height 15
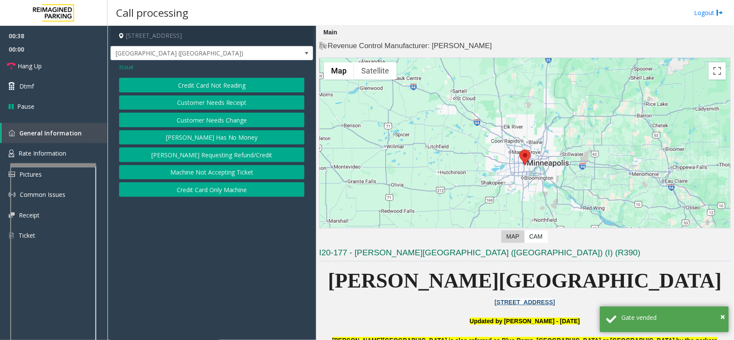
click at [189, 138] on button "[PERSON_NAME] Has No Money" at bounding box center [211, 137] width 185 height 15
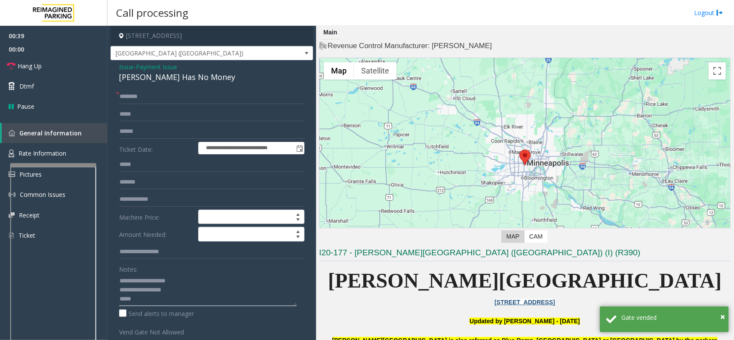
click at [143, 302] on textarea at bounding box center [208, 290] width 178 height 32
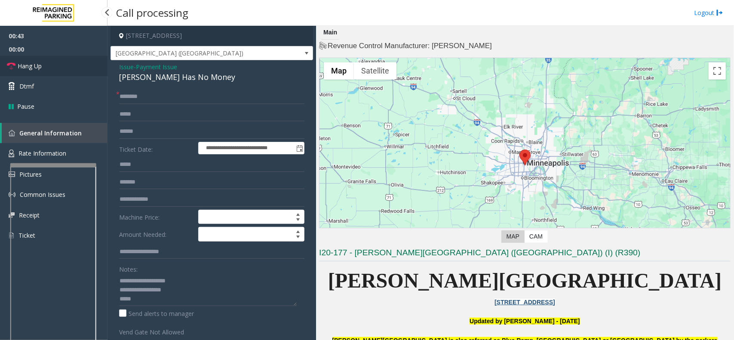
click at [77, 70] on link "Hang Up" at bounding box center [54, 66] width 108 height 20
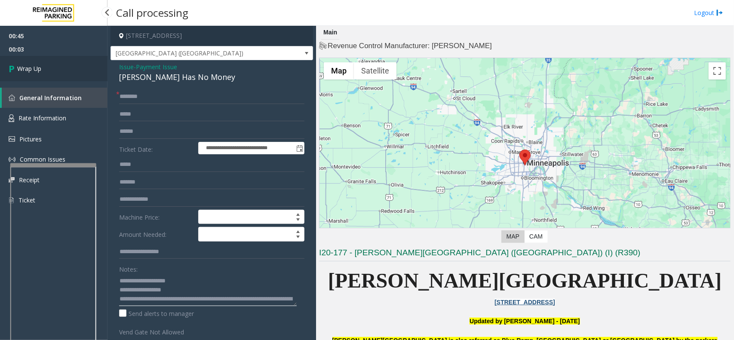
type textarea "**********"
click at [68, 62] on link "Wrap Up" at bounding box center [54, 68] width 108 height 25
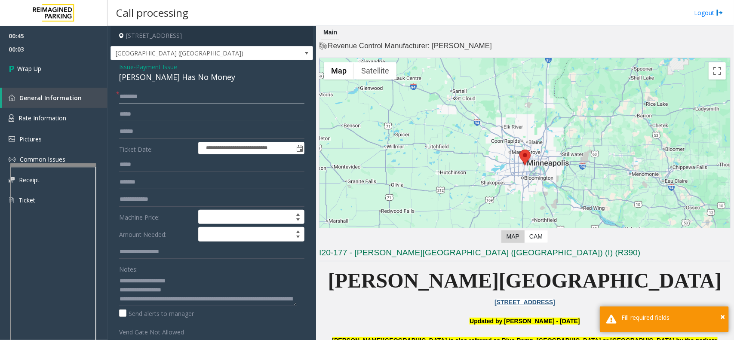
click at [159, 95] on input "text" at bounding box center [211, 96] width 185 height 15
type input "*"
click at [50, 74] on link "Wrap Up" at bounding box center [54, 68] width 108 height 25
click at [50, 71] on link "Wrap Up" at bounding box center [54, 68] width 108 height 25
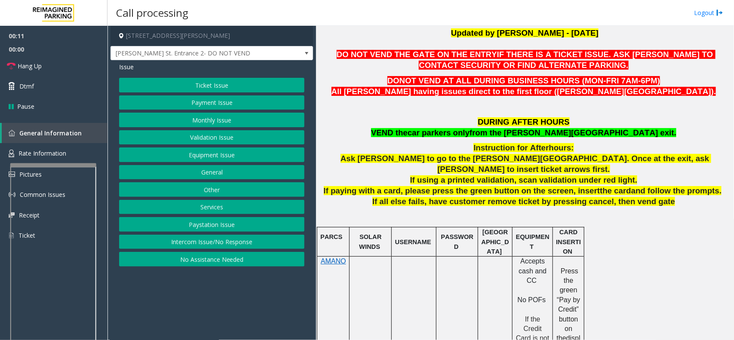
scroll to position [215, 0]
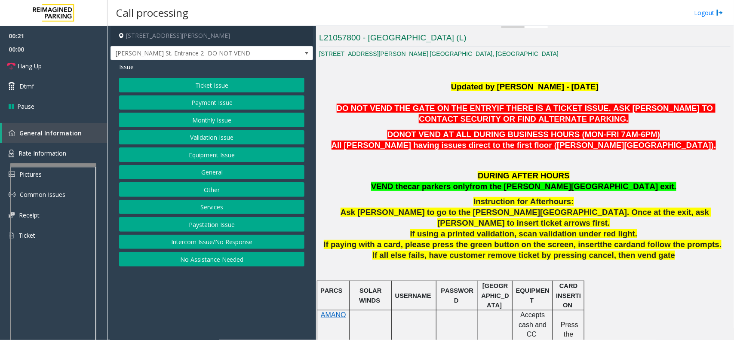
click at [214, 154] on button "Equipment Issue" at bounding box center [211, 155] width 185 height 15
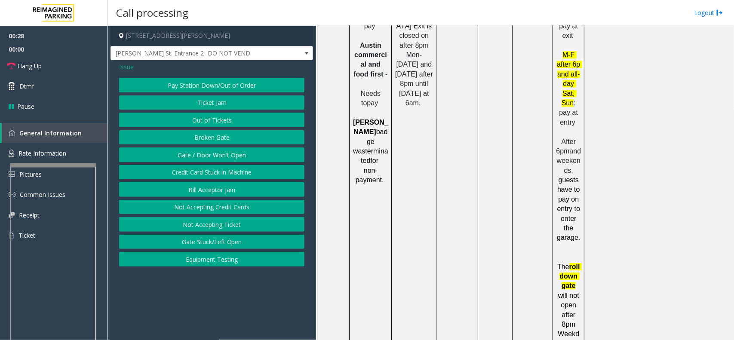
scroll to position [1098, 0]
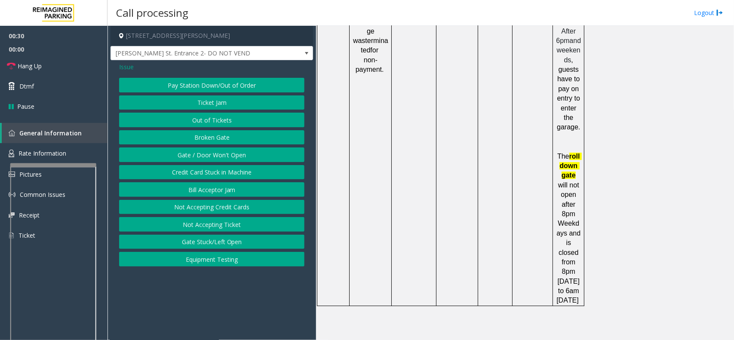
drag, startPoint x: 498, startPoint y: 286, endPoint x: 450, endPoint y: 289, distance: 47.4
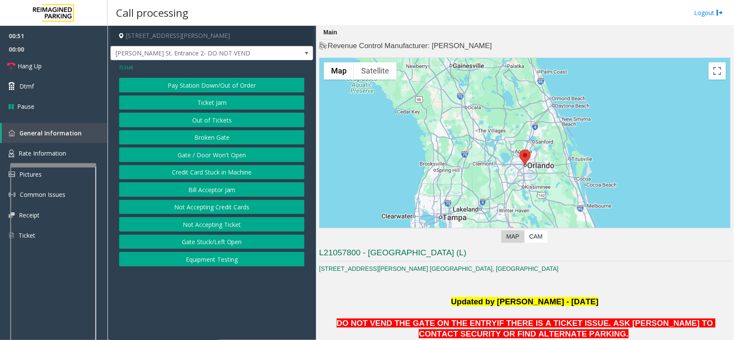
scroll to position [161, 0]
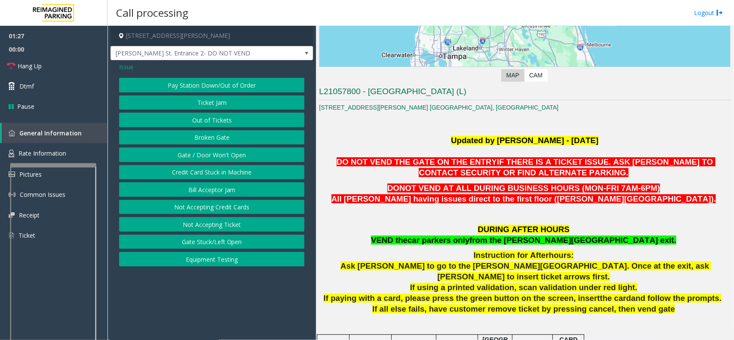
click at [209, 122] on button "Out of Tickets" at bounding box center [211, 120] width 185 height 15
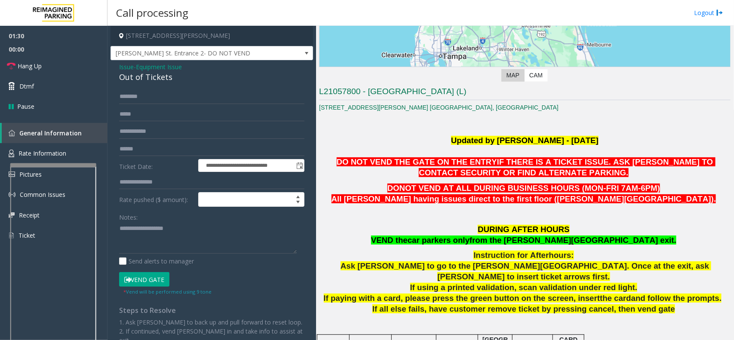
click at [144, 66] on span "Equipment Issue" at bounding box center [159, 66] width 46 height 9
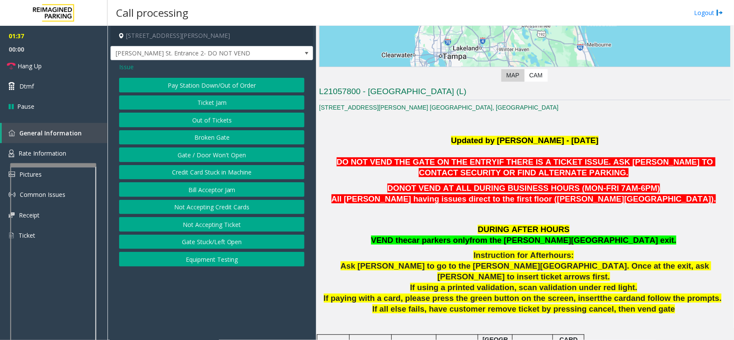
click at [126, 68] on span "Issue" at bounding box center [126, 66] width 15 height 9
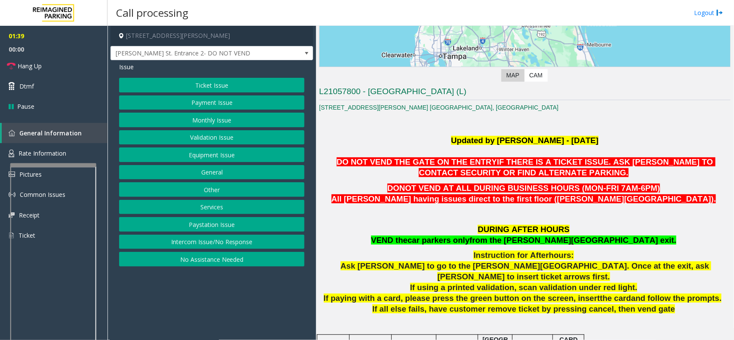
click at [224, 241] on button "Intercom Issue/No Response" at bounding box center [211, 242] width 185 height 15
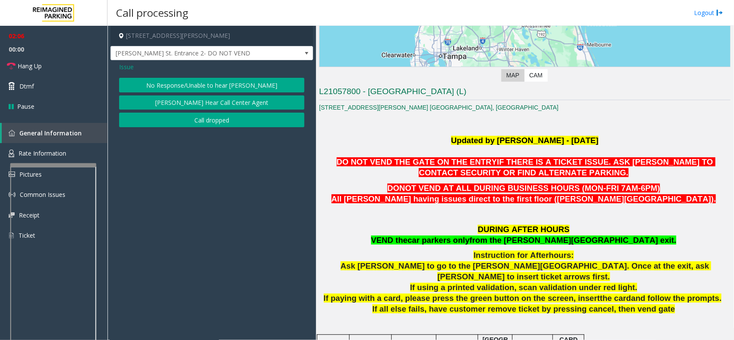
click at [126, 63] on span "Issue" at bounding box center [126, 66] width 15 height 9
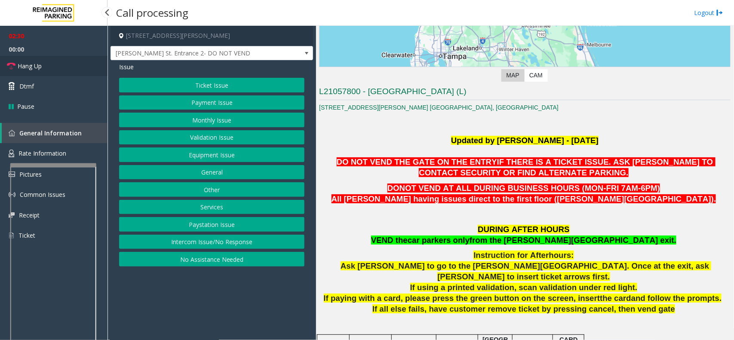
click at [49, 64] on link "Hang Up" at bounding box center [54, 66] width 108 height 20
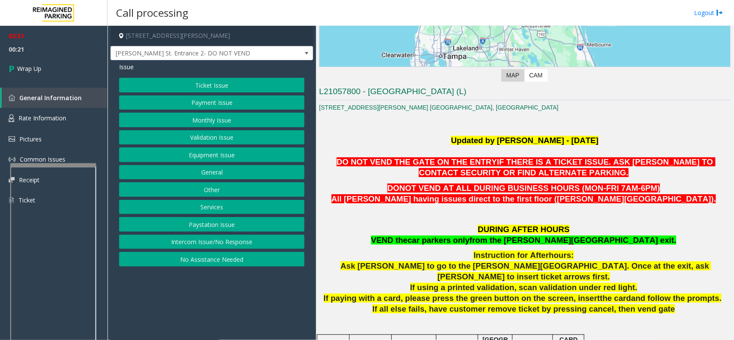
click at [224, 173] on button "General" at bounding box center [211, 172] width 185 height 15
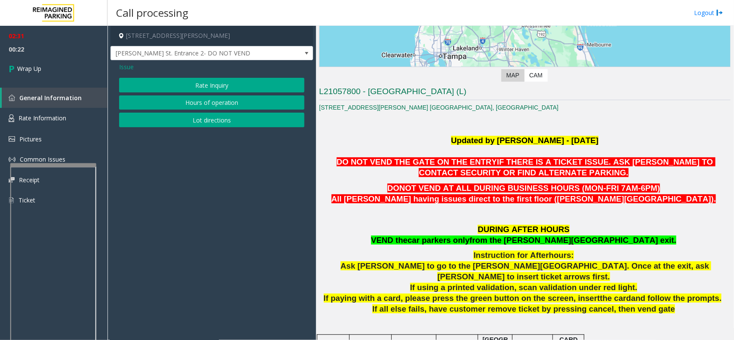
click at [130, 65] on span "Issue" at bounding box center [126, 66] width 15 height 9
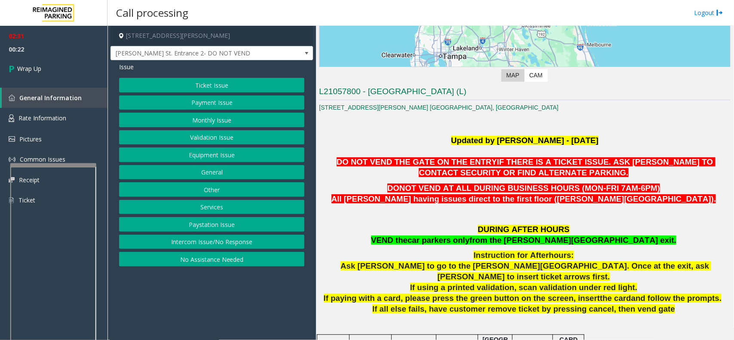
click at [209, 207] on button "Services" at bounding box center [211, 207] width 185 height 15
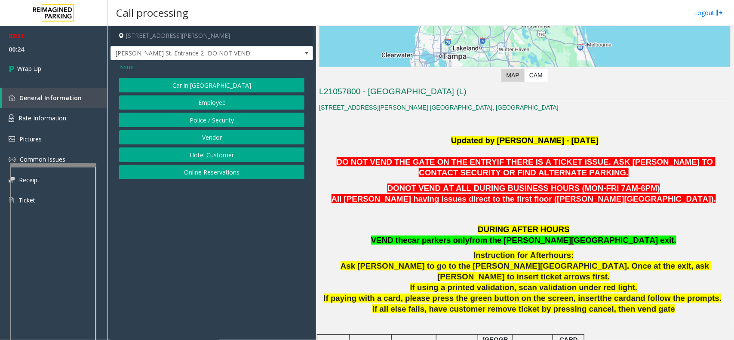
click at [124, 64] on span "Issue" at bounding box center [126, 66] width 15 height 9
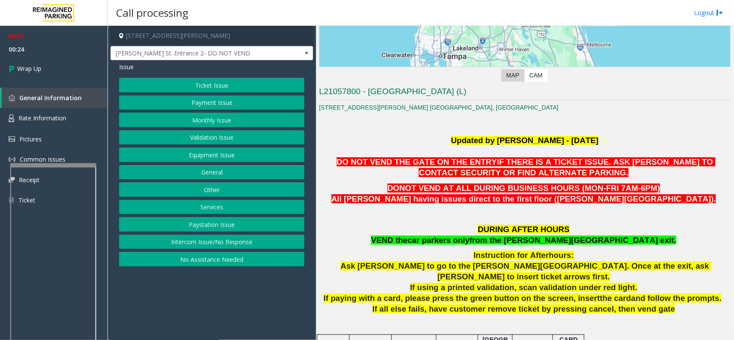
click at [206, 192] on button "Other" at bounding box center [211, 189] width 185 height 15
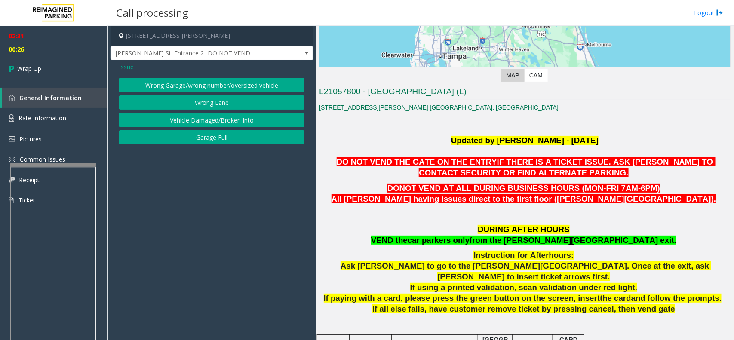
click at [203, 100] on button "Wrong Lane" at bounding box center [211, 102] width 185 height 15
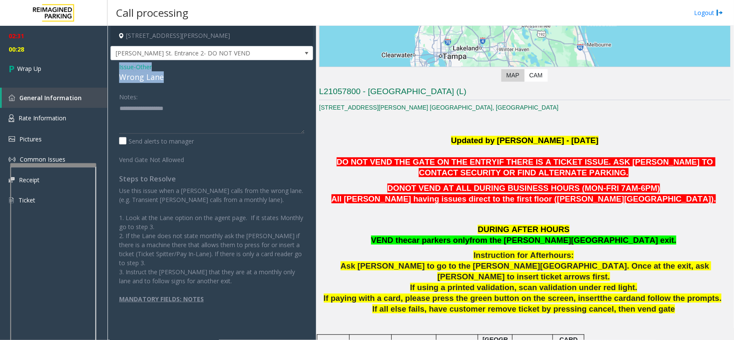
drag, startPoint x: 166, startPoint y: 76, endPoint x: 112, endPoint y: 69, distance: 54.2
click at [112, 69] on div "Issue - Other Wrong Lane Notes: Send alerts to manager Vend Gate Not Allowed St…" at bounding box center [212, 195] width 203 height 270
click at [148, 114] on textarea at bounding box center [211, 117] width 185 height 32
paste textarea "**********"
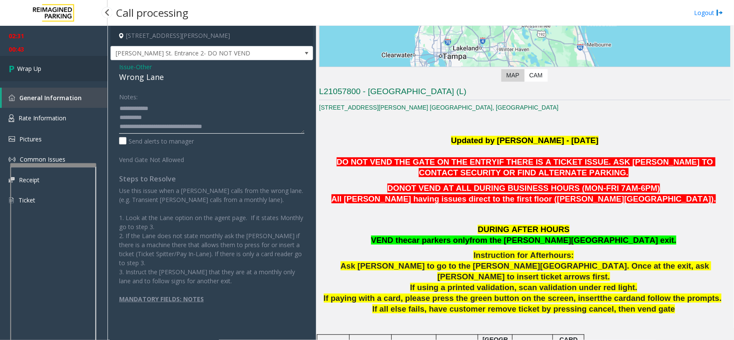
type textarea "**********"
click at [57, 65] on link "Wrap Up" at bounding box center [54, 68] width 108 height 25
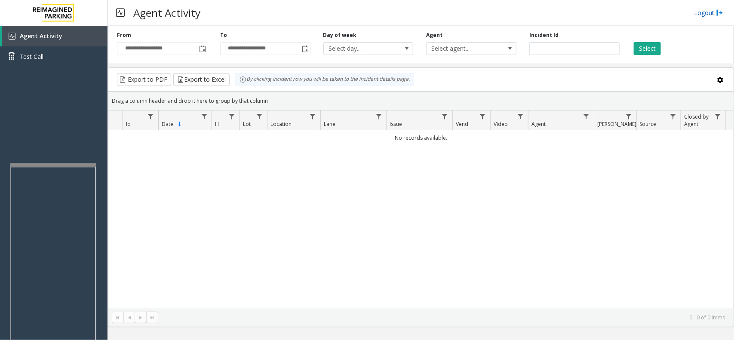
click at [716, 13] on img at bounding box center [719, 12] width 7 height 9
